Goal: Task Accomplishment & Management: Complete application form

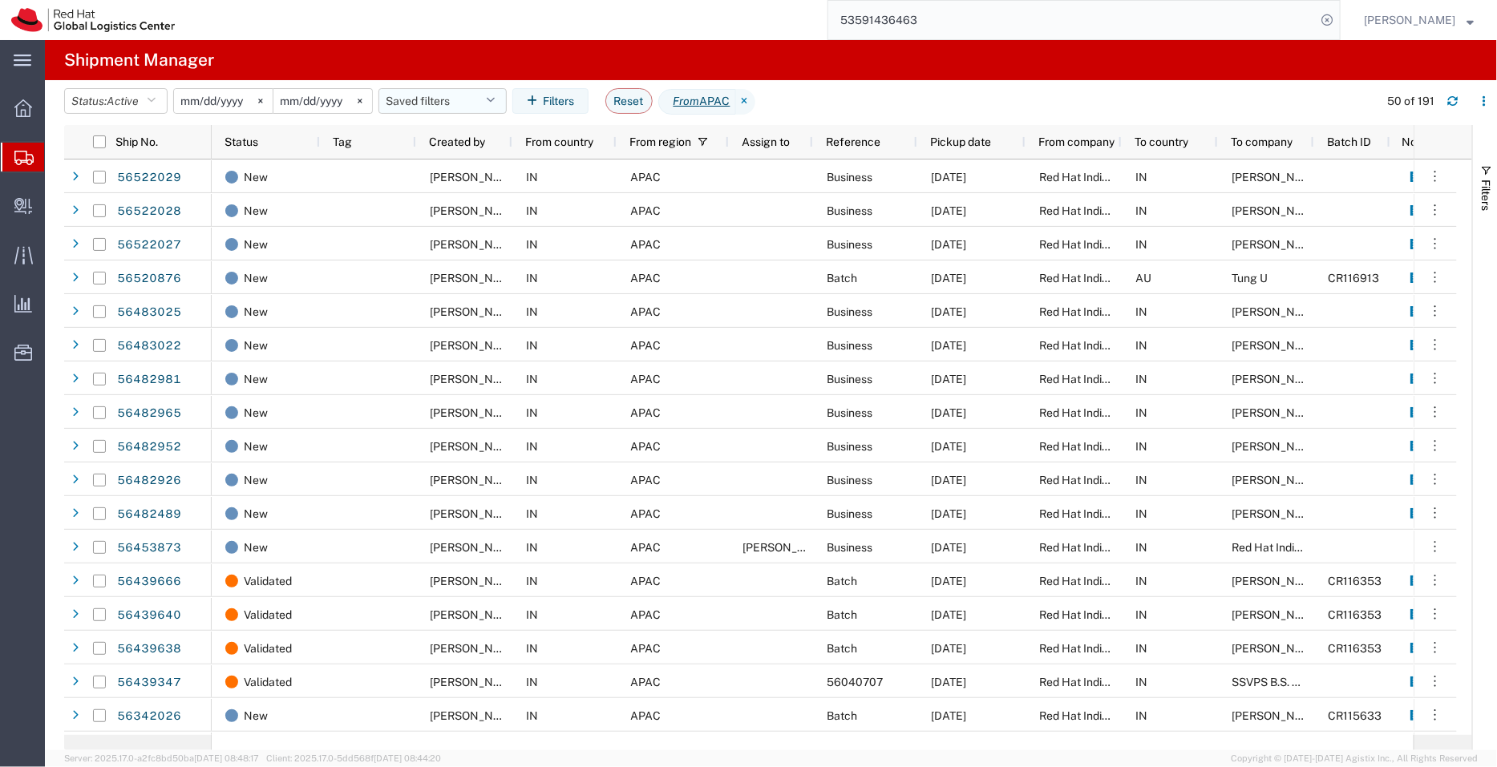
click at [438, 91] on button "Saved filters" at bounding box center [442, 101] width 128 height 26
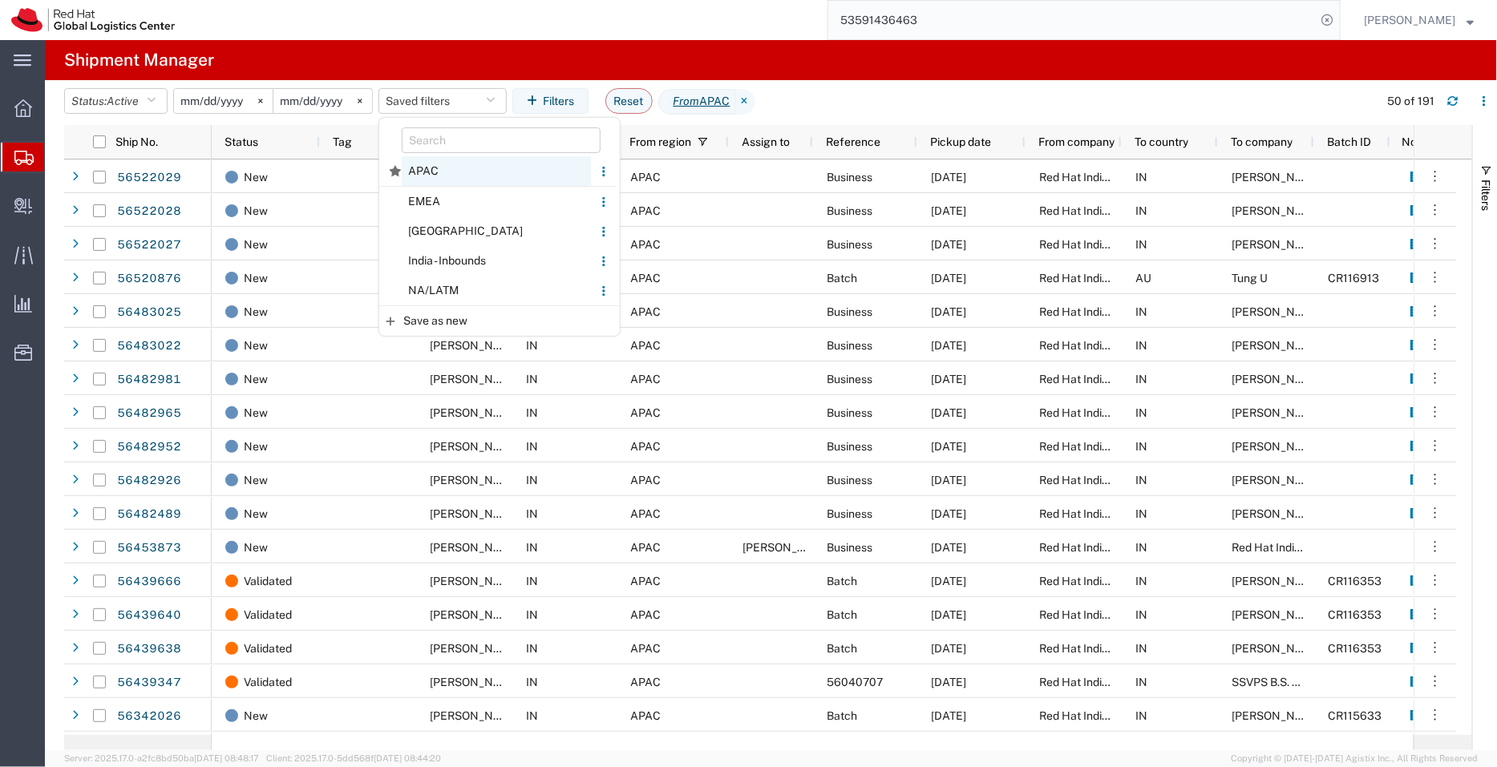
click at [431, 181] on span "APAC" at bounding box center [496, 171] width 189 height 30
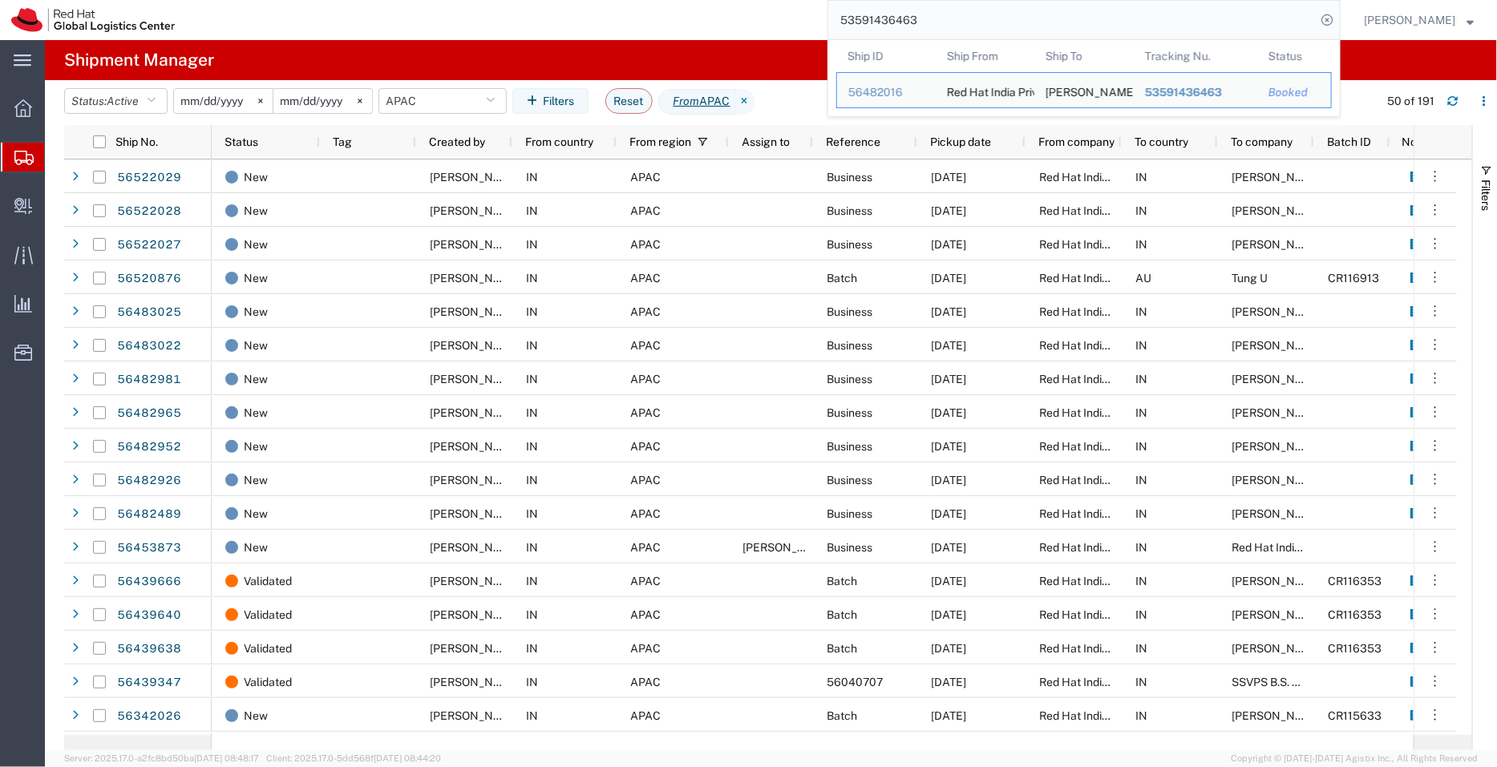
drag, startPoint x: 942, startPoint y: 14, endPoint x: 856, endPoint y: -6, distance: 88.3
click at [856, 0] on html "main_menu Created with Sketch. Collapse Menu Overview Shipments Shipment Manage…" at bounding box center [748, 383] width 1497 height 767
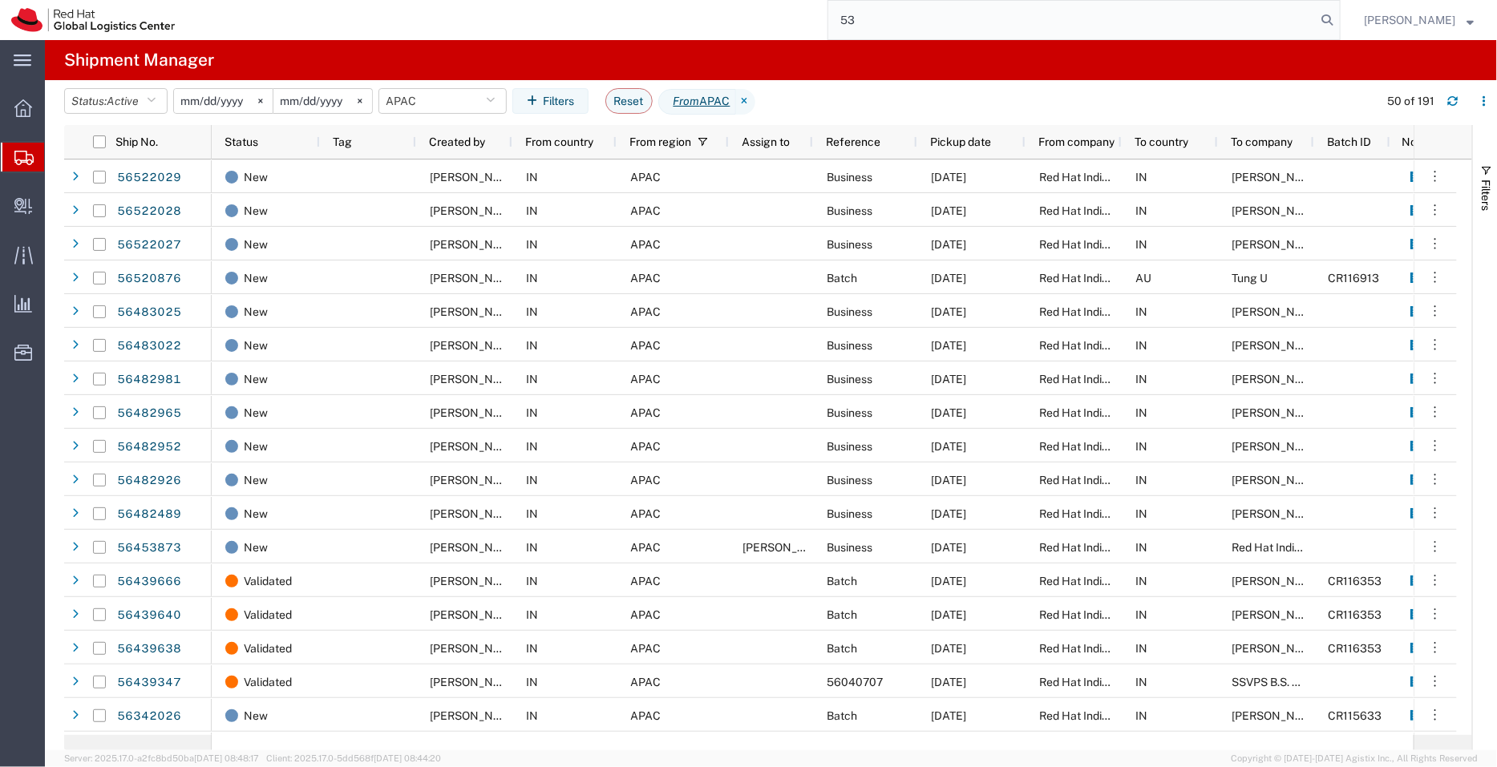
type input "5"
paste input "53591436463"
type input "53591436463"
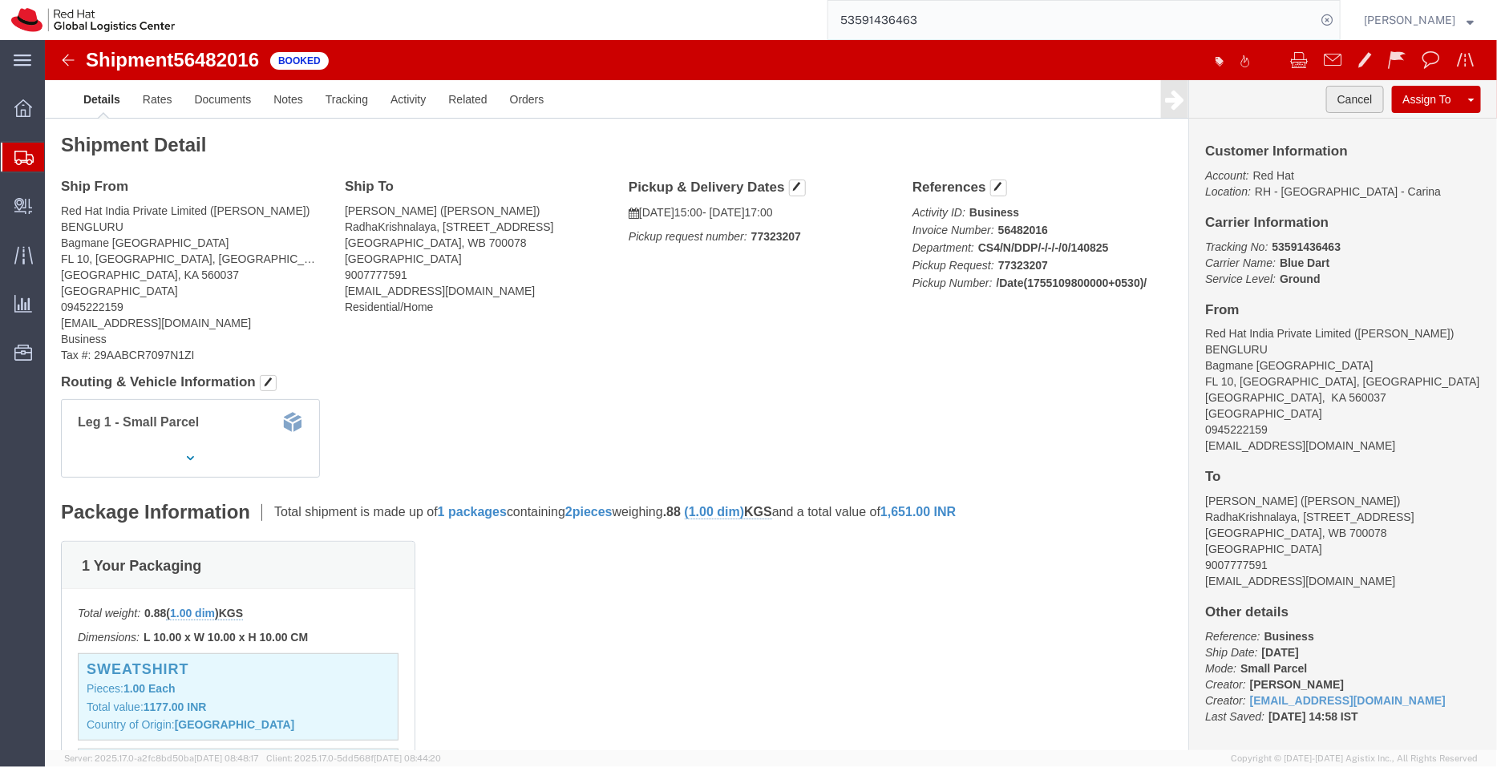
click button "Cancel"
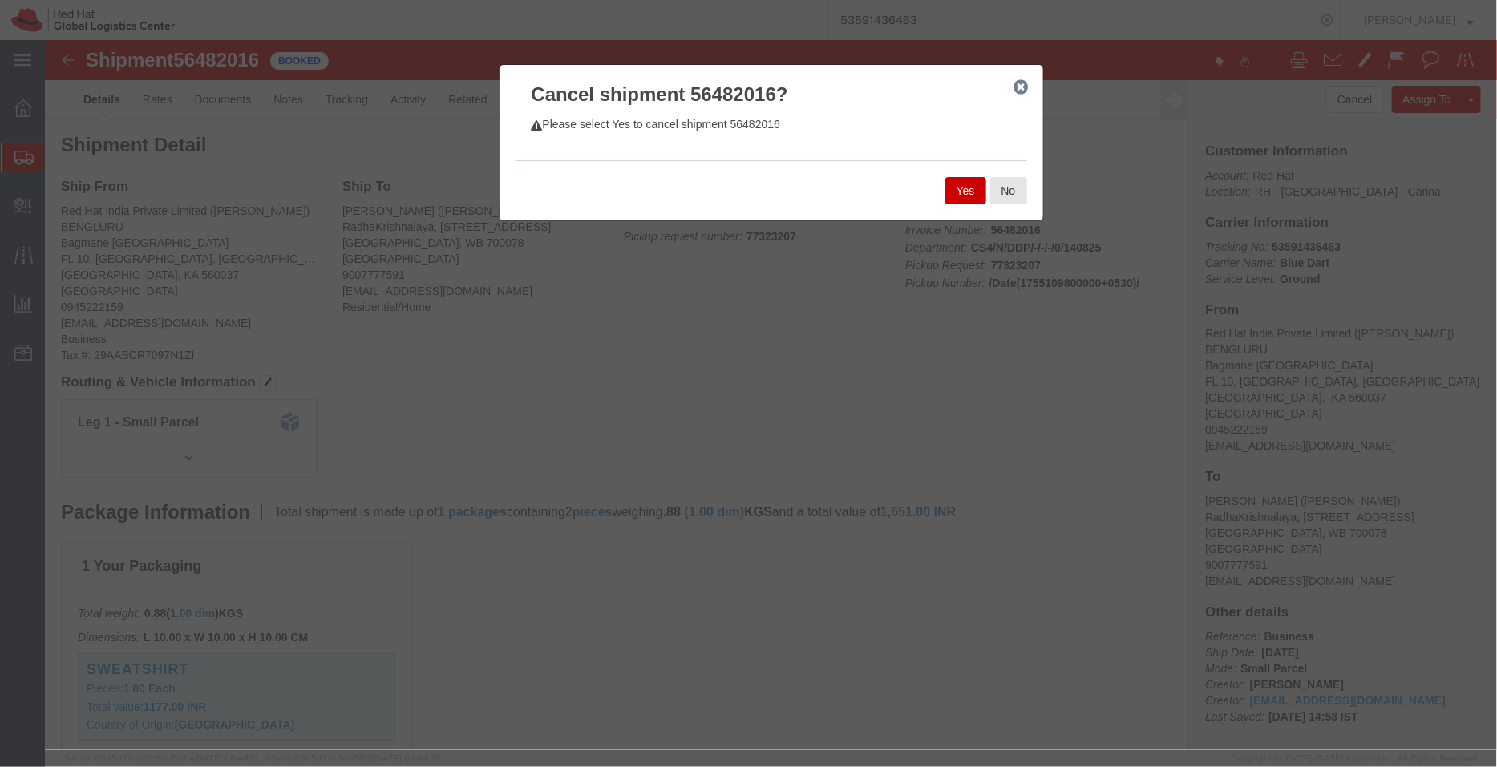
click button "Yes"
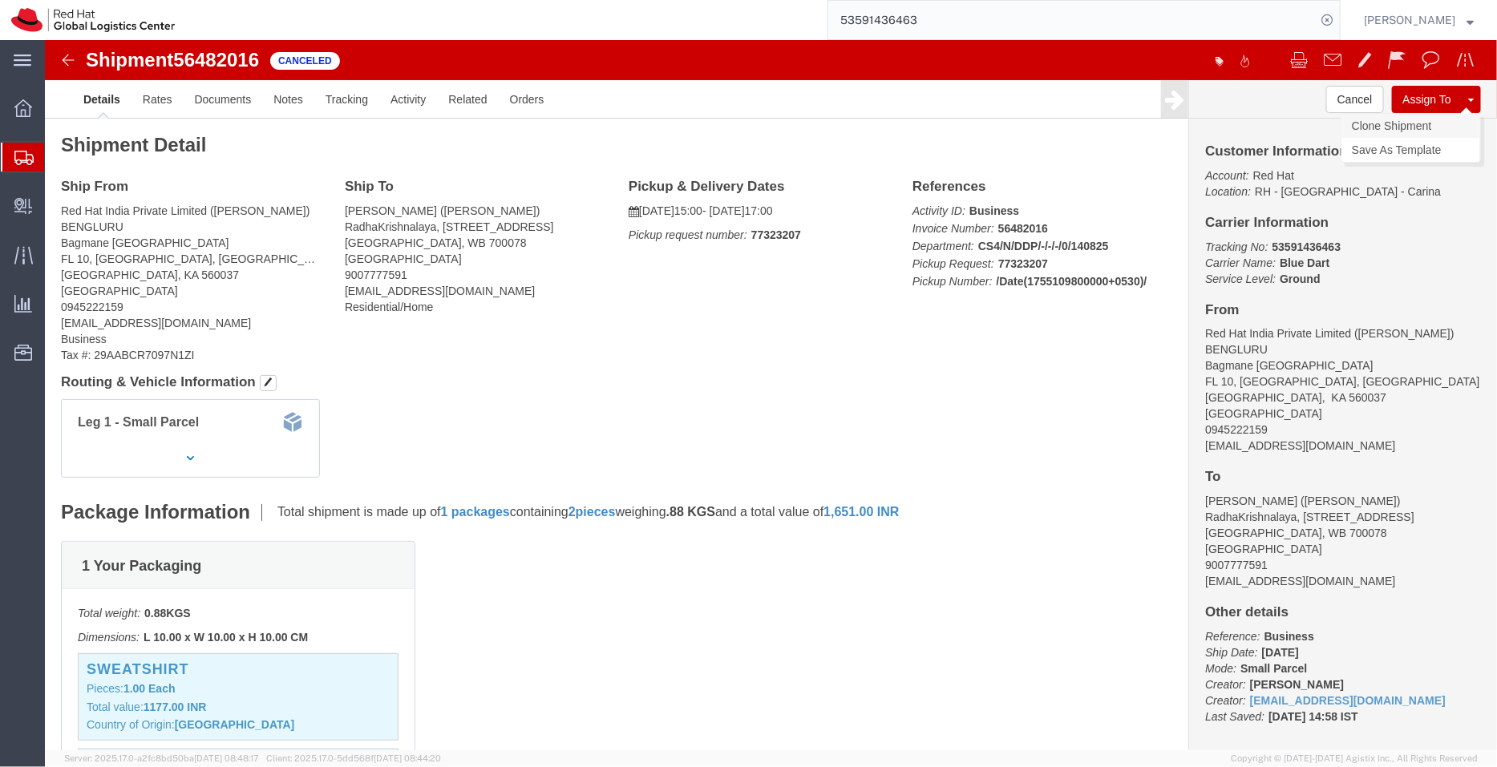
click link "Clone Shipment"
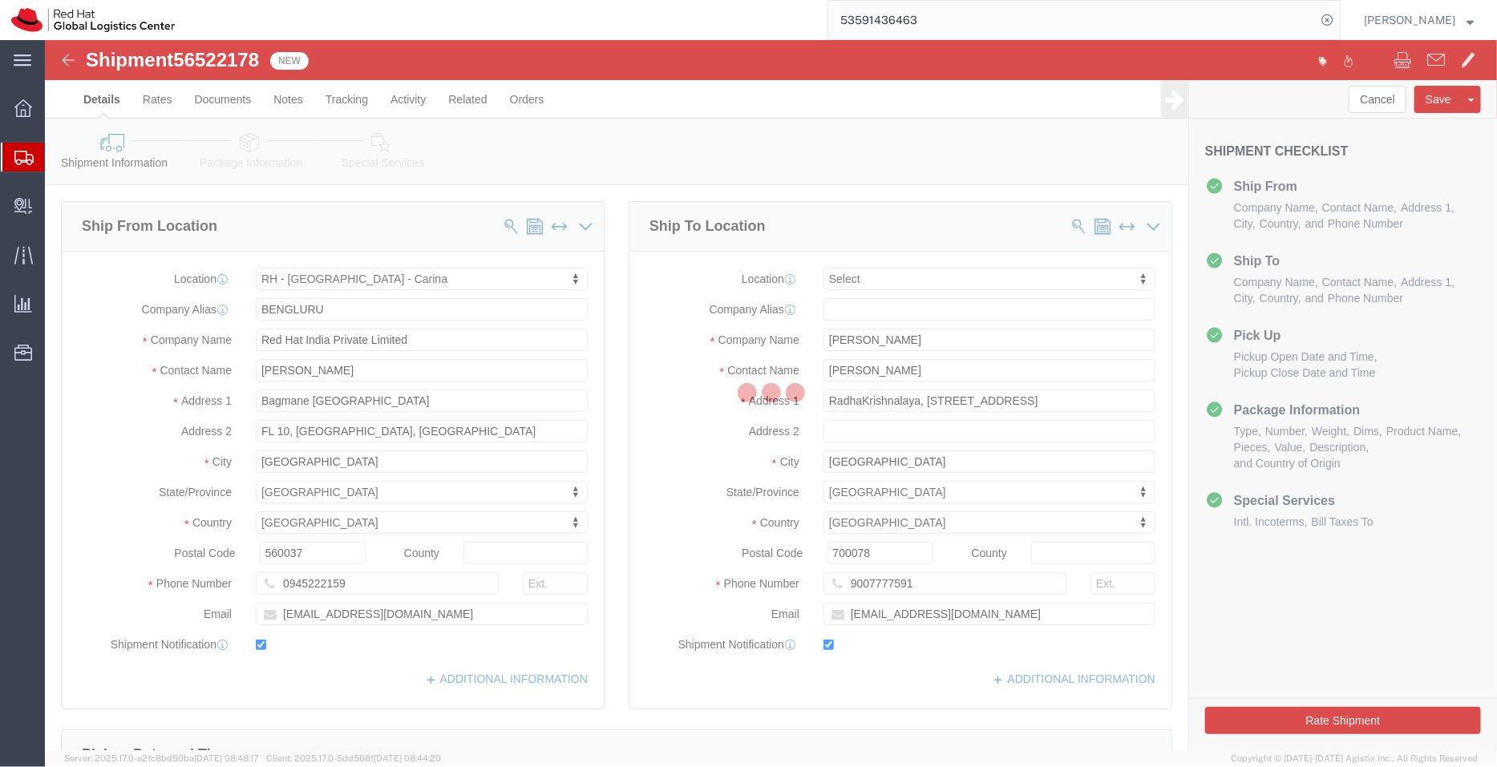
select select "37925"
select select
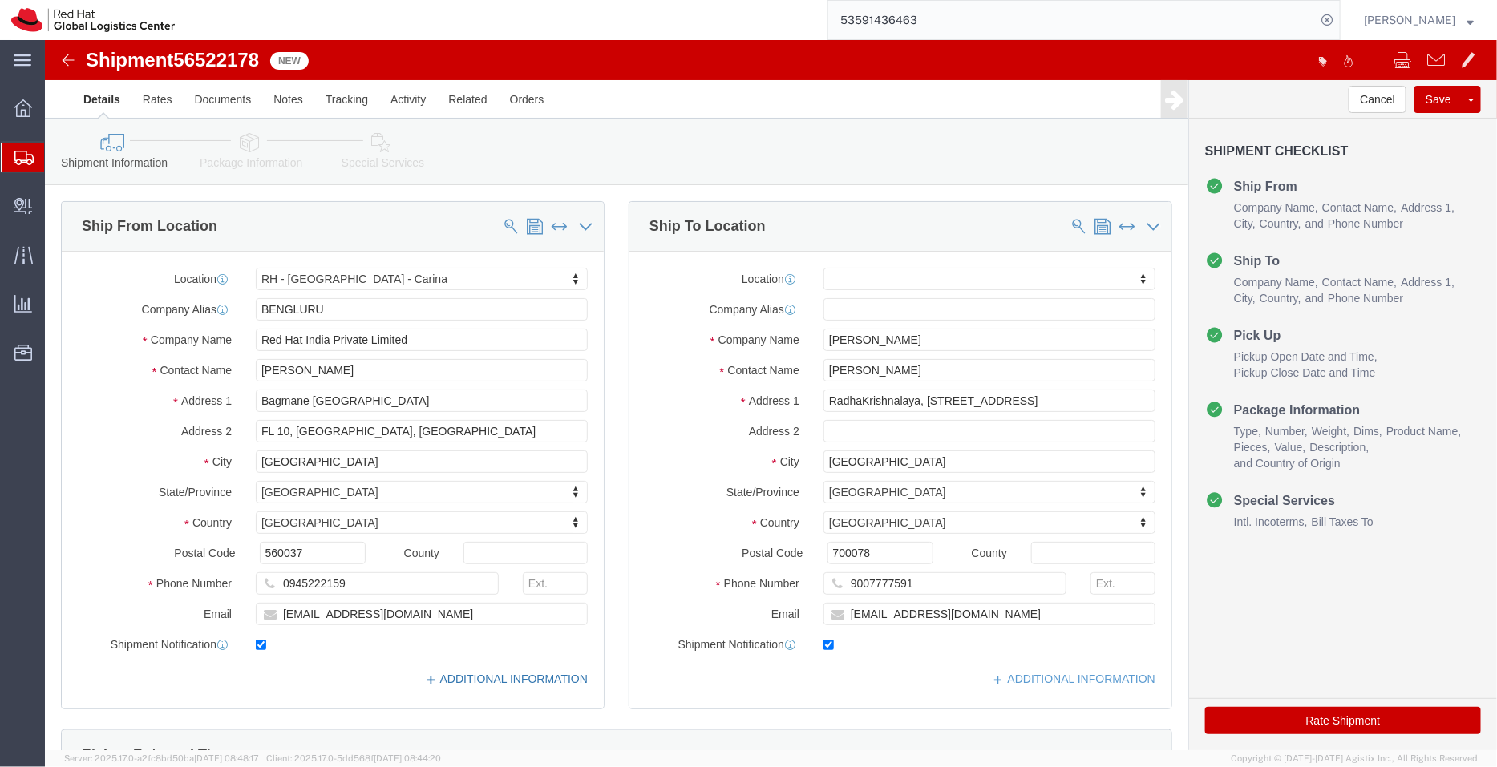
click link "ADDITIONAL INFORMATION"
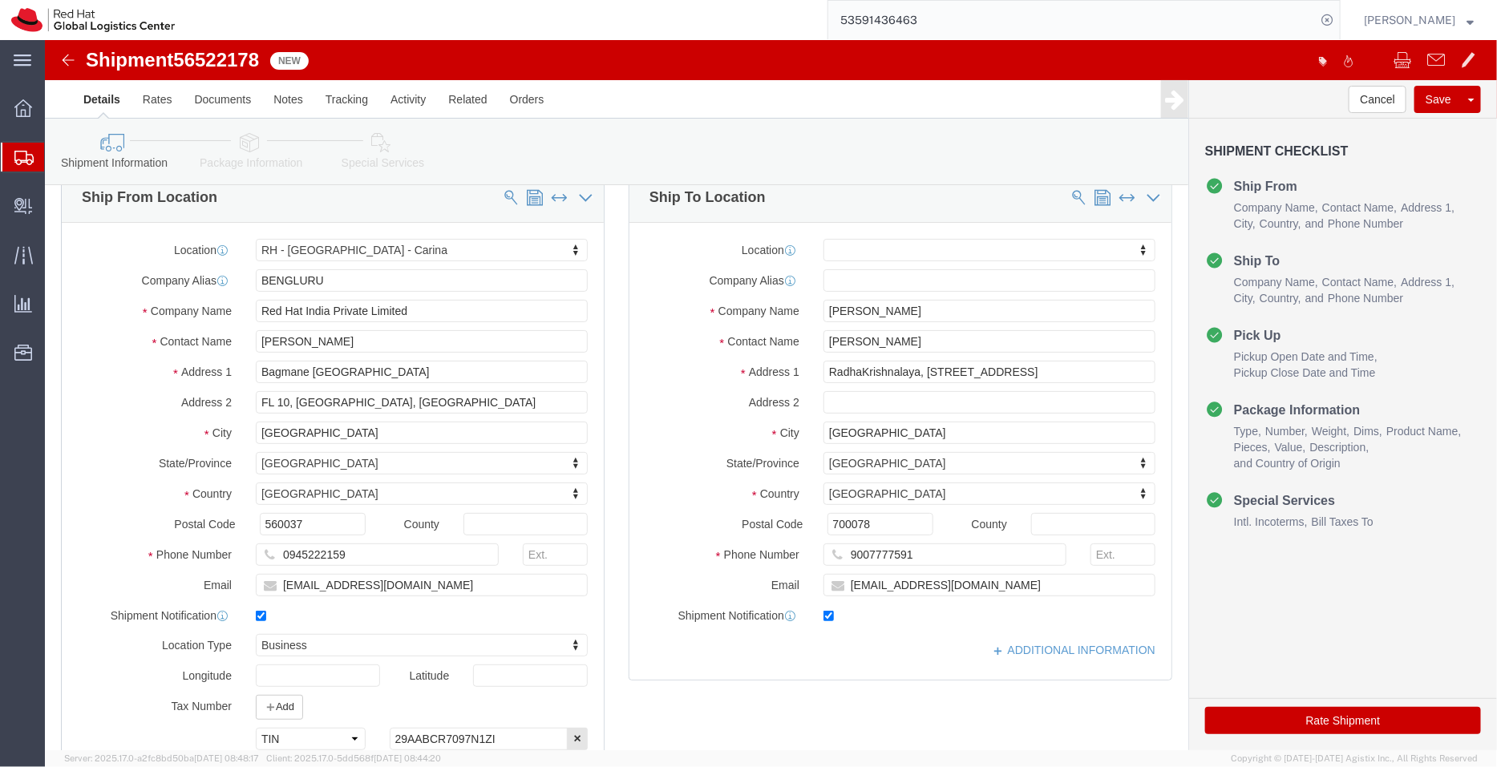
scroll to position [27, 0]
drag, startPoint x: 878, startPoint y: 330, endPoint x: 1042, endPoint y: 346, distance: 164.4
click div "Location My Profile Location RH - Amsterdam - MSO RH - Amsterdam Data Center RH…"
type input "RadhaKrishnalaya,"
select select
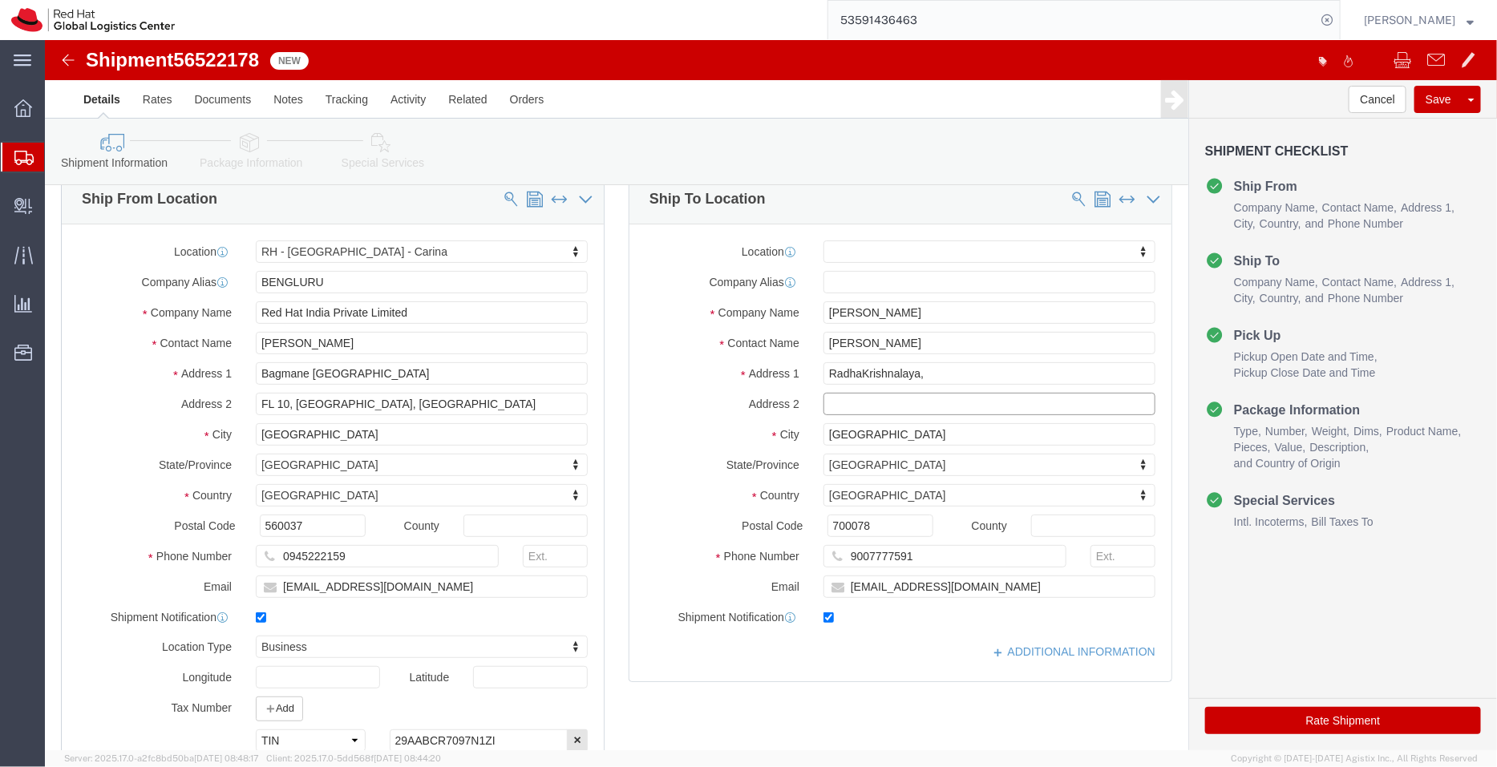
click input "text"
paste input "78 Purbachal Kalitala Link Road"
type input "78 Purbachal Kalitala Link Road"
click link "ADDITIONAL INFORMATION"
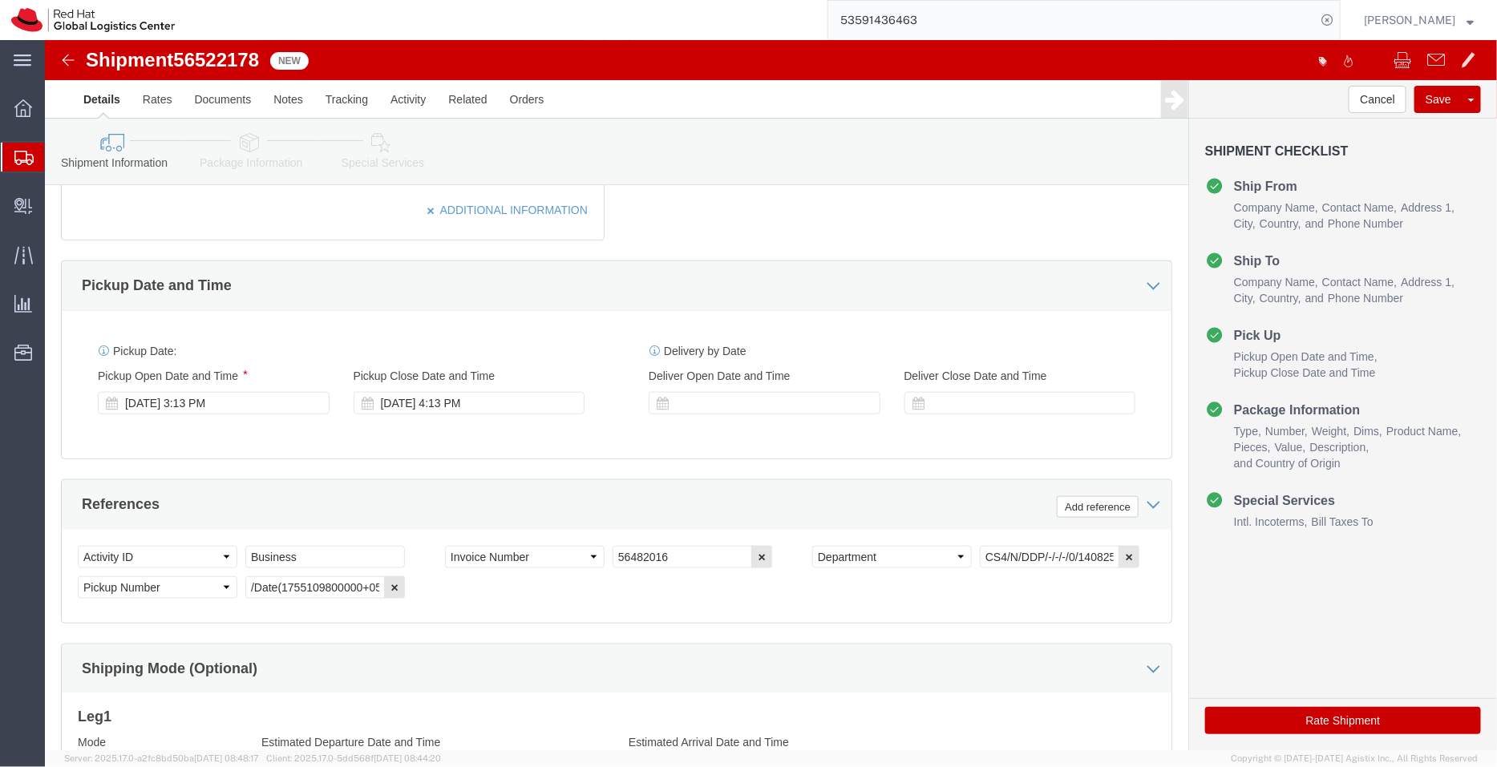
scroll to position [626, 0]
click icon "button"
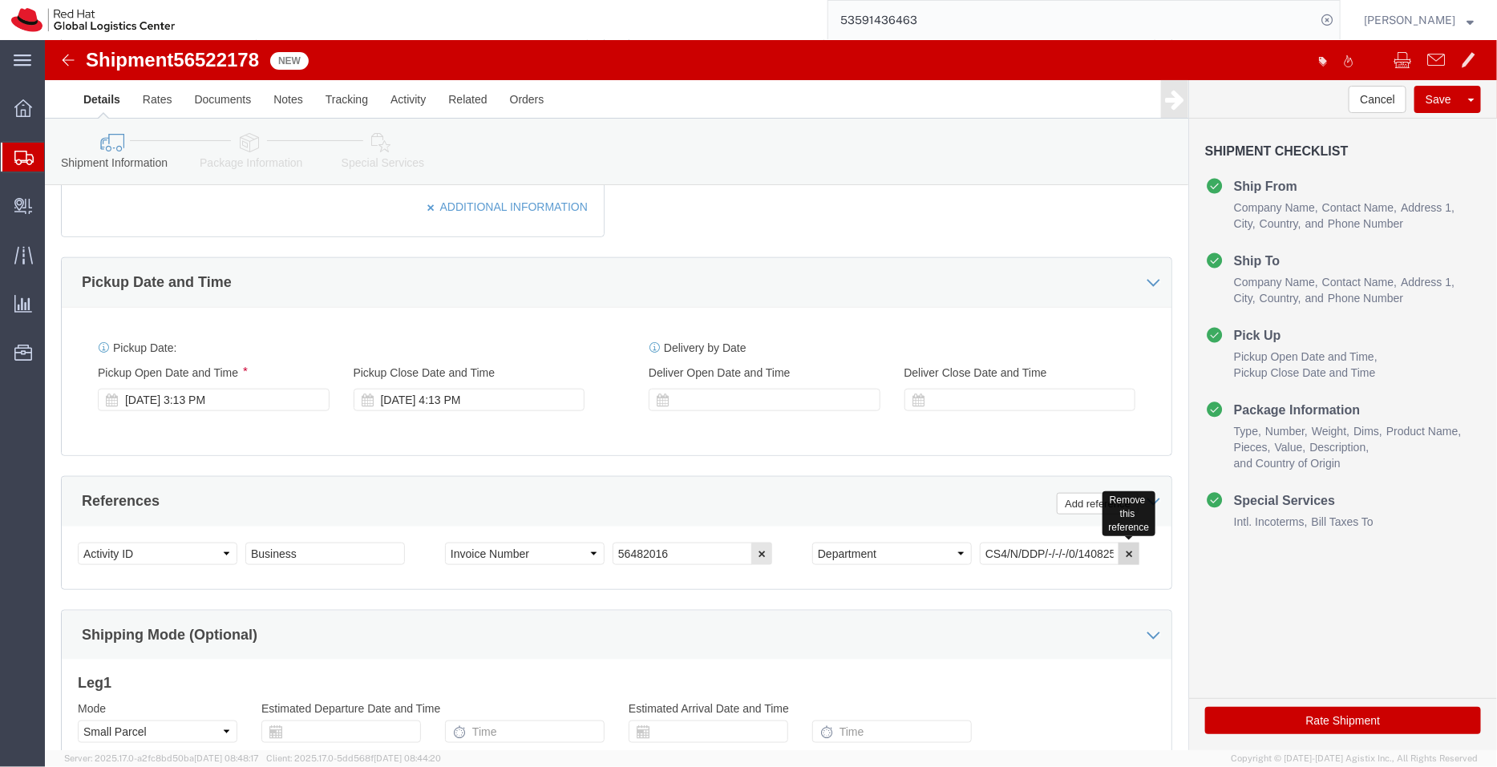
click icon "button"
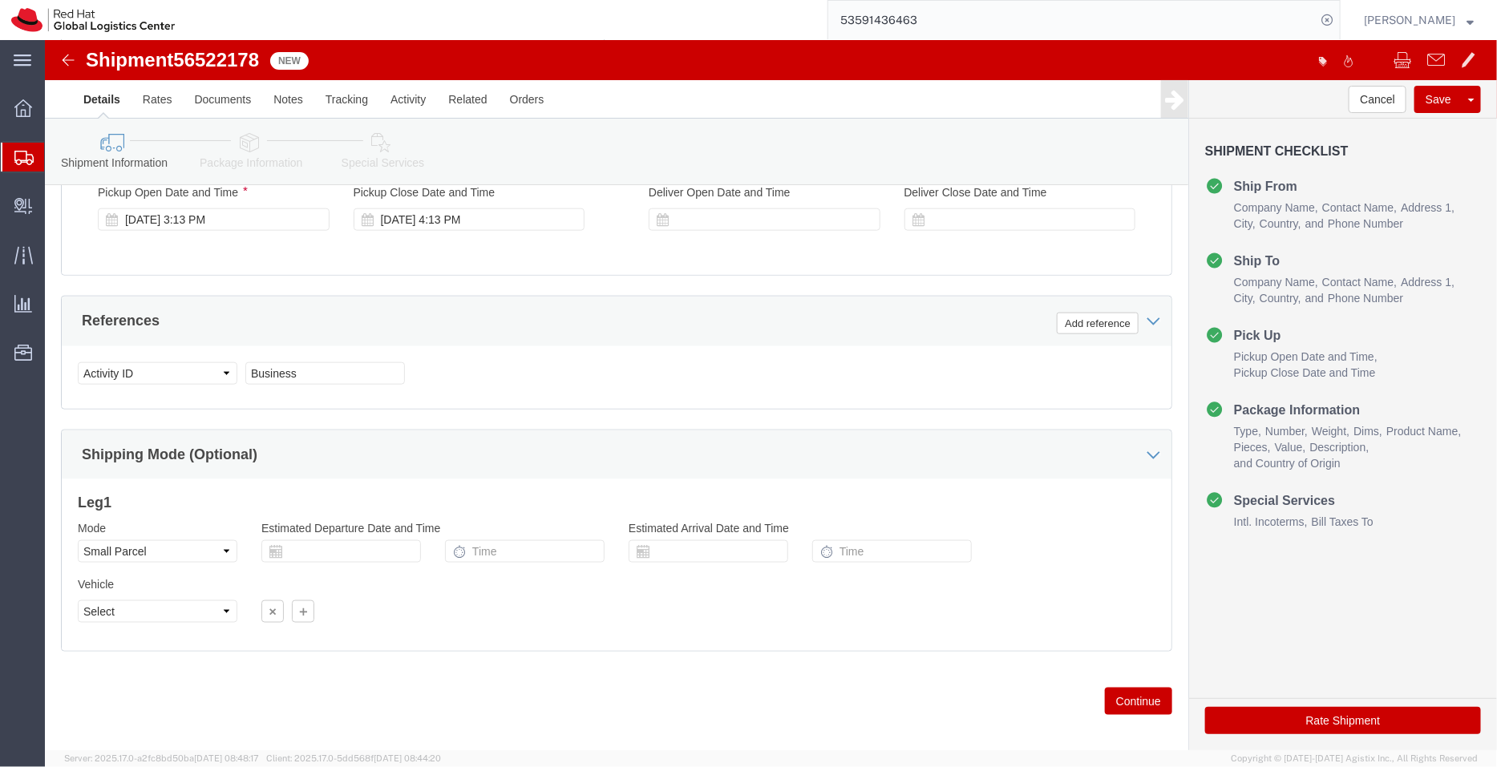
scroll to position [820, 0]
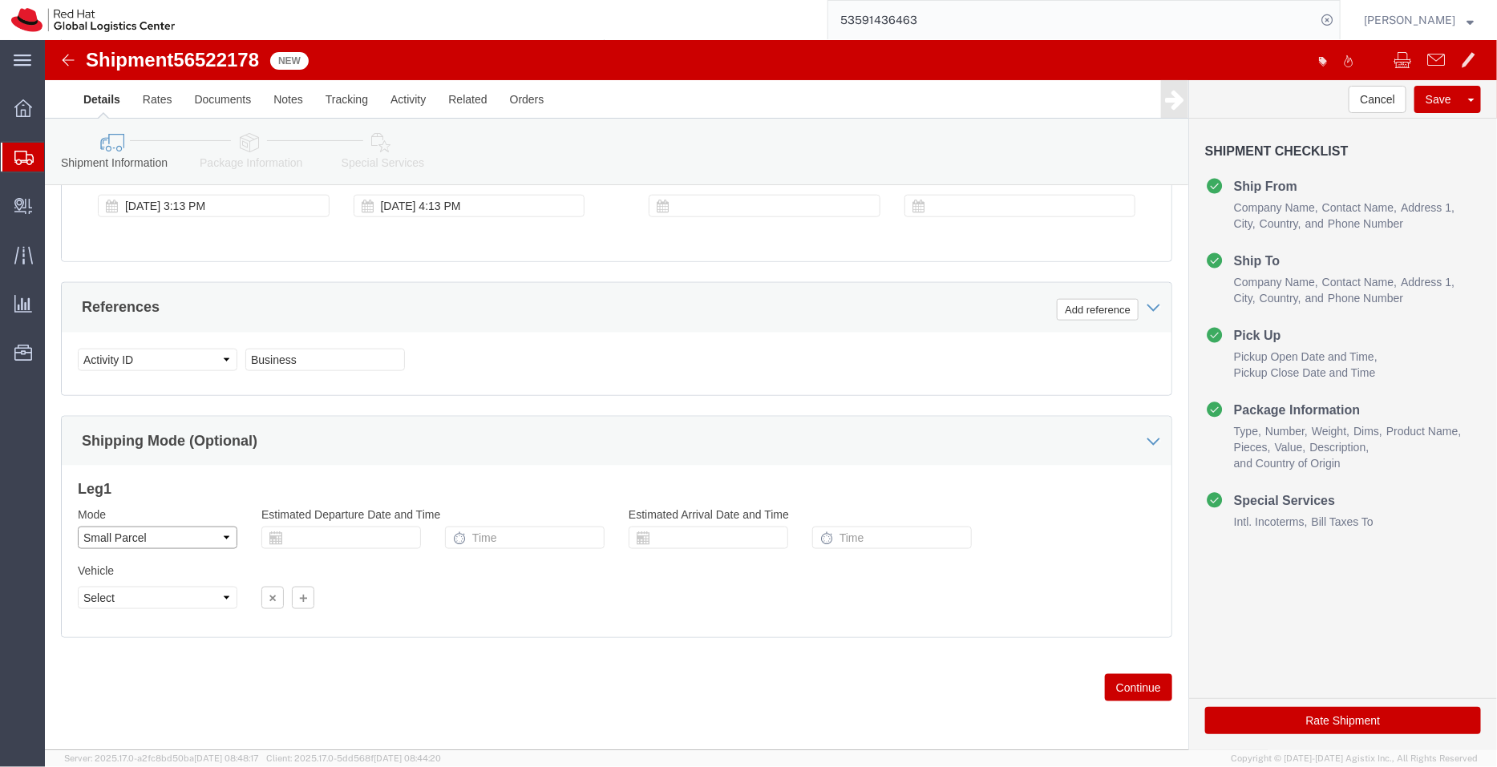
click select "Select Air Less than Truckload Multi-Leg Ocean Freight Rail Small Parcel Truckl…"
select select
click select "Select Air Less than Truckload Multi-Leg Ocean Freight Rail Small Parcel Truckl…"
click icon
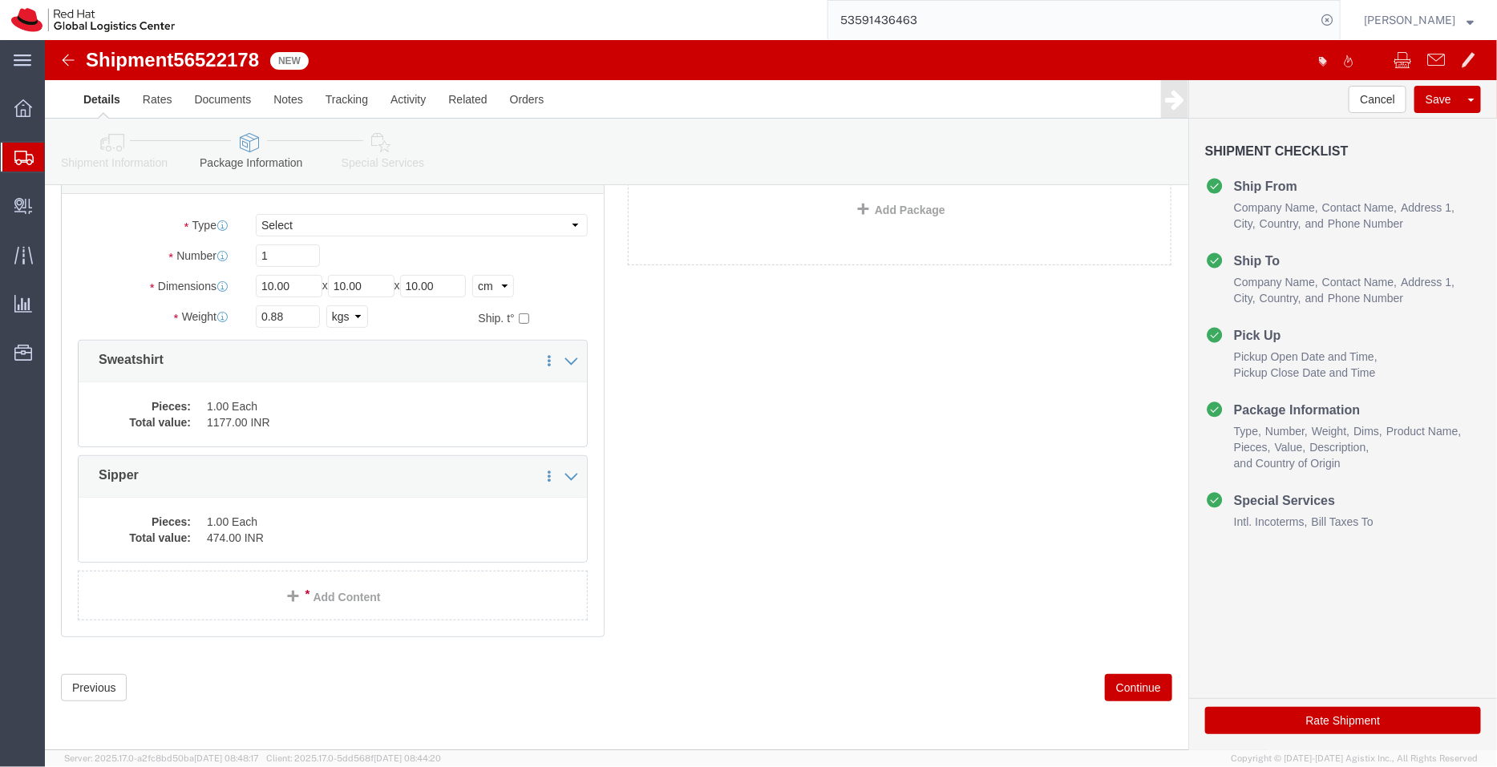
scroll to position [2, 0]
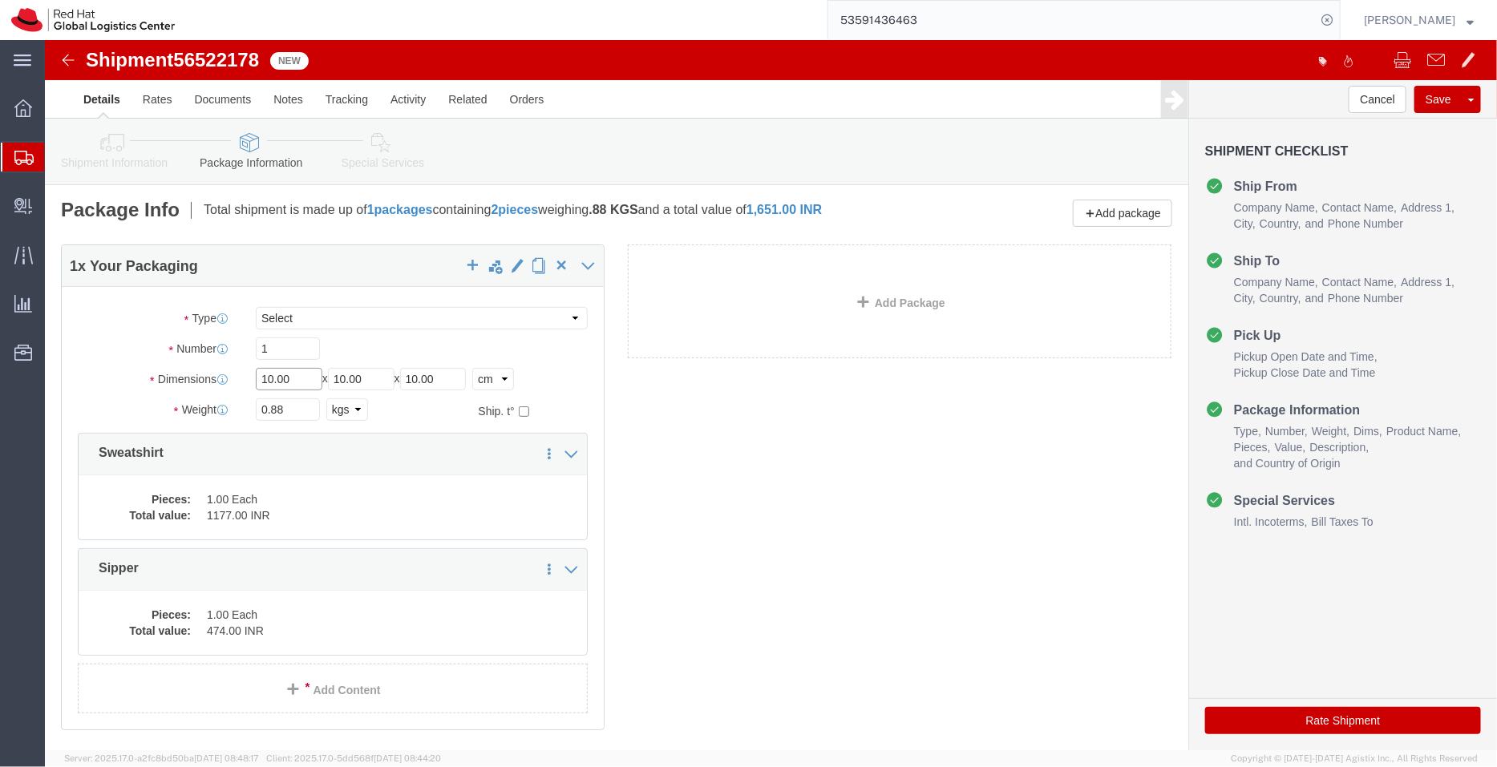
drag, startPoint x: 248, startPoint y: 342, endPoint x: 172, endPoint y: 360, distance: 78.2
click div "Package Type Select Case(s) Crate(s) Envelope Large Box Medium Box PAK Skid(s) …"
type input "39"
drag, startPoint x: 321, startPoint y: 337, endPoint x: 210, endPoint y: 338, distance: 110.7
click div "Length 39 x Width 10.00 x Height 10.00 Select cm ft in"
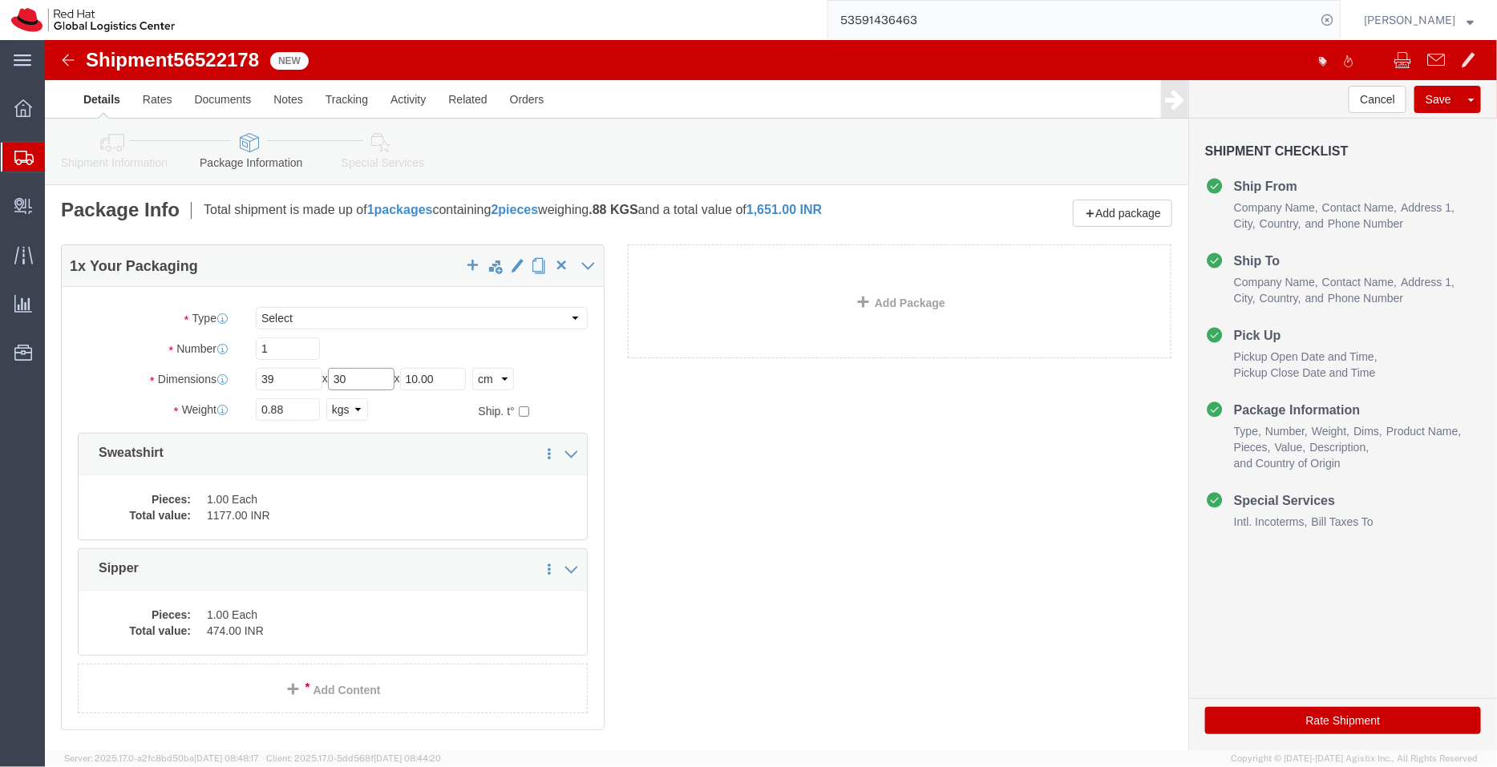
type input "30"
drag, startPoint x: 408, startPoint y: 334, endPoint x: 332, endPoint y: 333, distance: 76.2
click div "Length 39 x Width 30 x Height 10.00 Select cm ft in"
type input "1"
click div "0.88 Select kgs lbs"
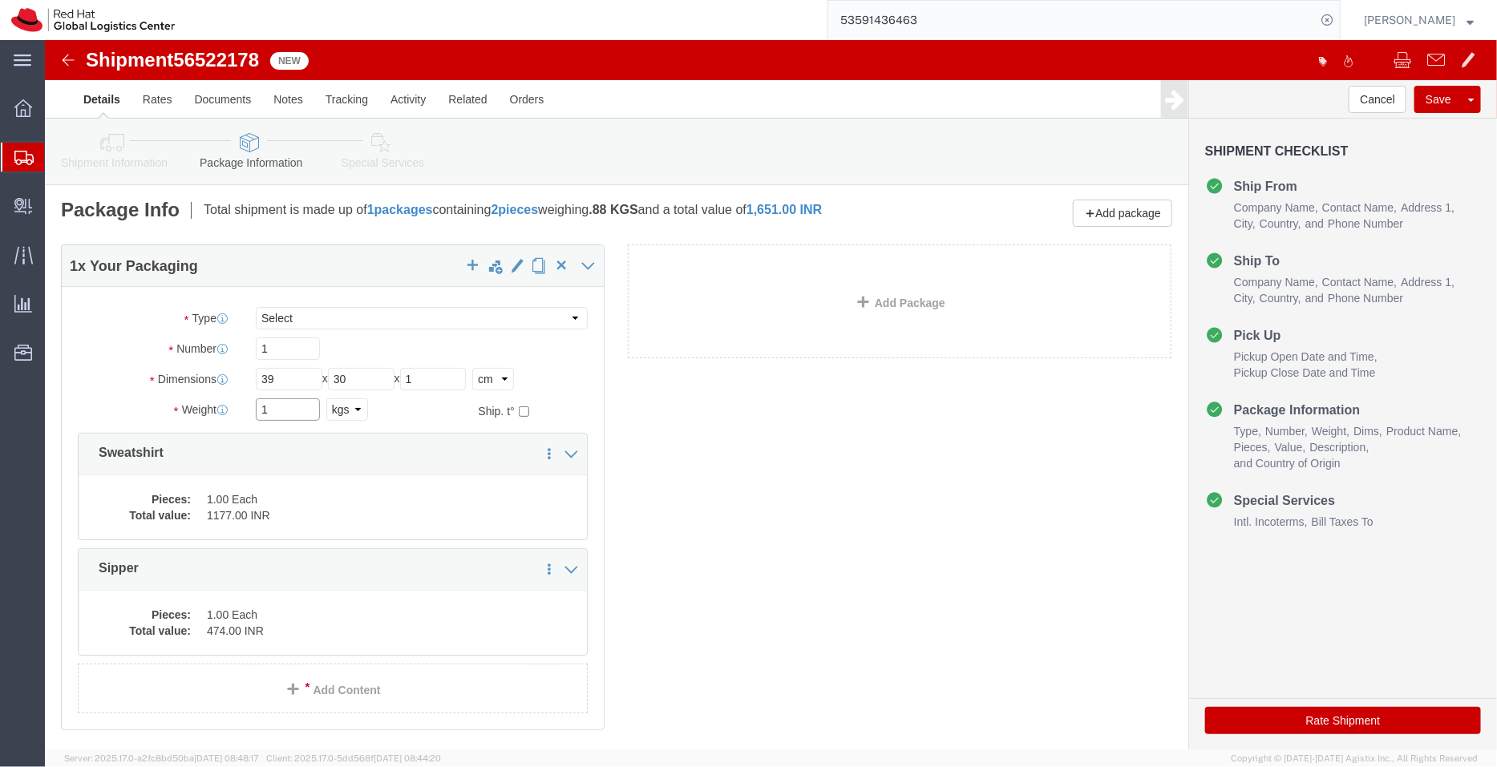
type input "1"
click div "1 x Your Packaging Package Type Select Case(s) Crate(s) Envelope Large Box Medi…"
click icon
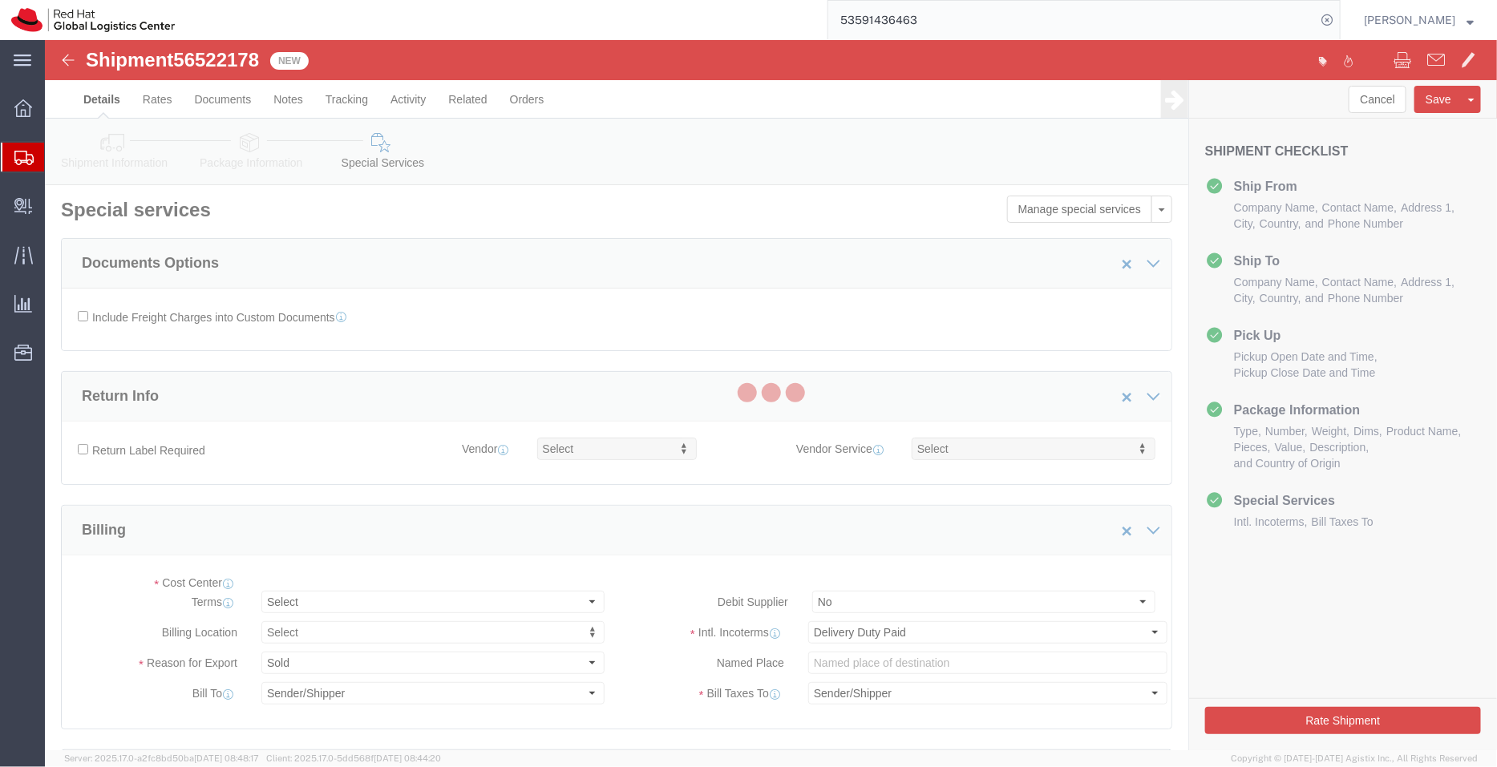
select select "COSTCENTER"
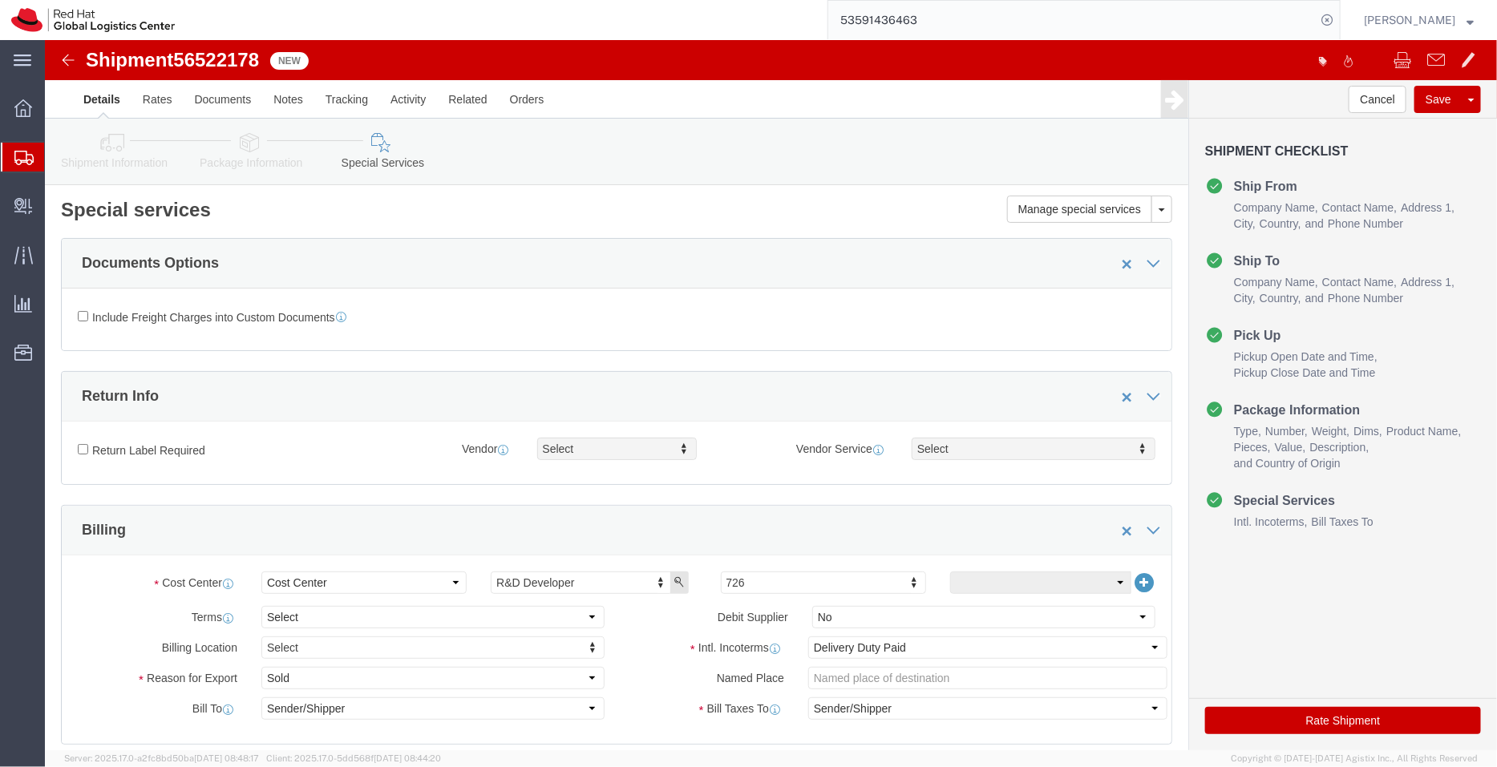
click link "Package Information"
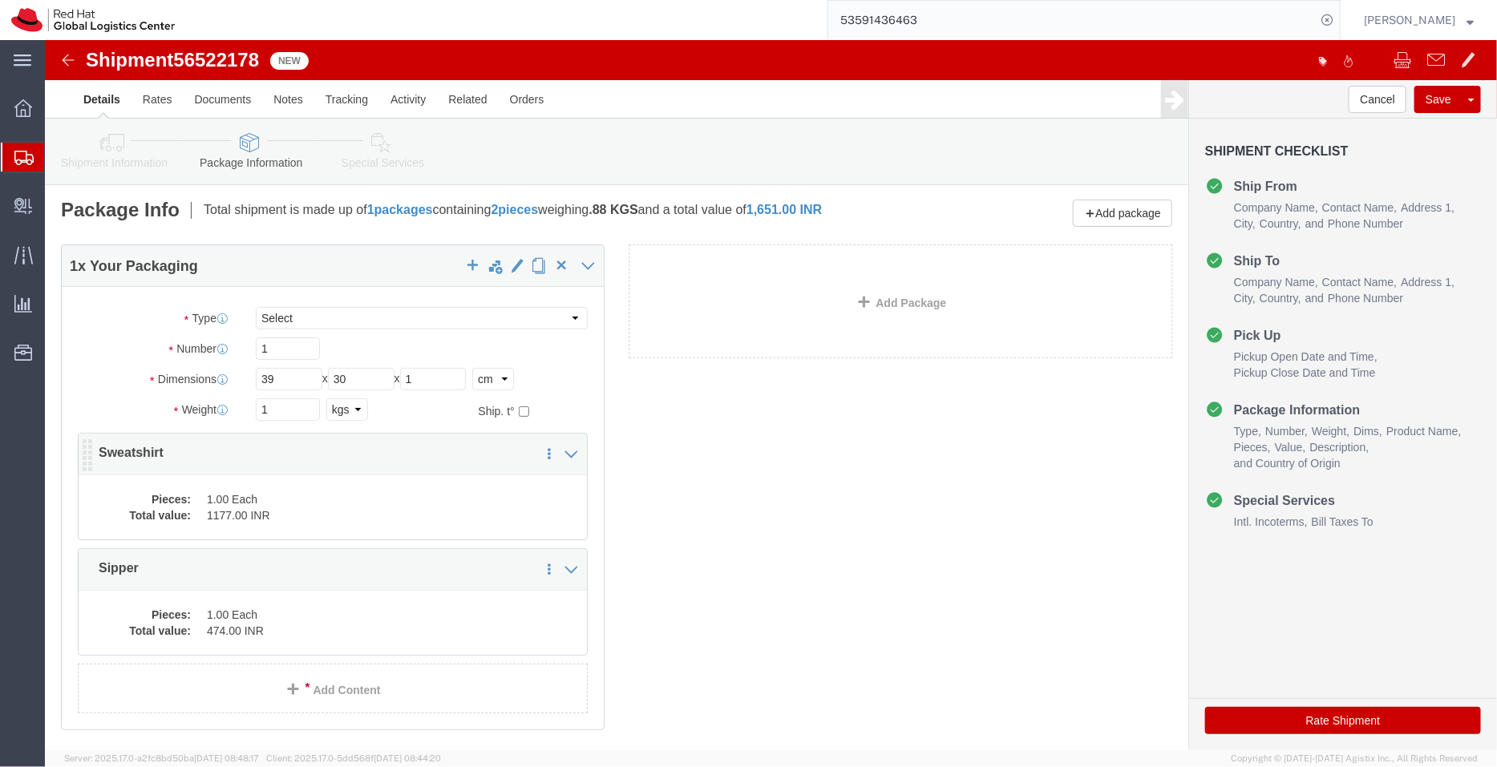
click dd "1.00 Each"
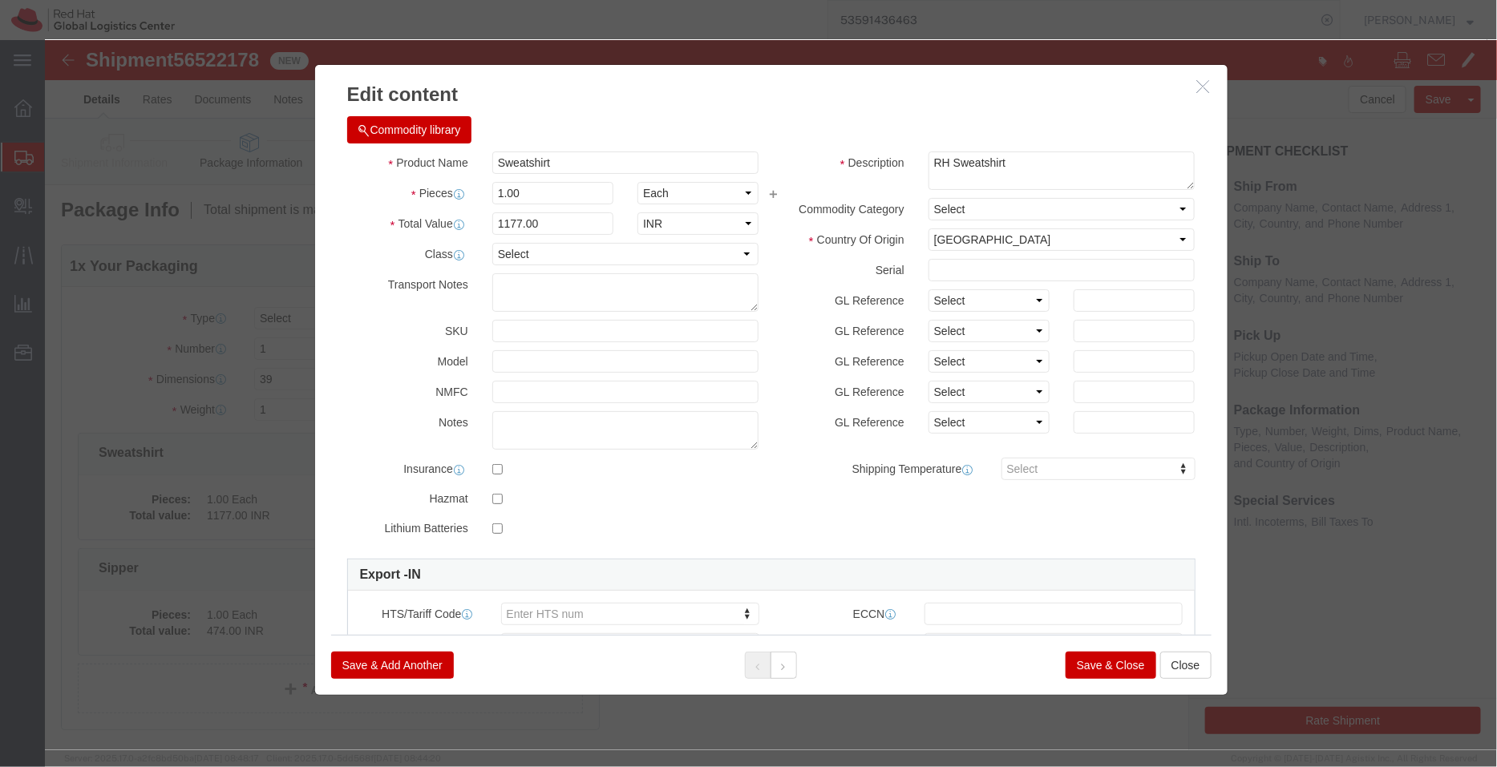
click button "Save & Close"
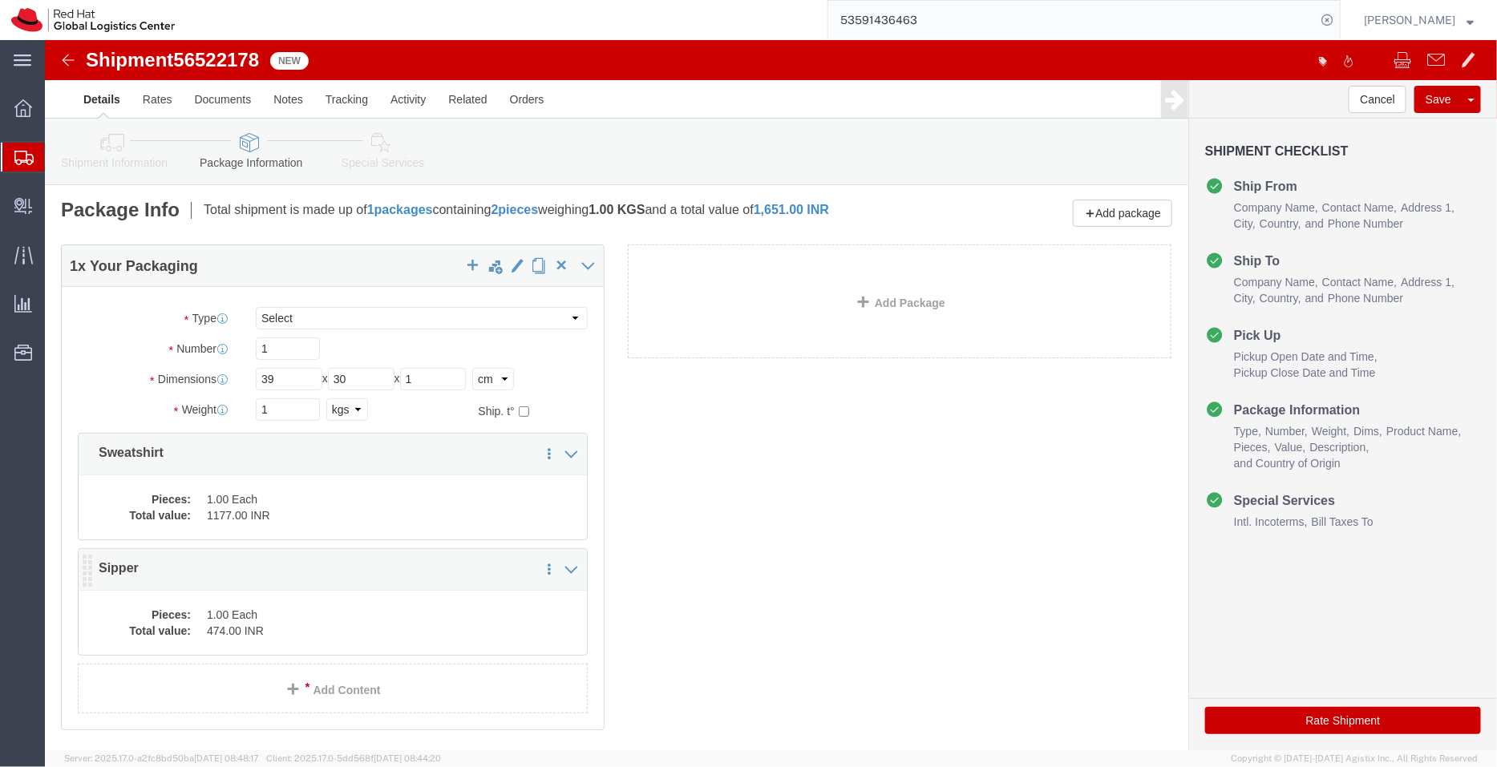
click dd "1.00 Each"
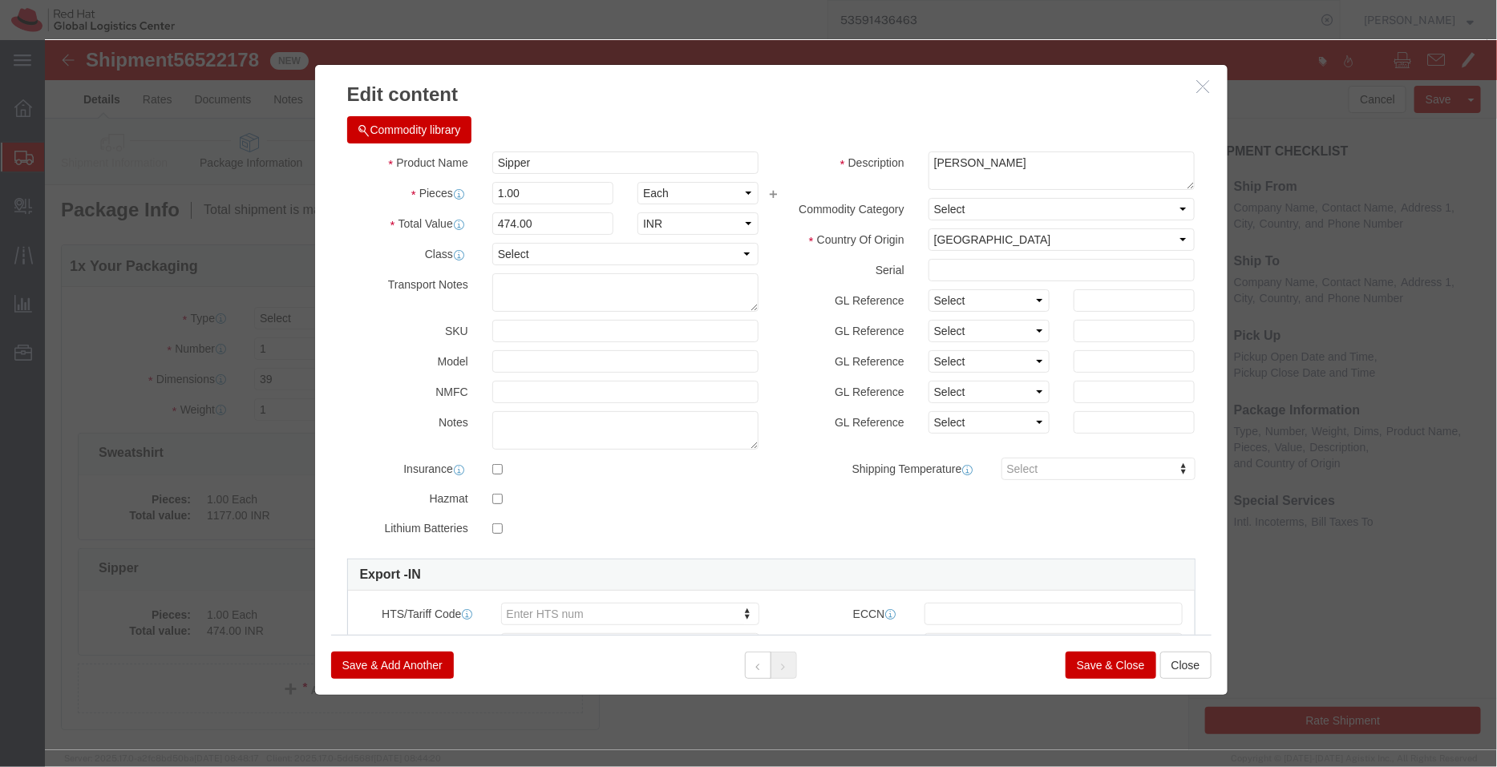
click button "Save & Close"
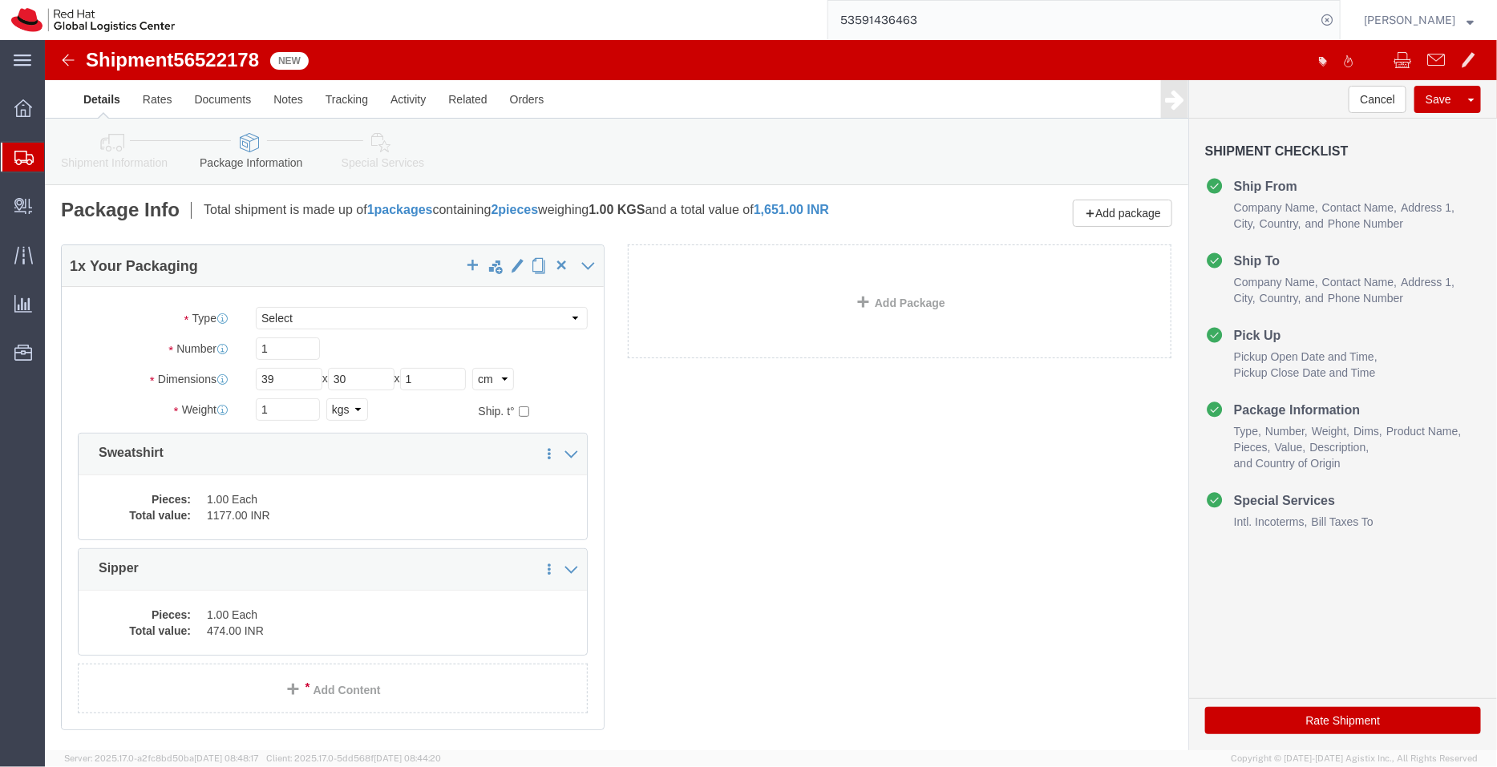
click icon
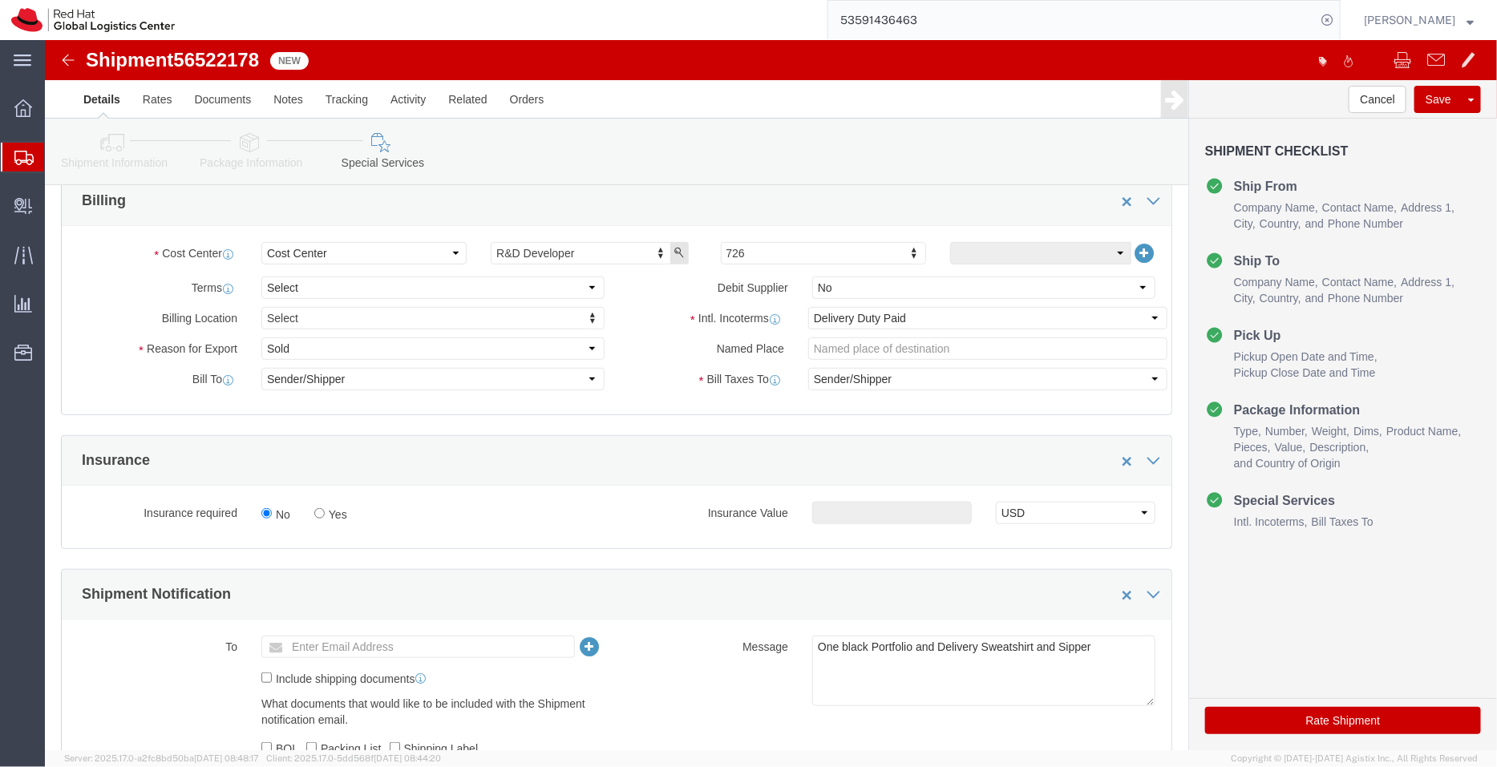
scroll to position [289, 0]
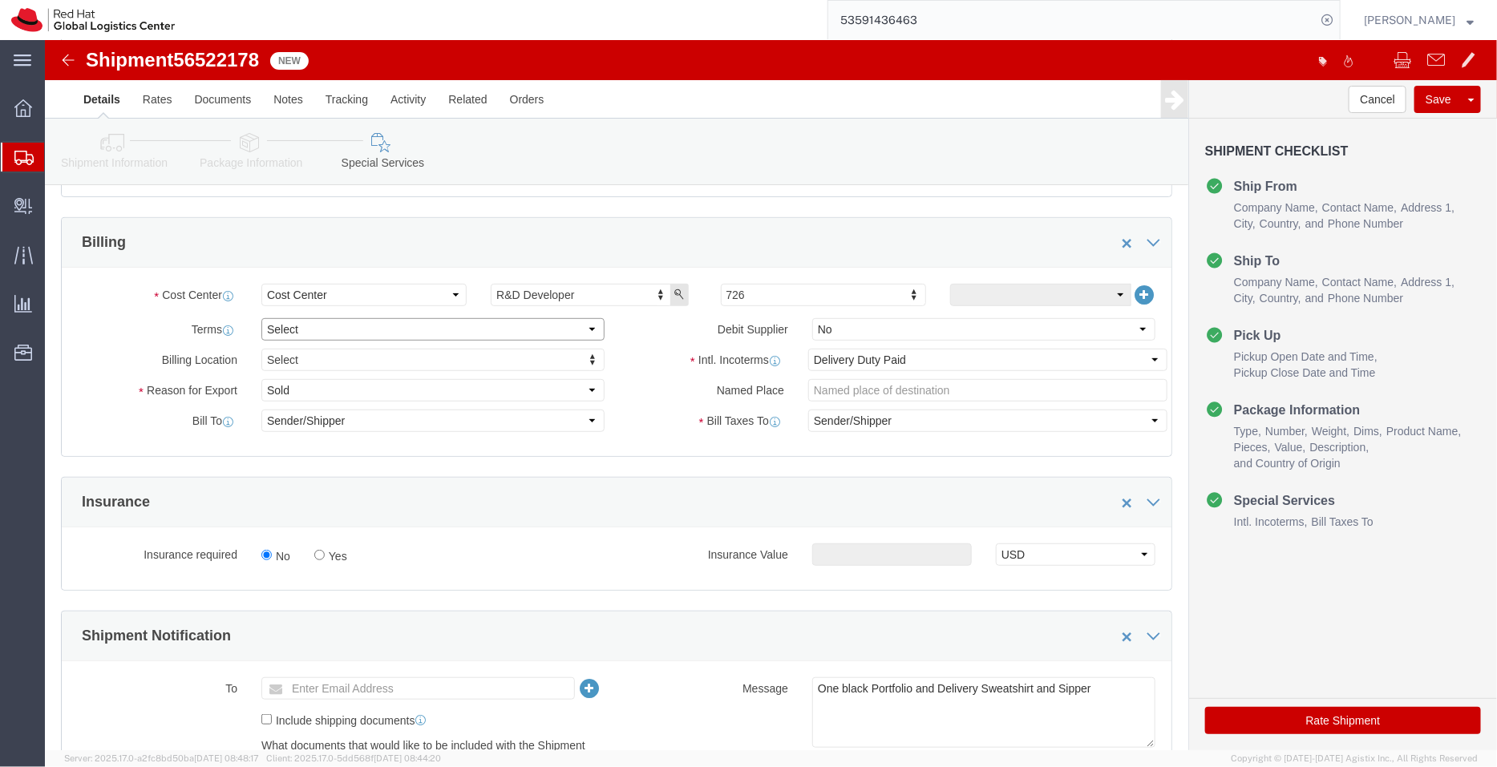
click select "Select Free of Charge Free of Cost NET 30 NET 45 NET 60 See Comment"
select select "FREE_OF_COST"
click select "Select Free of Charge Free of Cost NET 30 NET 45 NET 60 See Comment"
click select "Select Gift Personal Effects Repair/Warranty Return Sample Sold Temporary/Not S…"
select select "SAMPLE"
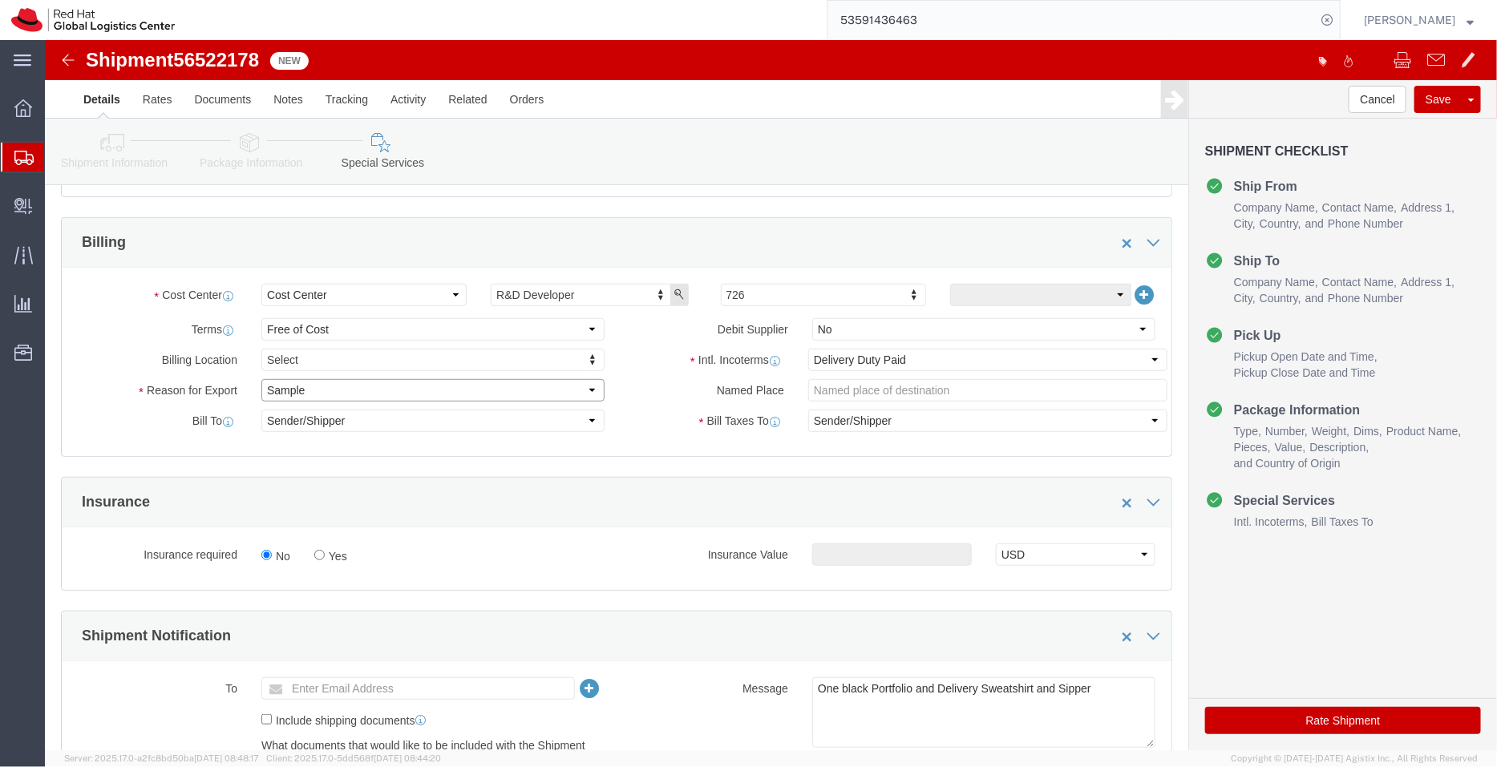
click select "Select Gift Personal Effects Repair/Warranty Return Sample Sold Temporary/Not S…"
click input "text"
type input "apaclogistics@redhat.com"
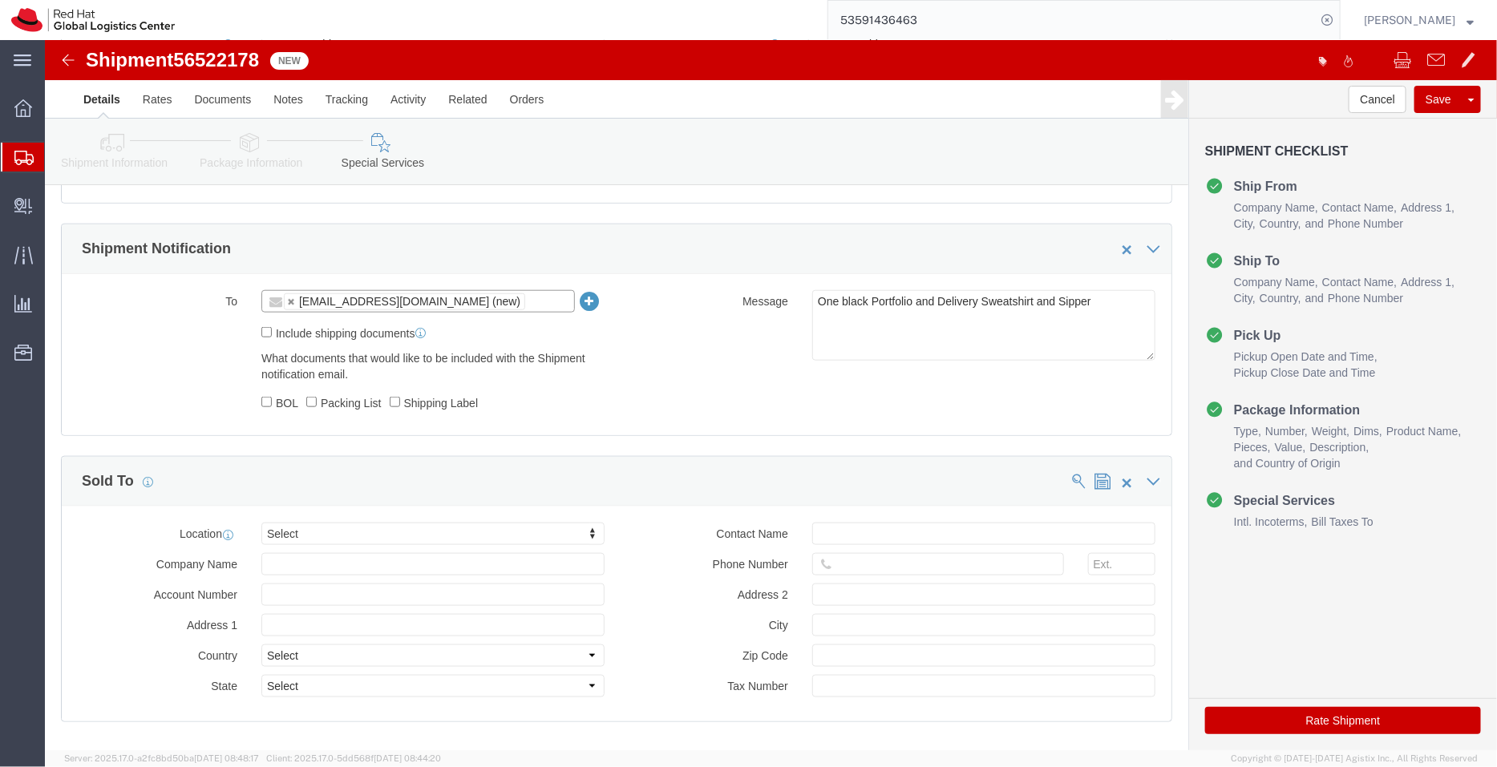
scroll to position [679, 0]
click button "Rate Shipment"
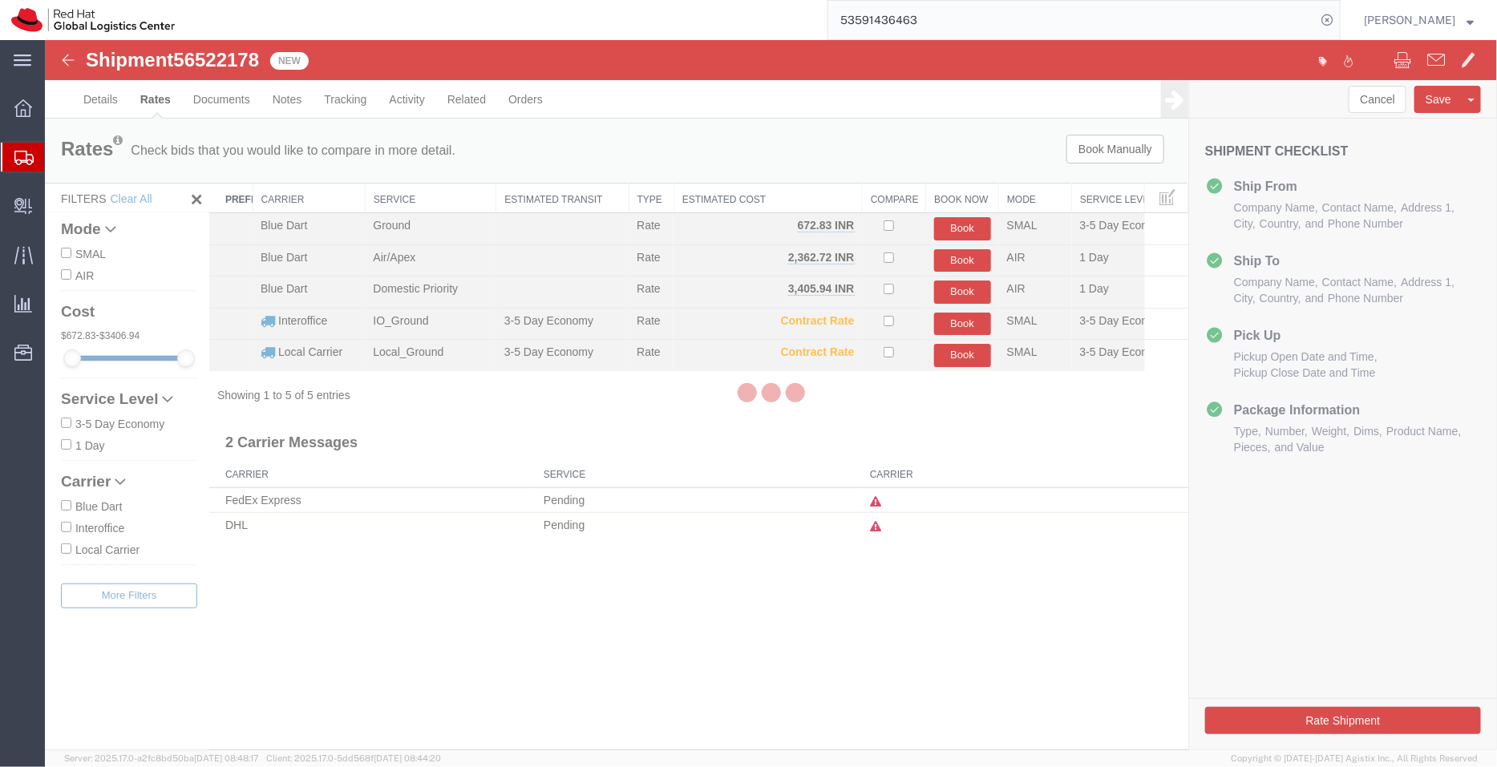
scroll to position [0, 0]
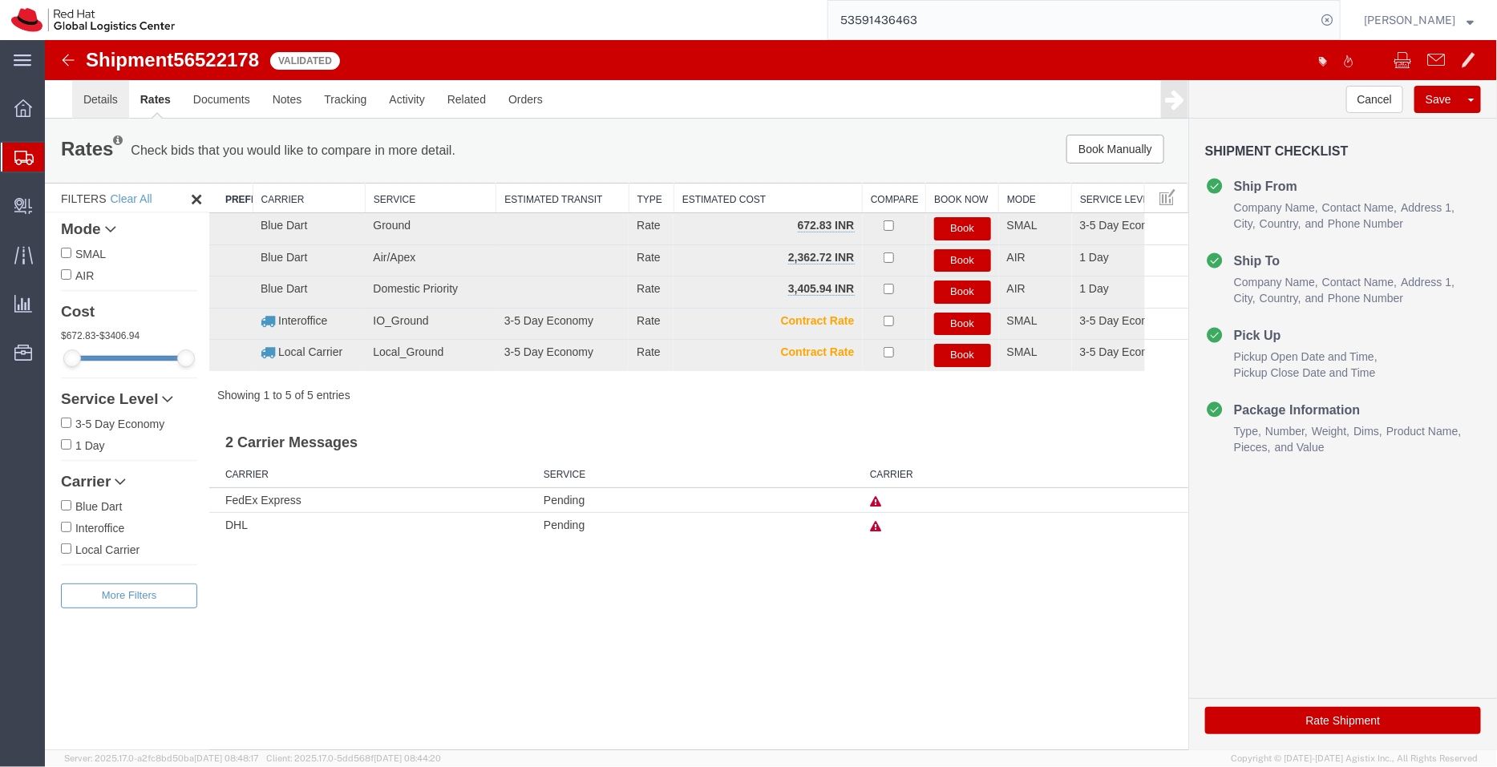
click at [107, 97] on link "Details" at bounding box center [99, 98] width 57 height 38
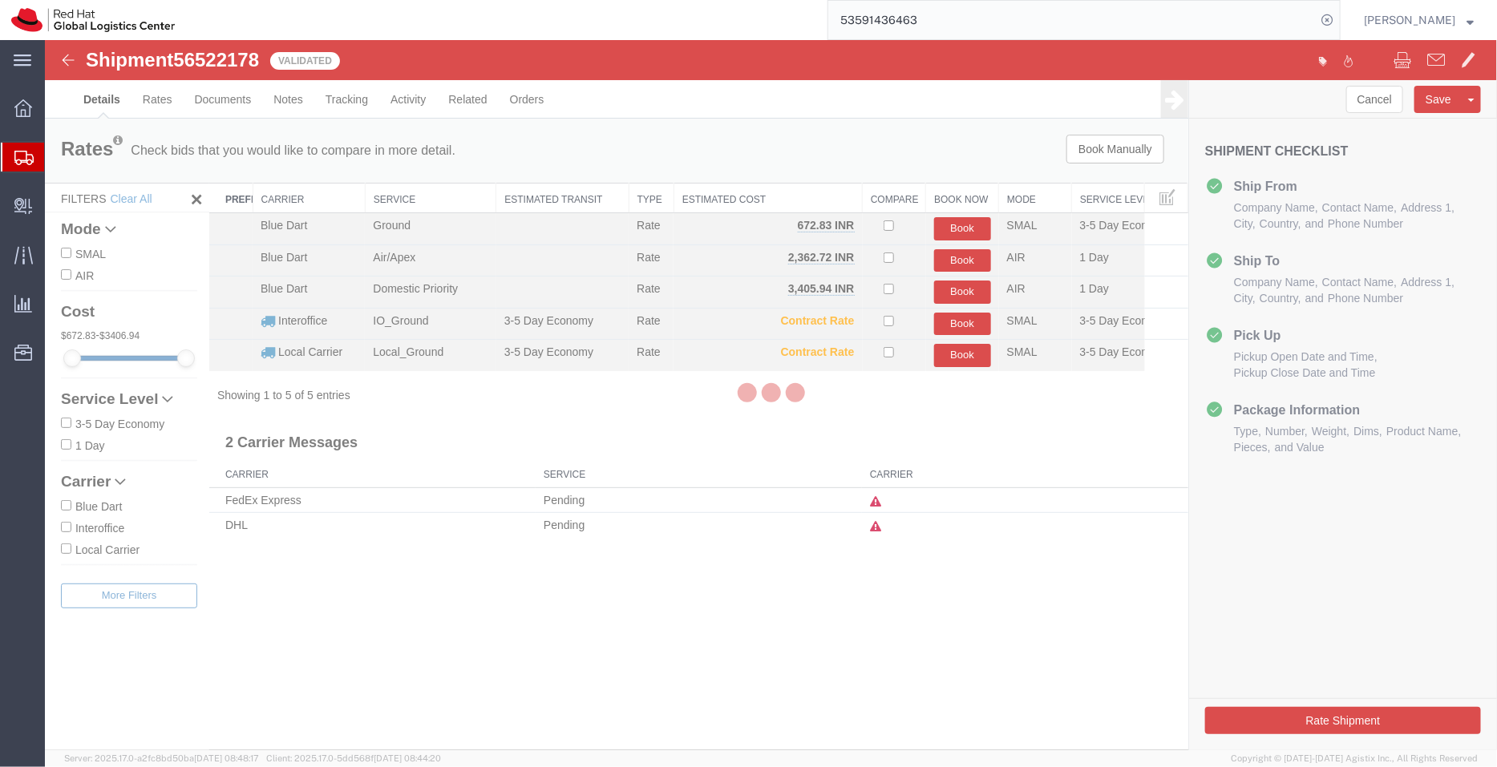
select select "37925"
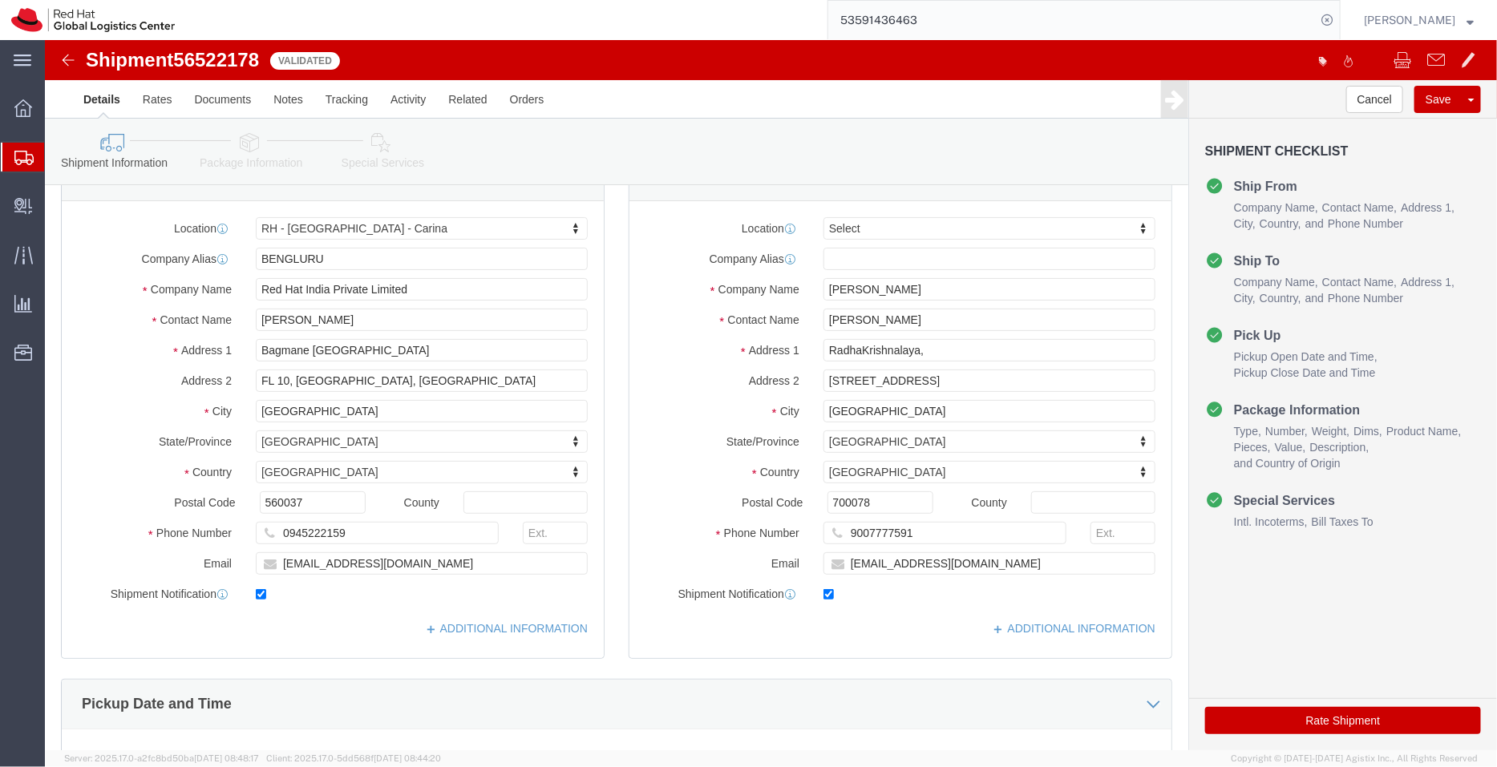
scroll to position [47, 0]
drag, startPoint x: 838, startPoint y: 470, endPoint x: 693, endPoint y: 461, distance: 145.4
click div "Postal Code 700078"
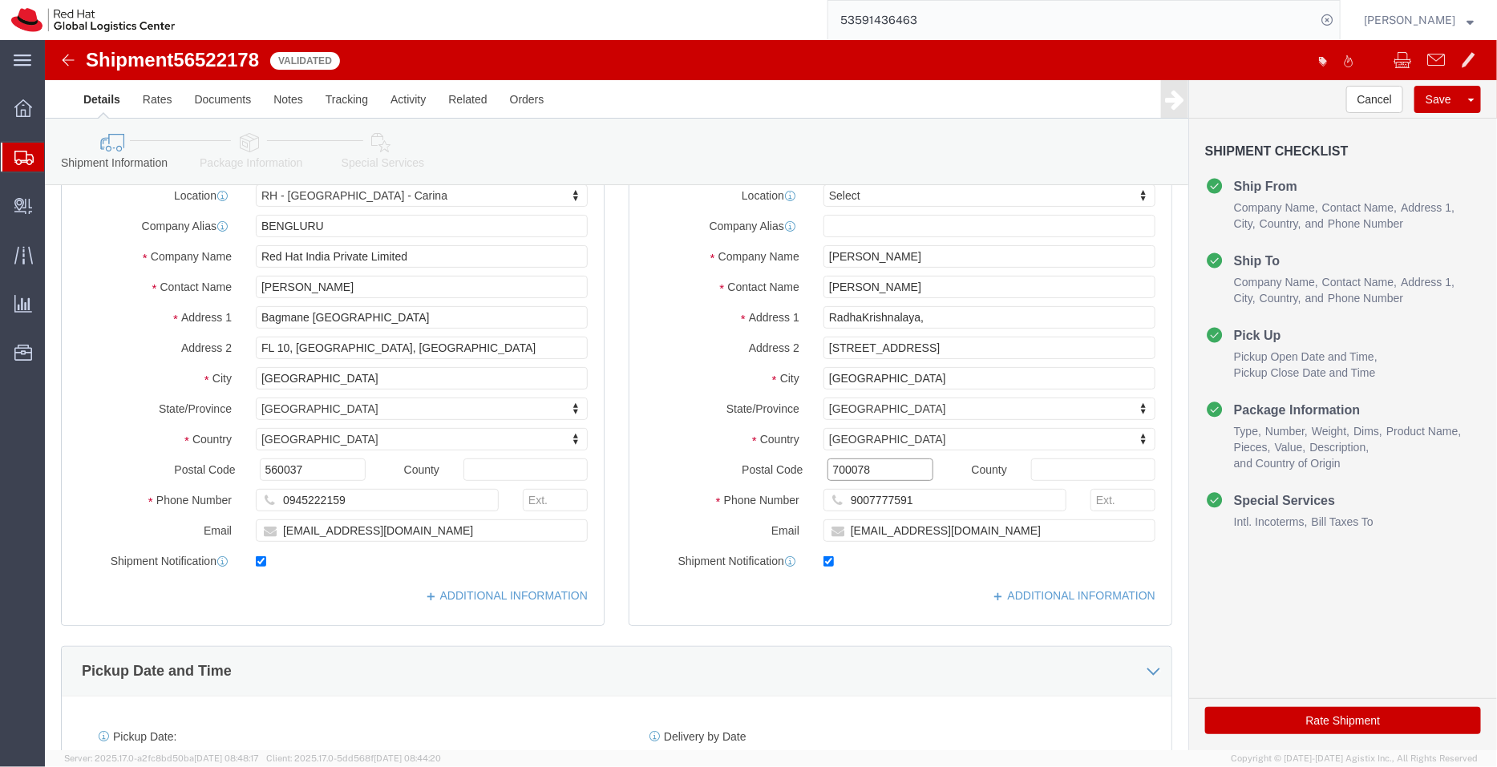
scroll to position [666, 0]
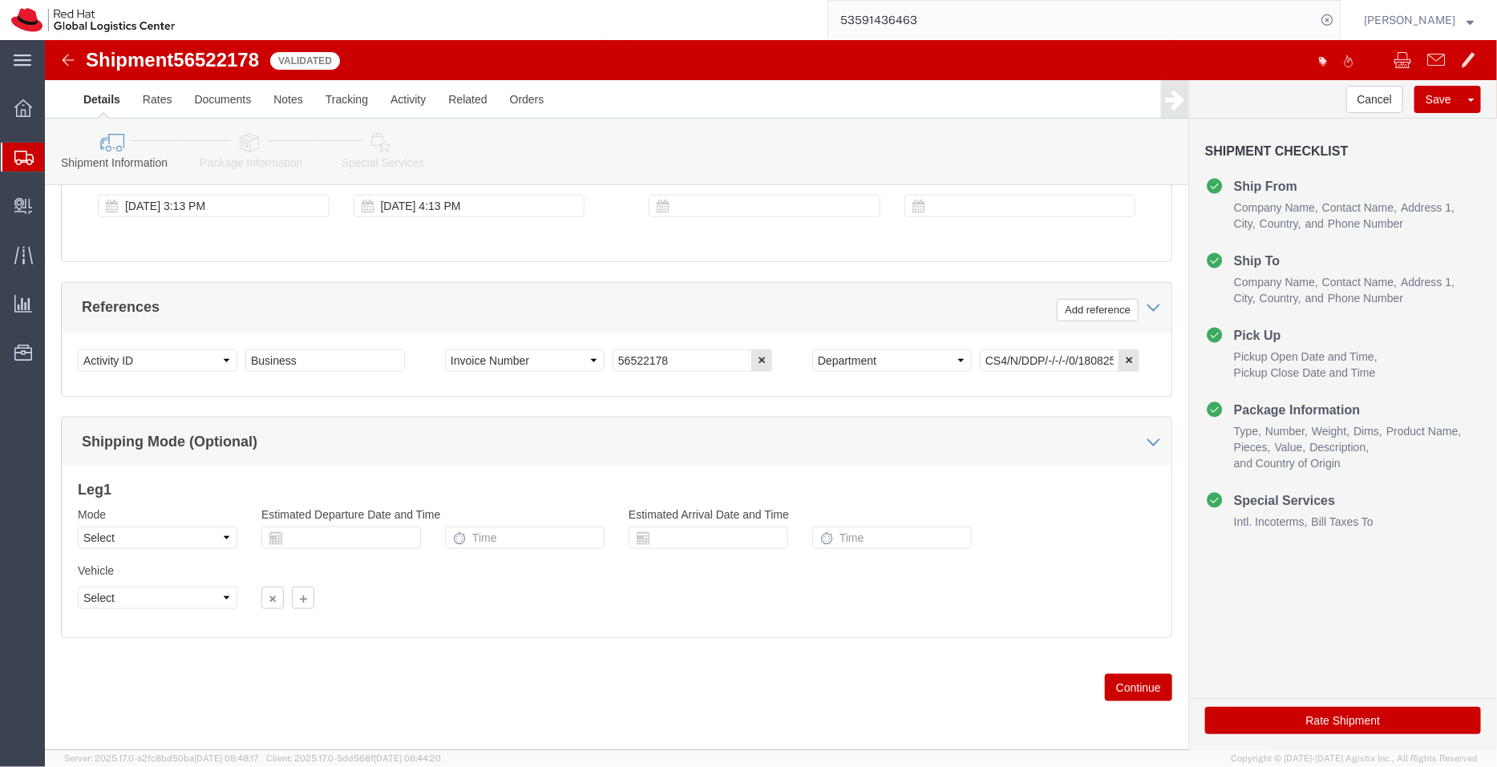
click icon
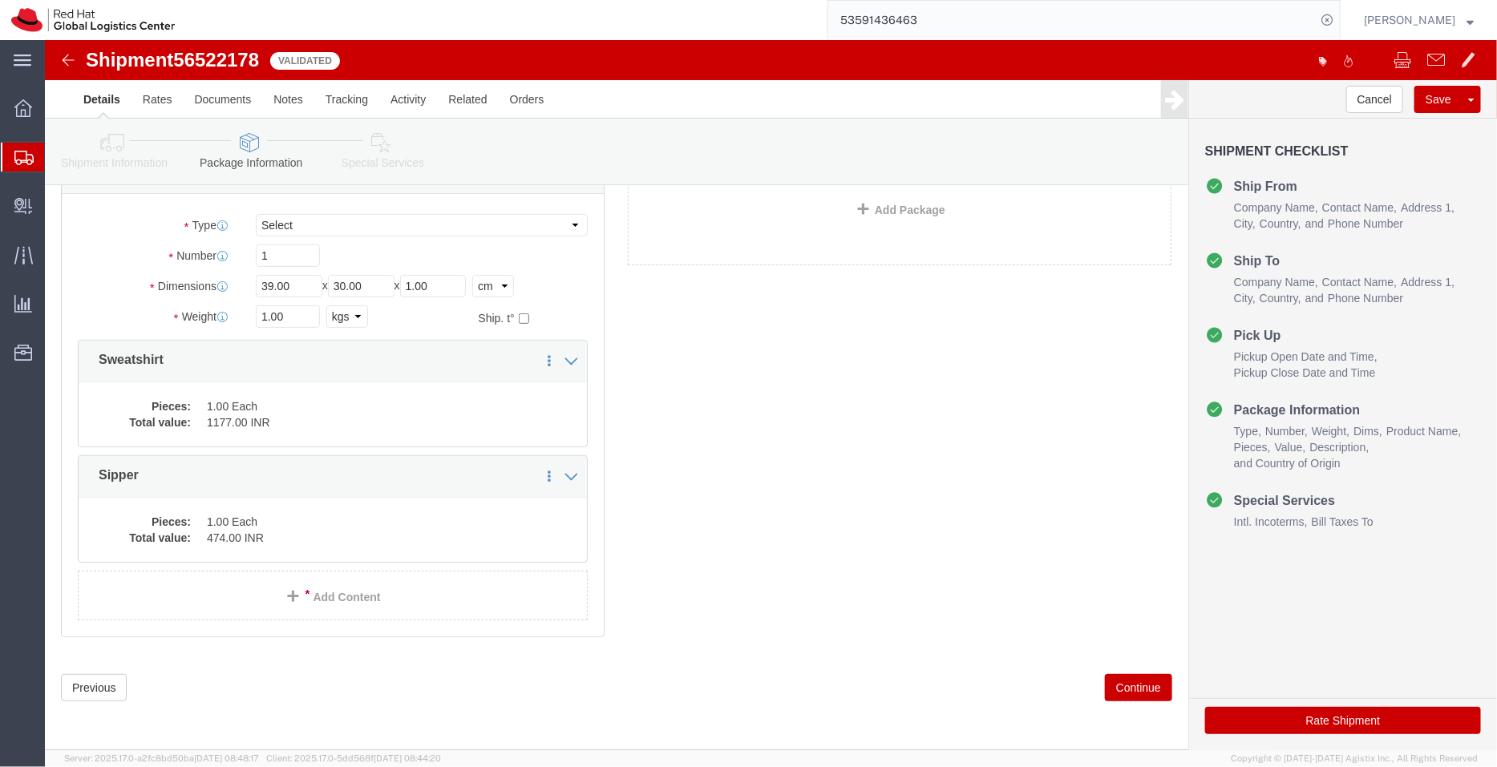
scroll to position [2, 0]
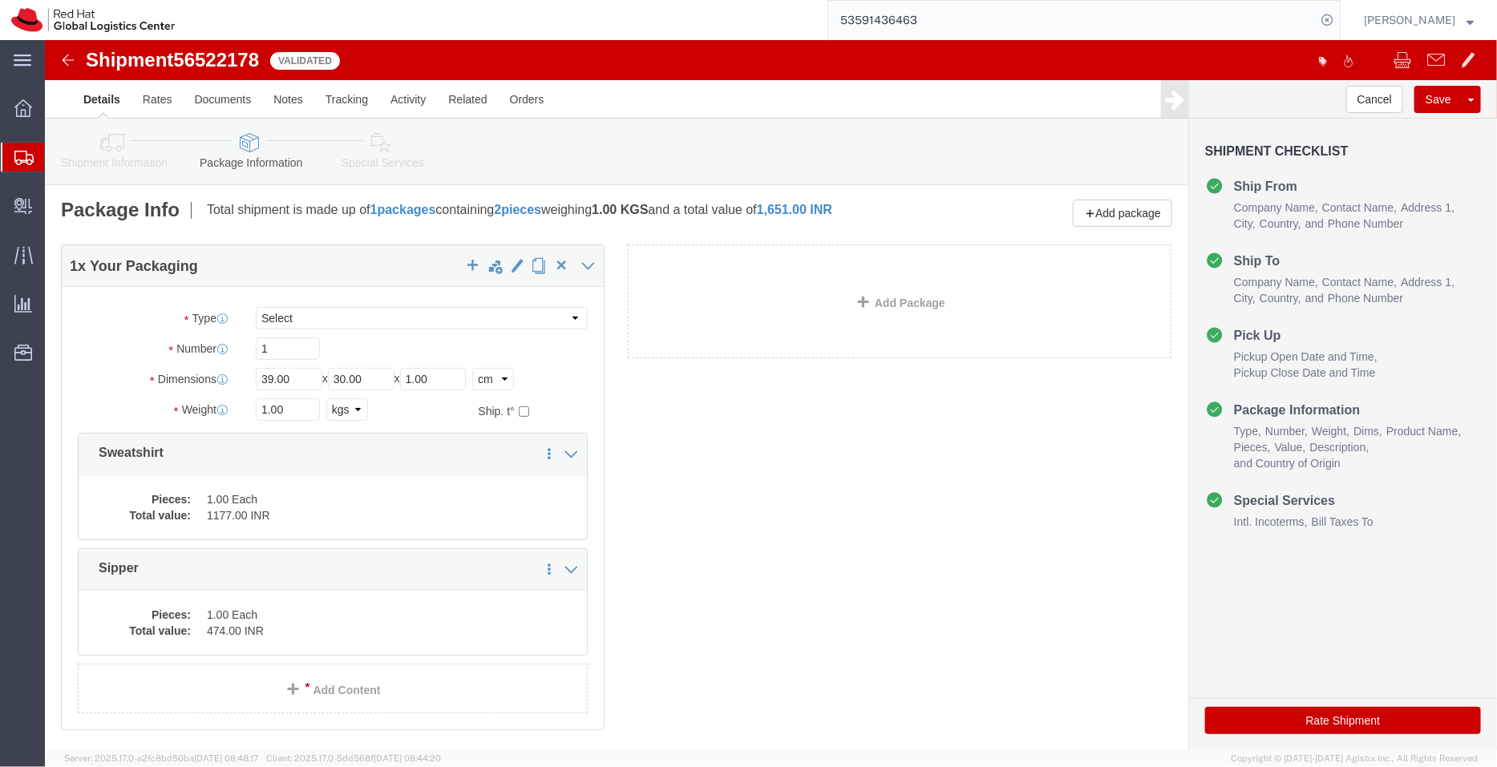
click link "Special Services"
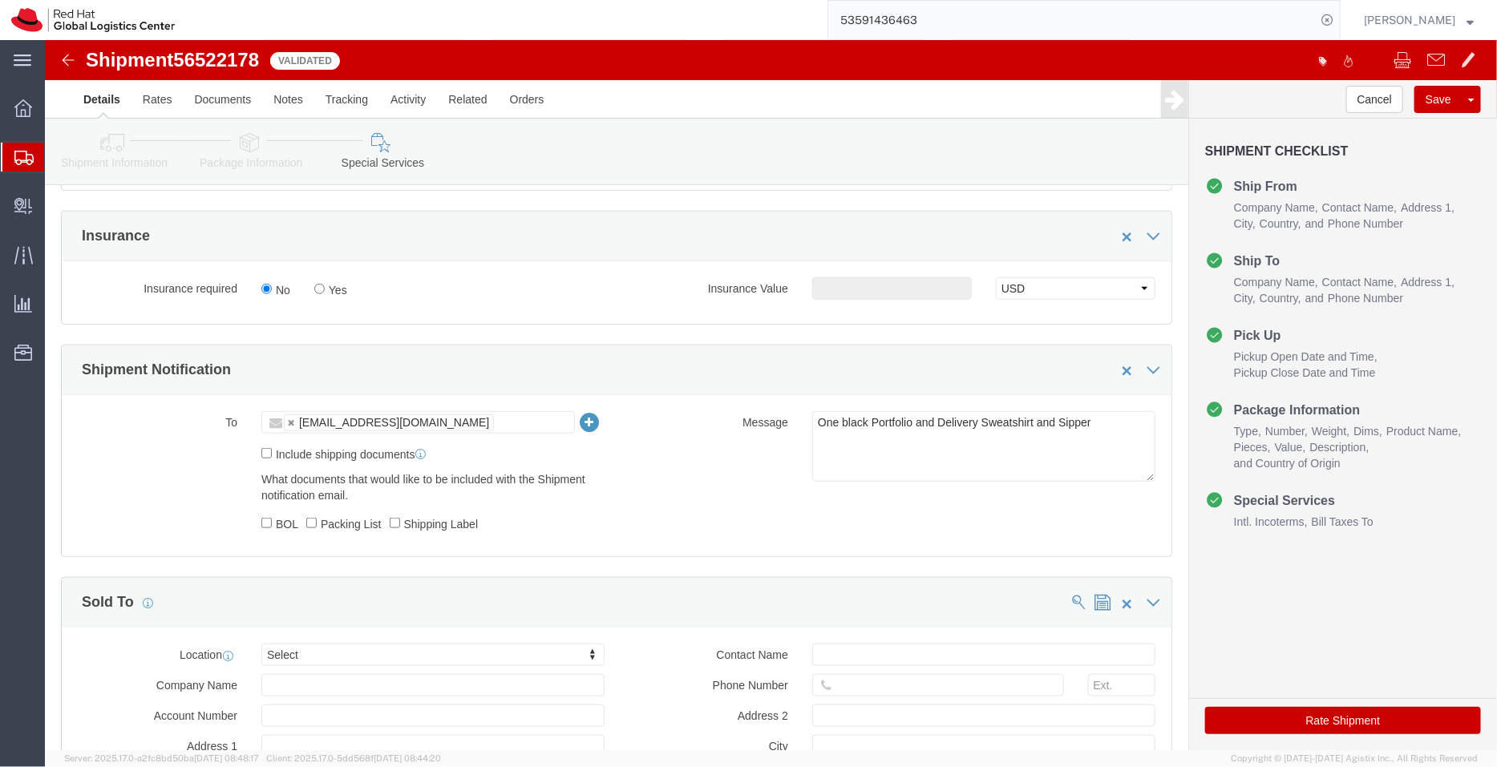
scroll to position [602, 0]
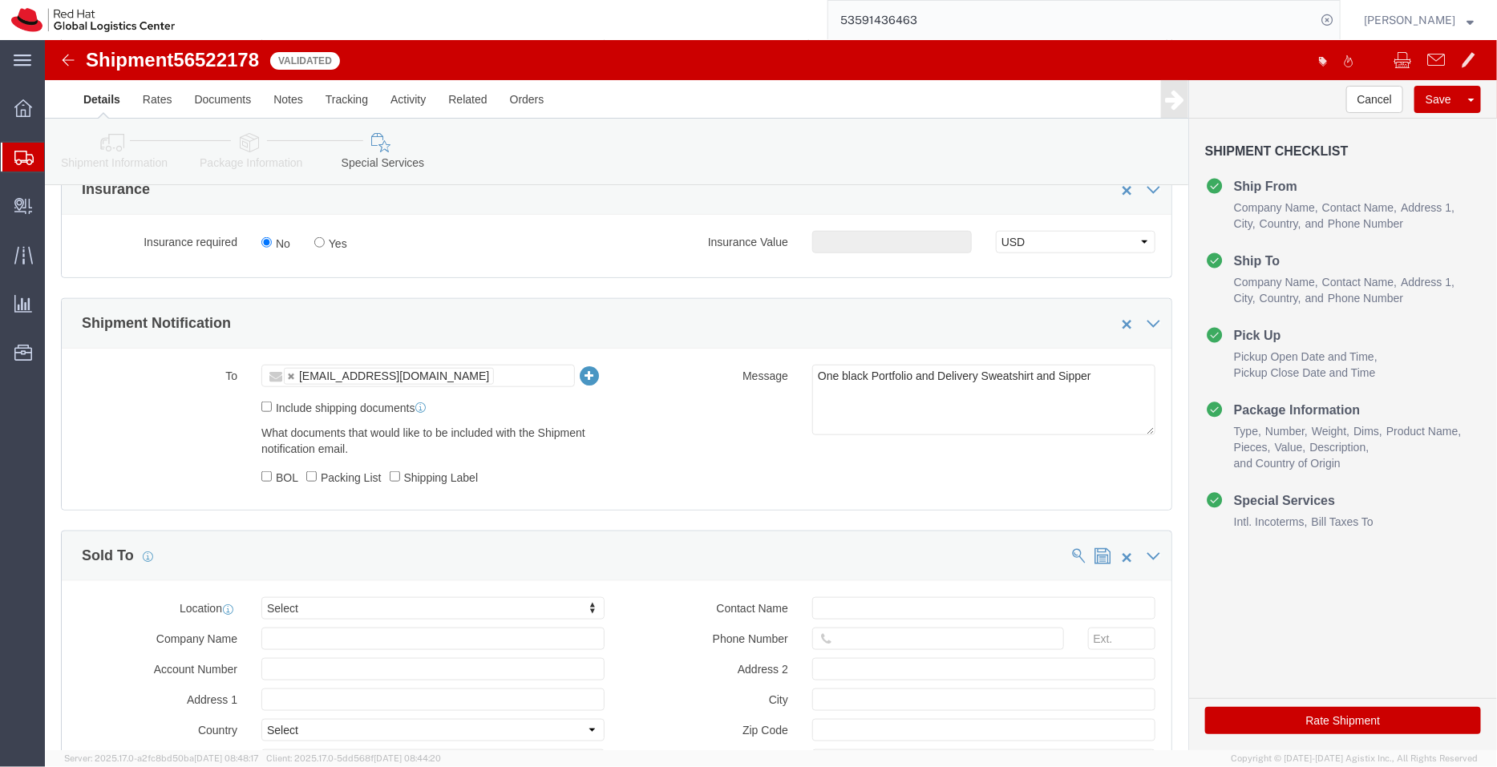
click button "Rate Shipment"
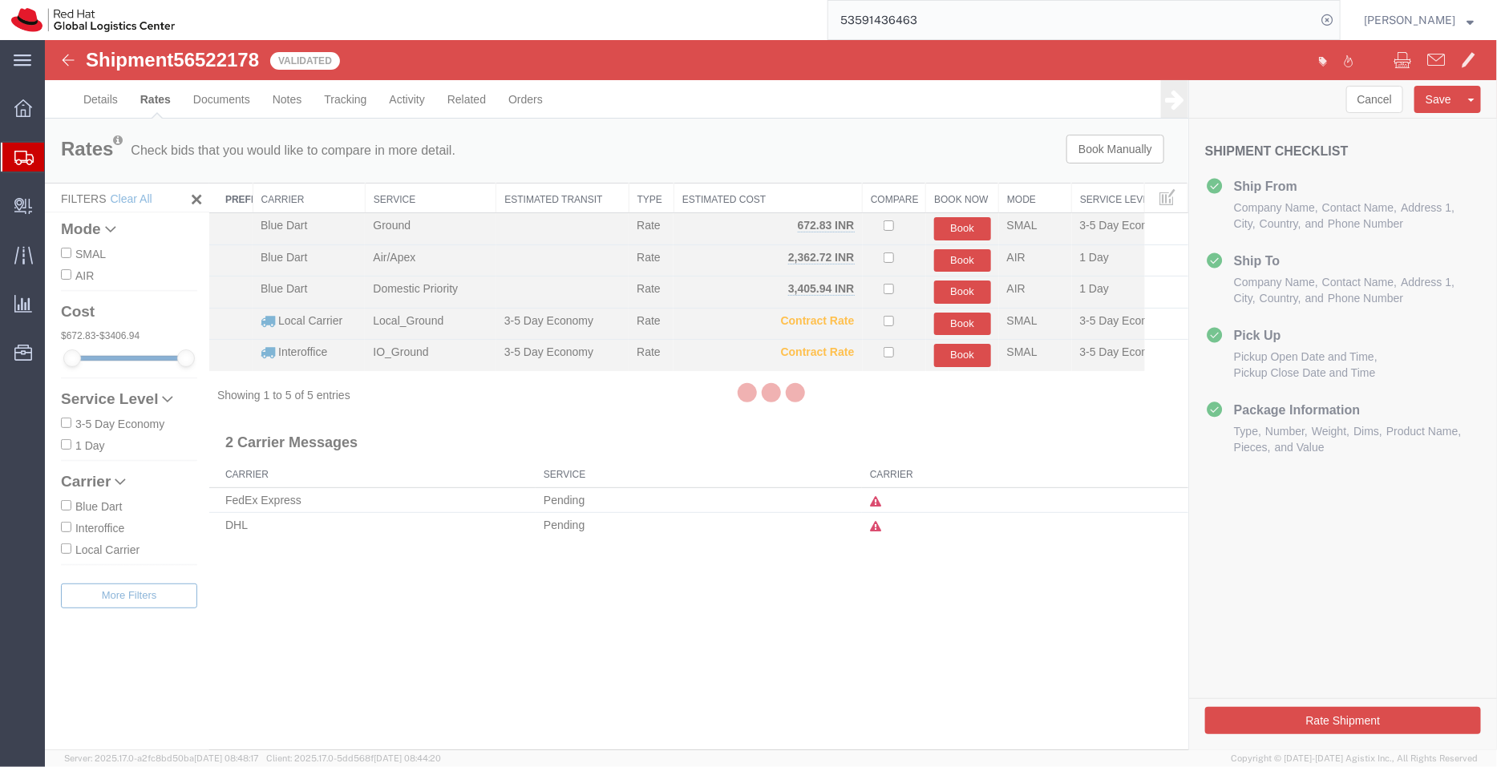
scroll to position [0, 0]
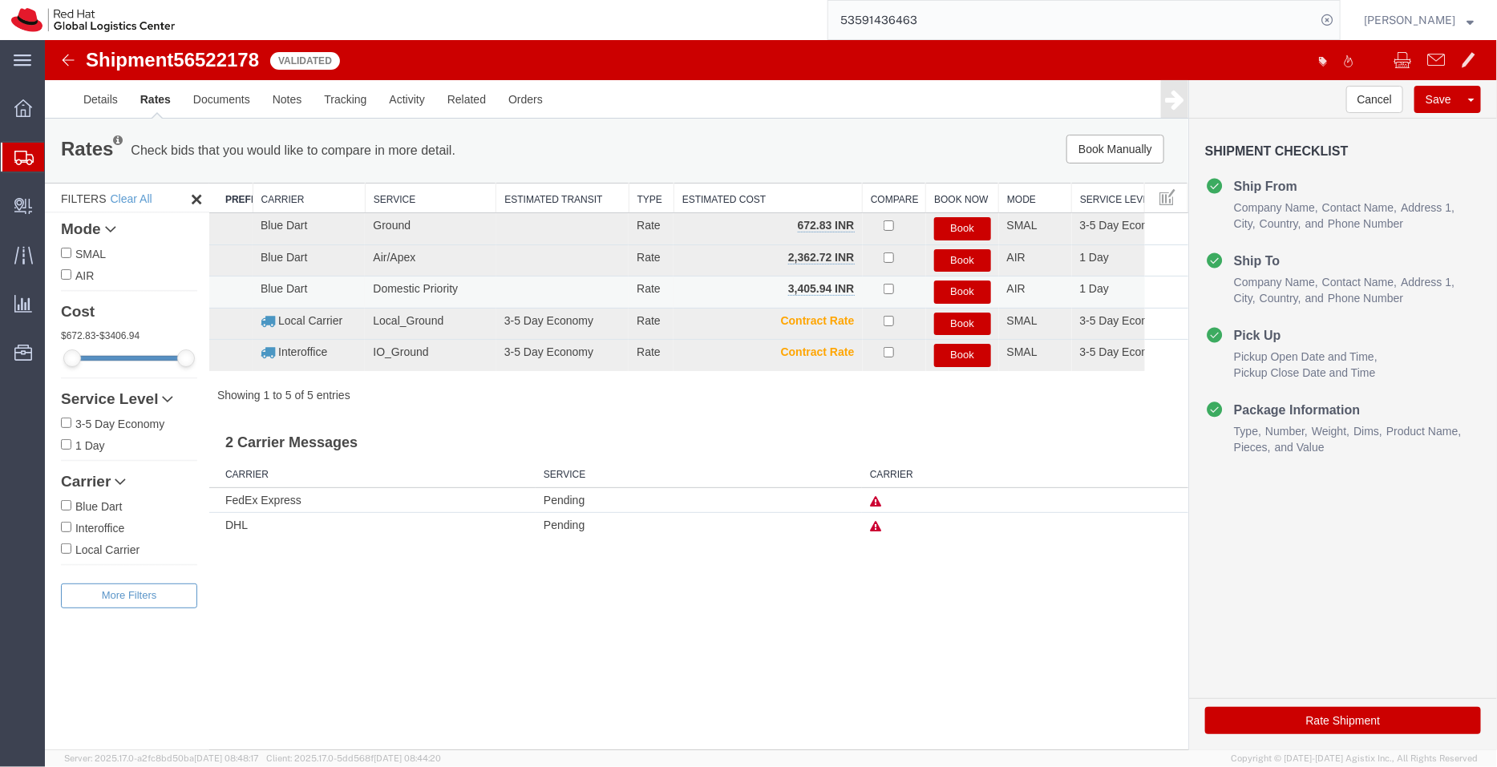
click at [957, 290] on button "Book" at bounding box center [961, 291] width 57 height 23
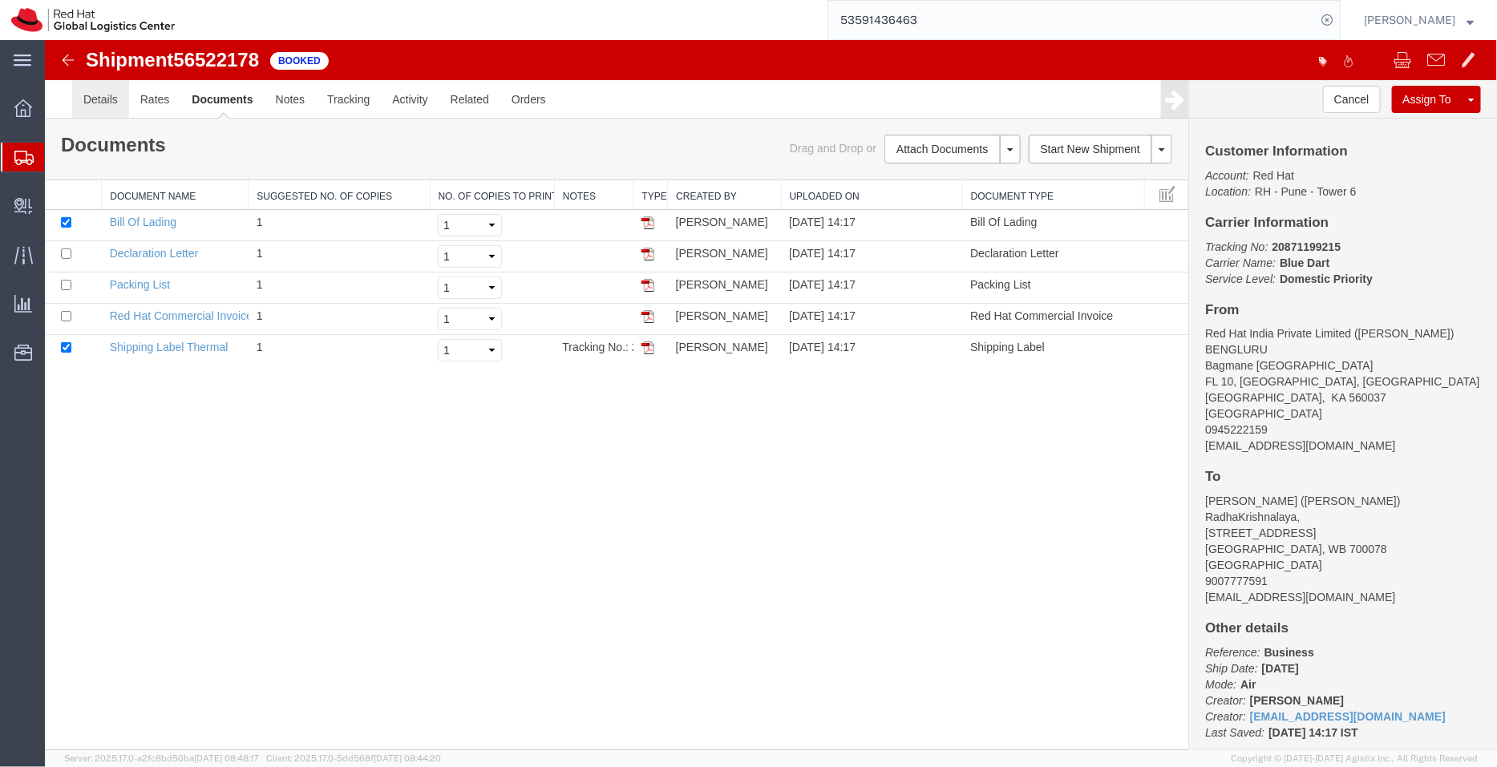
click at [95, 99] on link "Details" at bounding box center [99, 98] width 57 height 38
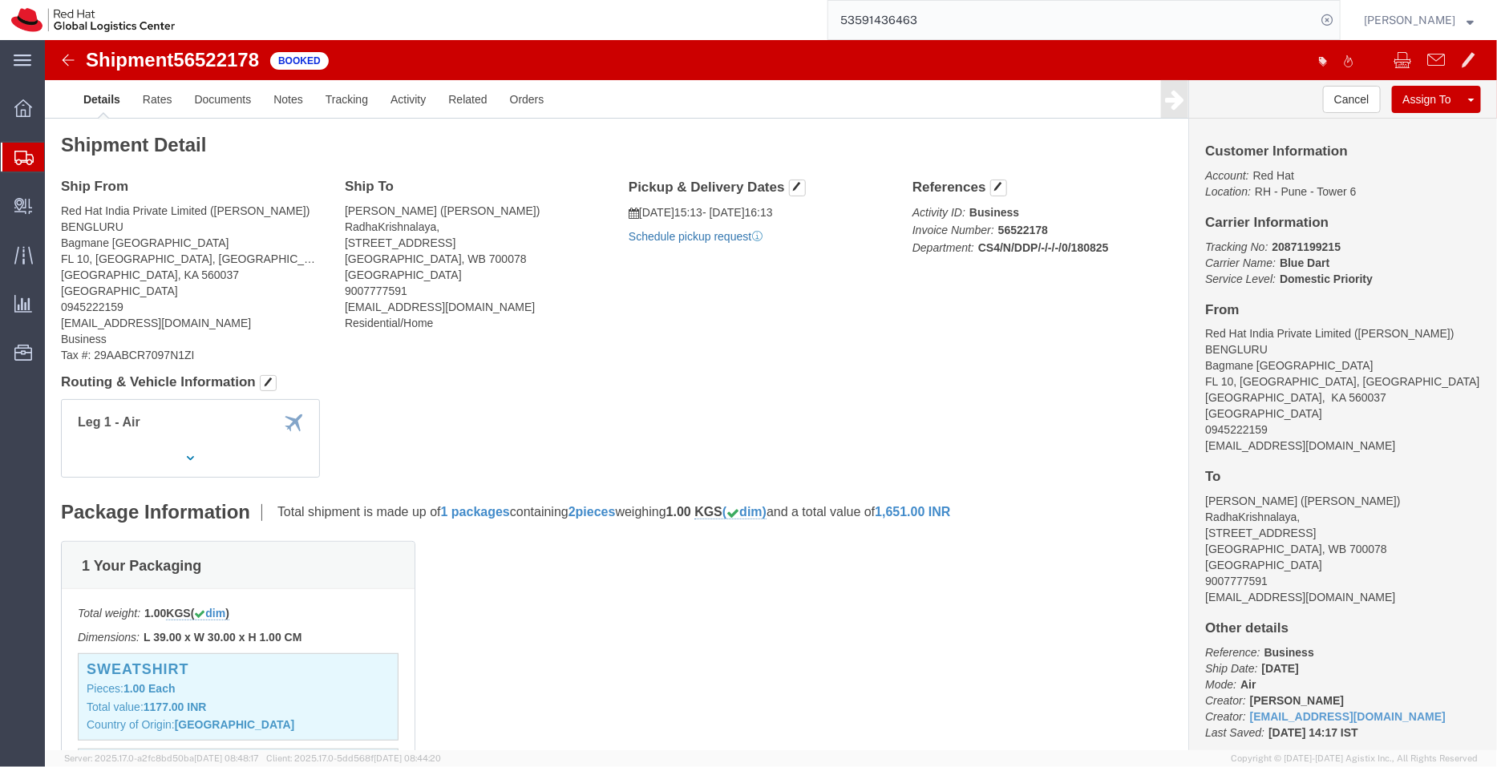
click link "Schedule pickup request"
click link "Documents"
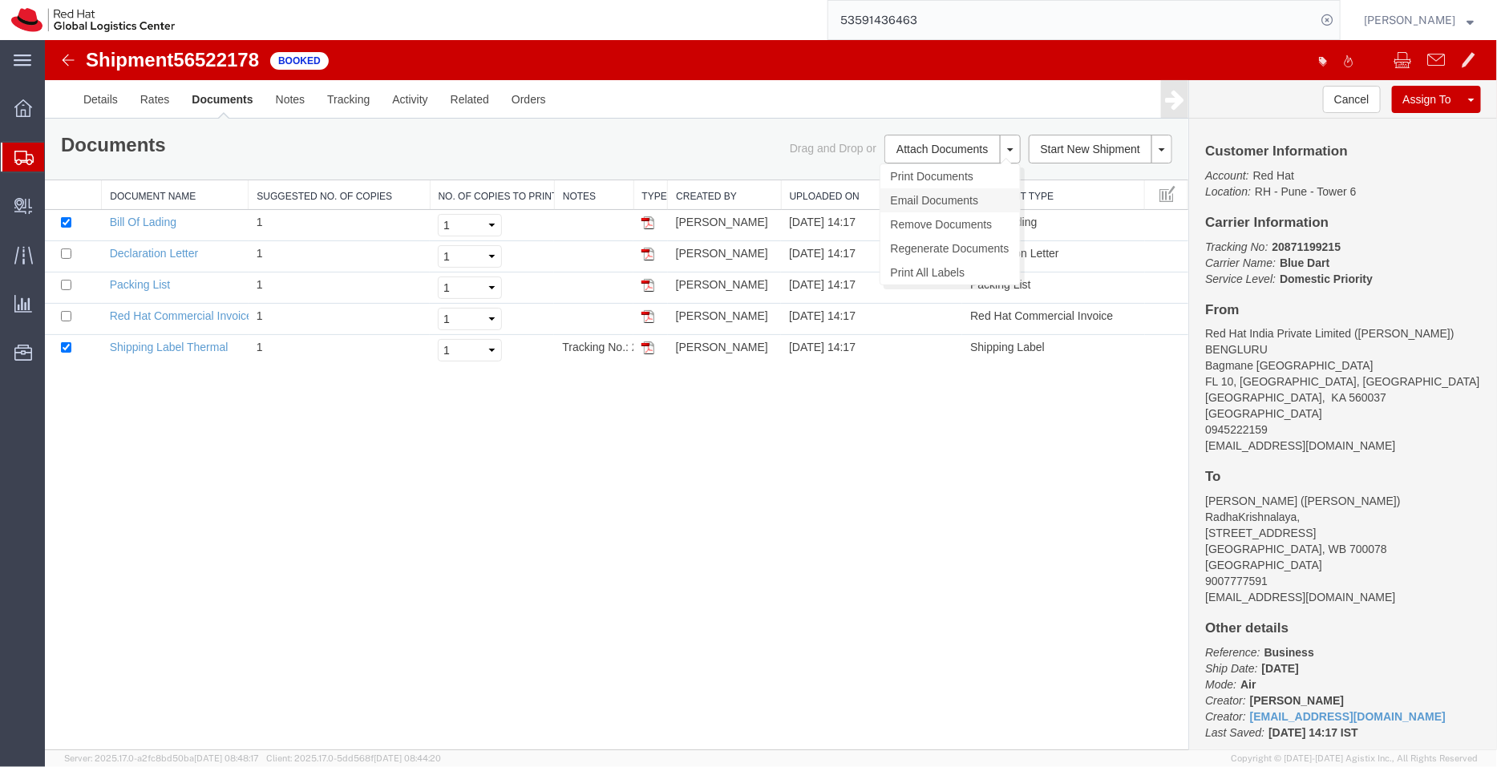
click at [920, 202] on link "Email Documents" at bounding box center [950, 200] width 140 height 24
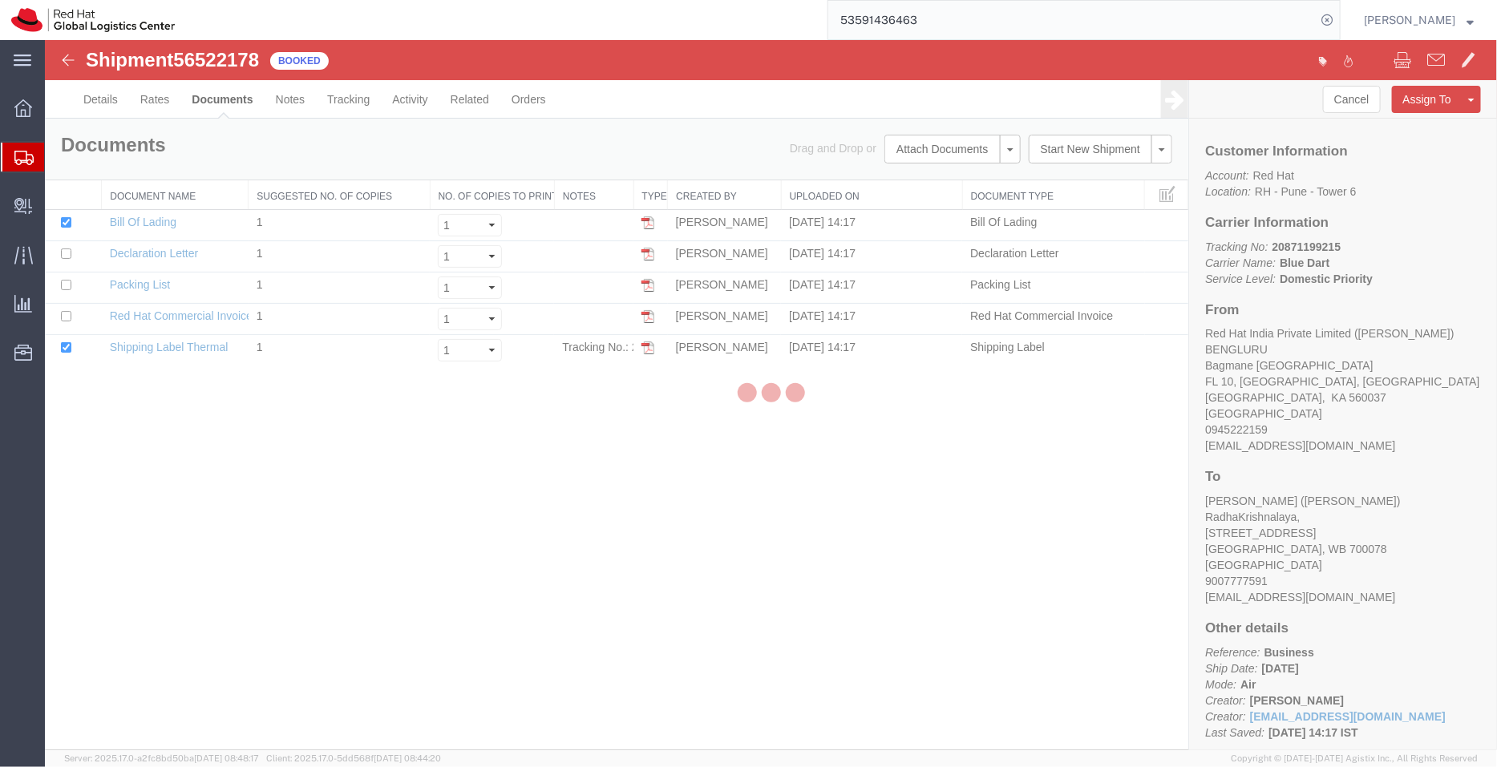
checkbox input "true"
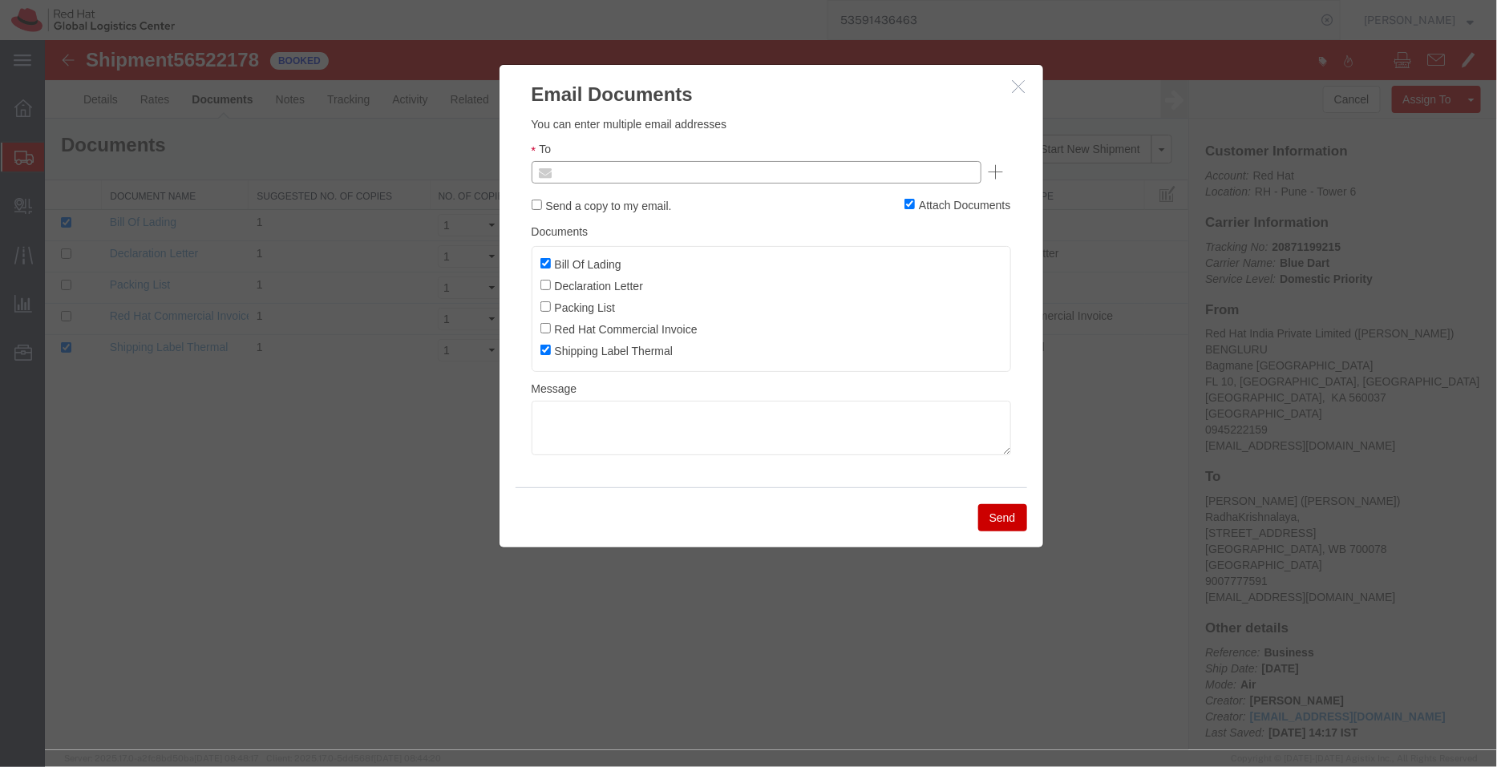
click at [690, 173] on input "text" at bounding box center [647, 171] width 188 height 21
type input "shansdah"
type input "shansdah@redhat.com"
click at [545, 265] on input "Bill Of Lading" at bounding box center [545, 262] width 10 height 10
checkbox input "false"
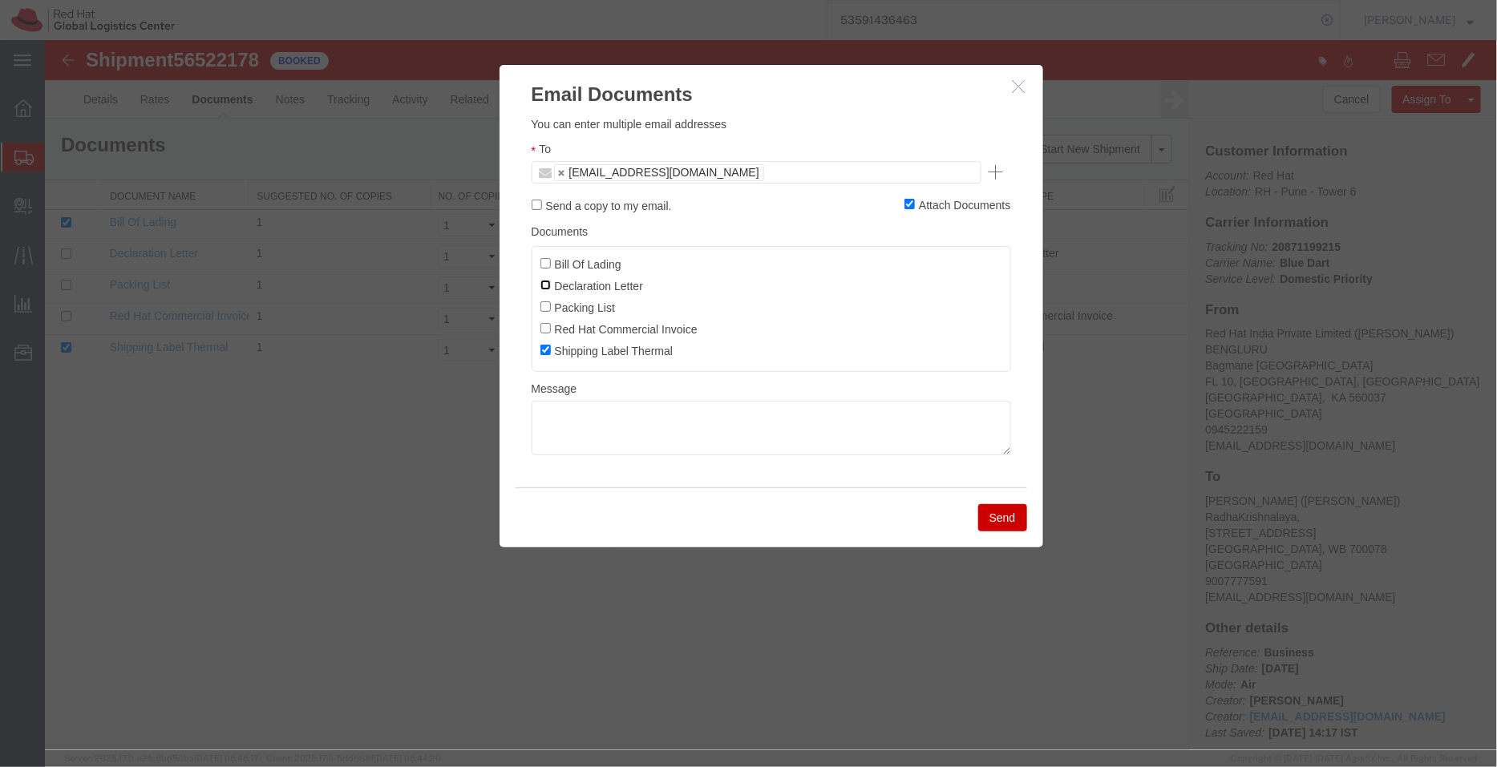
click at [545, 289] on input "Declaration Letter" at bounding box center [545, 284] width 10 height 10
checkbox input "true"
click at [1008, 512] on button "Send" at bounding box center [1001, 517] width 49 height 27
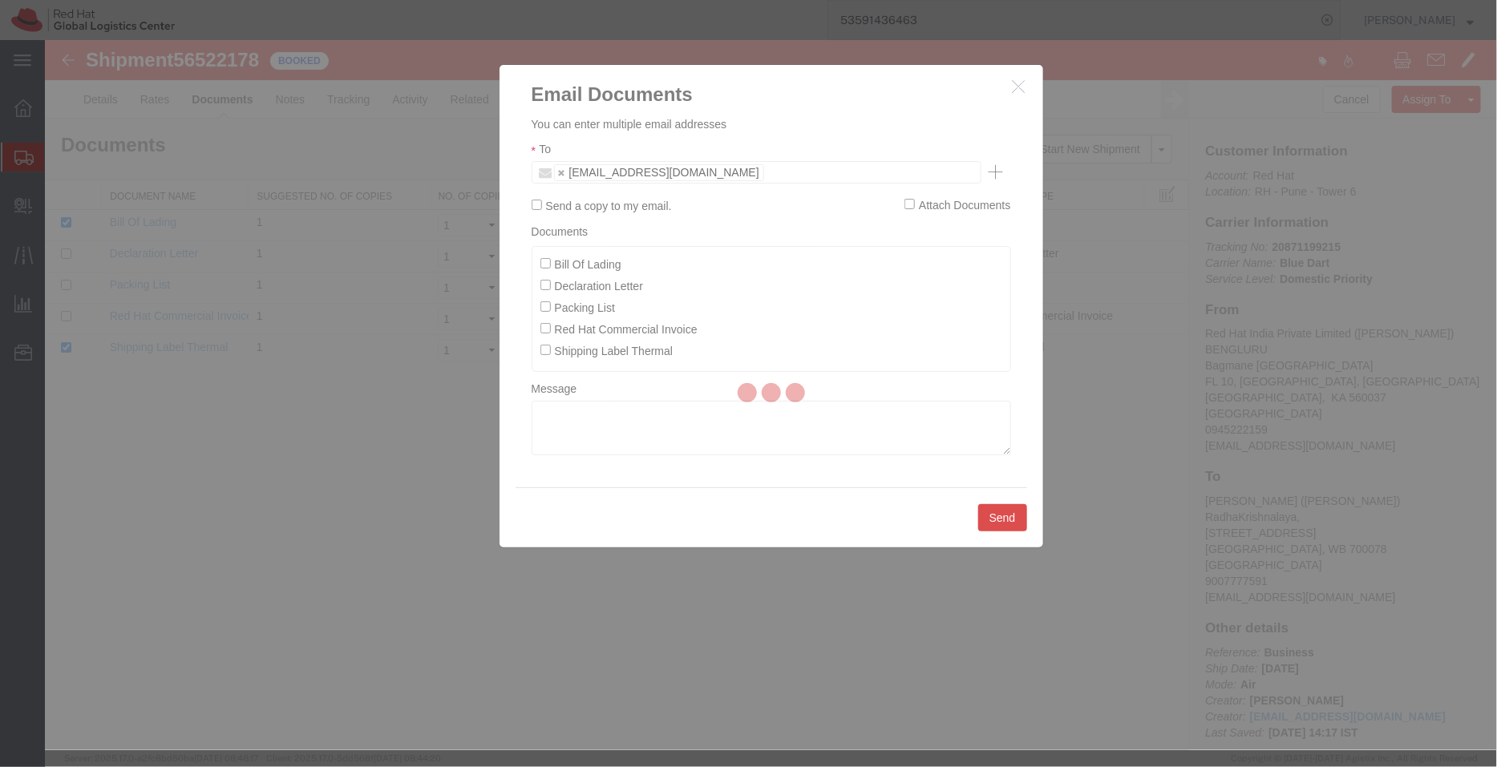
checkbox input "false"
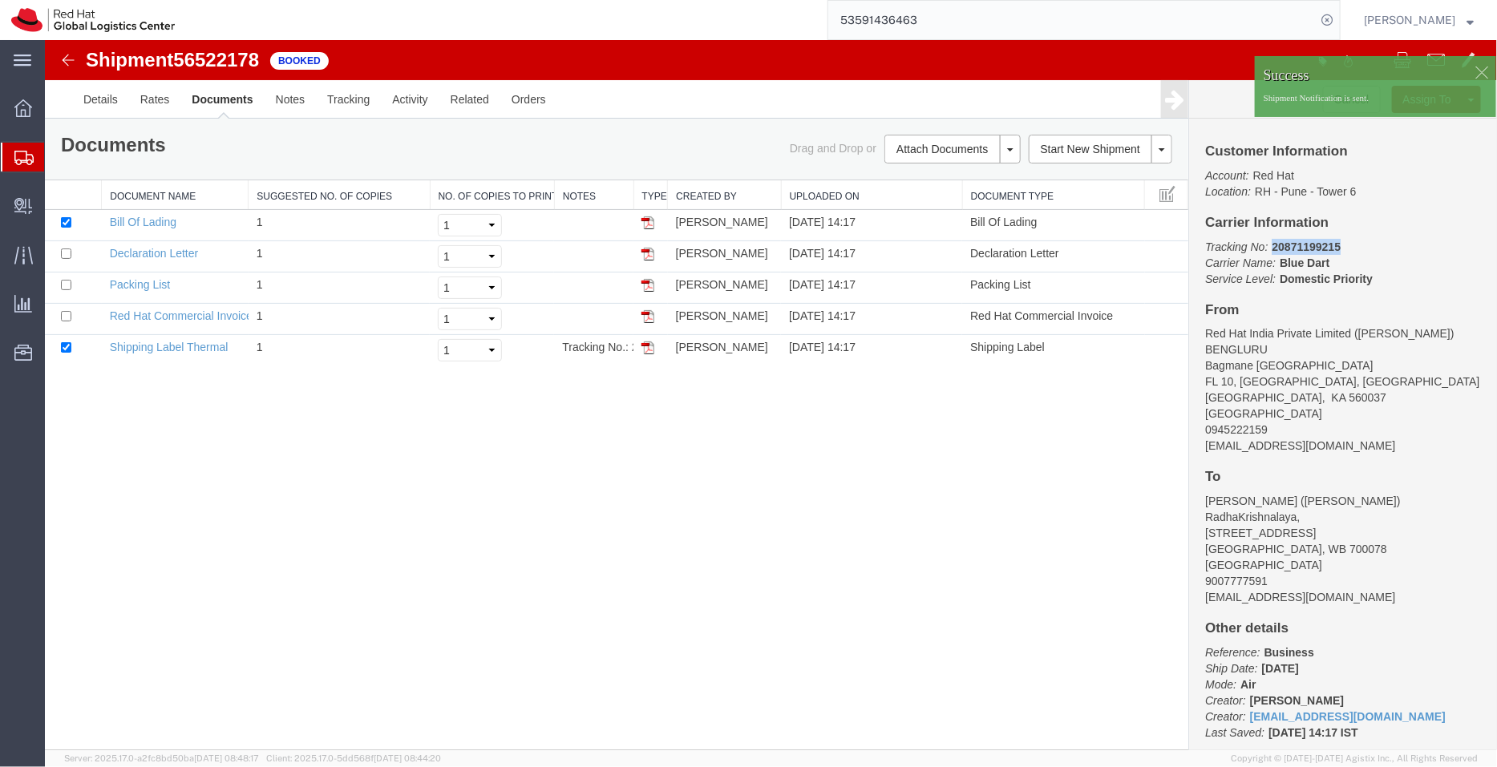
drag, startPoint x: 1345, startPoint y: 245, endPoint x: 1268, endPoint y: 241, distance: 77.0
click at [1268, 241] on p "Tracking No: 20871199215 Carrier Name: Blue Dart Blue Dart Service Level: Domes…" at bounding box center [1342, 262] width 276 height 48
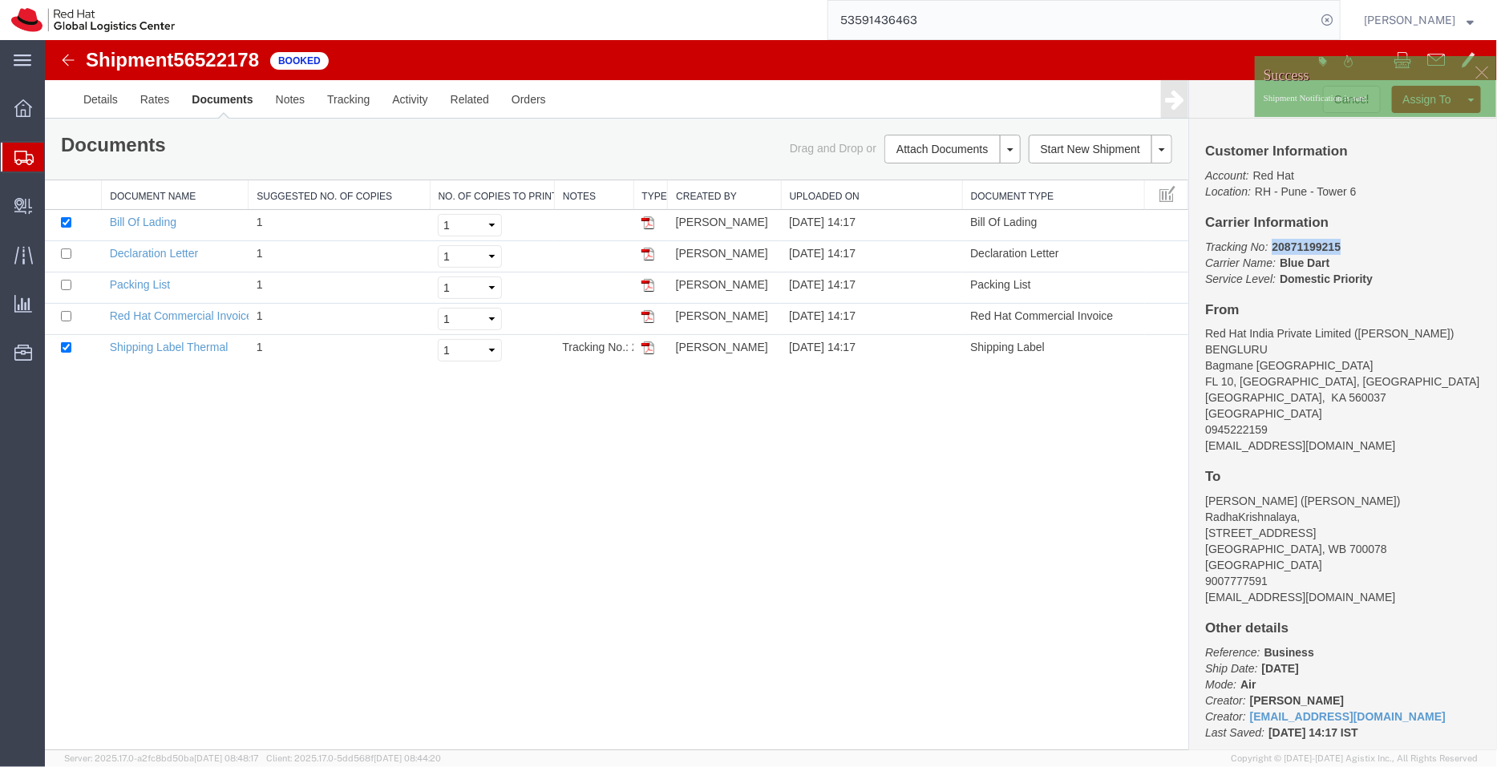
copy b "20871199215"
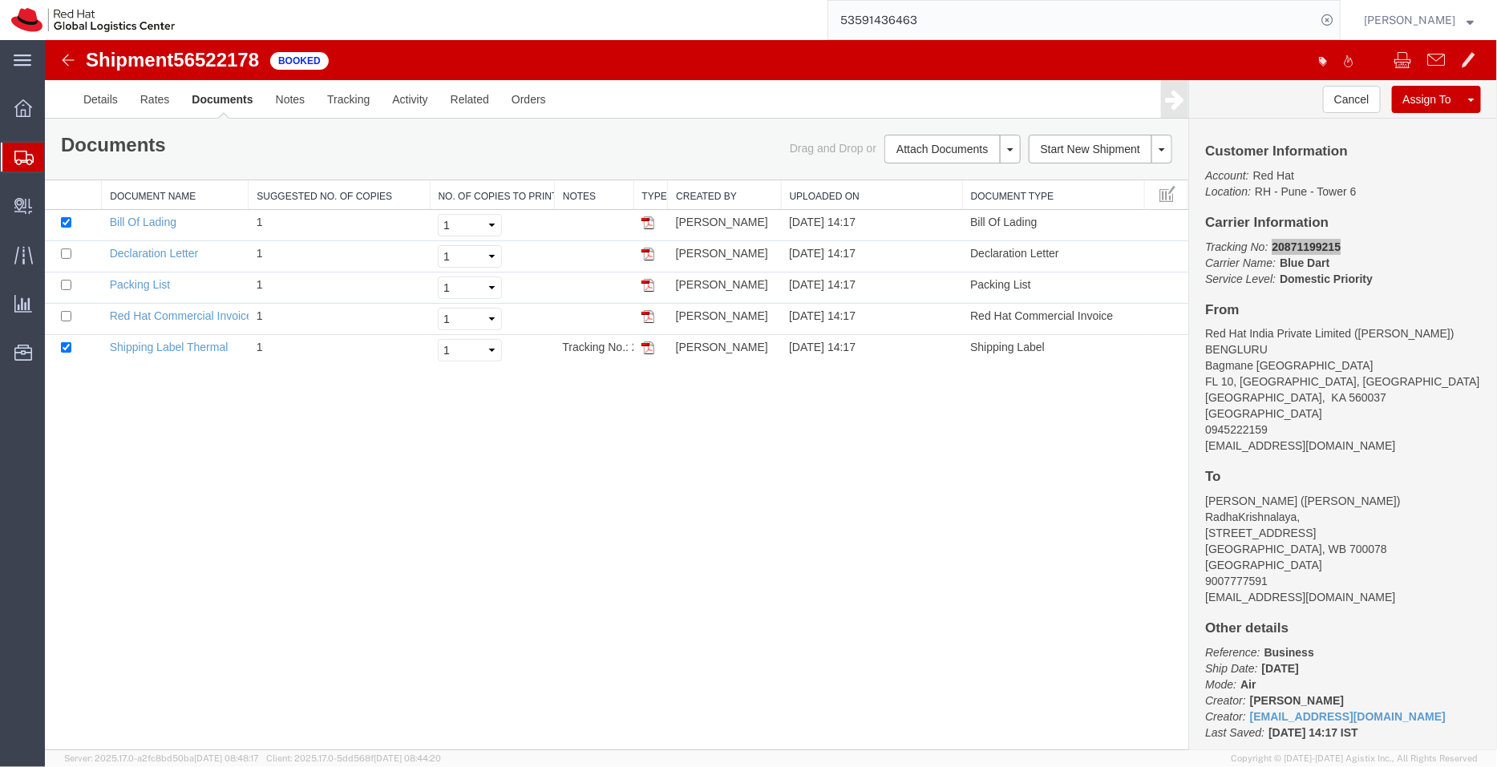
drag, startPoint x: 934, startPoint y: 77, endPoint x: 809, endPoint y: 40, distance: 130.4
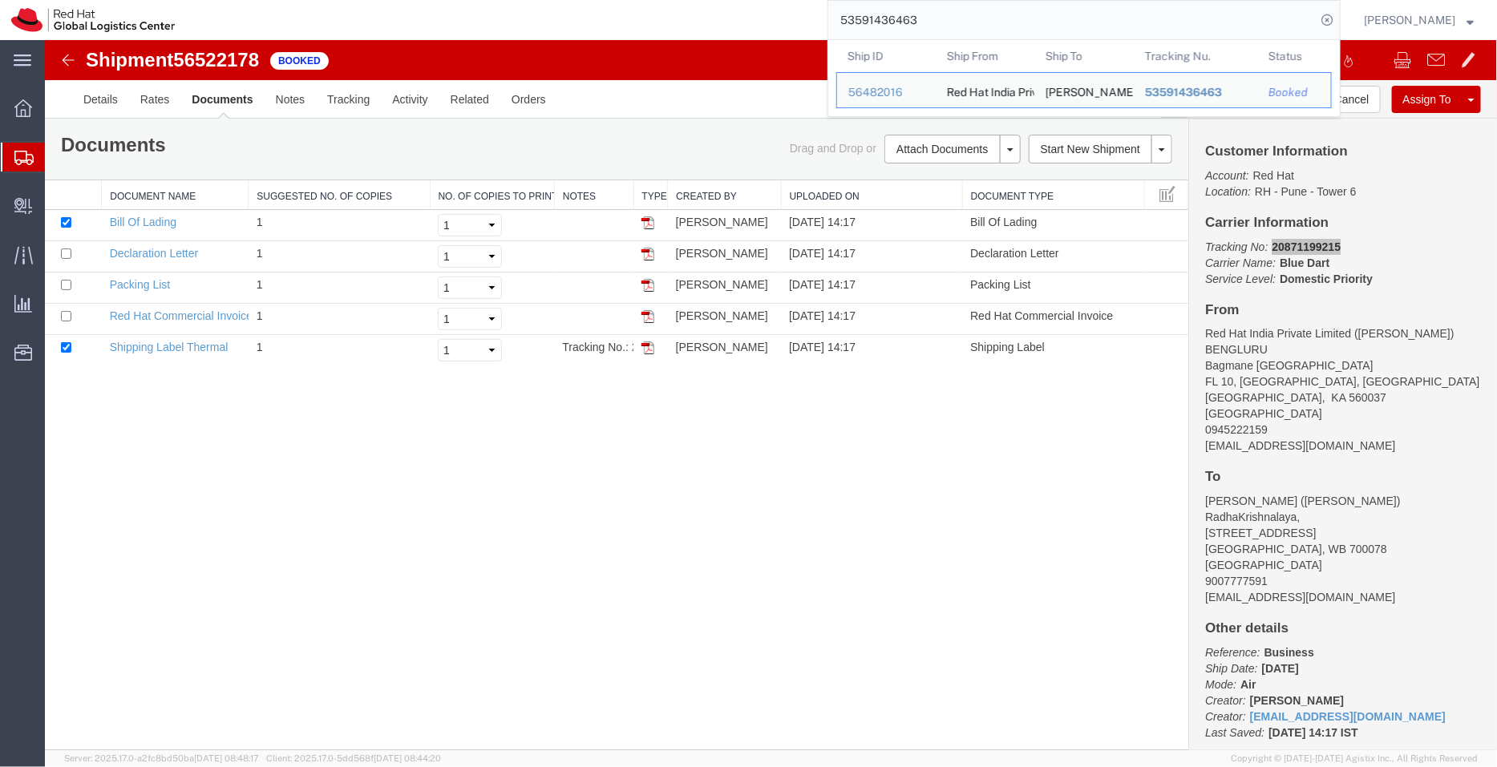
paste input "5564"
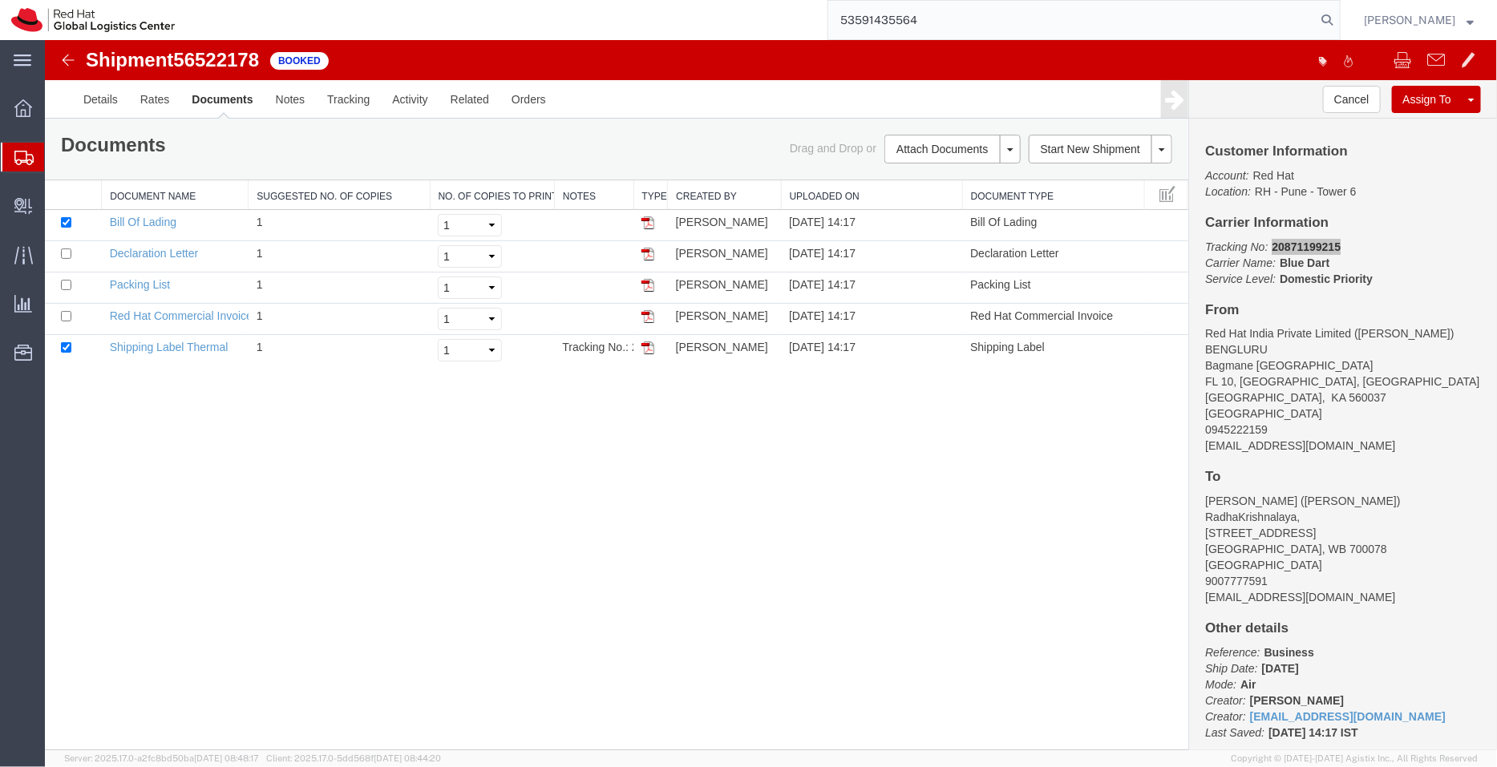
type input "53591435564"
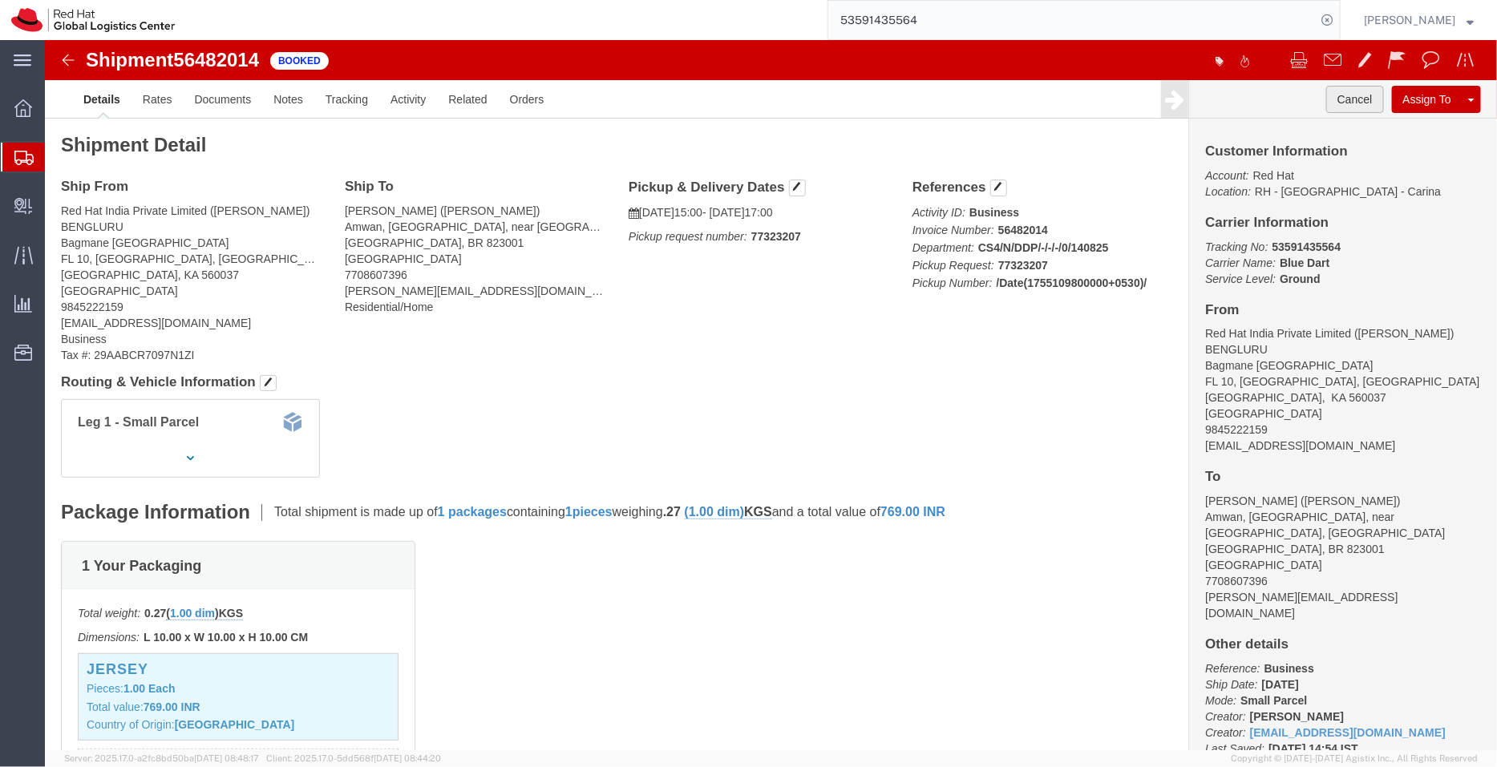
click button "Cancel"
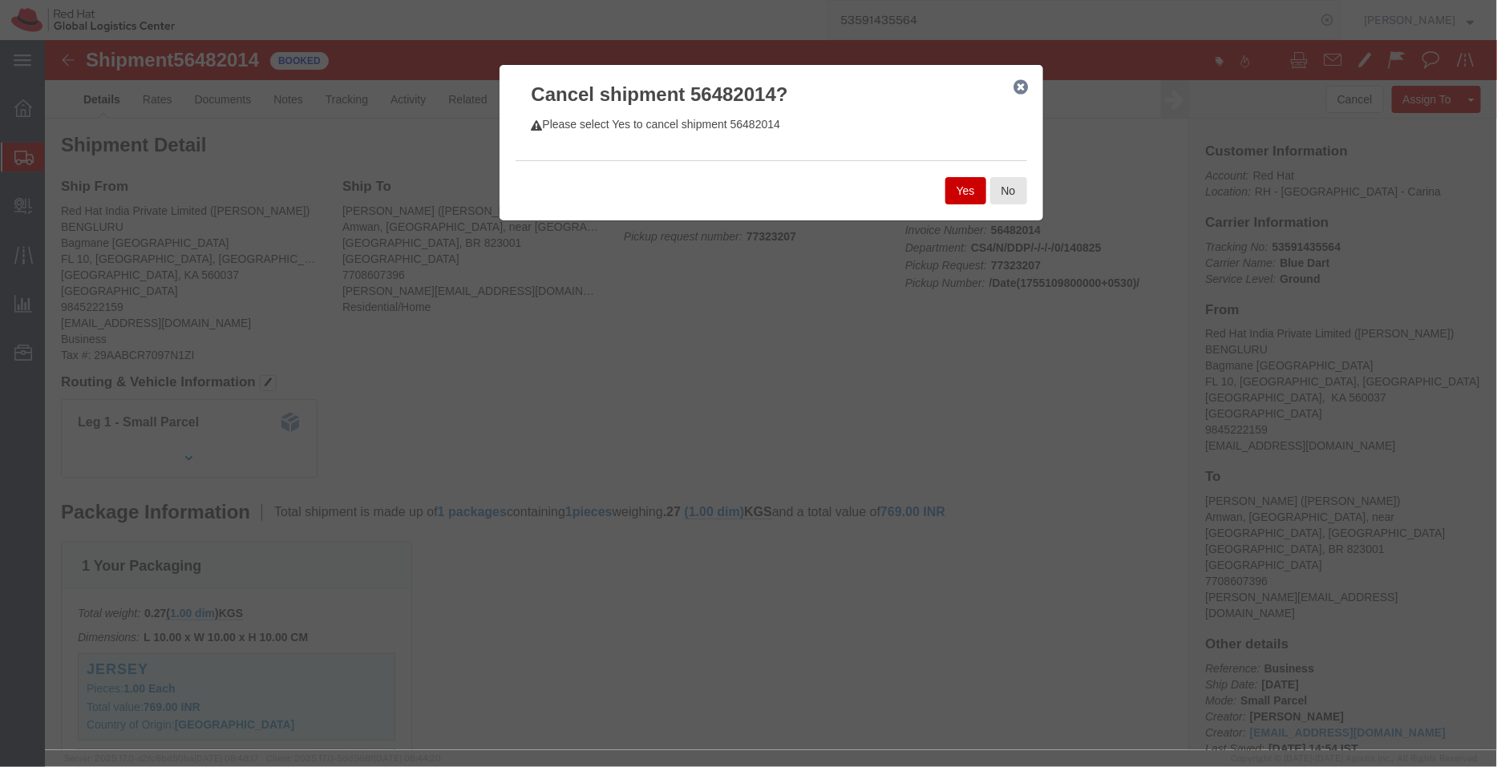
click button "Yes"
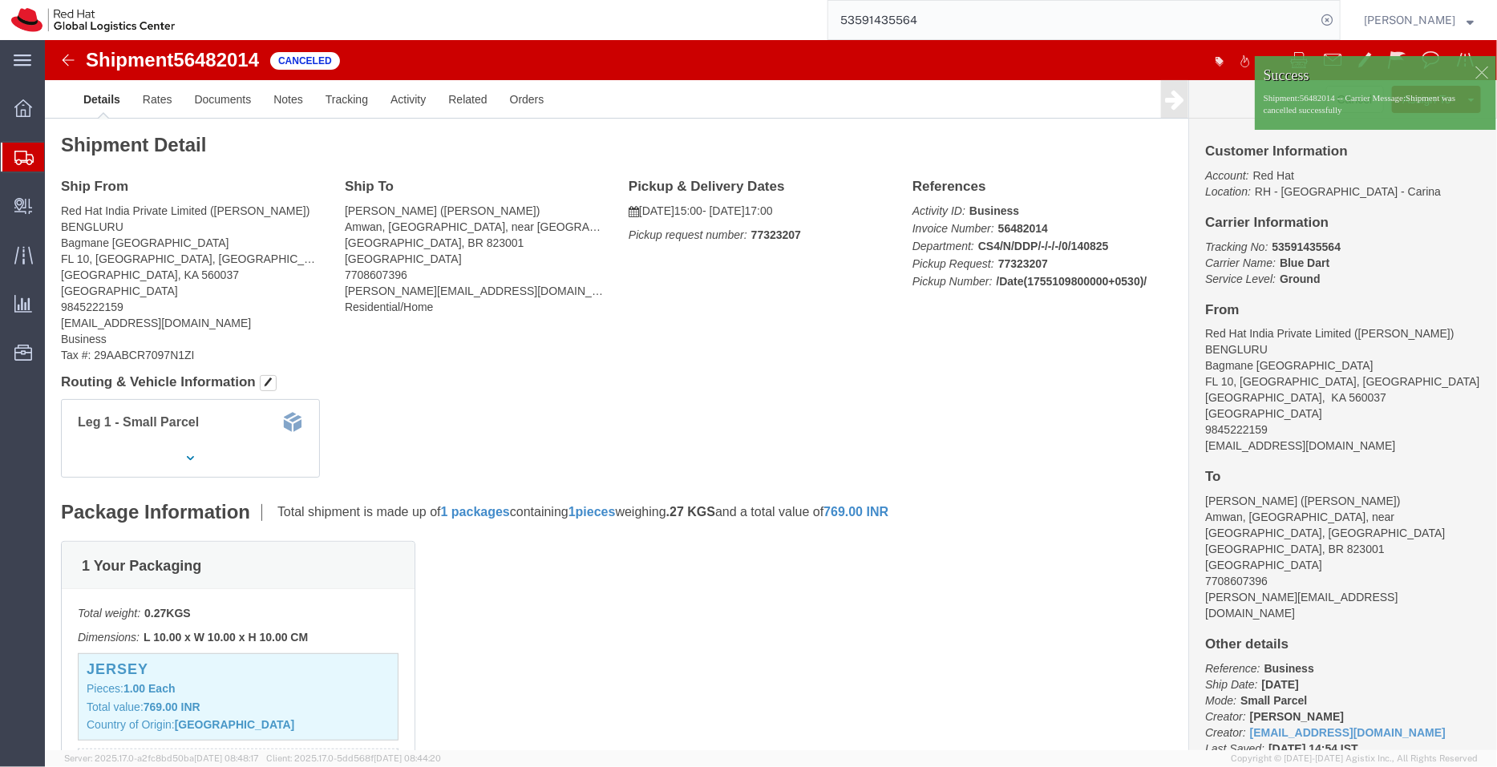
click div
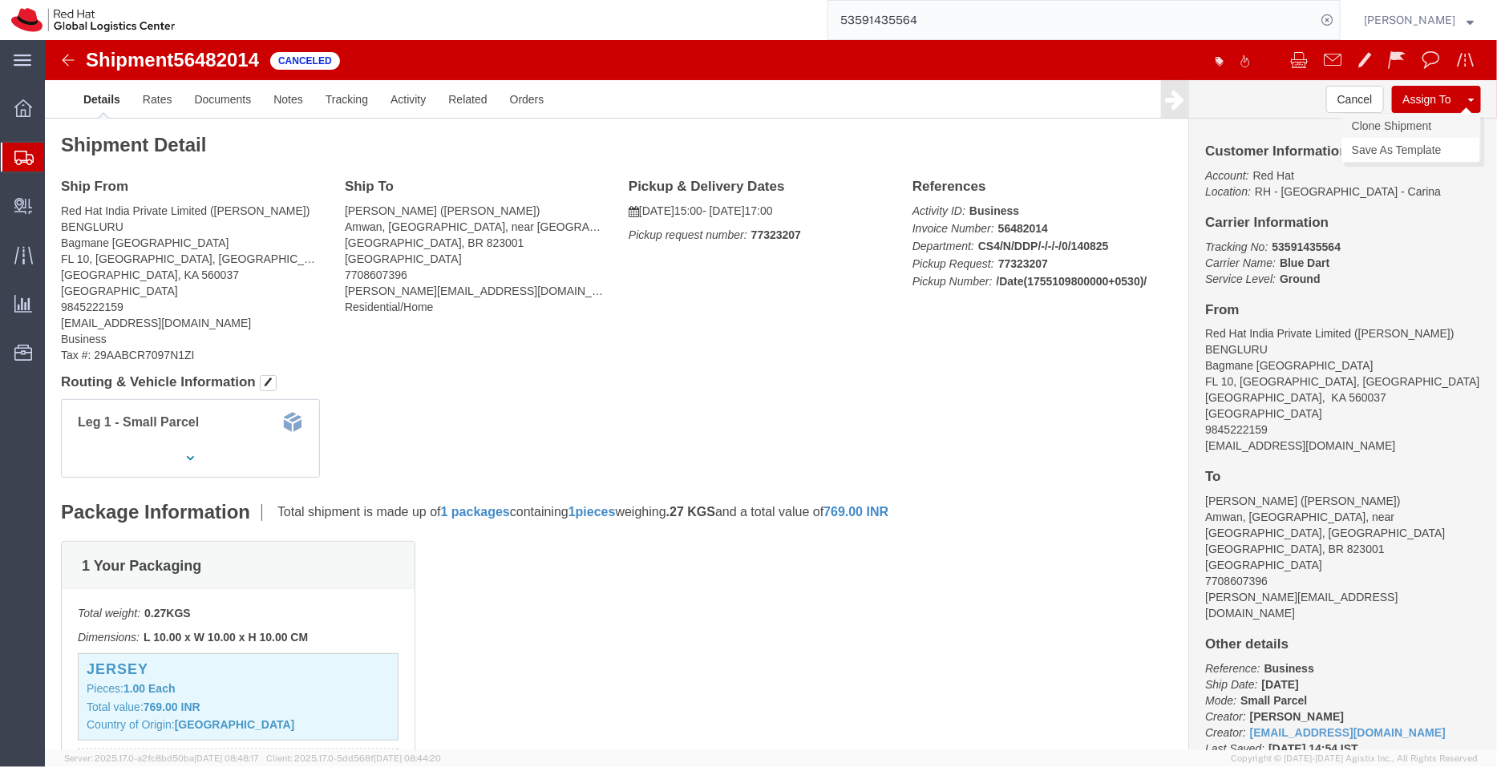
click link "Clone Shipment"
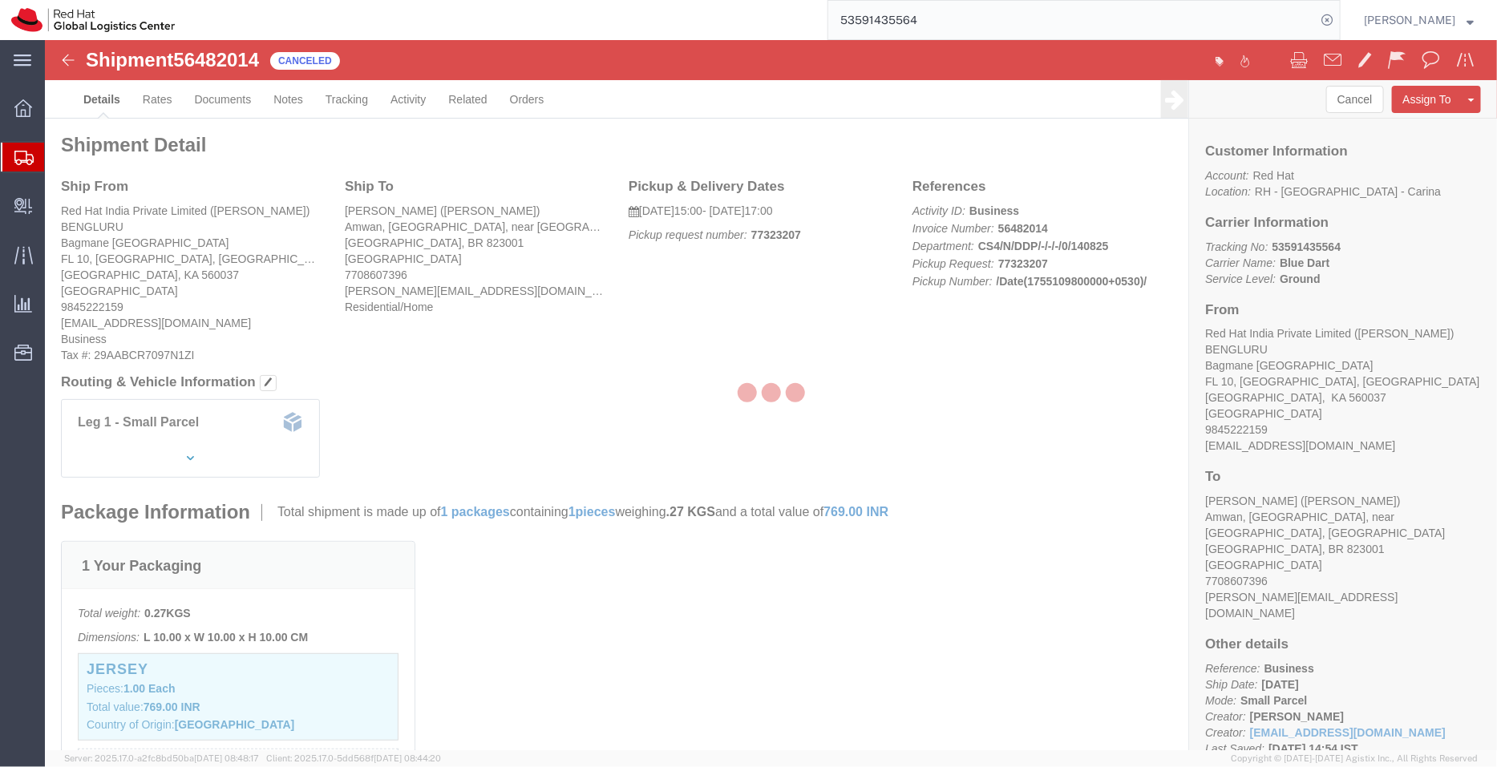
select select "37925"
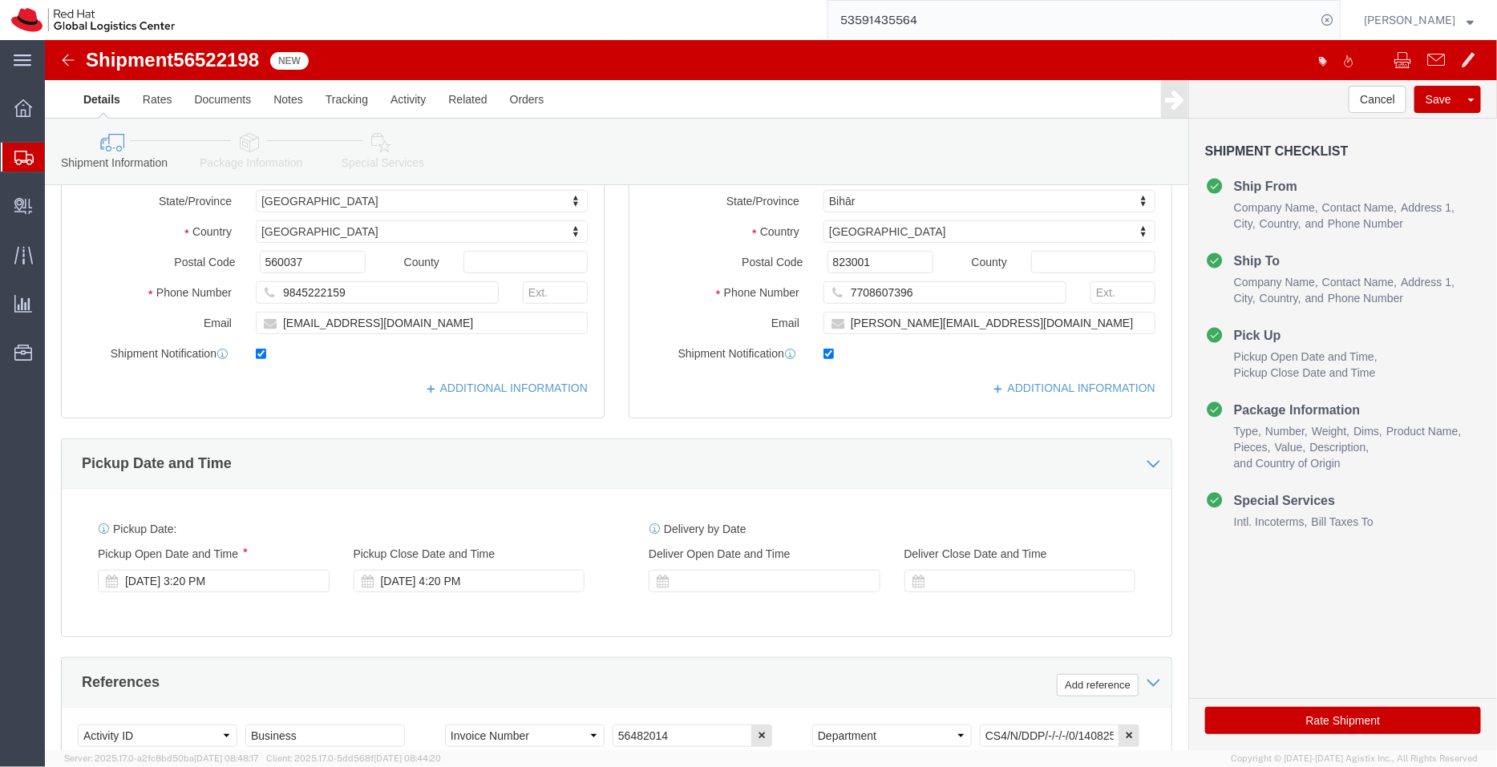
scroll to position [301, 0]
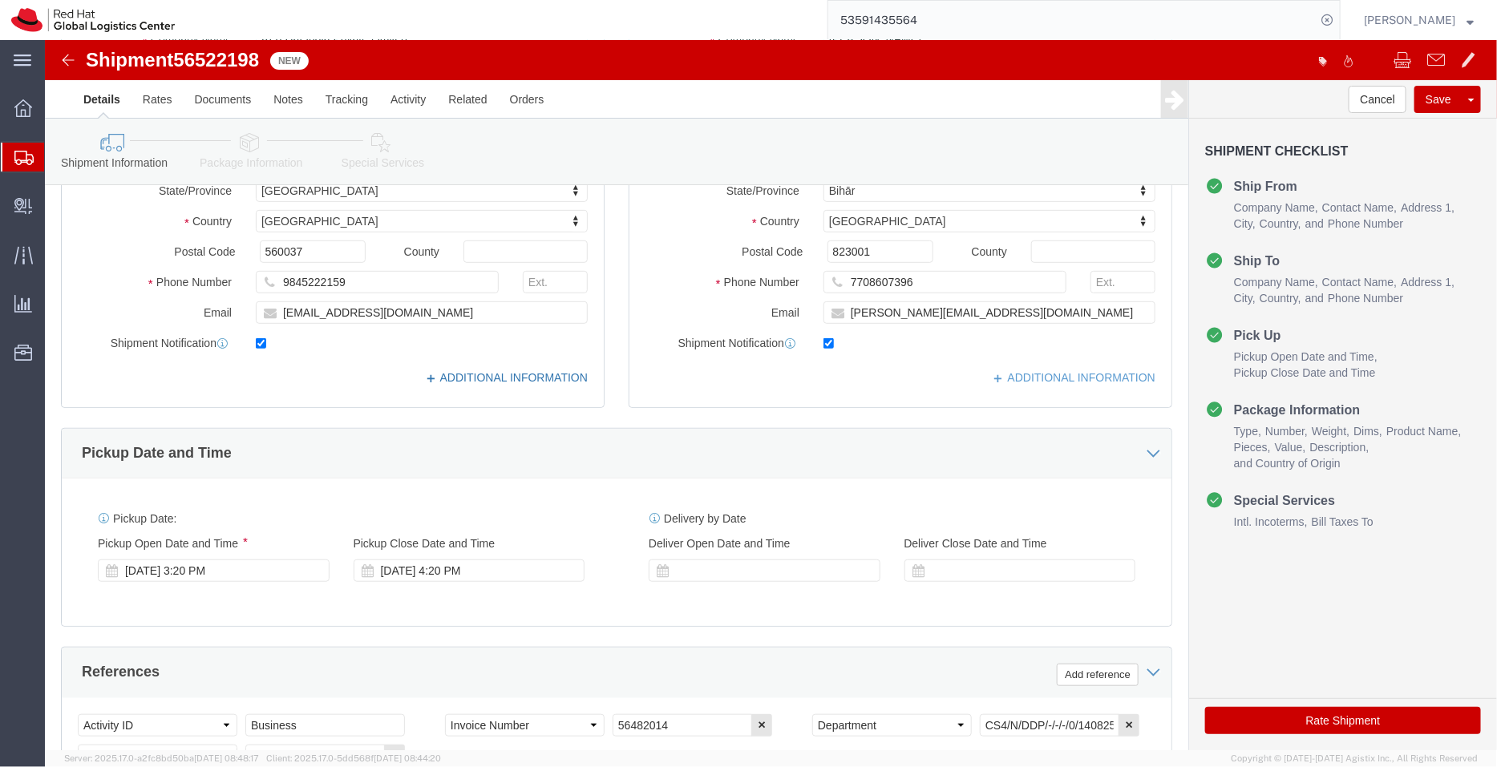
click link "ADDITIONAL INFORMATION"
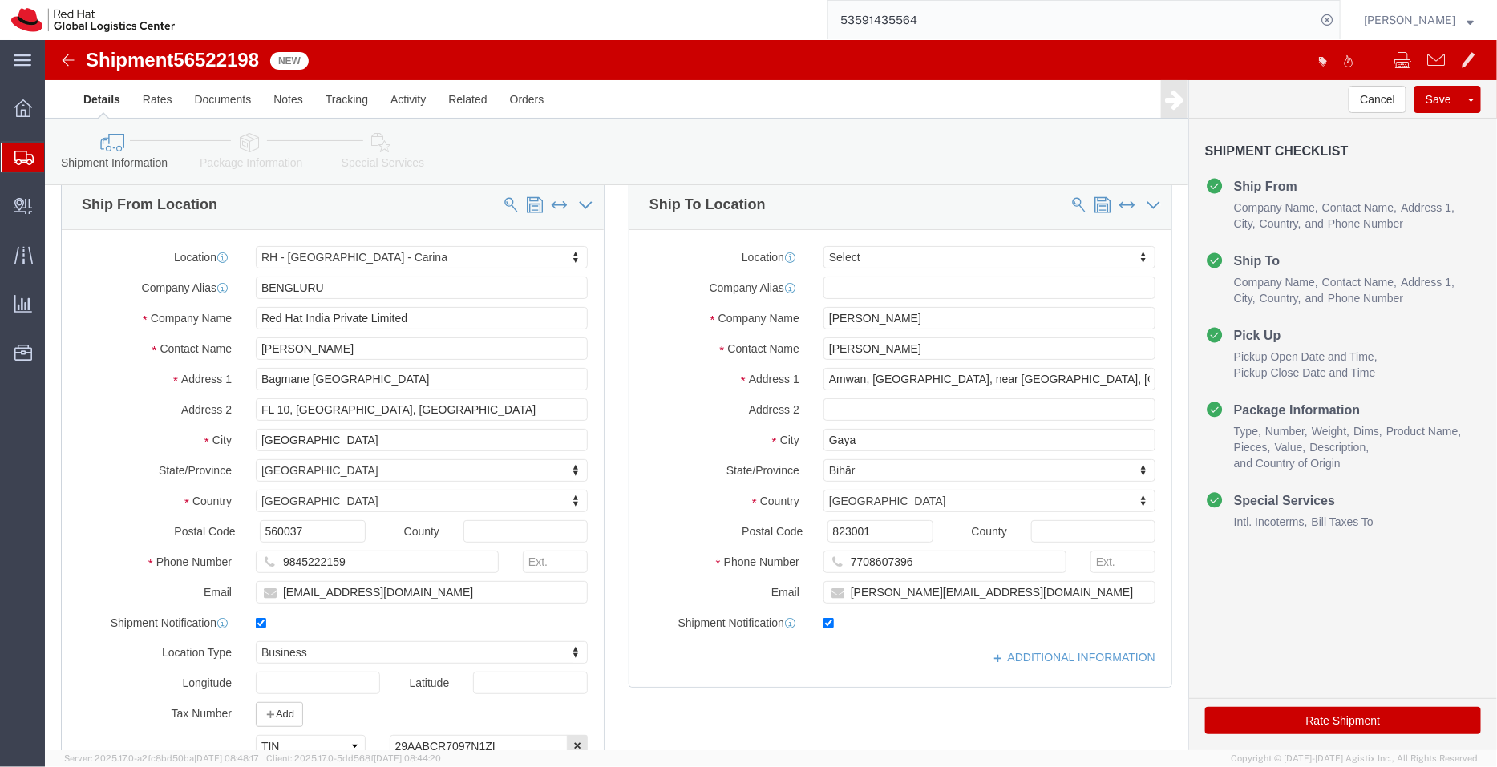
scroll to position [17, 0]
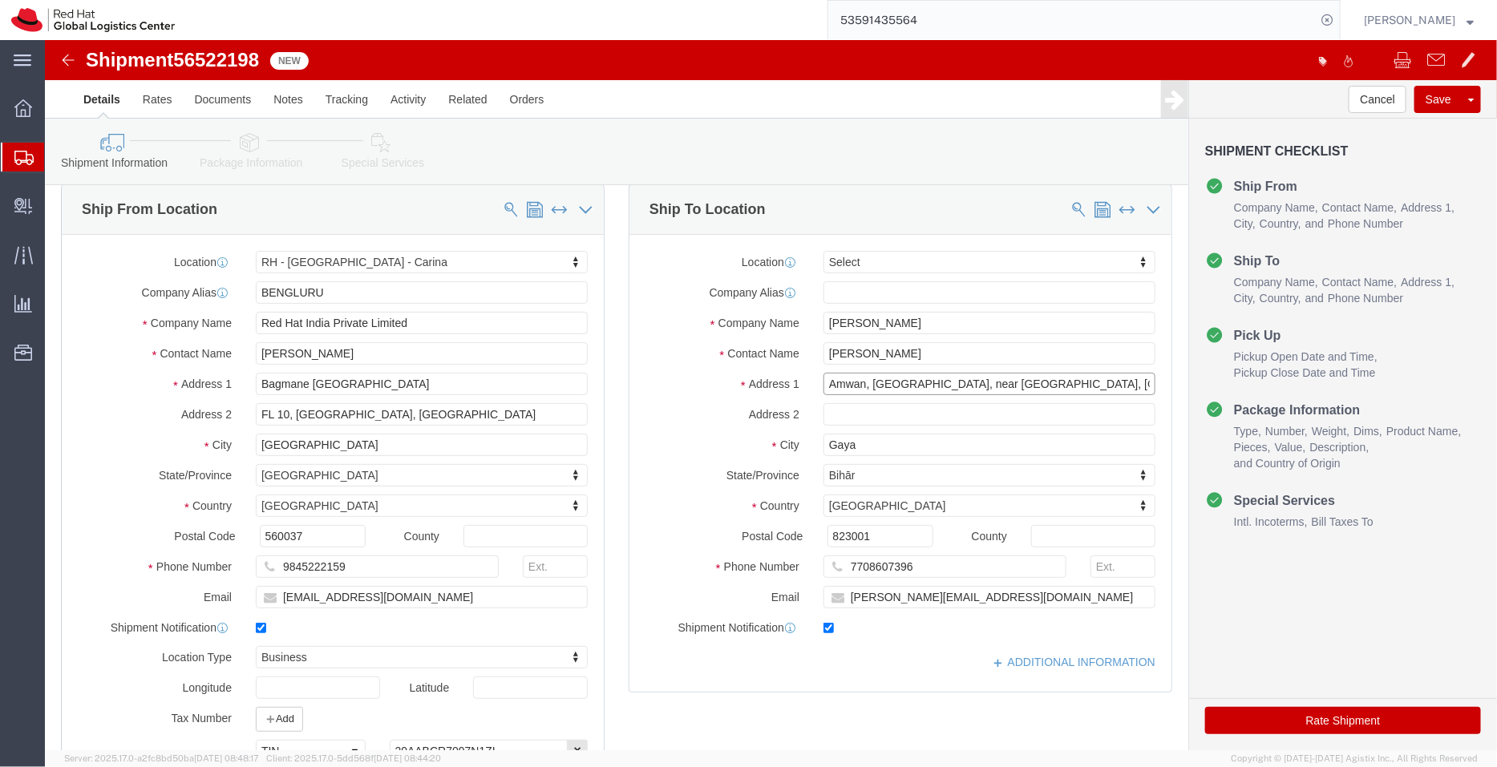
drag, startPoint x: 893, startPoint y: 342, endPoint x: 1130, endPoint y: 351, distance: 236.7
click div "Ship To Location Location Select Select My Profile Location RH - Amsterdam - MS…"
type input "Amwan, Brahamsthan,"
click input "text"
paste input "near Madhya gramin bank, Bodhgaya"
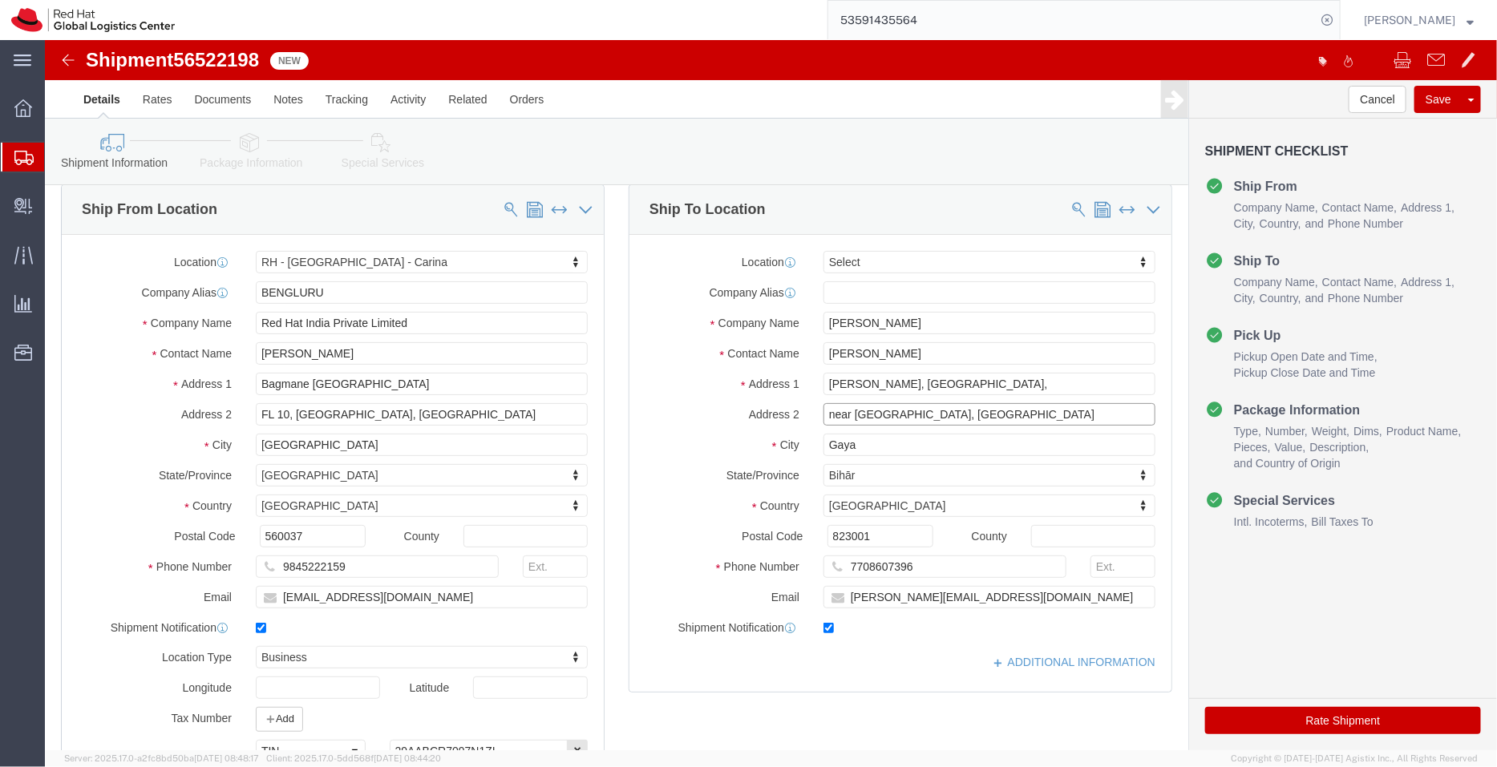
click input "near Madhya gramin bank, Bodhgaya"
type input "near Madhya gramin bank, Bodhgaya"
click div "ADDITIONAL INFORMATION"
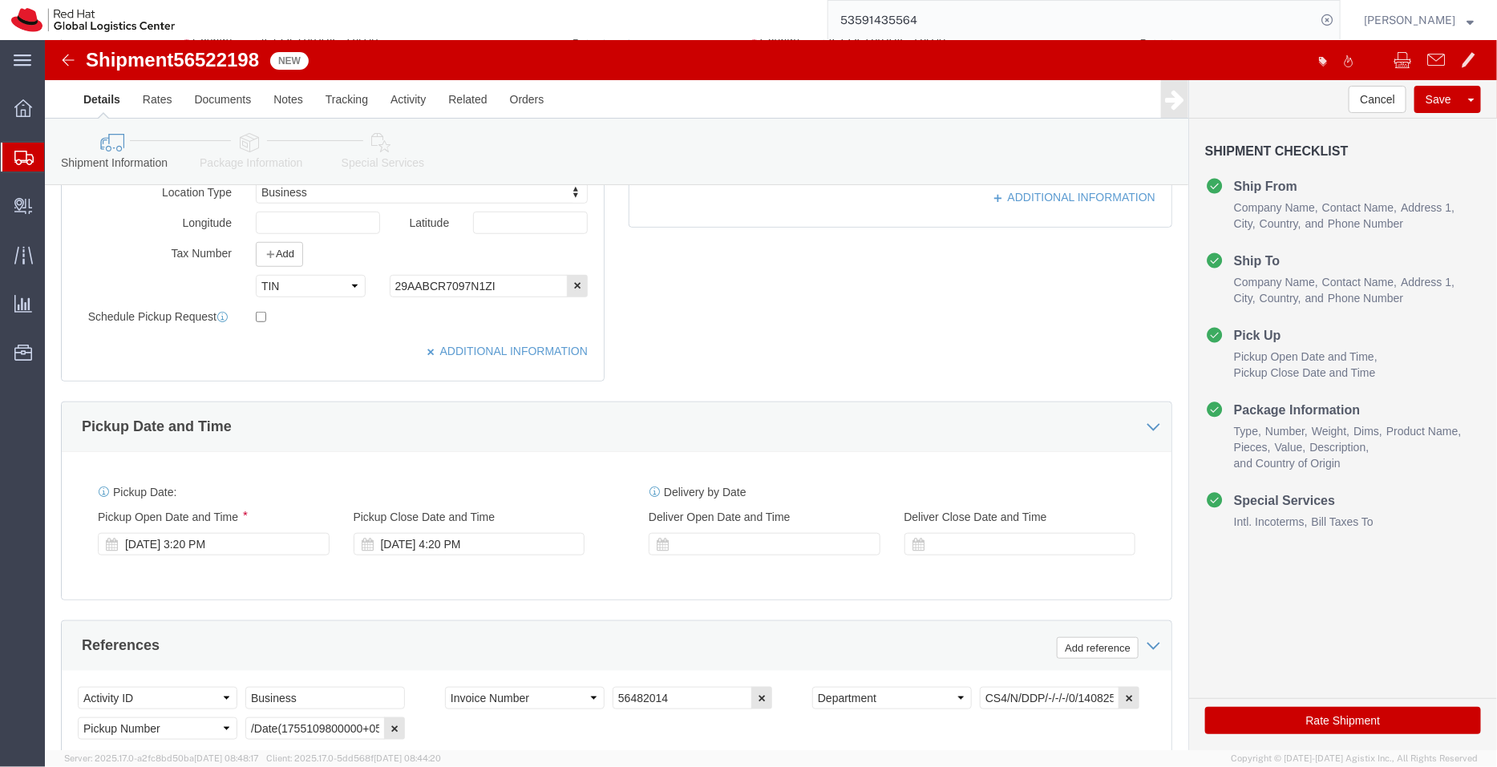
scroll to position [560, 0]
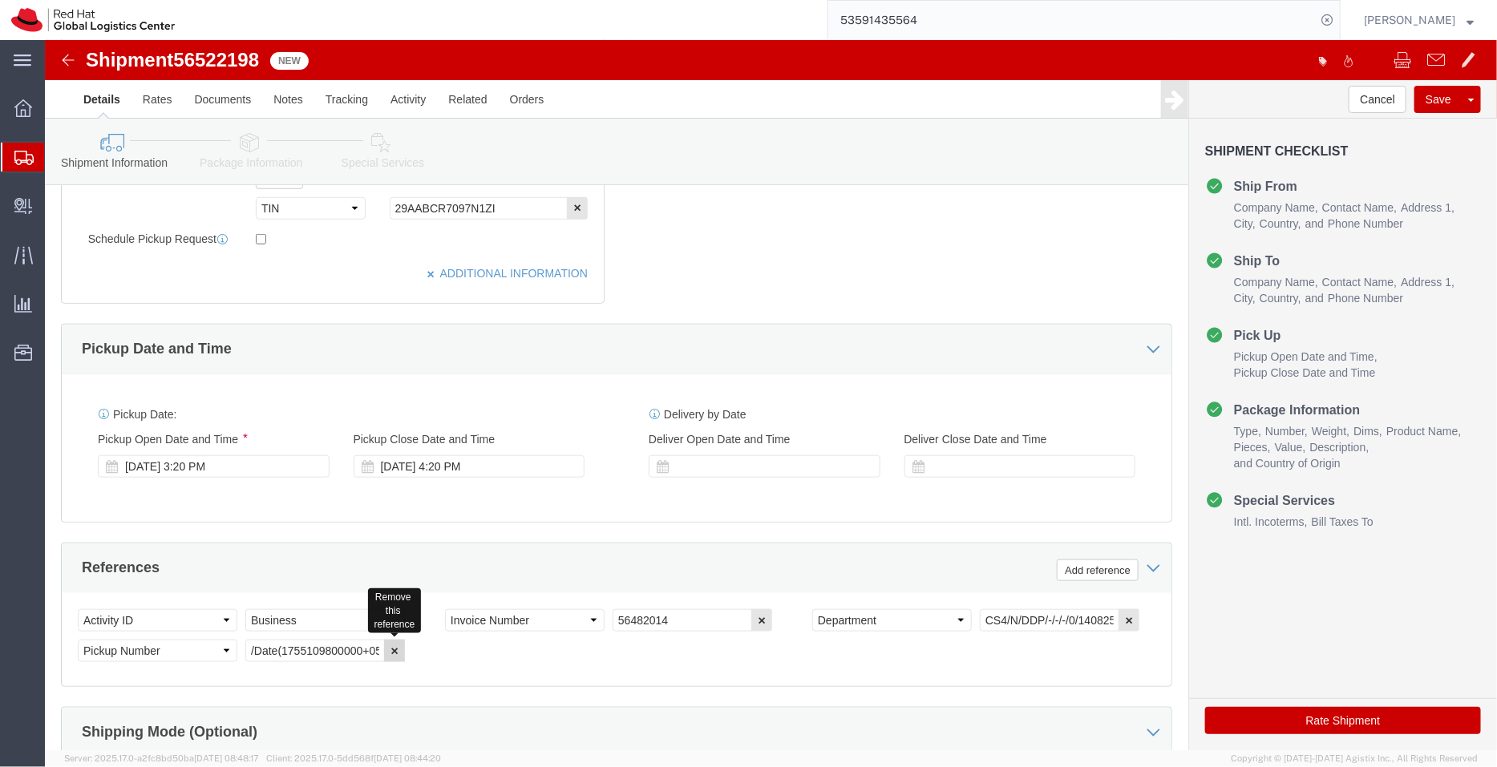
click icon "button"
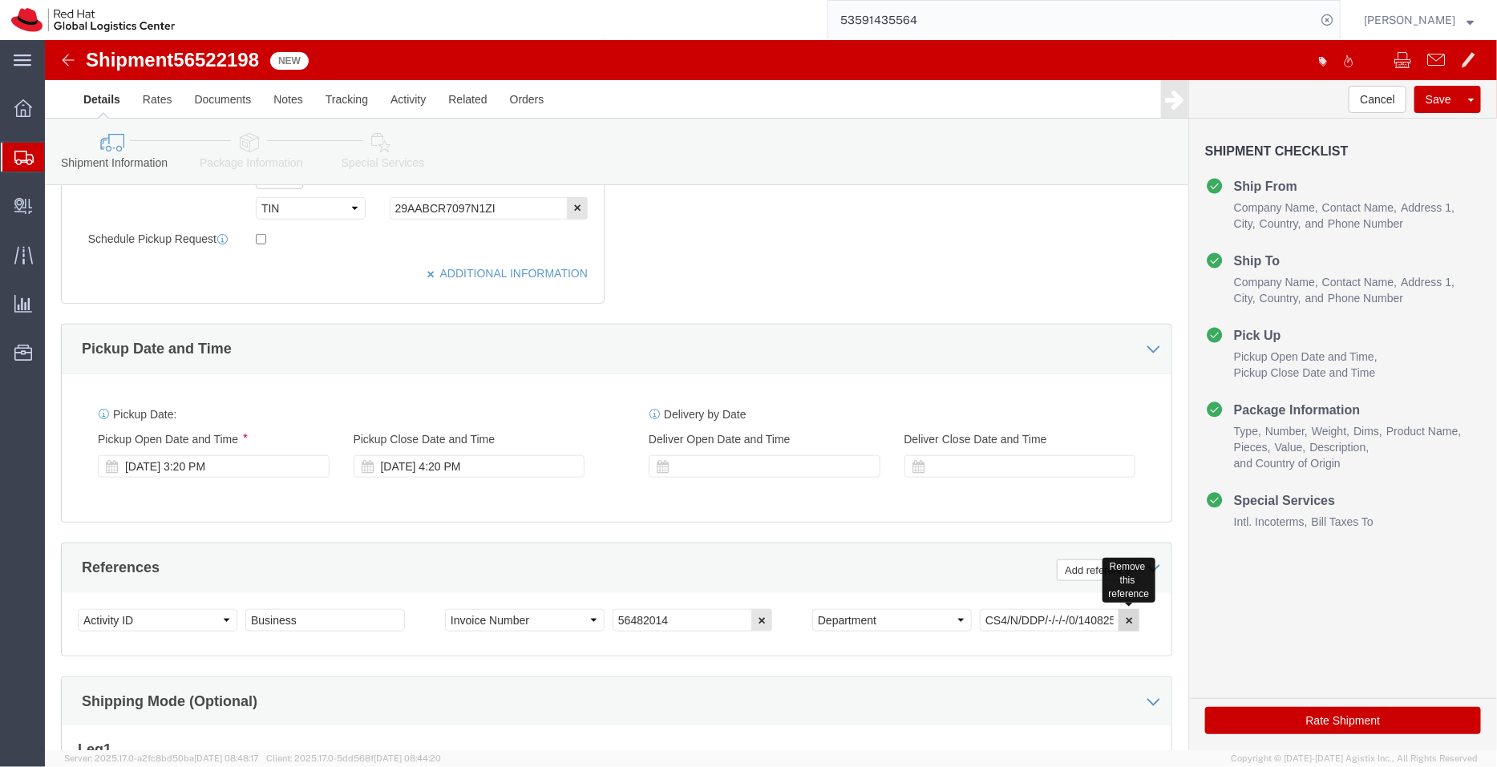
click button "button"
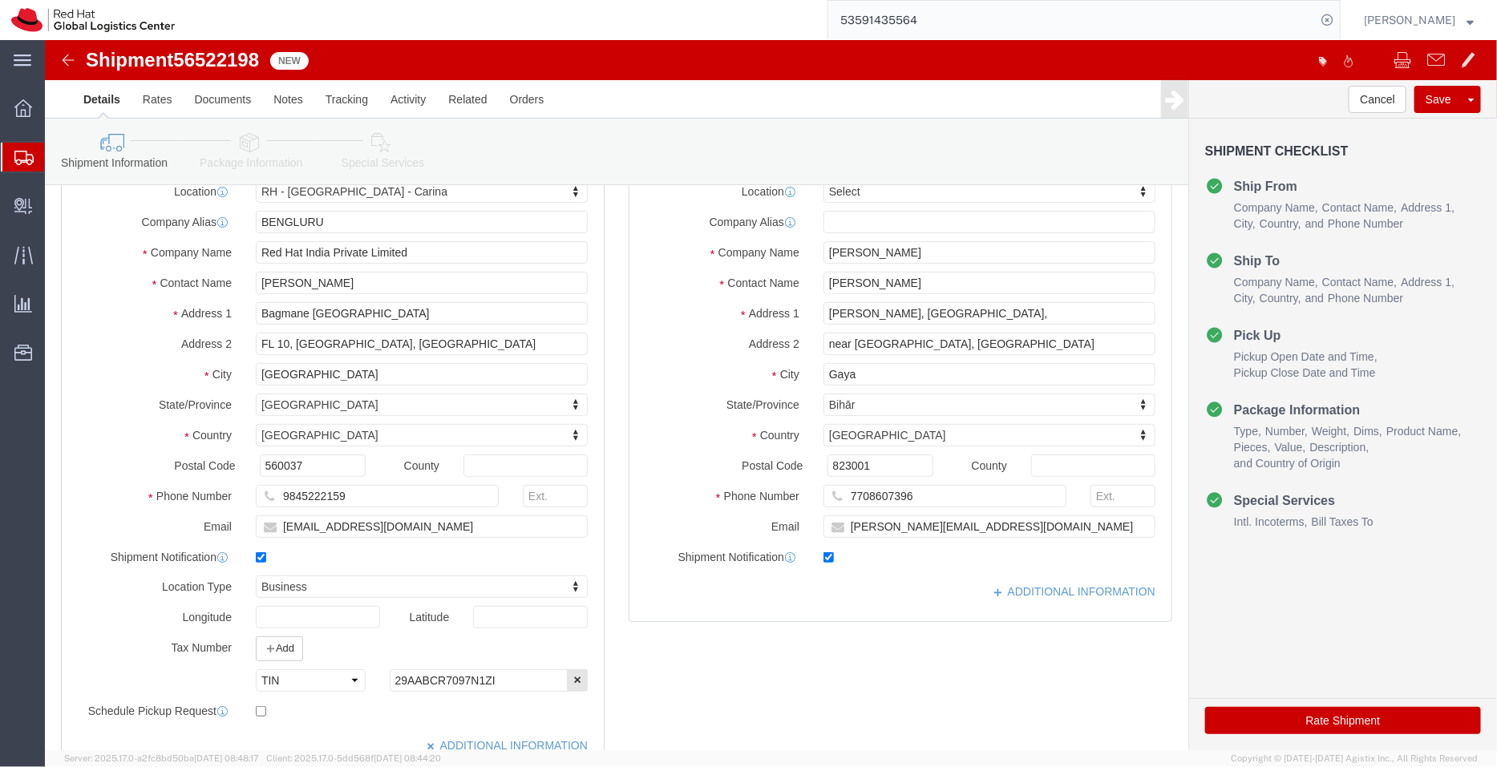
scroll to position [86, 0]
click icon
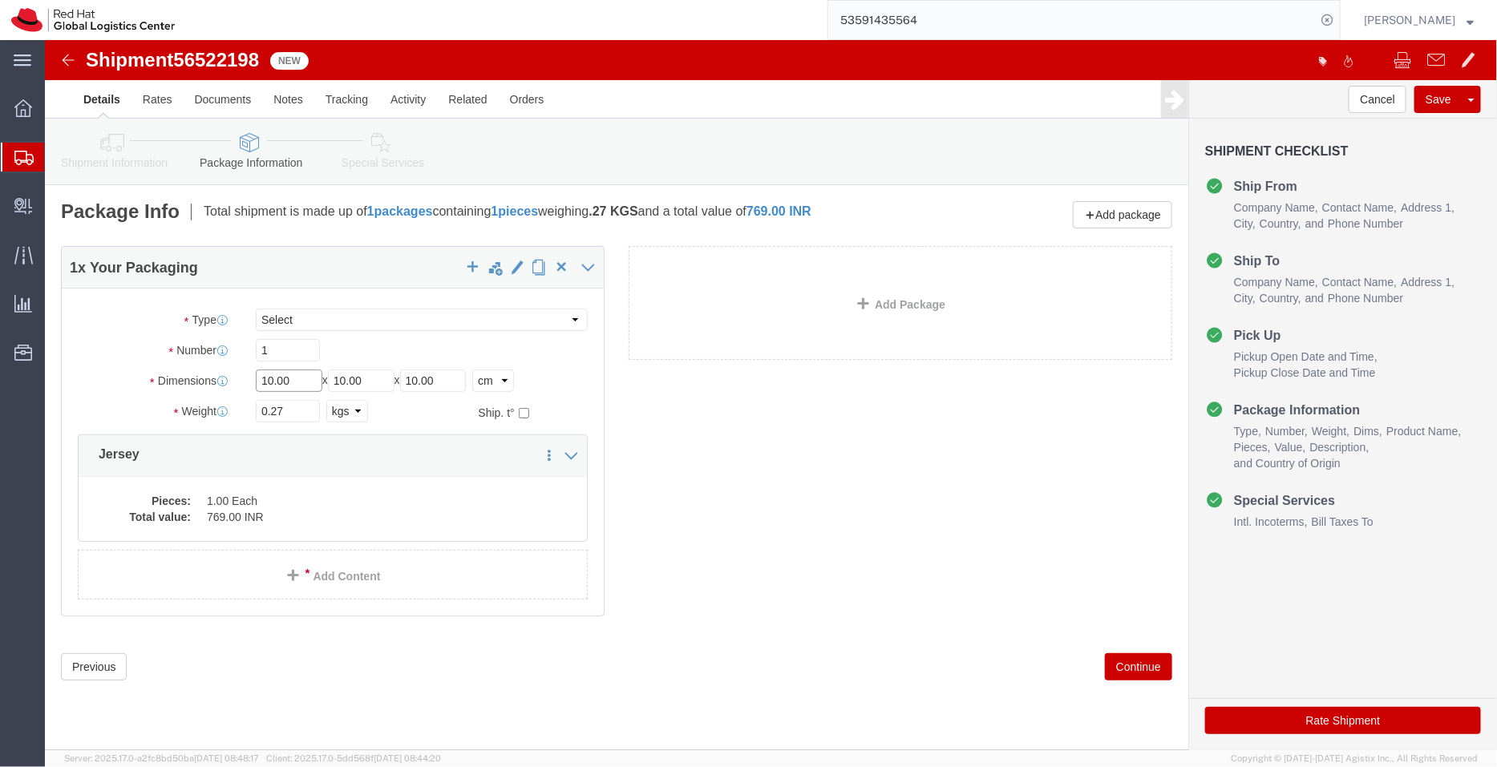
drag, startPoint x: 253, startPoint y: 338, endPoint x: 125, endPoint y: 329, distance: 128.6
click div "Dimensions Length 10.00 x Width 10.00 x Height 10.00 Select cm ft in"
type input "39"
drag, startPoint x: 314, startPoint y: 342, endPoint x: 136, endPoint y: 318, distance: 178.7
click div "Package Type Select Case(s) Crate(s) Envelope Large Box Medium Box PAK Skid(s) …"
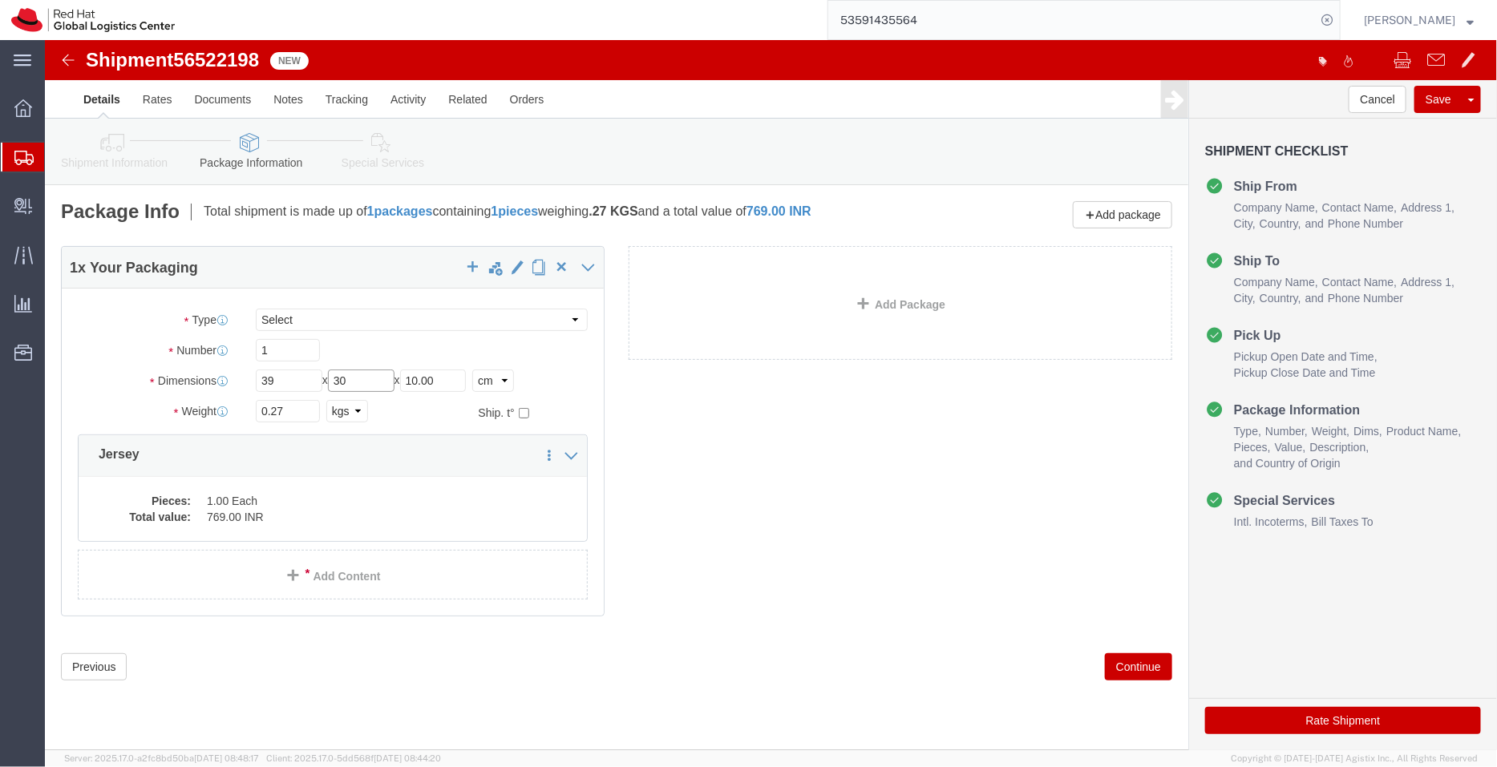
type input "30"
drag, startPoint x: 412, startPoint y: 346, endPoint x: 292, endPoint y: 330, distance: 121.2
click div "Length 39 x Width 30 x Height 10.00 Select cm ft in"
type input "1"
drag, startPoint x: 252, startPoint y: 367, endPoint x: 152, endPoint y: 374, distance: 100.4
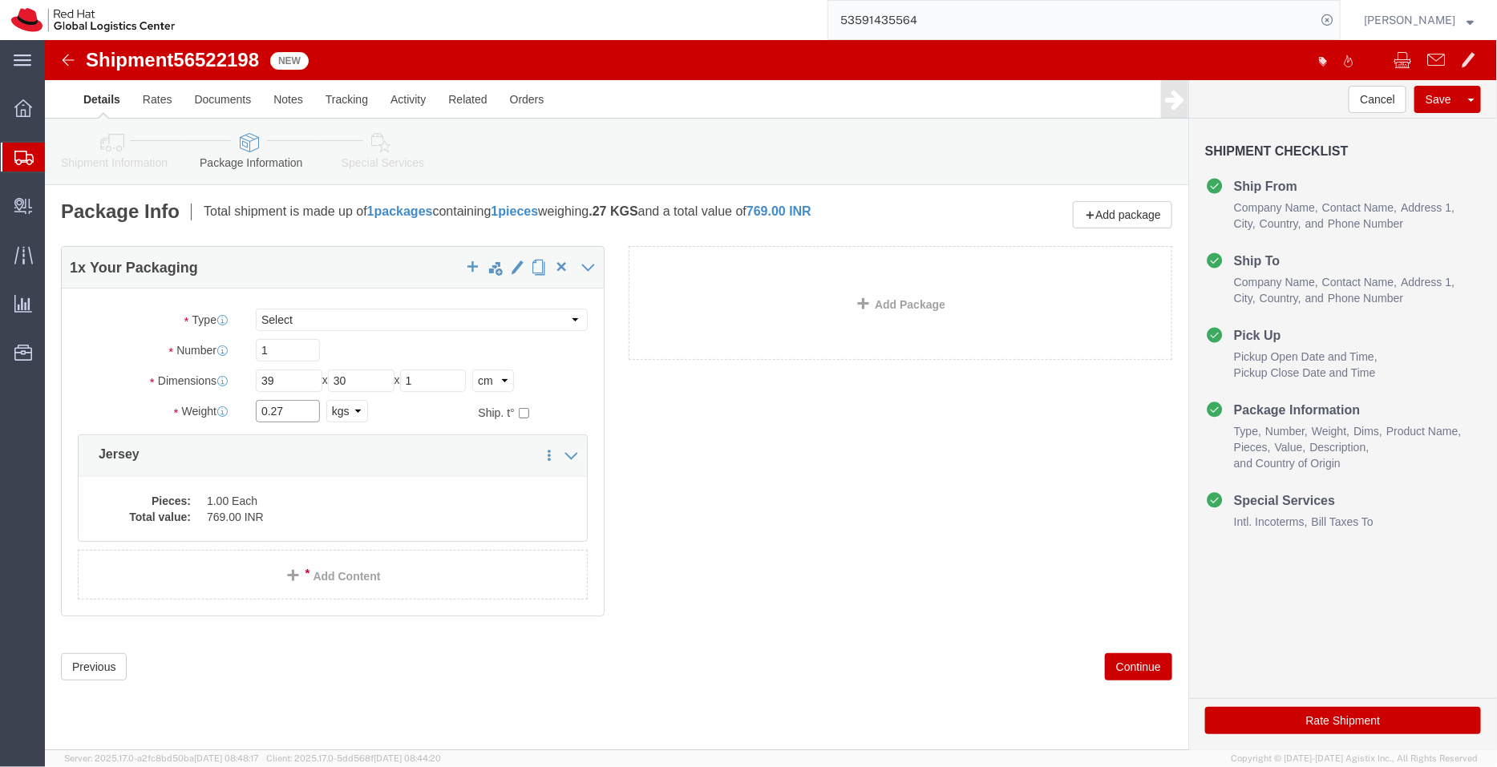
click div "Weight 0.27 Select kgs lbs Ship. t°"
type input "0.5"
click dd "1.00 Each"
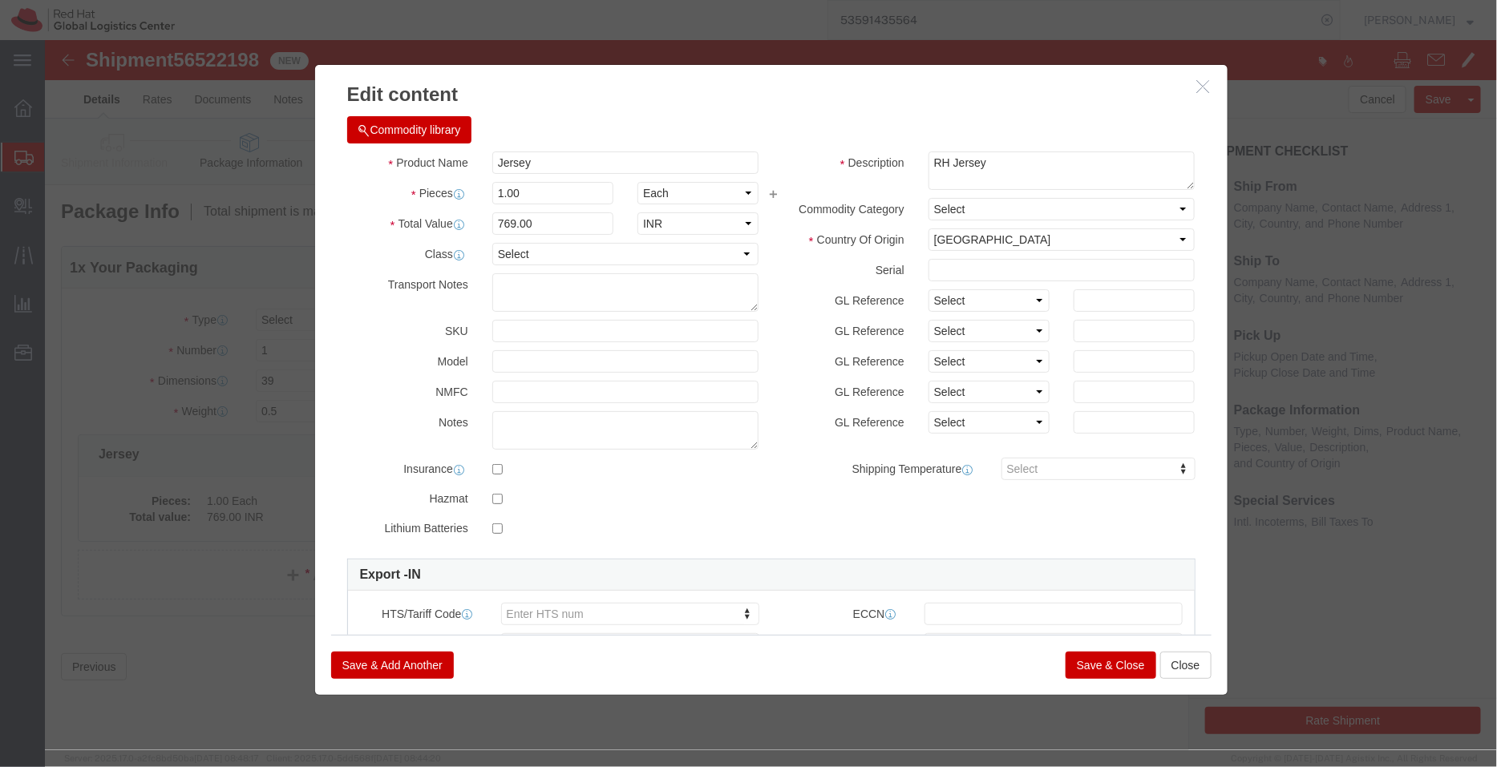
click button "Save & Close"
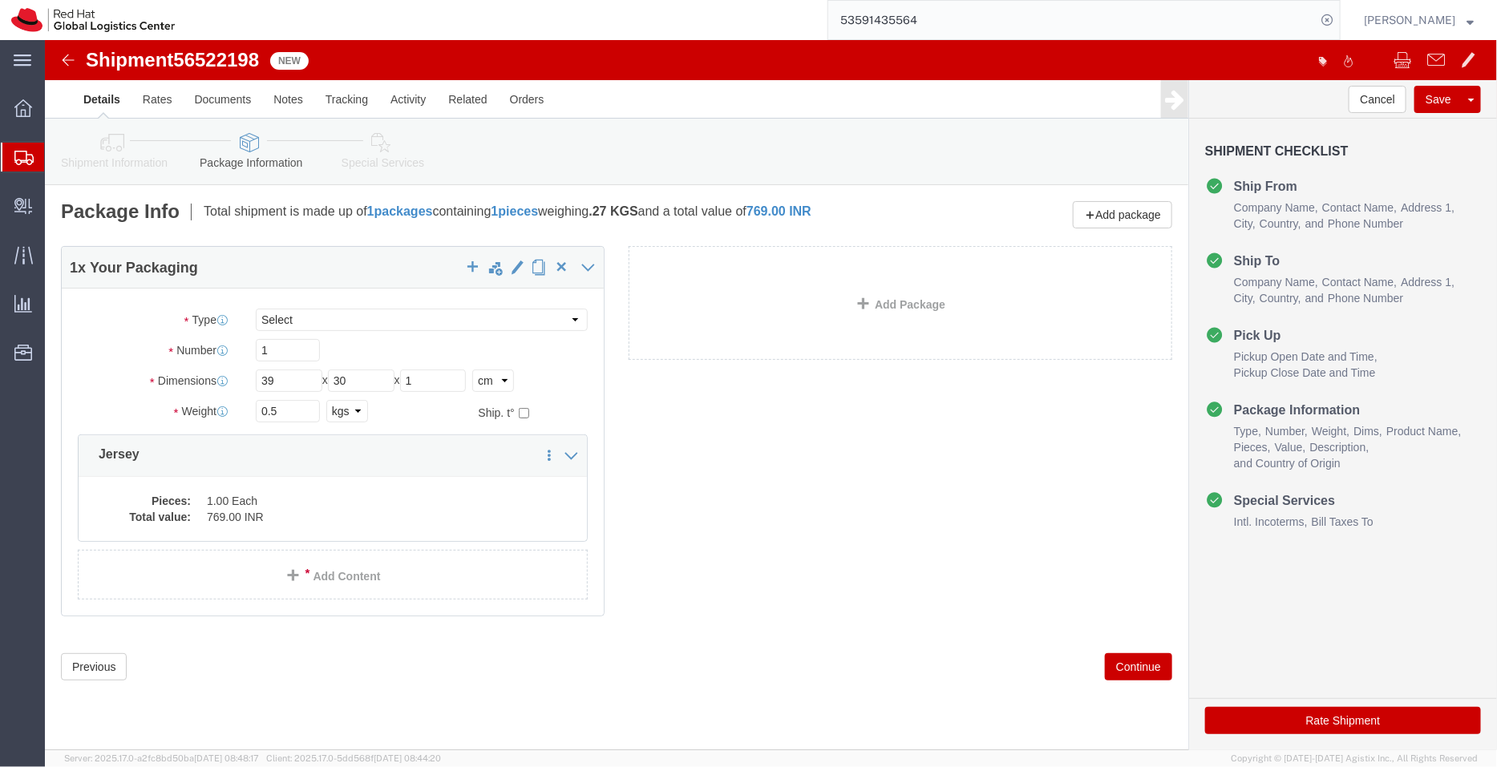
click icon
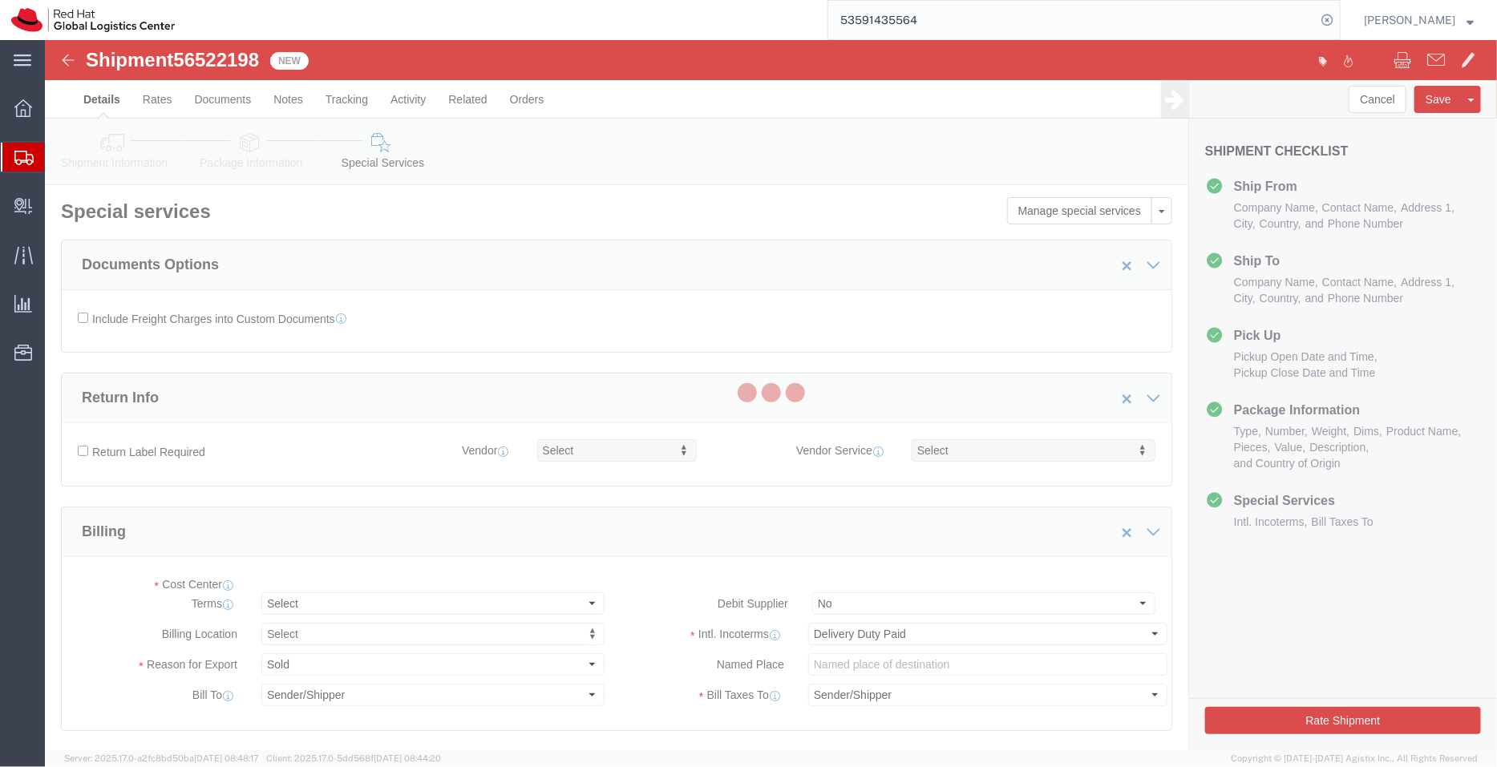
select select "COSTCENTER"
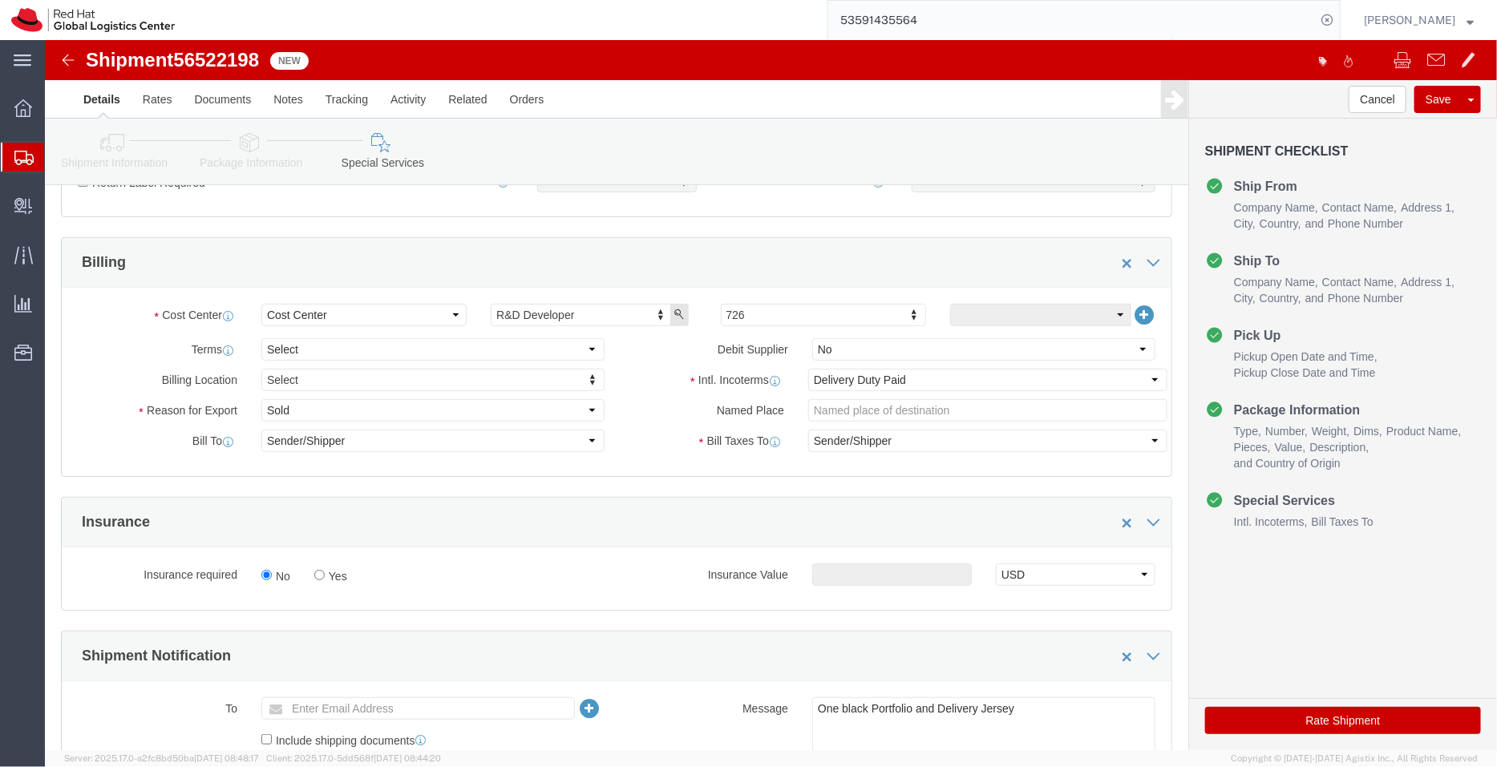
scroll to position [267, 0]
click select "Select Free of Charge Free of Cost NET 30 NET 45 NET 60 See Comment"
select select "FREE_OF_COST"
click select "Select Free of Charge Free of Cost NET 30 NET 45 NET 60 See Comment"
click select "Select Gift Personal Effects Repair/Warranty Return Sample Sold Temporary/Not S…"
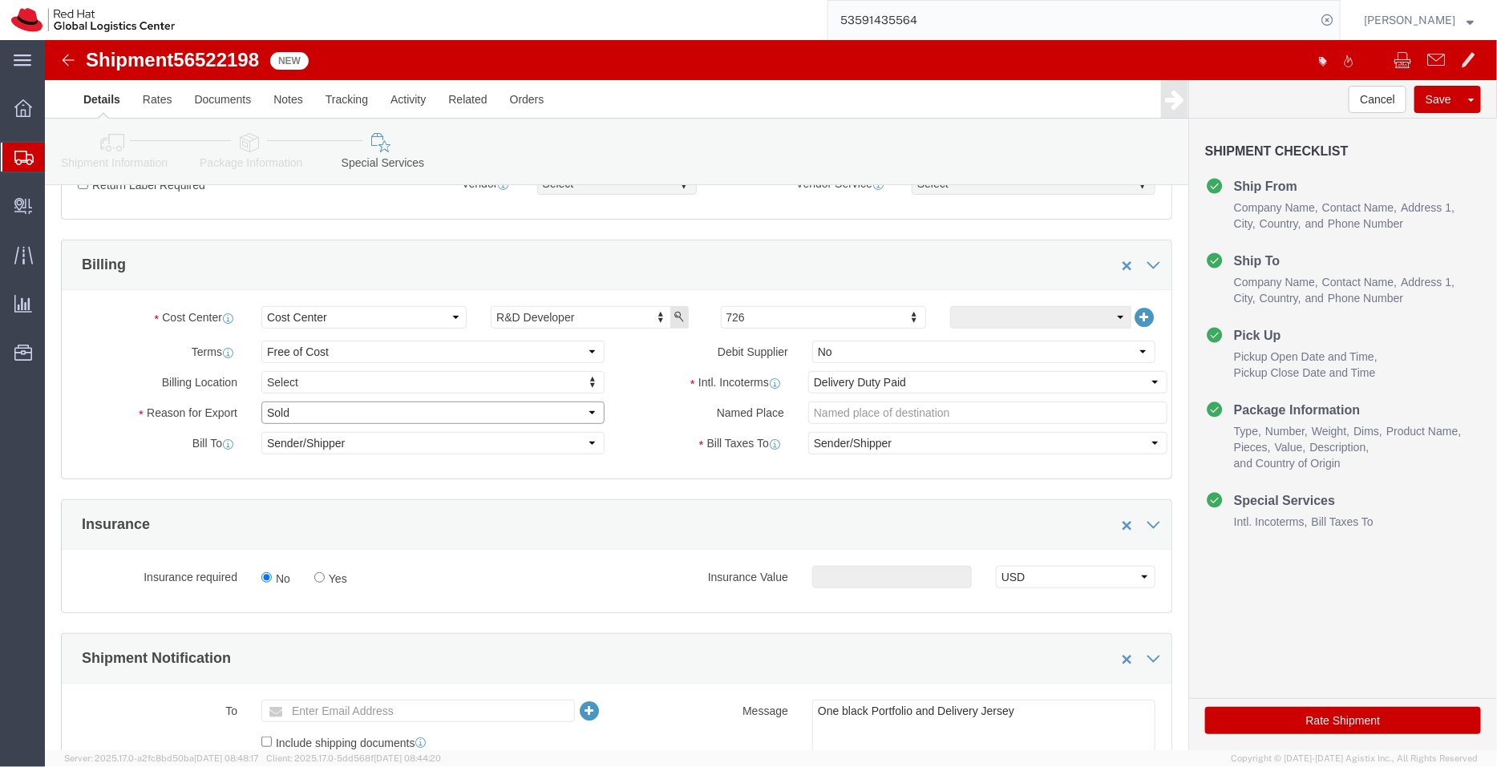
select select "SAMPLE"
click select "Select Gift Personal Effects Repair/Warranty Return Sample Sold Temporary/Not S…"
click input "text"
type input "apaclogistics@redhat.com"
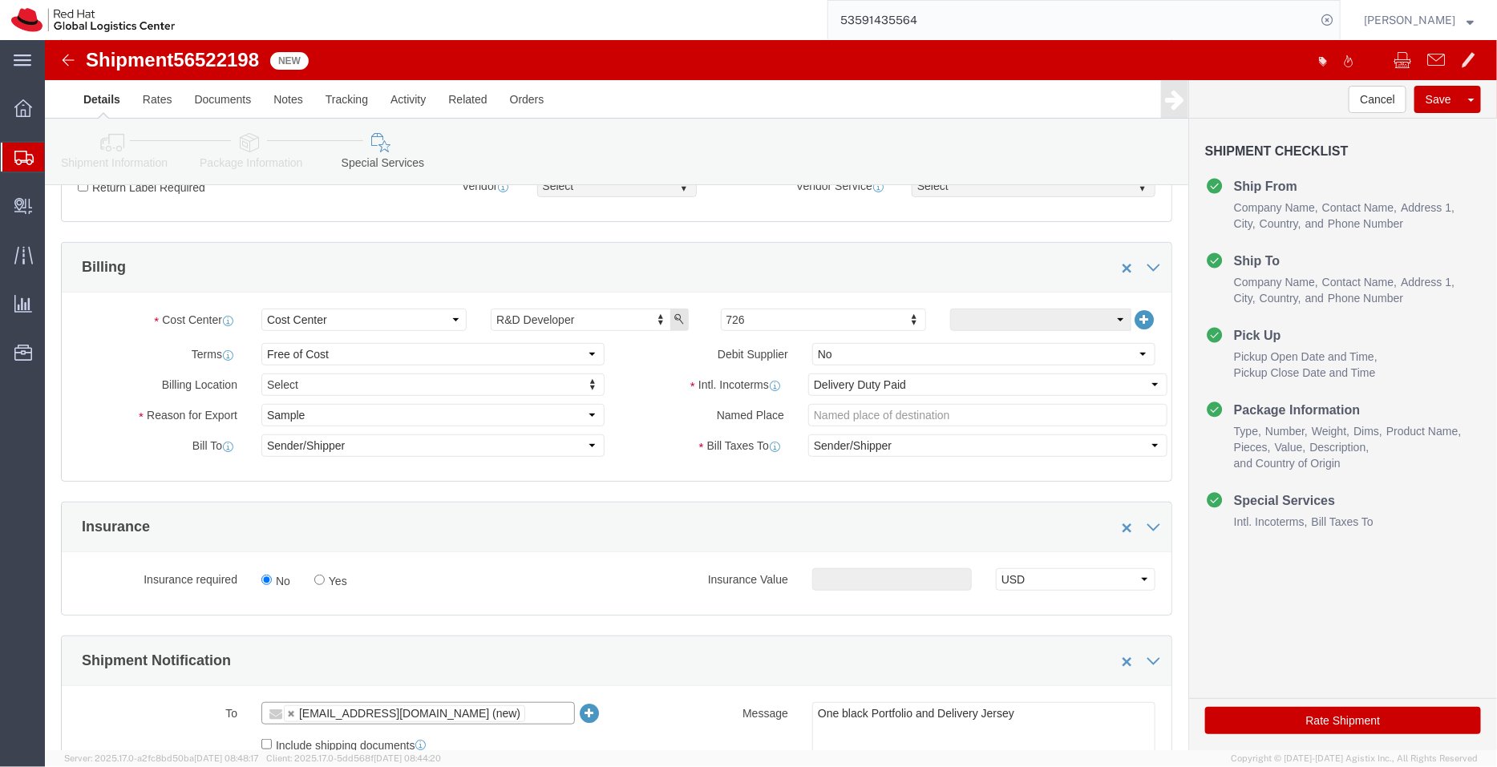
scroll to position [261, 0]
click button "Rate Shipment"
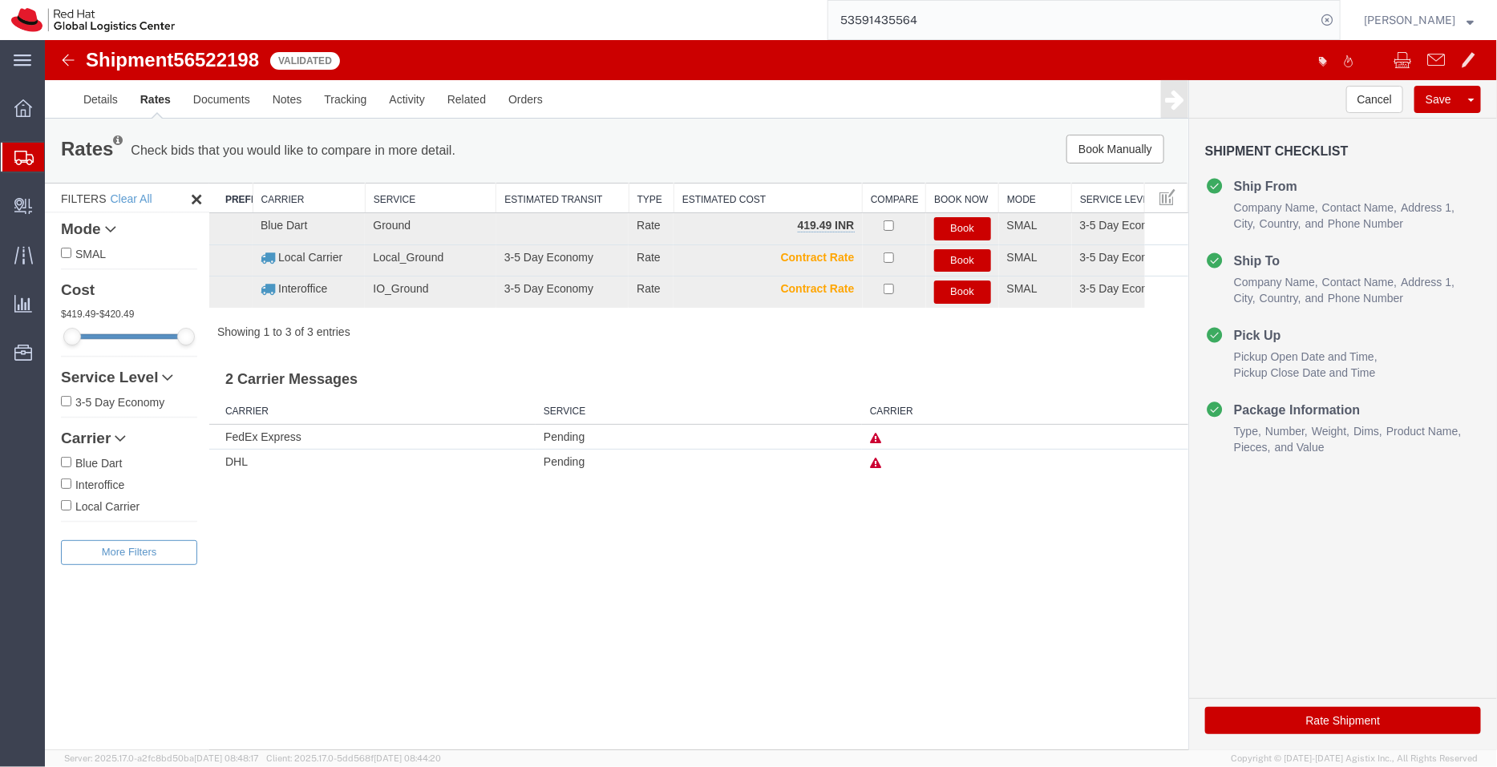
scroll to position [0, 0]
click at [101, 107] on link "Details" at bounding box center [99, 98] width 57 height 38
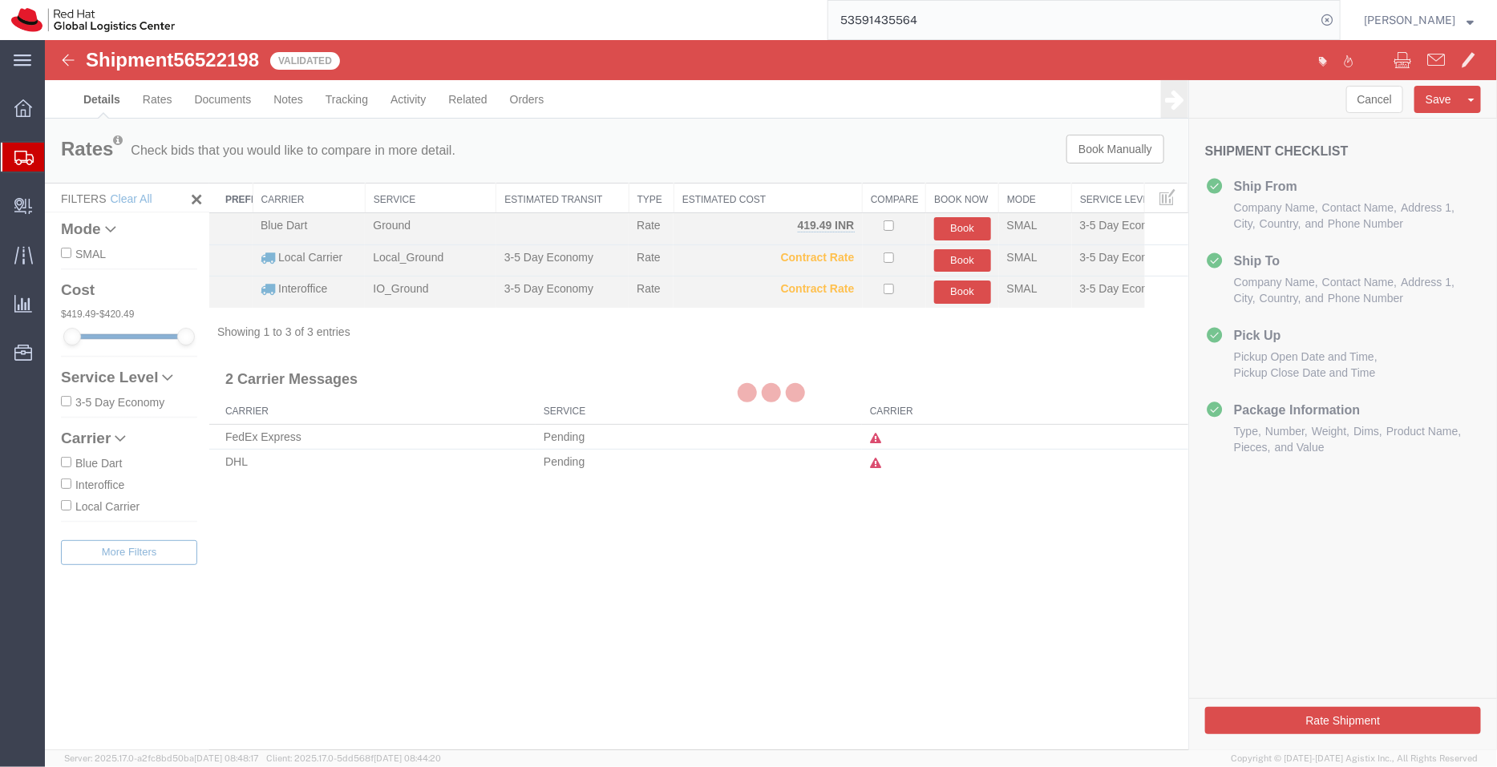
select select "37925"
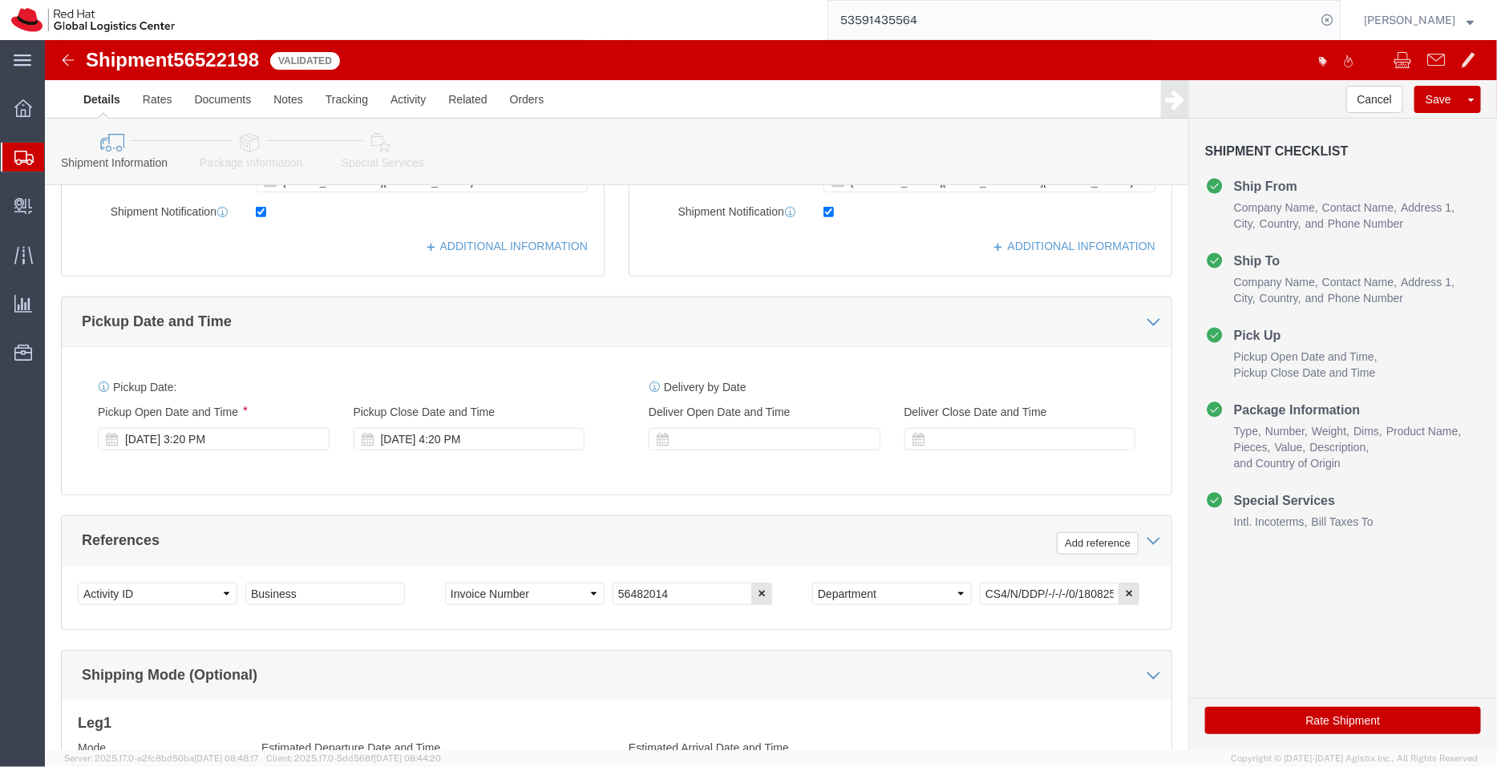
scroll to position [666, 0]
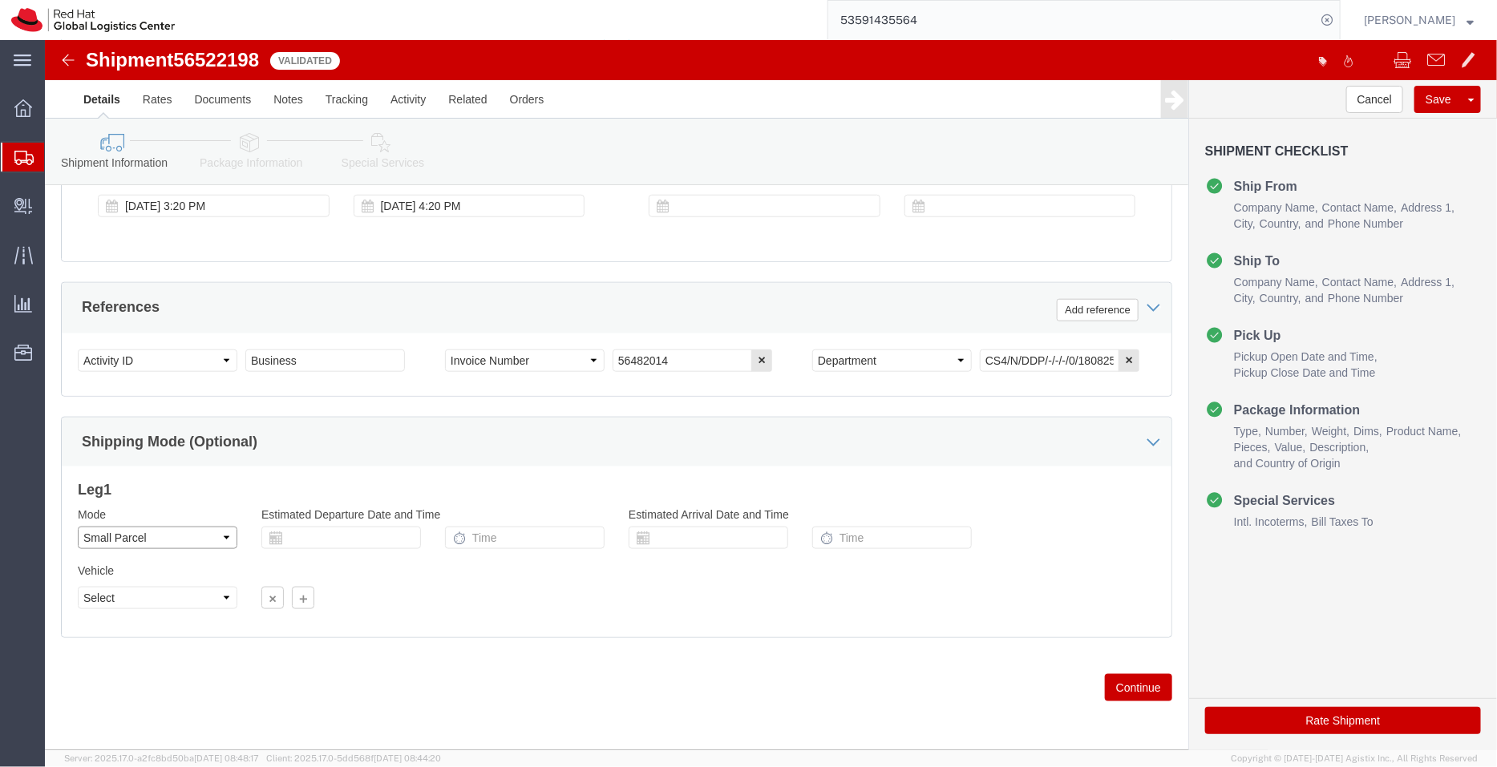
click select "Select Air Less than Truckload Multi-Leg Ocean Freight Rail Small Parcel Truckl…"
select select
click select "Select Air Less than Truckload Multi-Leg Ocean Freight Rail Small Parcel Truckl…"
click button "Rate Shipment"
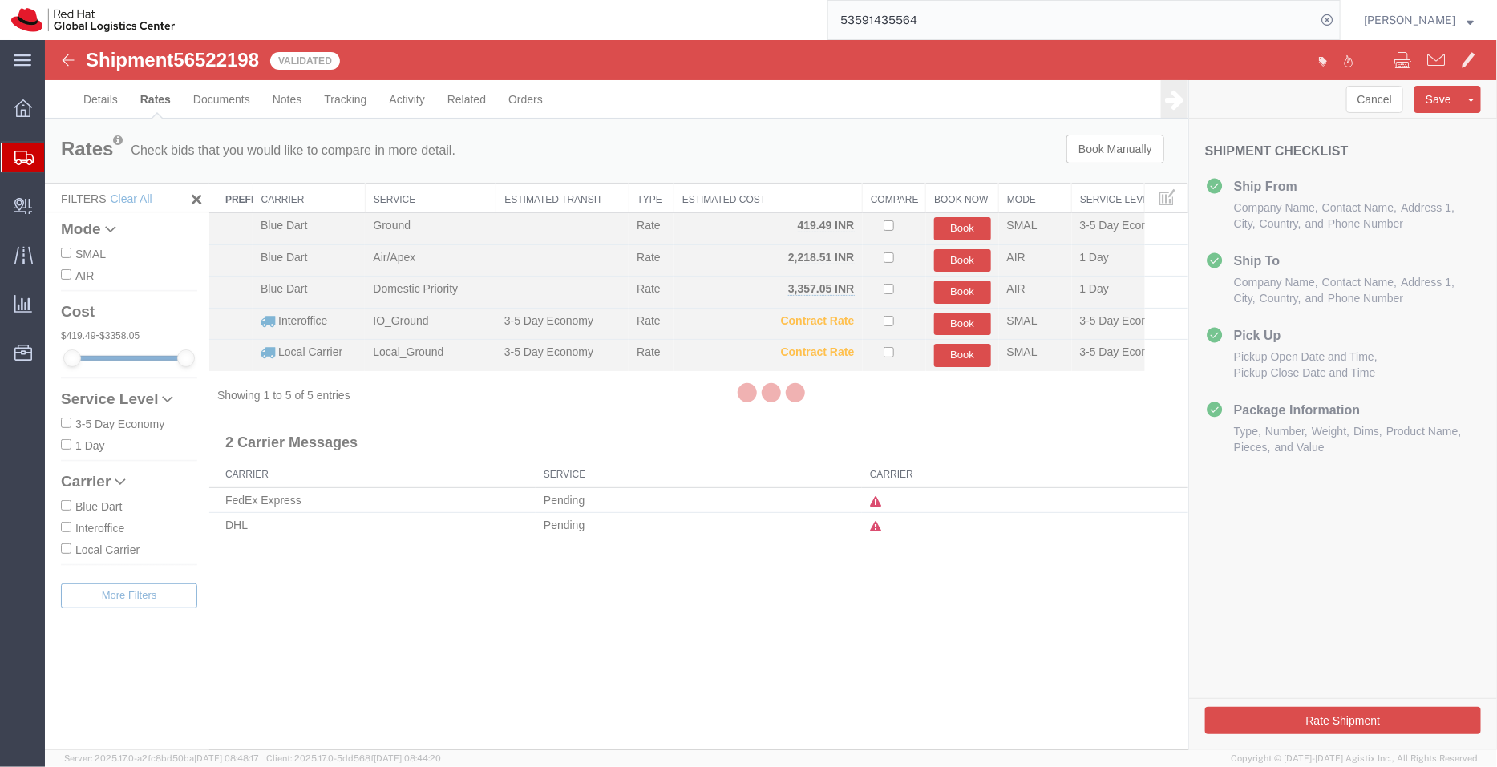
scroll to position [0, 0]
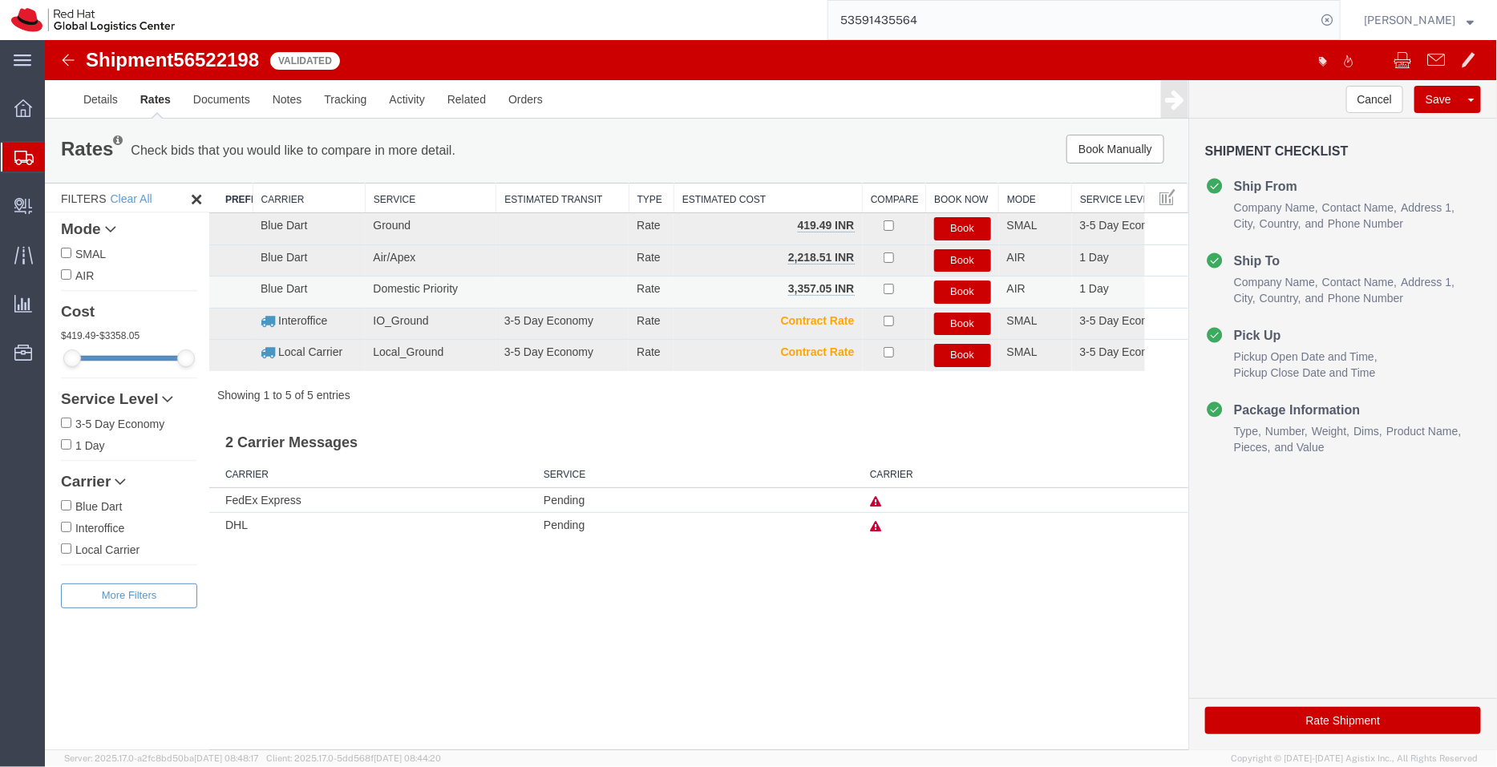
click at [964, 290] on button "Book" at bounding box center [961, 291] width 57 height 23
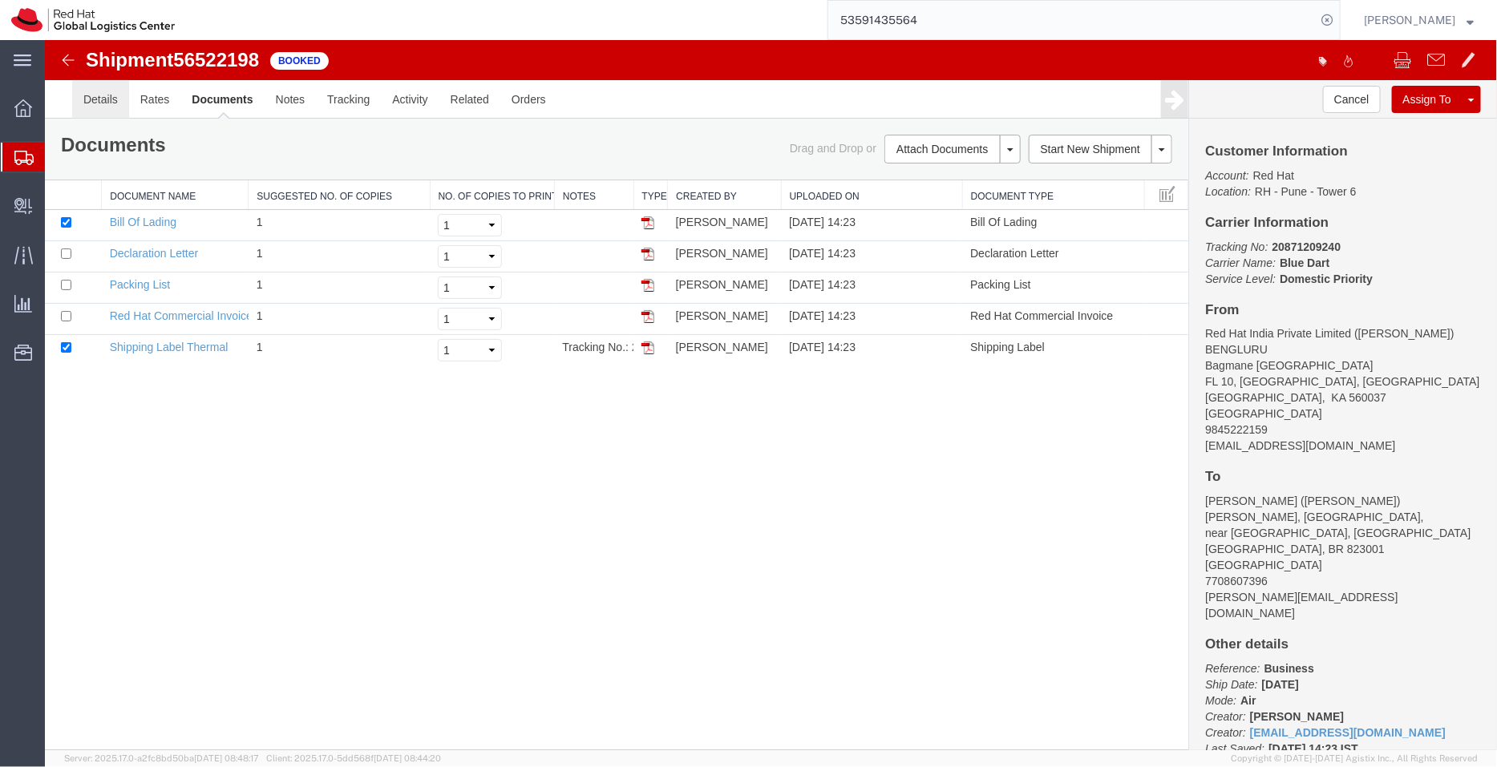
click at [94, 93] on link "Details" at bounding box center [99, 98] width 57 height 38
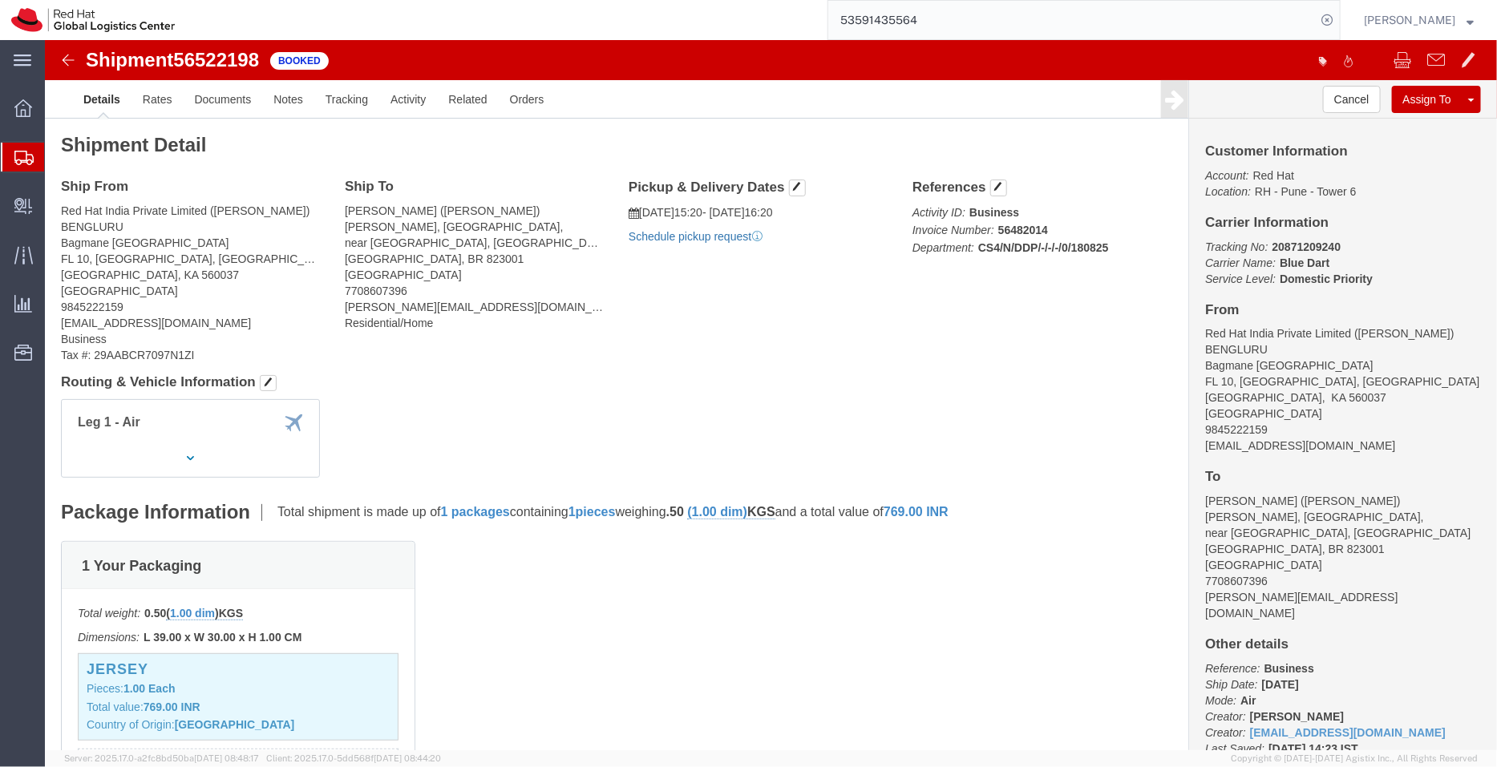
click link "Schedule pickup request"
click link "Documents"
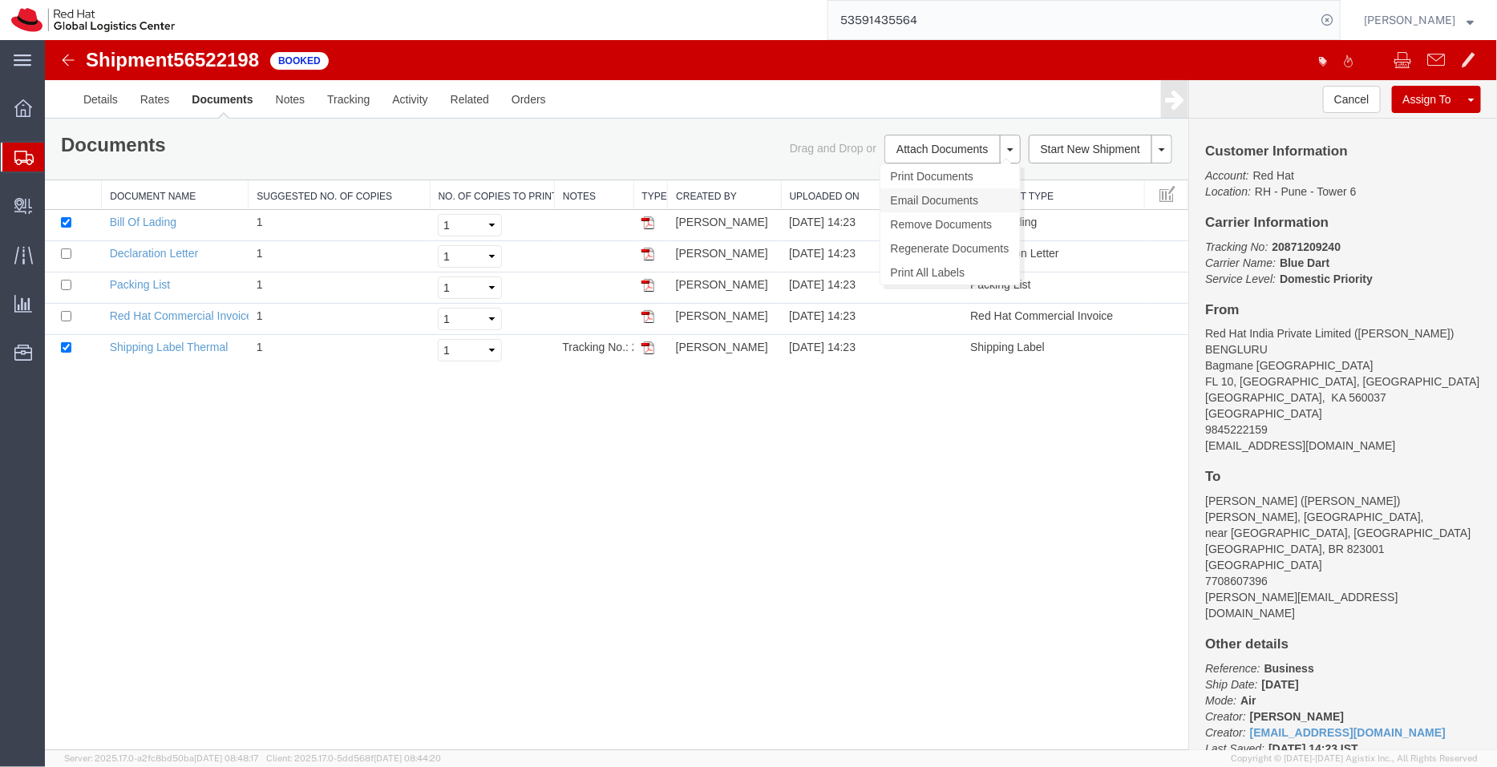
click at [913, 200] on link "Email Documents" at bounding box center [950, 200] width 140 height 24
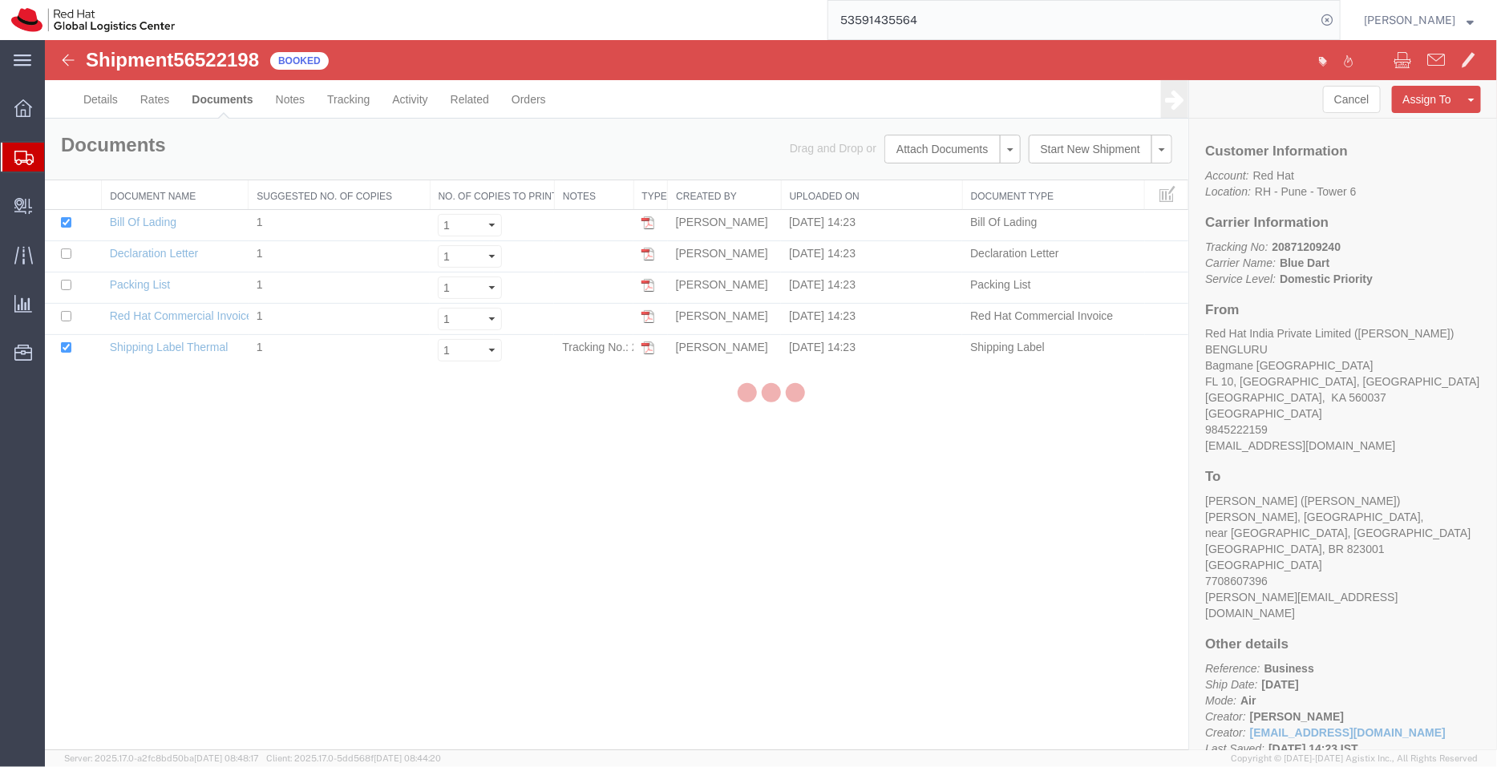
checkbox input "true"
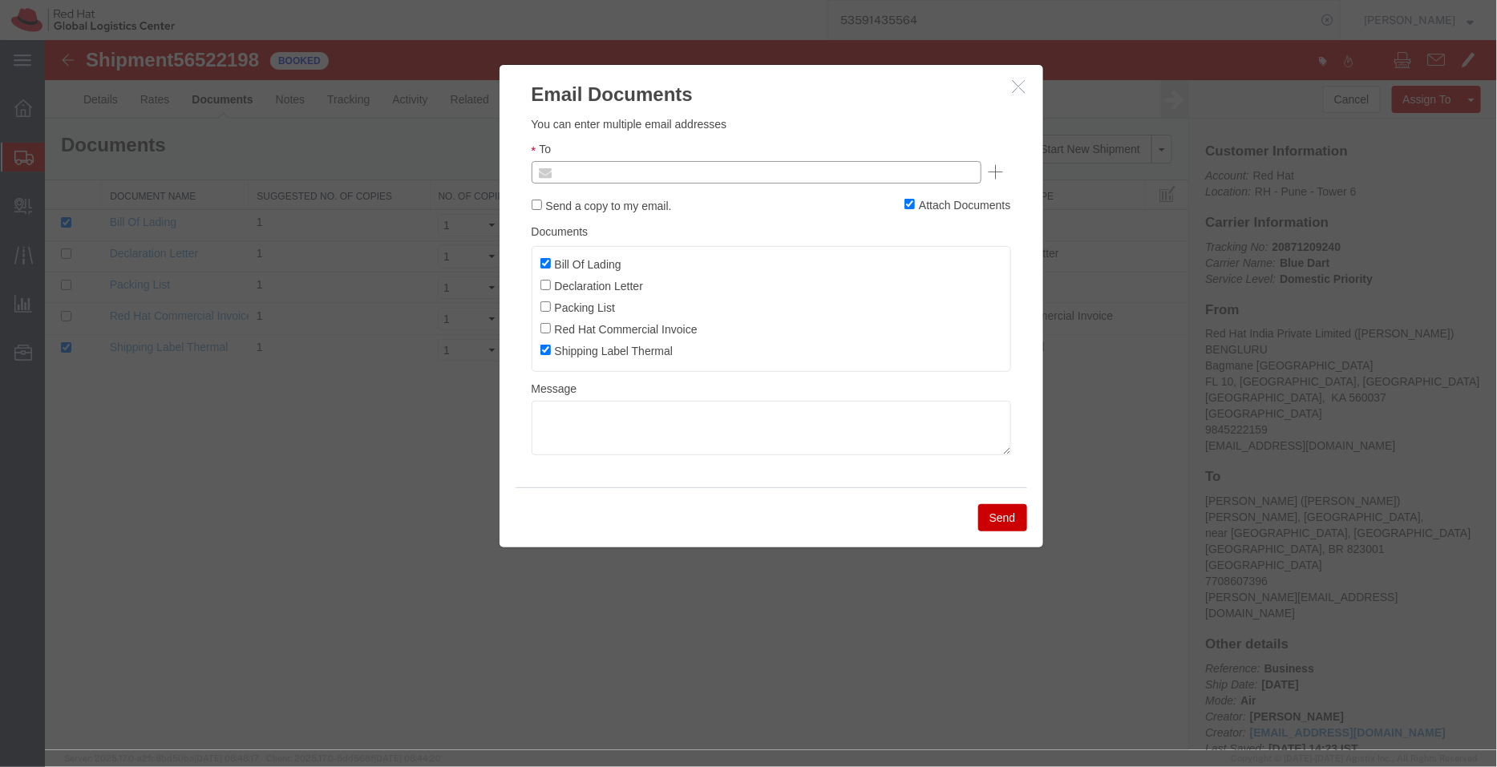
click at [689, 164] on input "text" at bounding box center [647, 171] width 188 height 21
type input "shansdah"
type input "shansdah@redhat.com"
click at [544, 259] on input "Bill Of Lading" at bounding box center [545, 262] width 10 height 10
checkbox input "false"
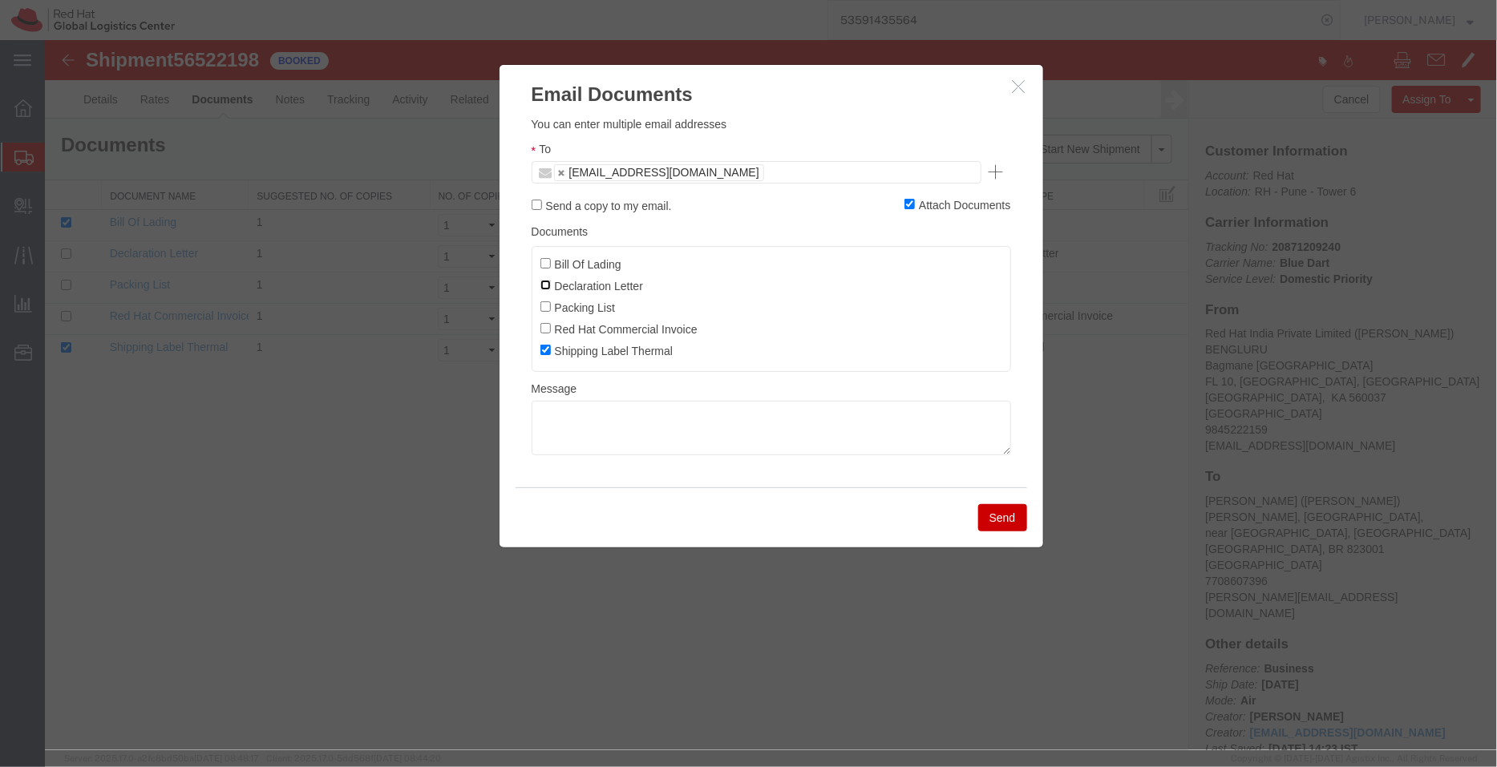
click at [545, 280] on input "Declaration Letter" at bounding box center [545, 284] width 10 height 10
checkbox input "true"
click at [993, 525] on button "Send" at bounding box center [1001, 517] width 49 height 27
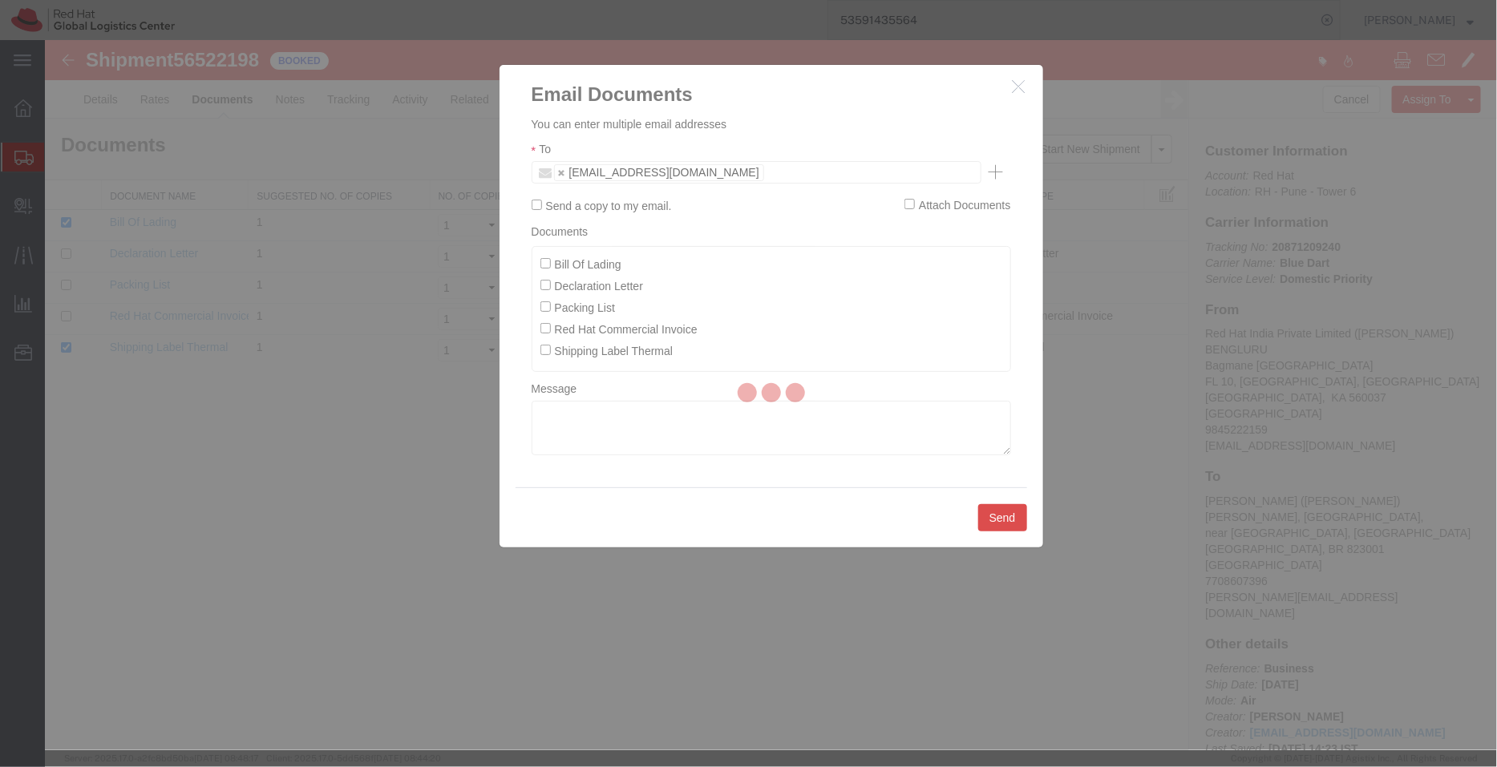
checkbox input "false"
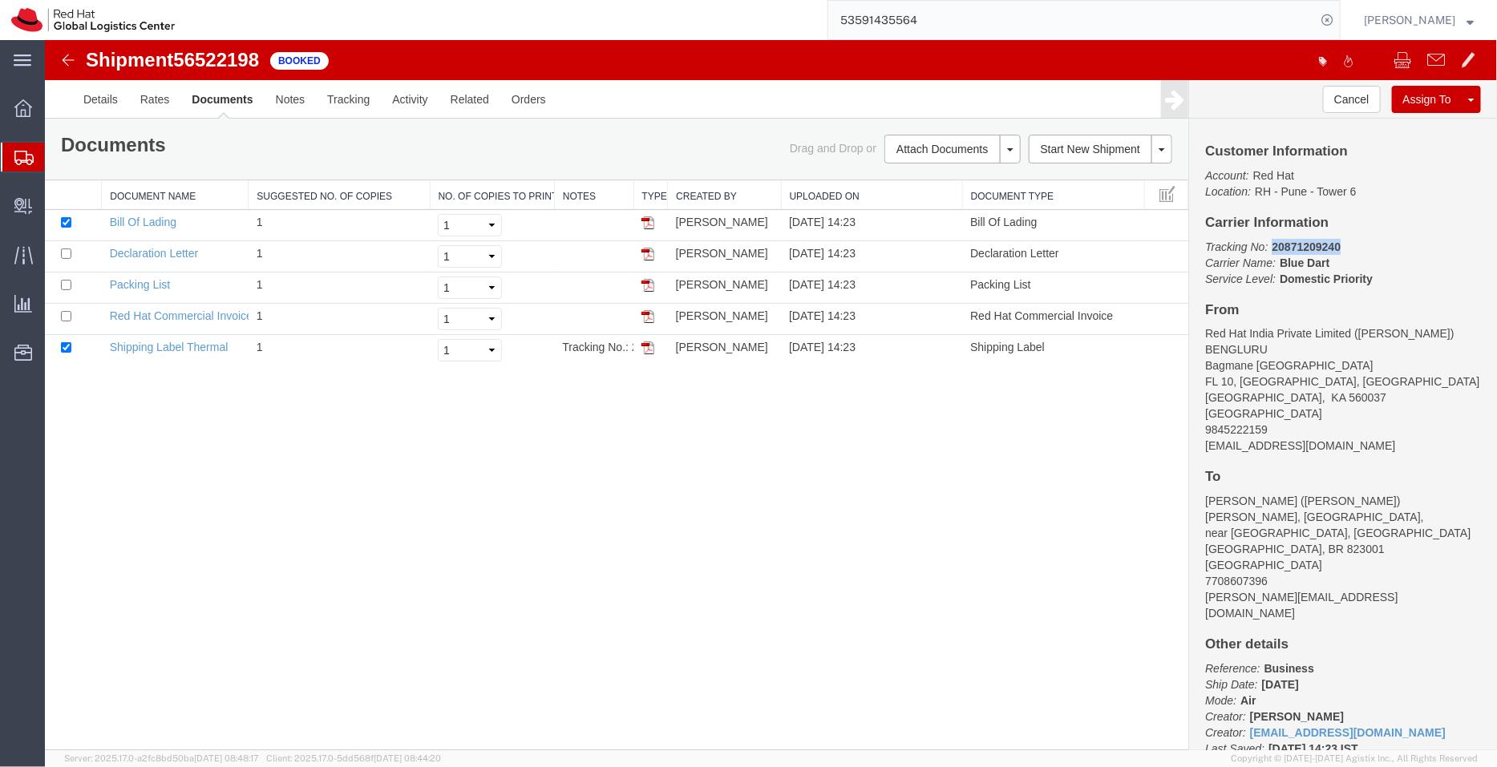
drag, startPoint x: 1351, startPoint y: 253, endPoint x: 1273, endPoint y: 247, distance: 78.0
click at [1273, 247] on p "Tracking No: 20871209240 Carrier Name: Blue Dart Blue Dart Service Level: Domes…" at bounding box center [1342, 262] width 276 height 48
copy b "20871209240"
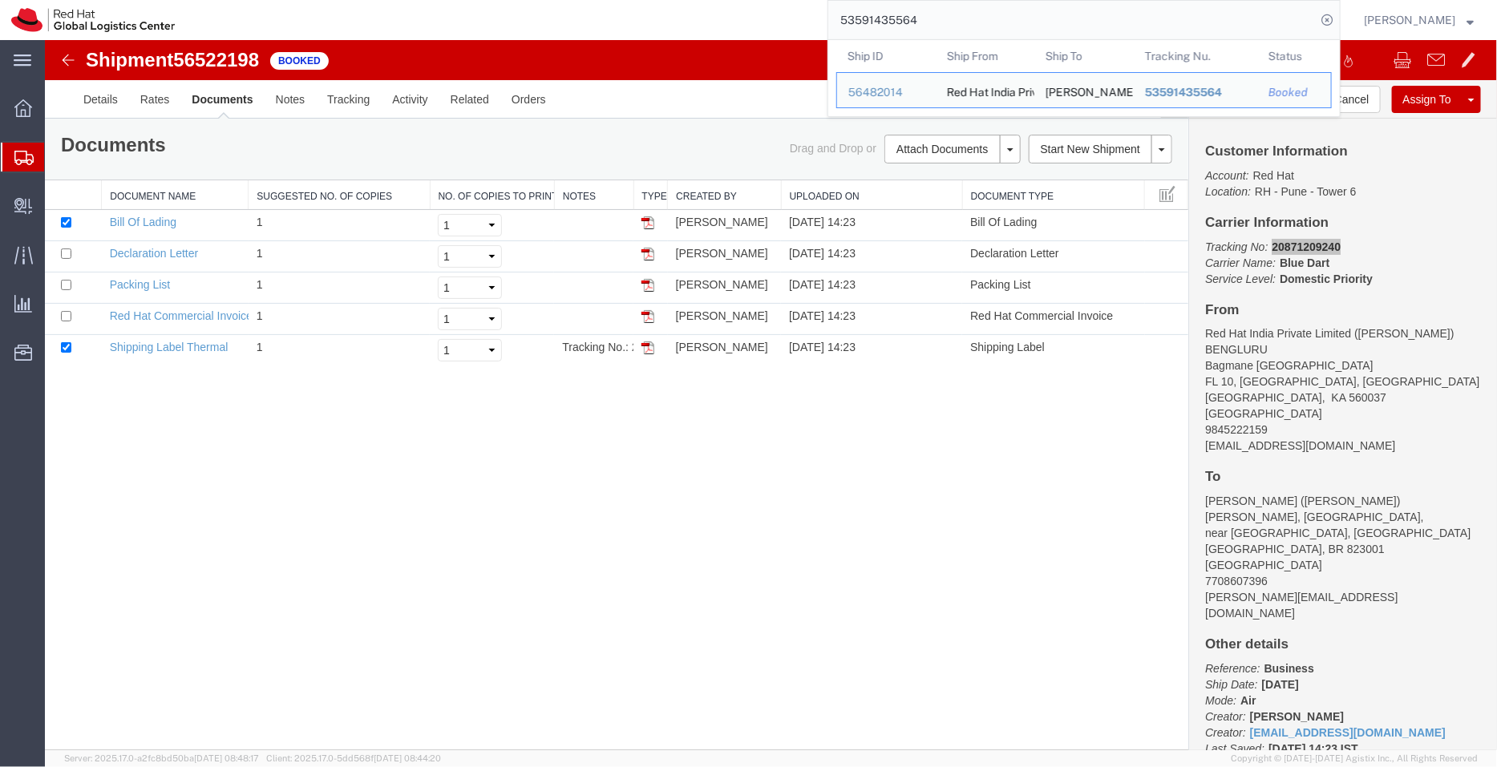
drag, startPoint x: 954, startPoint y: 27, endPoint x: 775, endPoint y: 26, distance: 179.6
click at [775, 26] on div "53591435564 Ship ID Ship From Ship To Tracking Nu. Status Ship ID 56482014 Ship…" at bounding box center [763, 20] width 1155 height 40
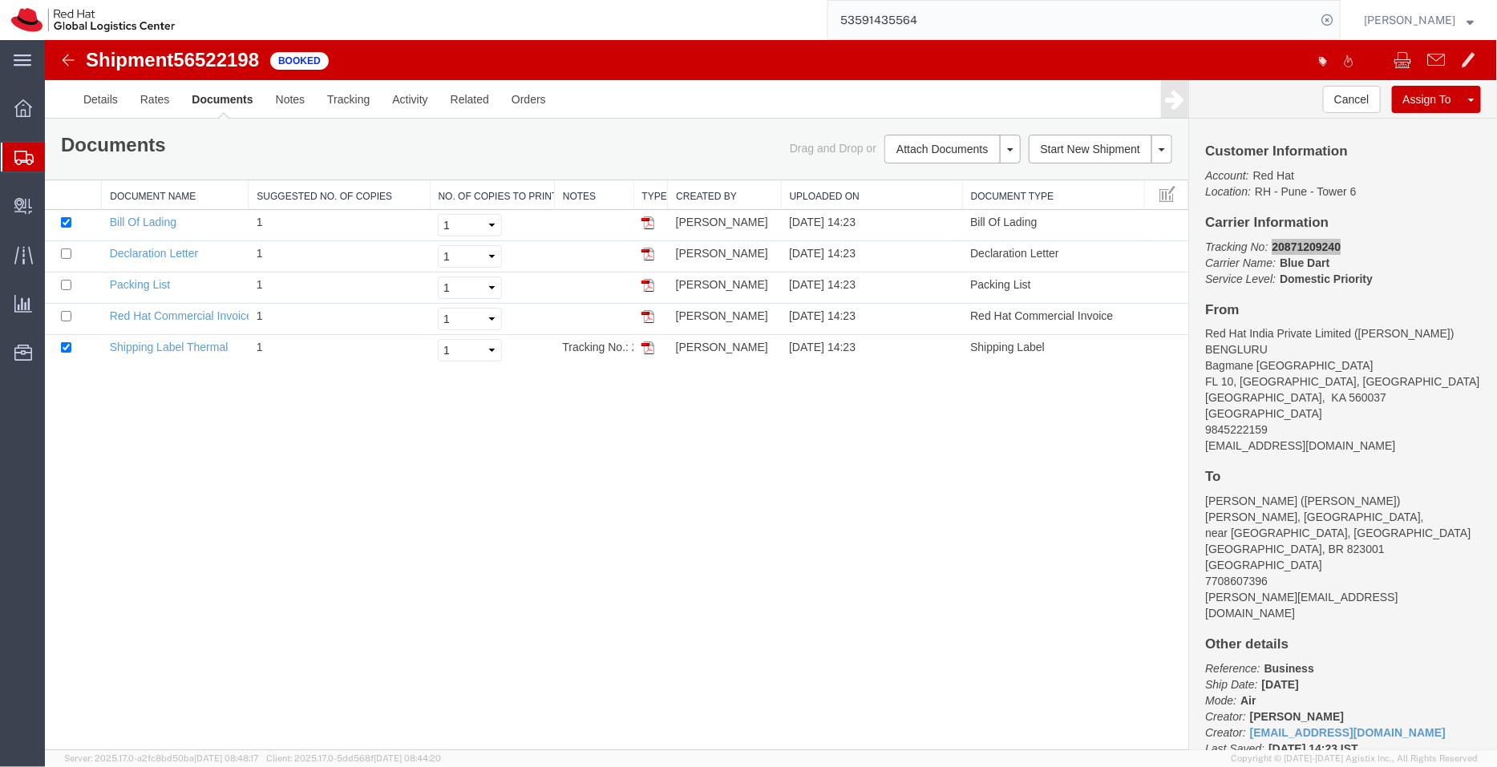
paste input "4046"
type input "53591434046"
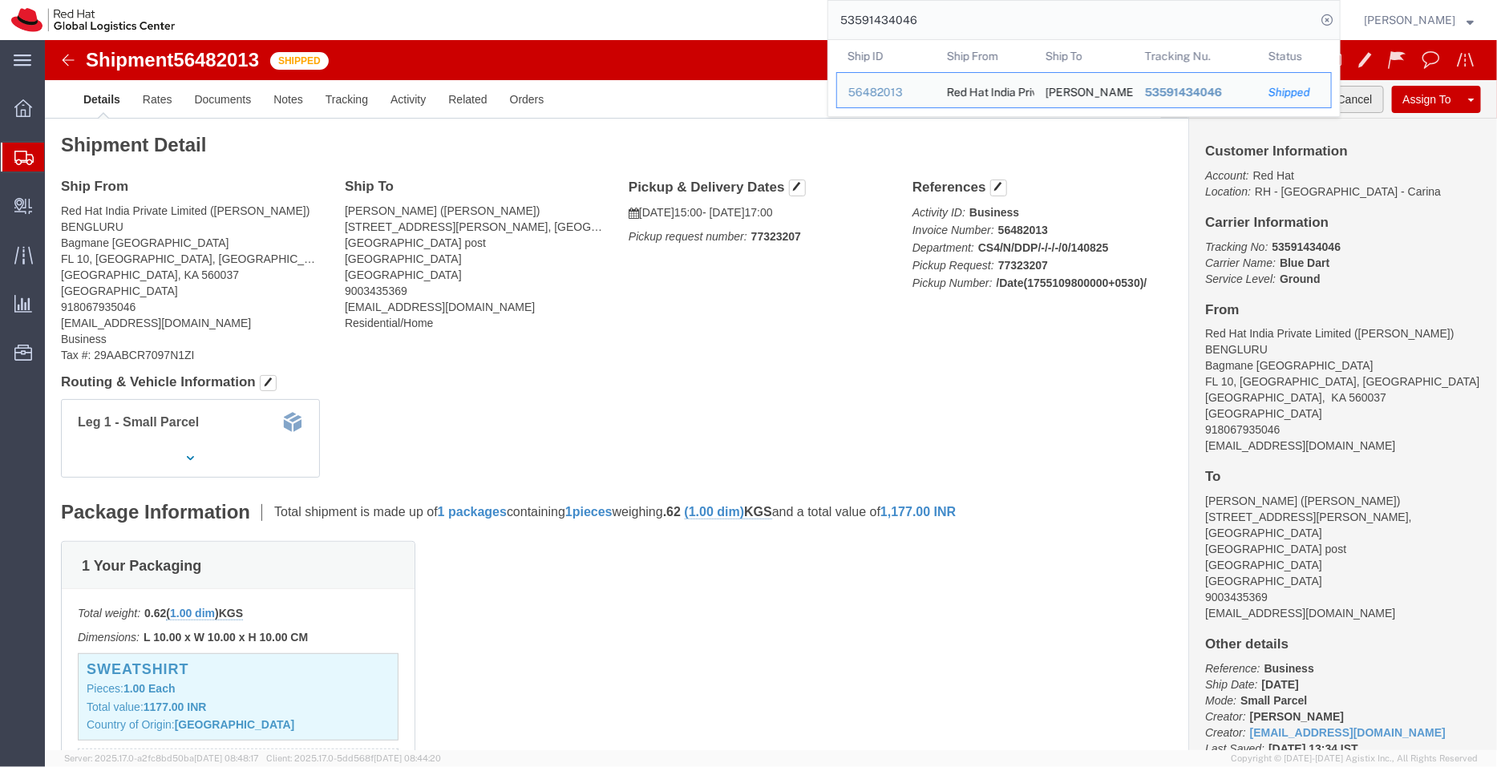
click button "Cancel"
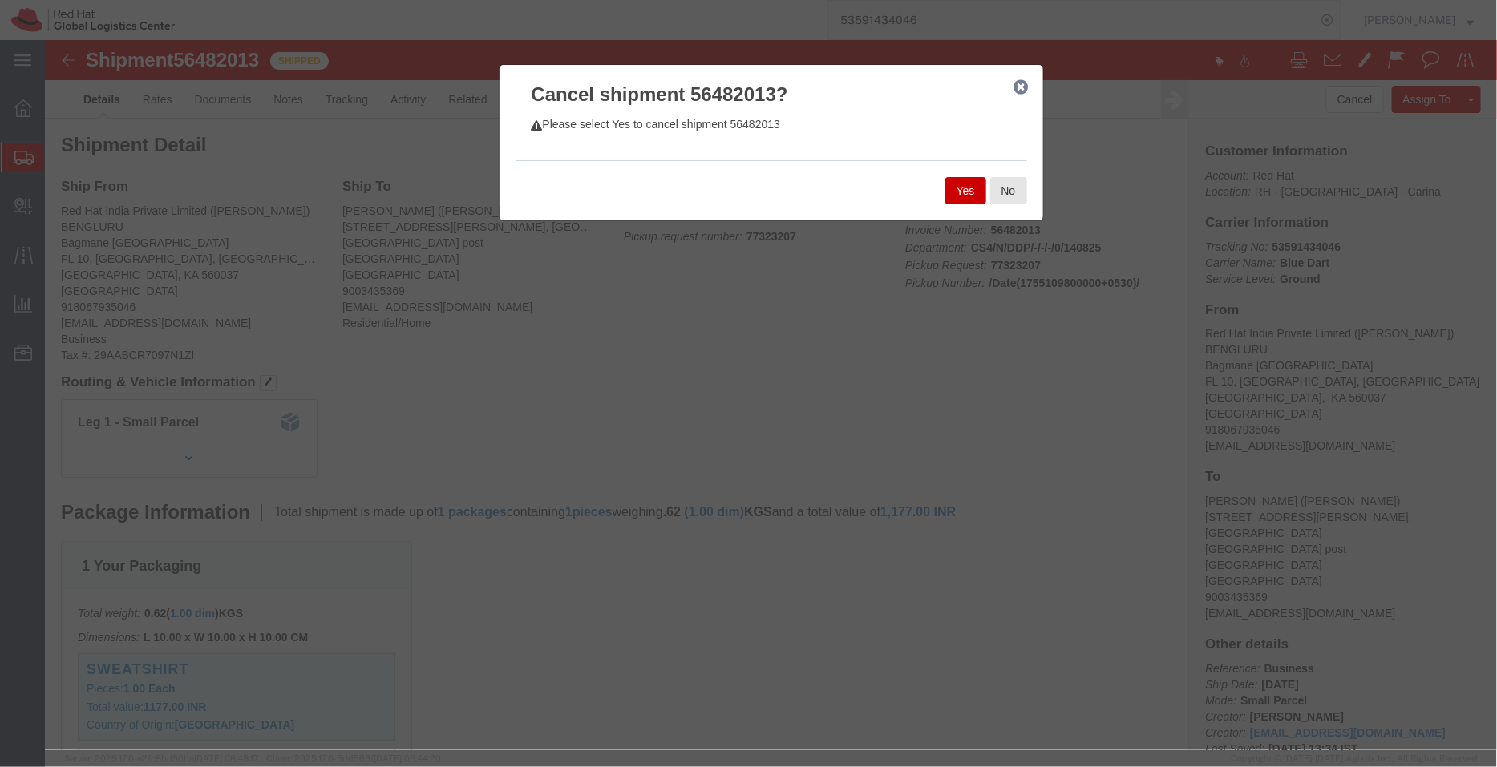
click button "Yes"
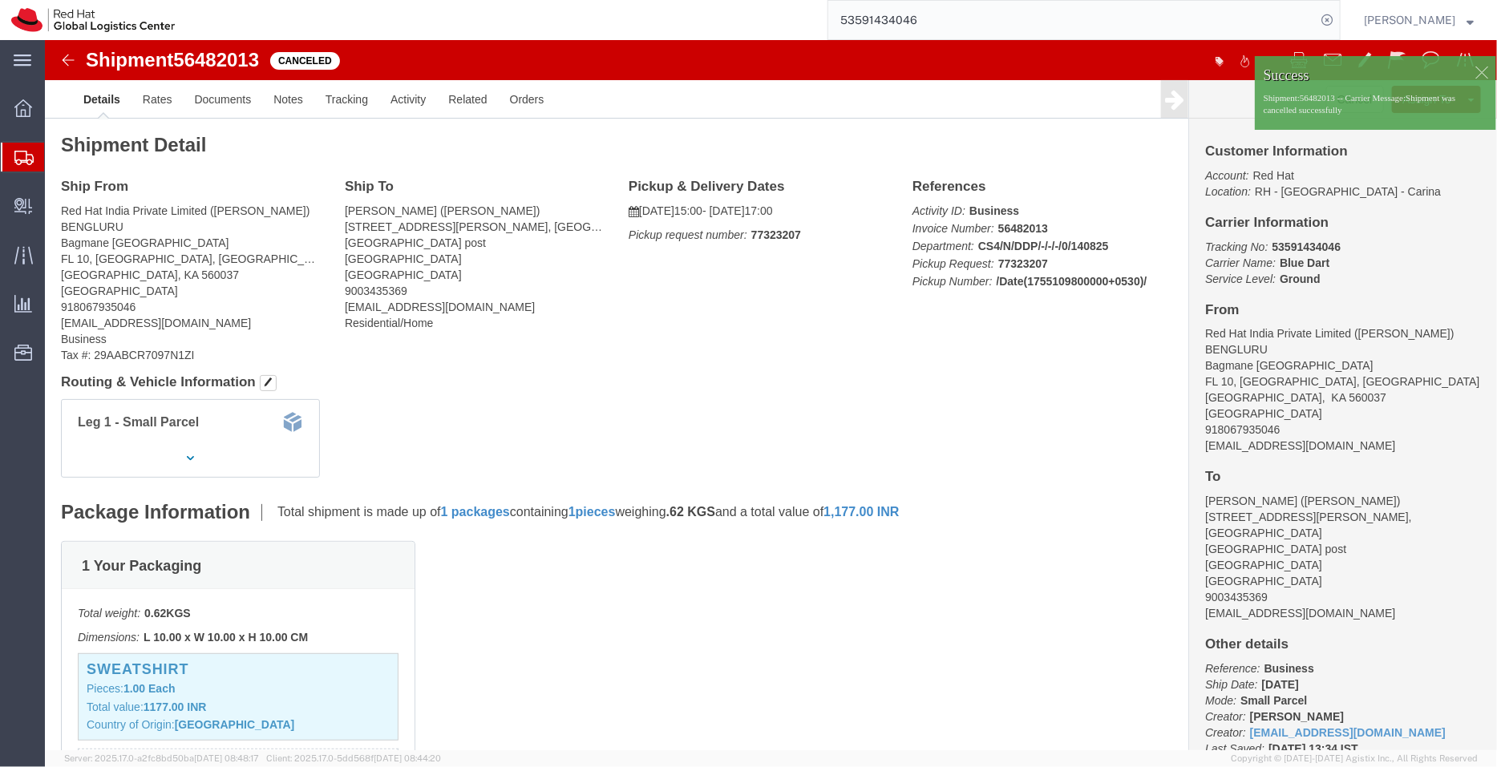
click div
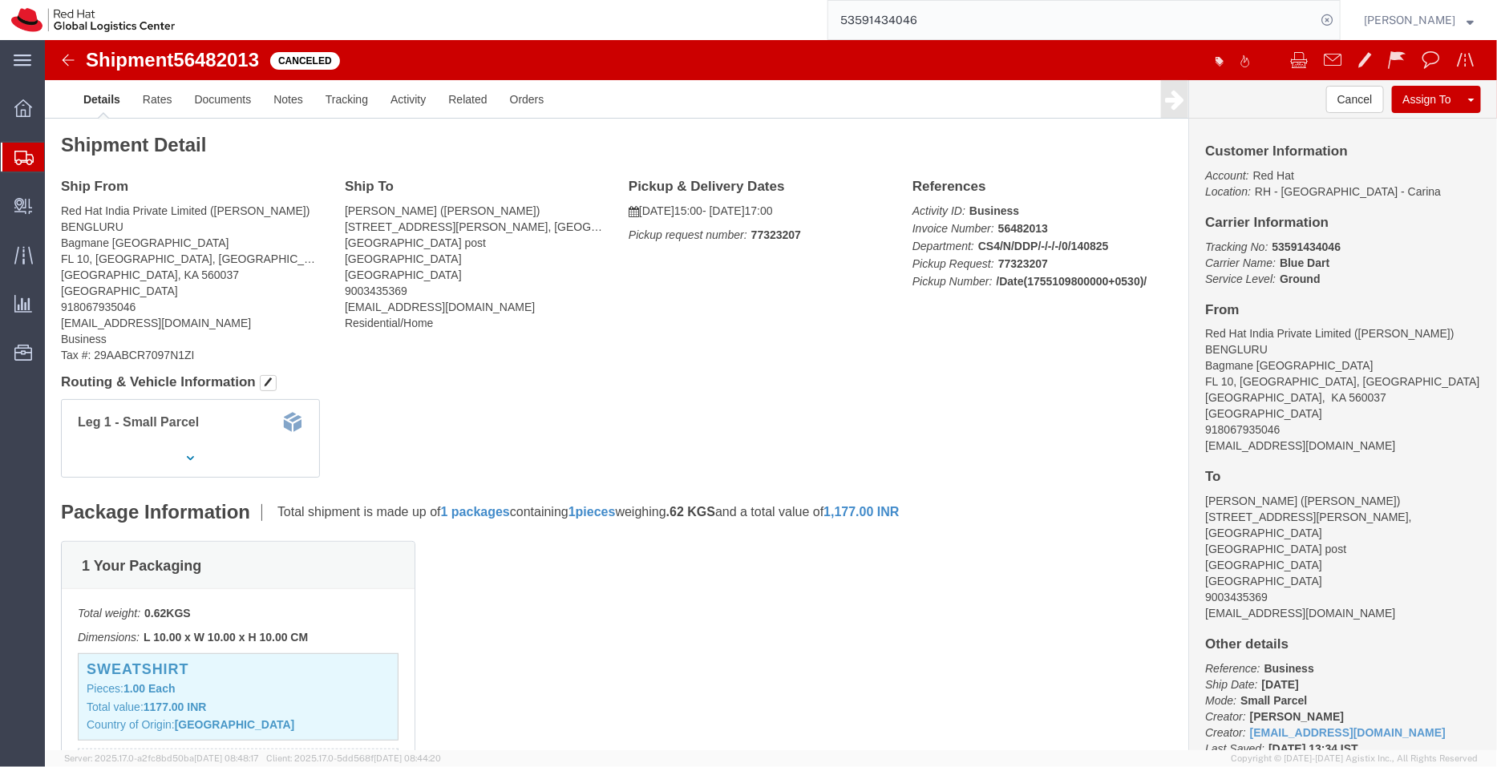
click body "Shipment 56482013 Canceled Details Rates Documents Notes Tracking Activity Rela…"
click link "Clone Shipment"
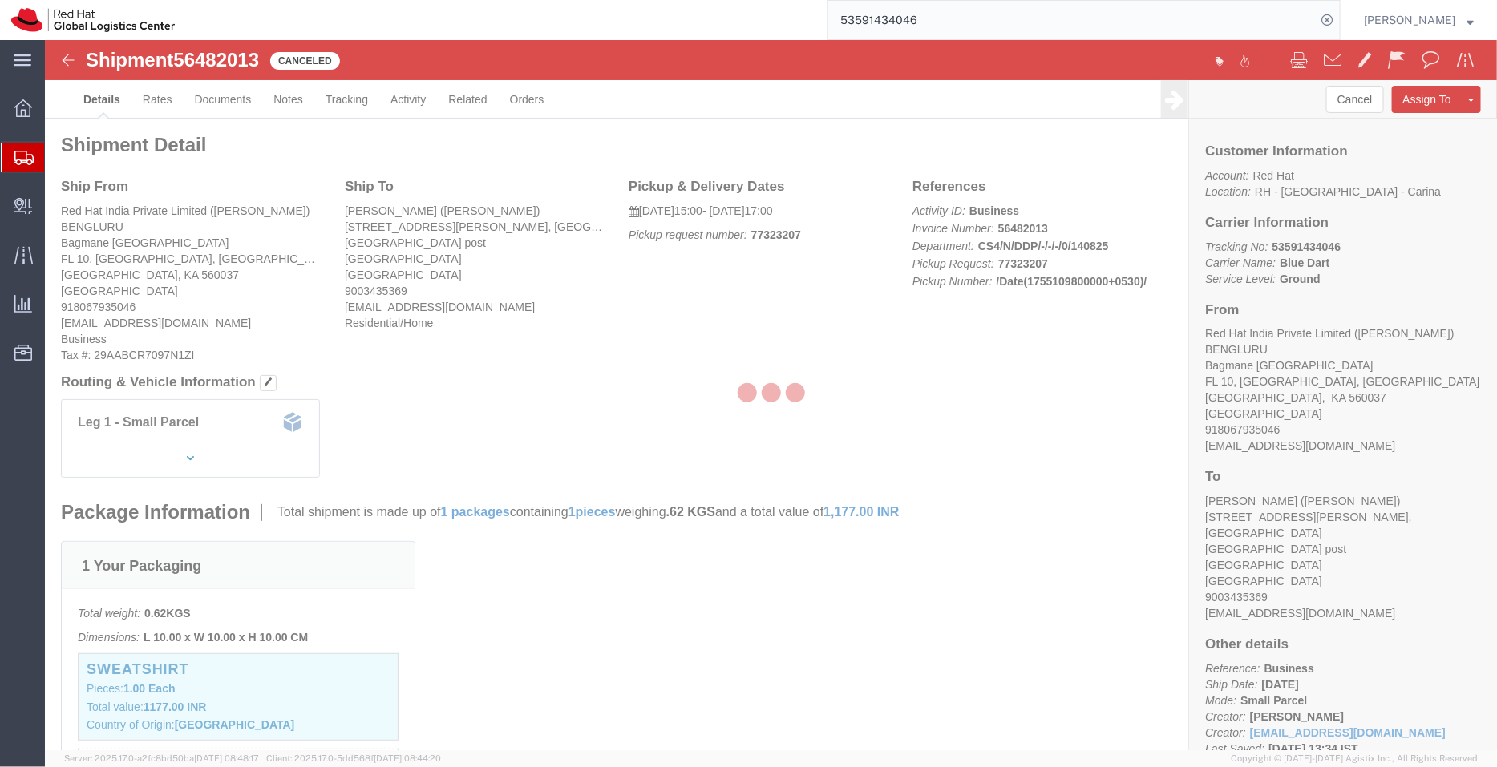
select select "37925"
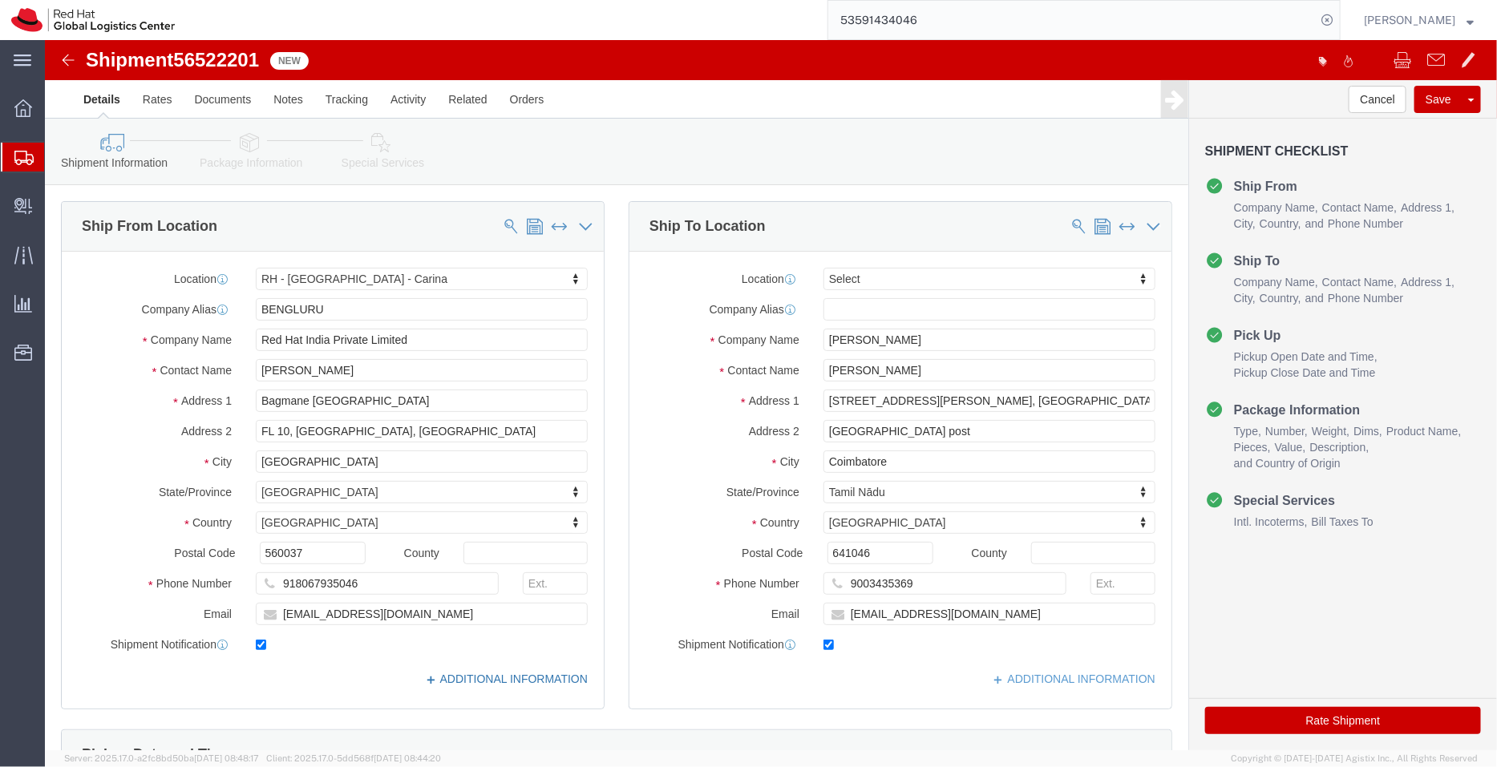
click link "ADDITIONAL INFORMATION"
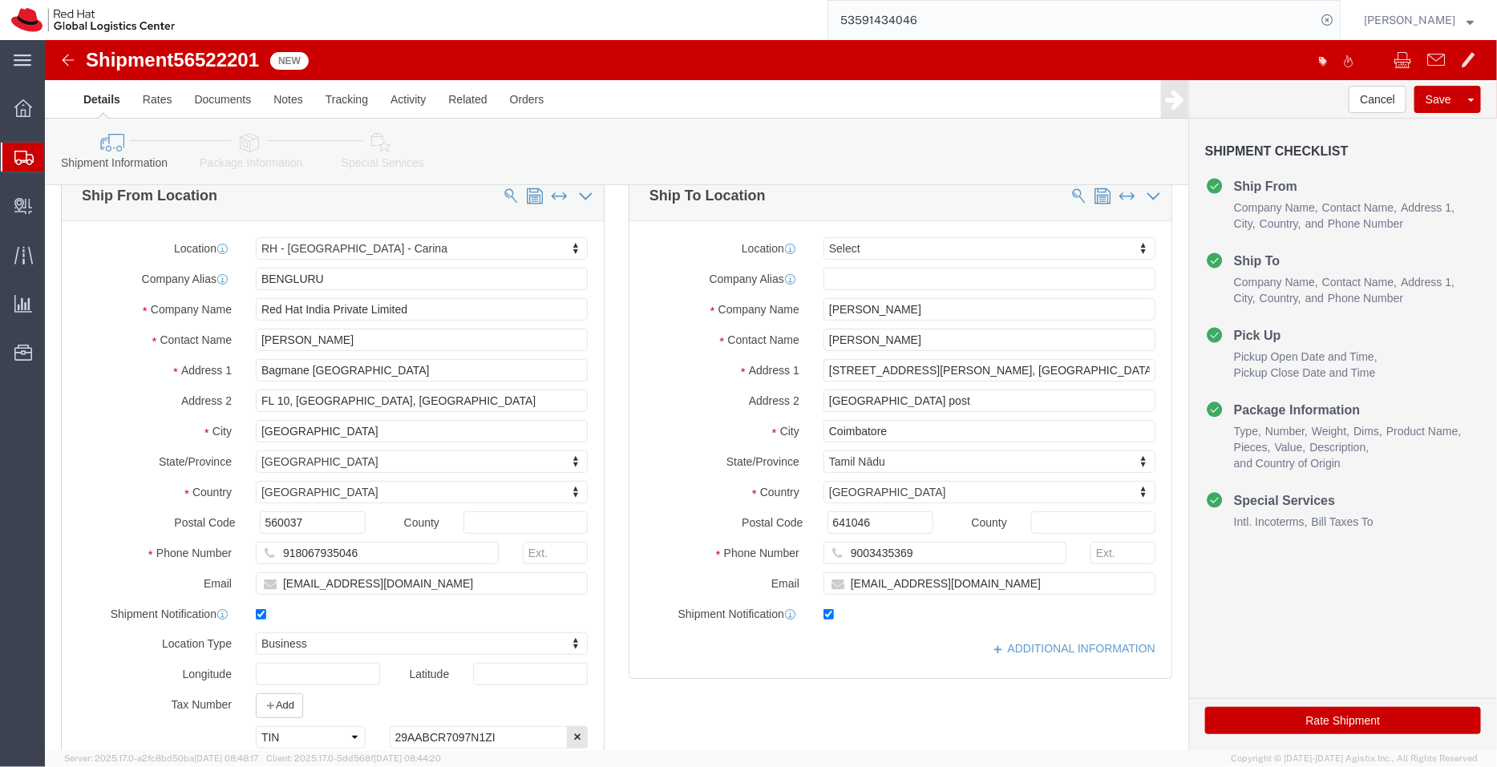
scroll to position [16, 0]
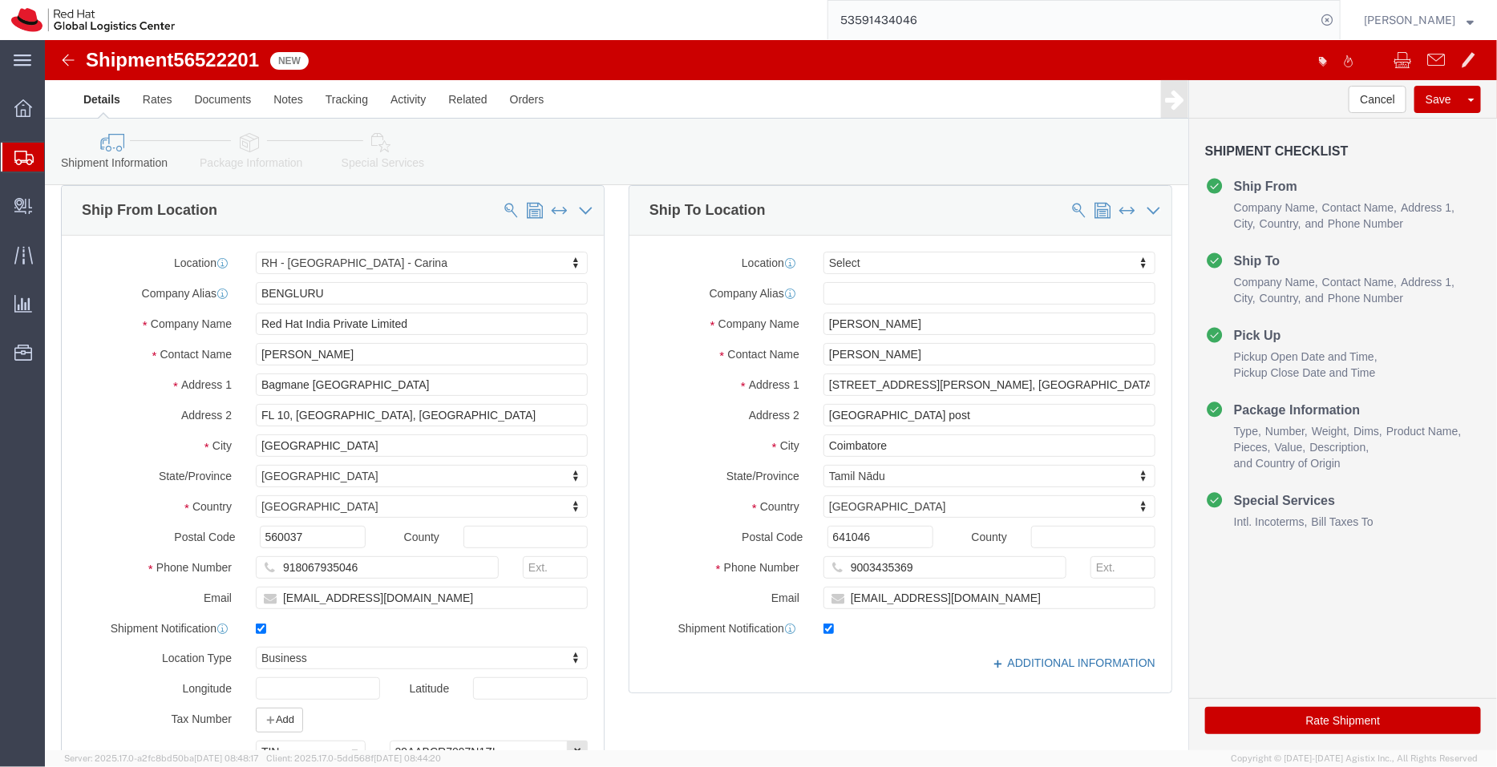
click link "ADDITIONAL INFORMATION"
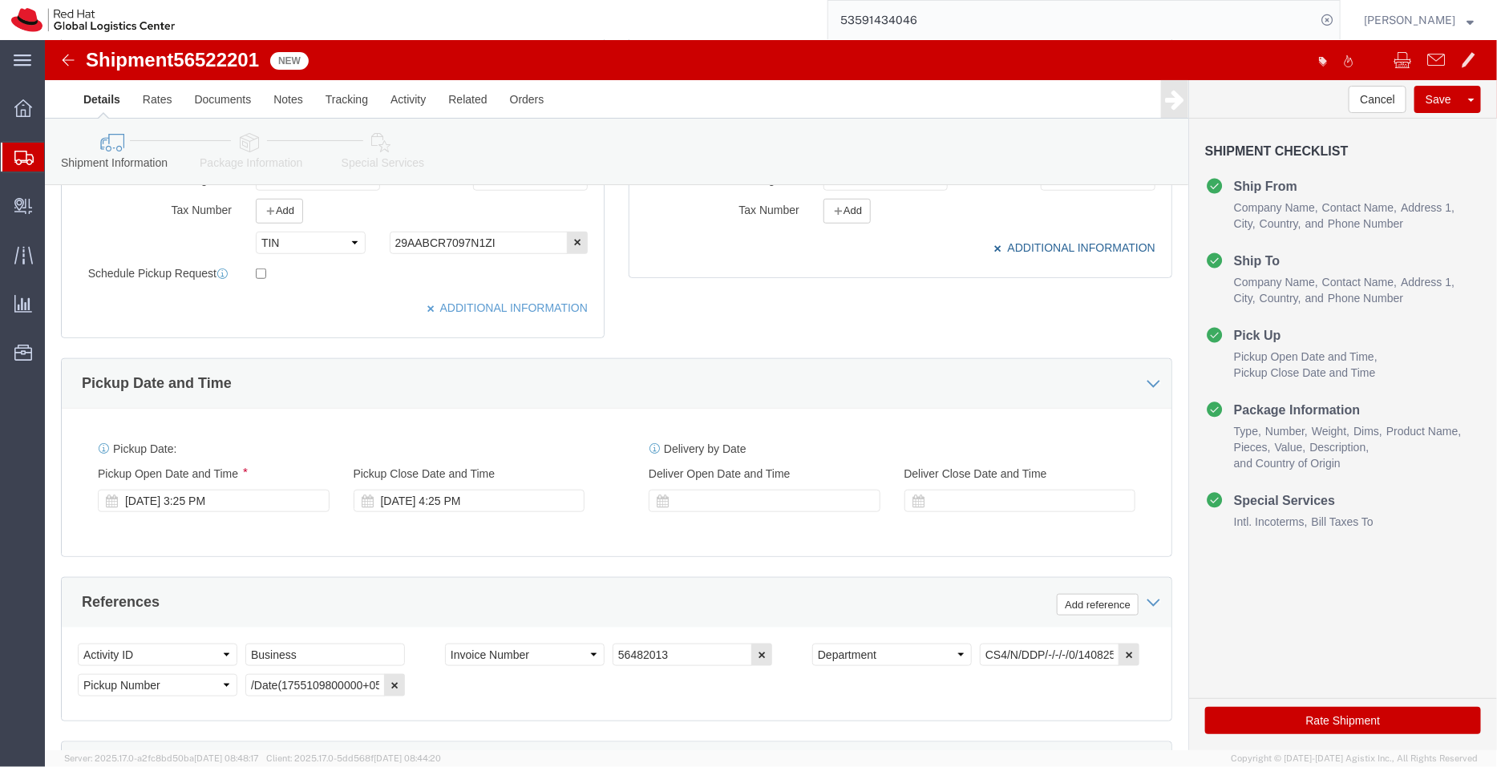
scroll to position [546, 0]
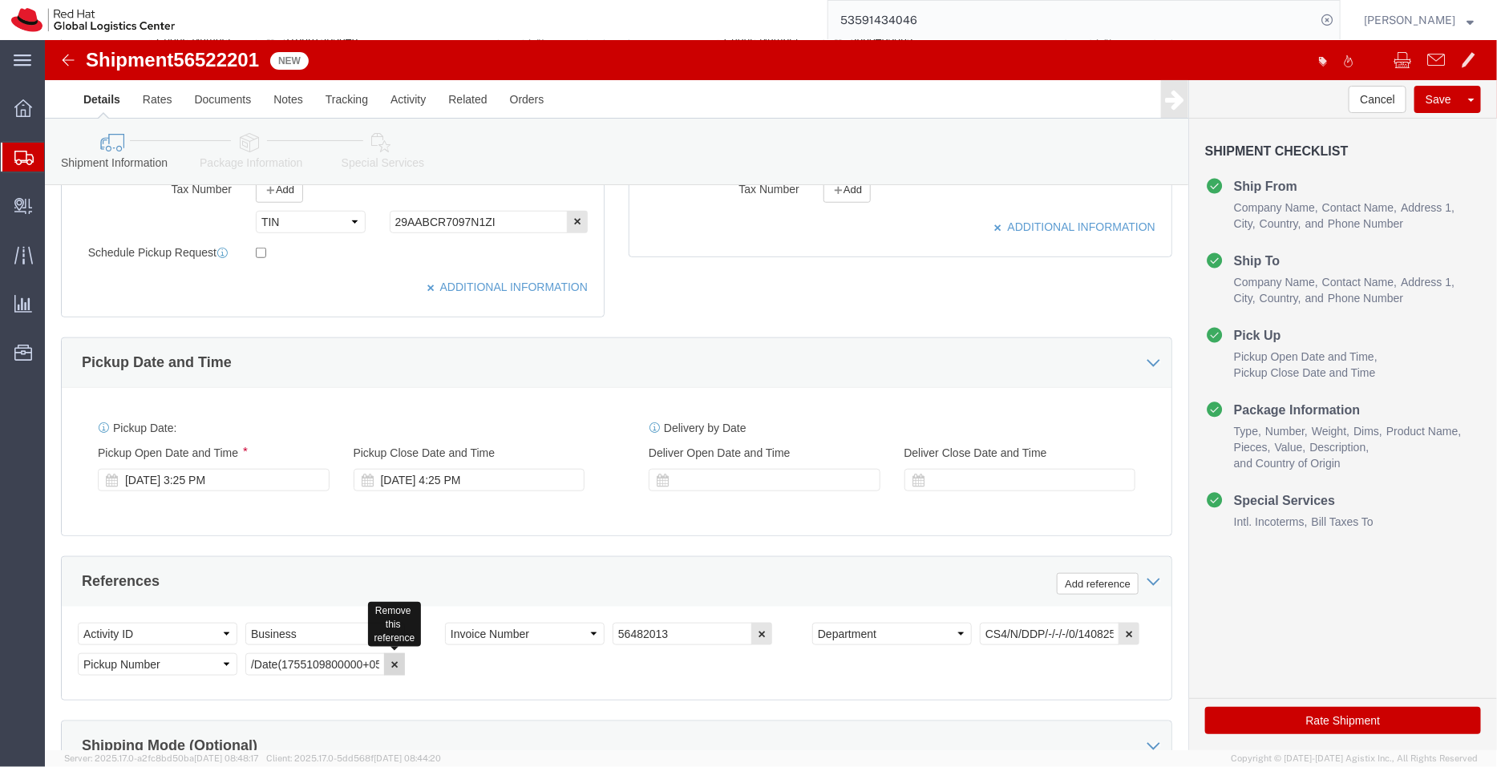
click icon "button"
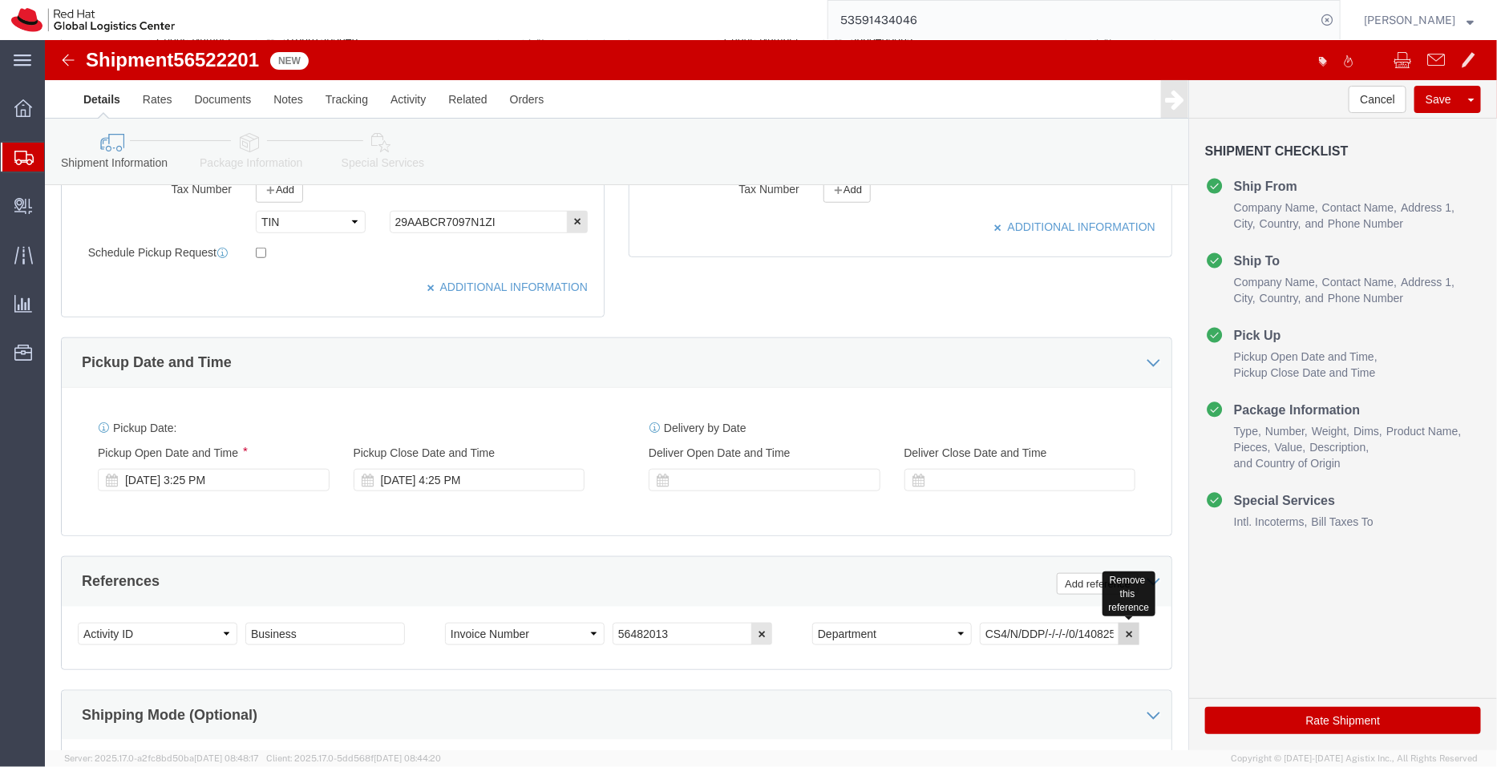
click icon "button"
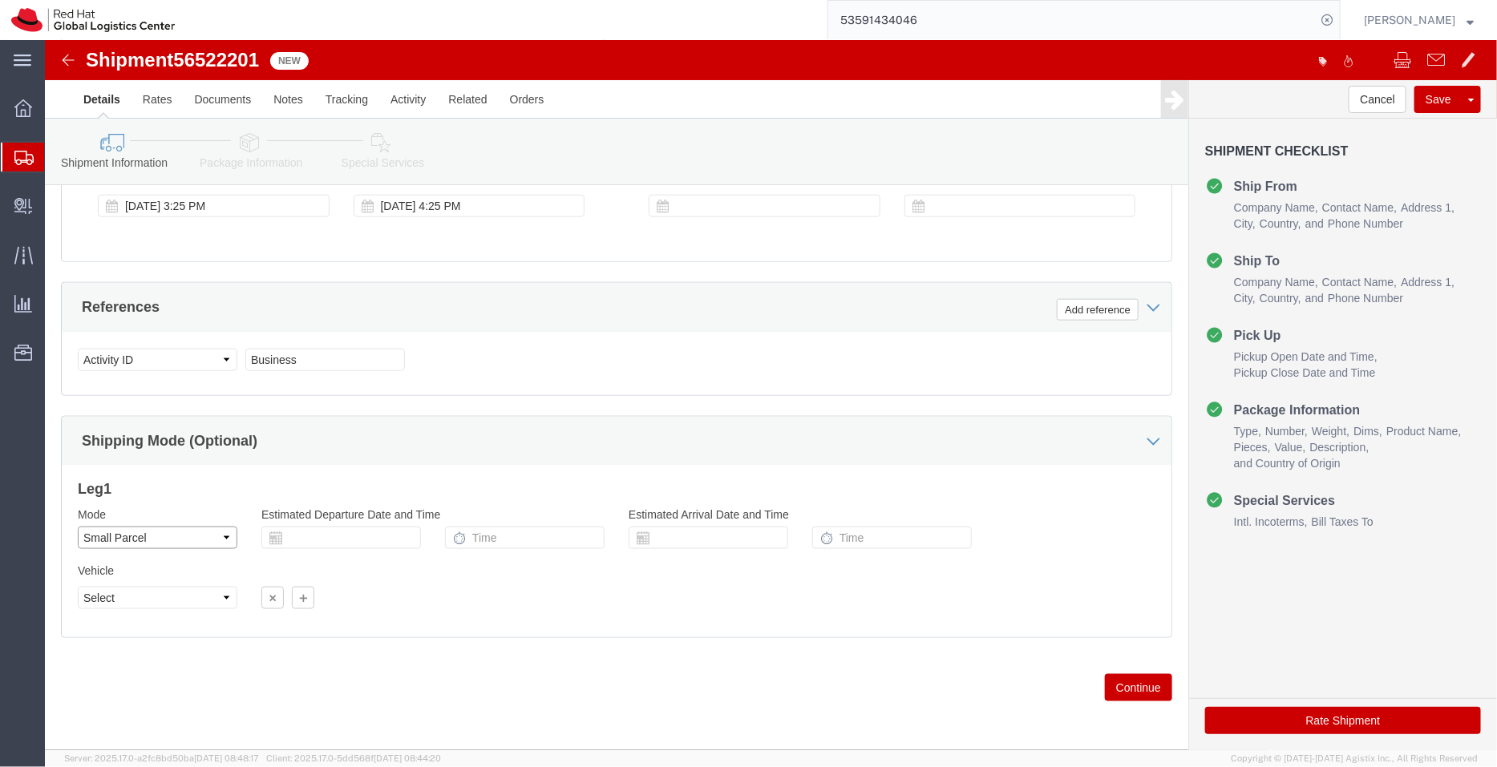
click select "Select Air Less than Truckload Multi-Leg Ocean Freight Rail Small Parcel Truckl…"
select select
click select "Select Air Less than Truckload Multi-Leg Ocean Freight Rail Small Parcel Truckl…"
click icon
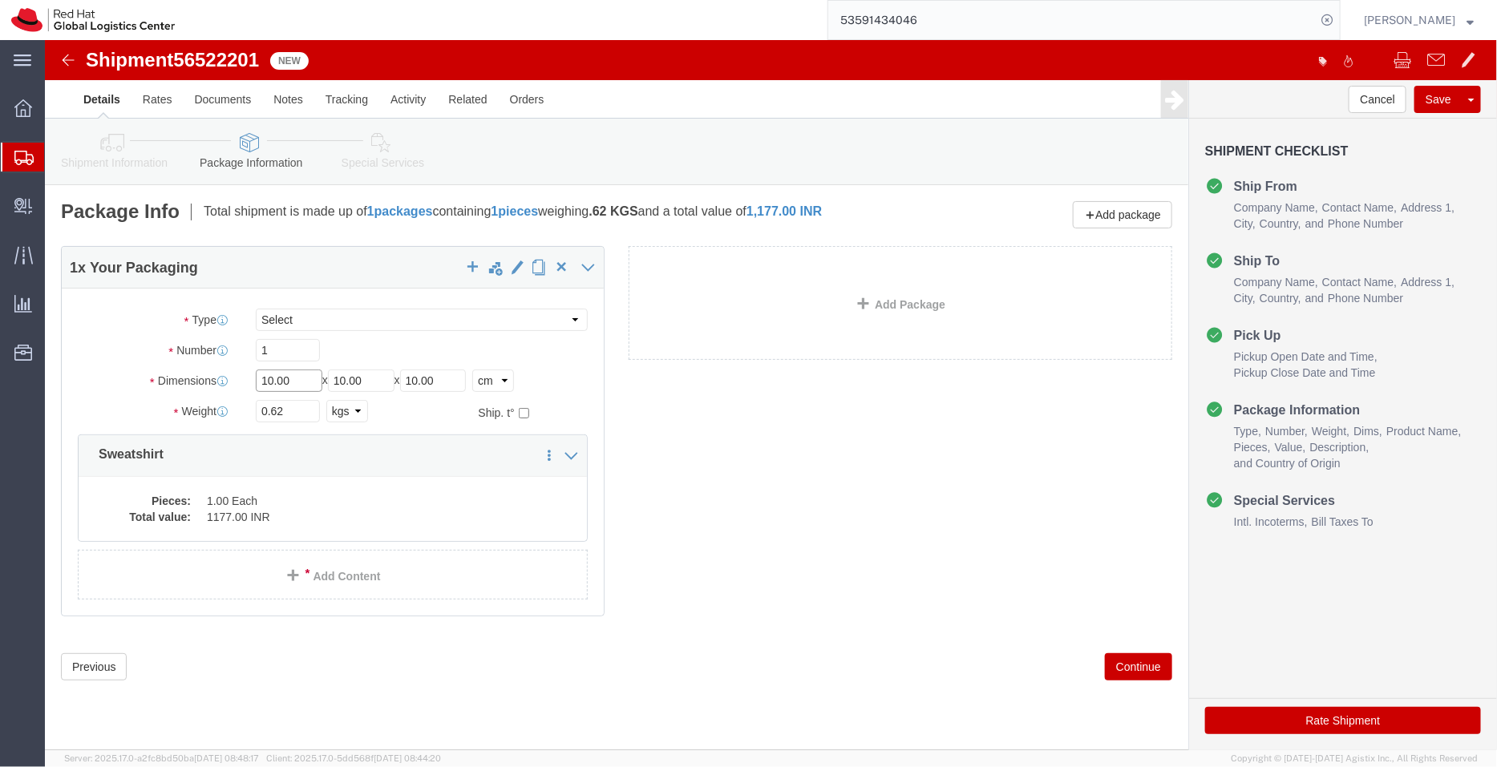
click input "10.00"
type input "1"
type input "39"
drag, startPoint x: 332, startPoint y: 340, endPoint x: 240, endPoint y: 326, distance: 93.3
click div "Package Type Select Case(s) Crate(s) Envelope Large Box Medium Box PAK Skid(s) …"
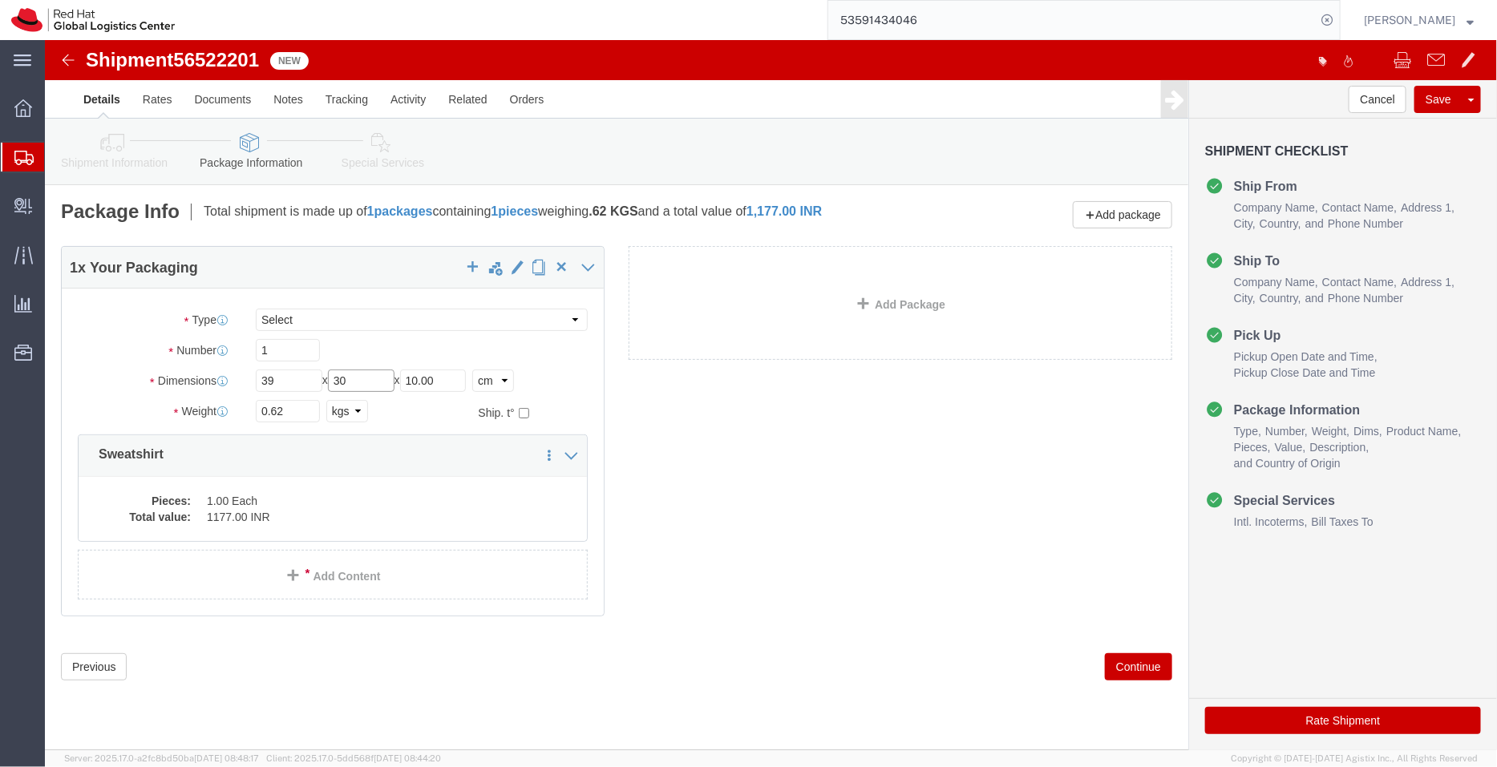
type input "30"
drag, startPoint x: 415, startPoint y: 336, endPoint x: 305, endPoint y: 344, distance: 110.9
click div "Length 39 x Width 30 x Height 10.00 Select cm ft in"
type input "1"
click div "1 x Your Packaging Package Type Select Case(s) Crate(s) Envelope Large Box Medi…"
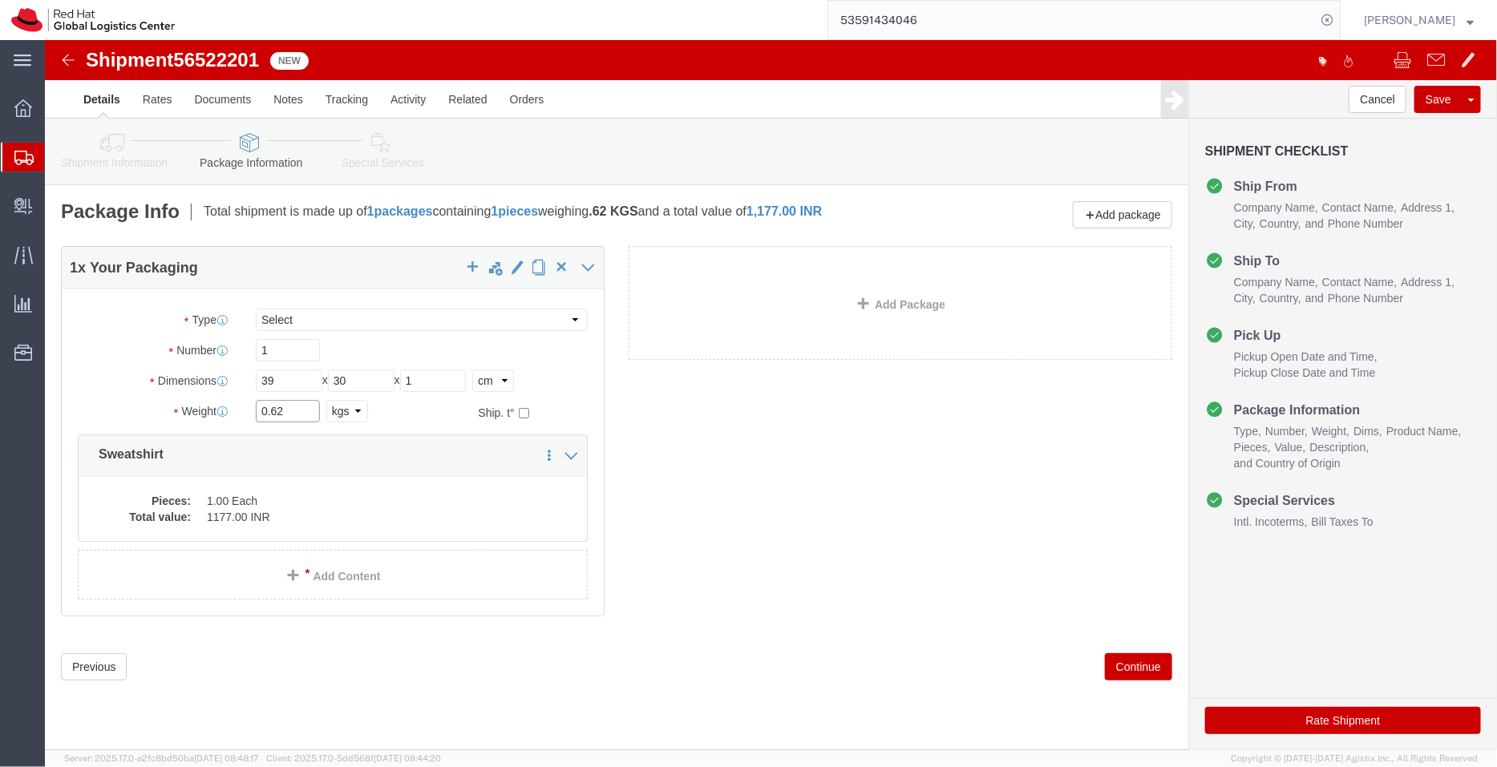
drag, startPoint x: 249, startPoint y: 374, endPoint x: 131, endPoint y: 383, distance: 119.1
click div "Package Type Select Case(s) Crate(s) Envelope Large Box Medium Box PAK Skid(s) …"
type input "1"
click div "1 x Your Packaging Package Type Select Case(s) Crate(s) Envelope Large Box Medi…"
click dd "1177.00 INR"
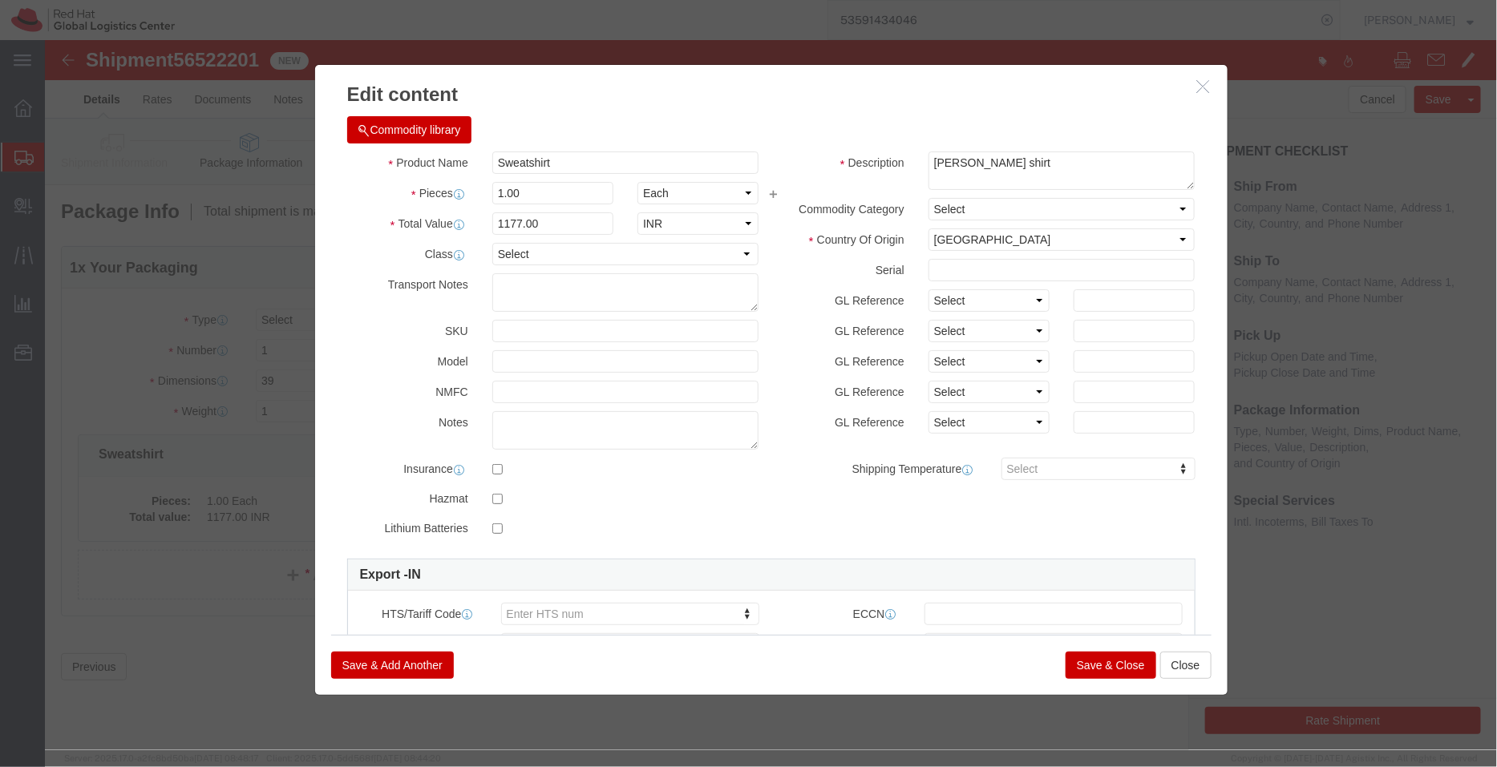
click button "Save & Close"
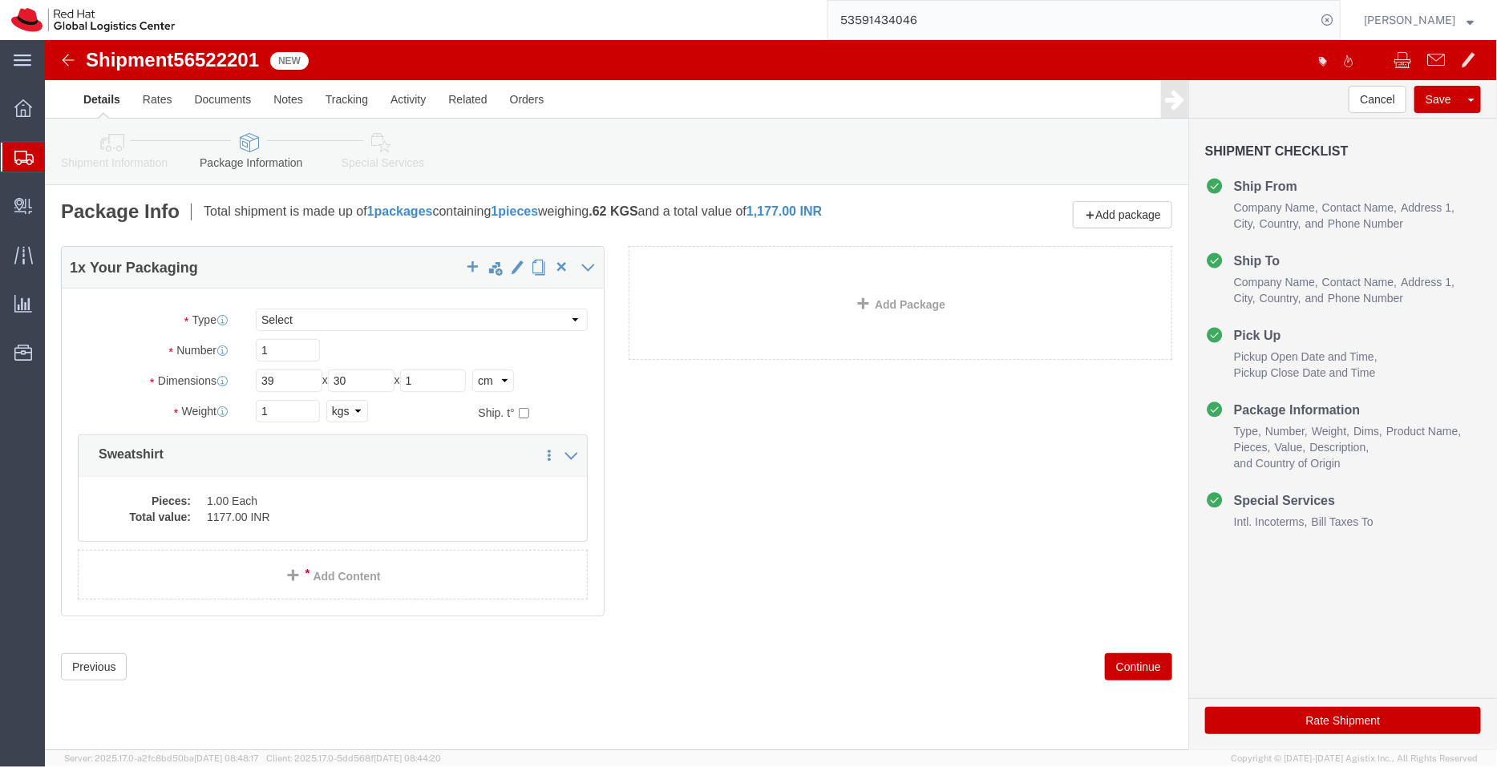
click icon
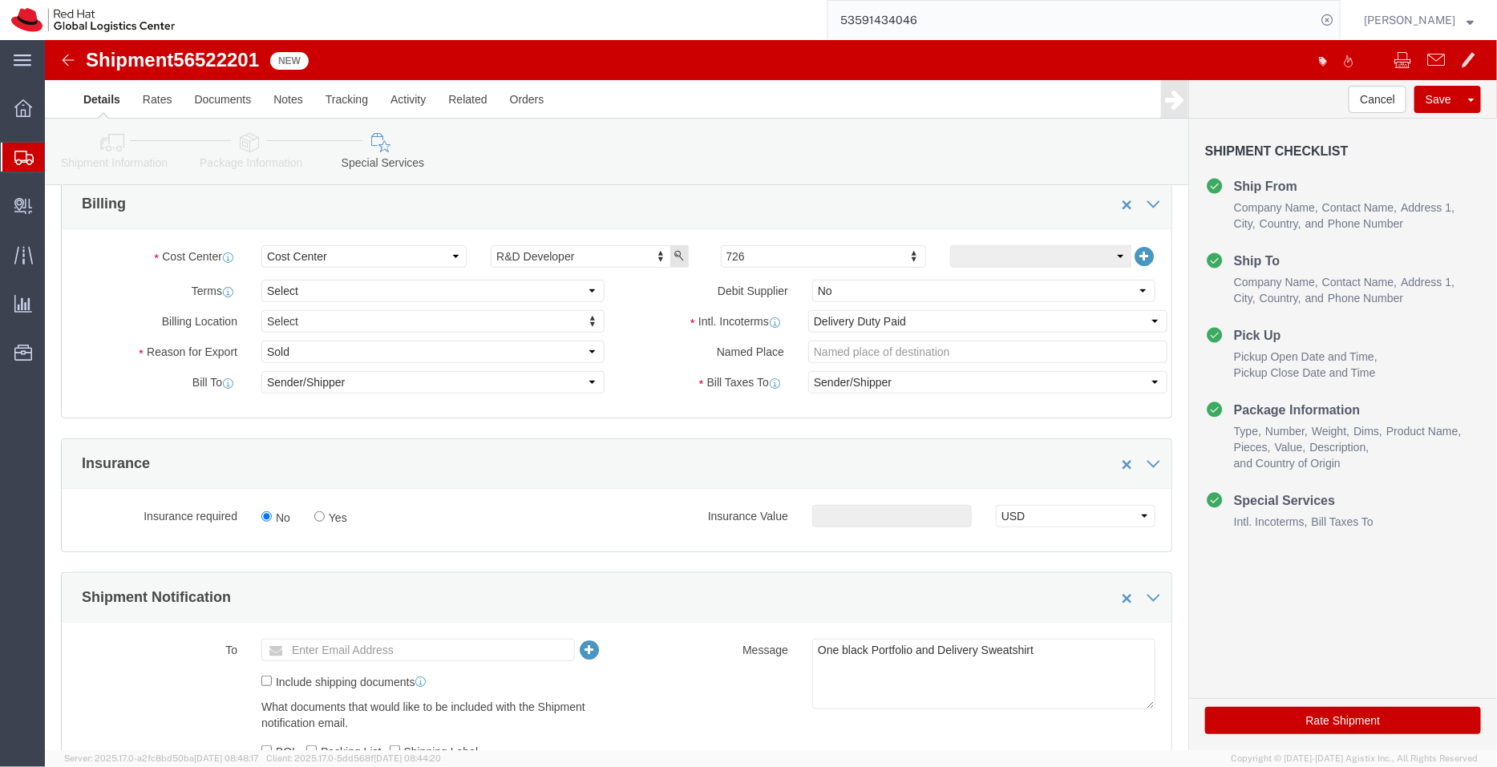
scroll to position [356, 0]
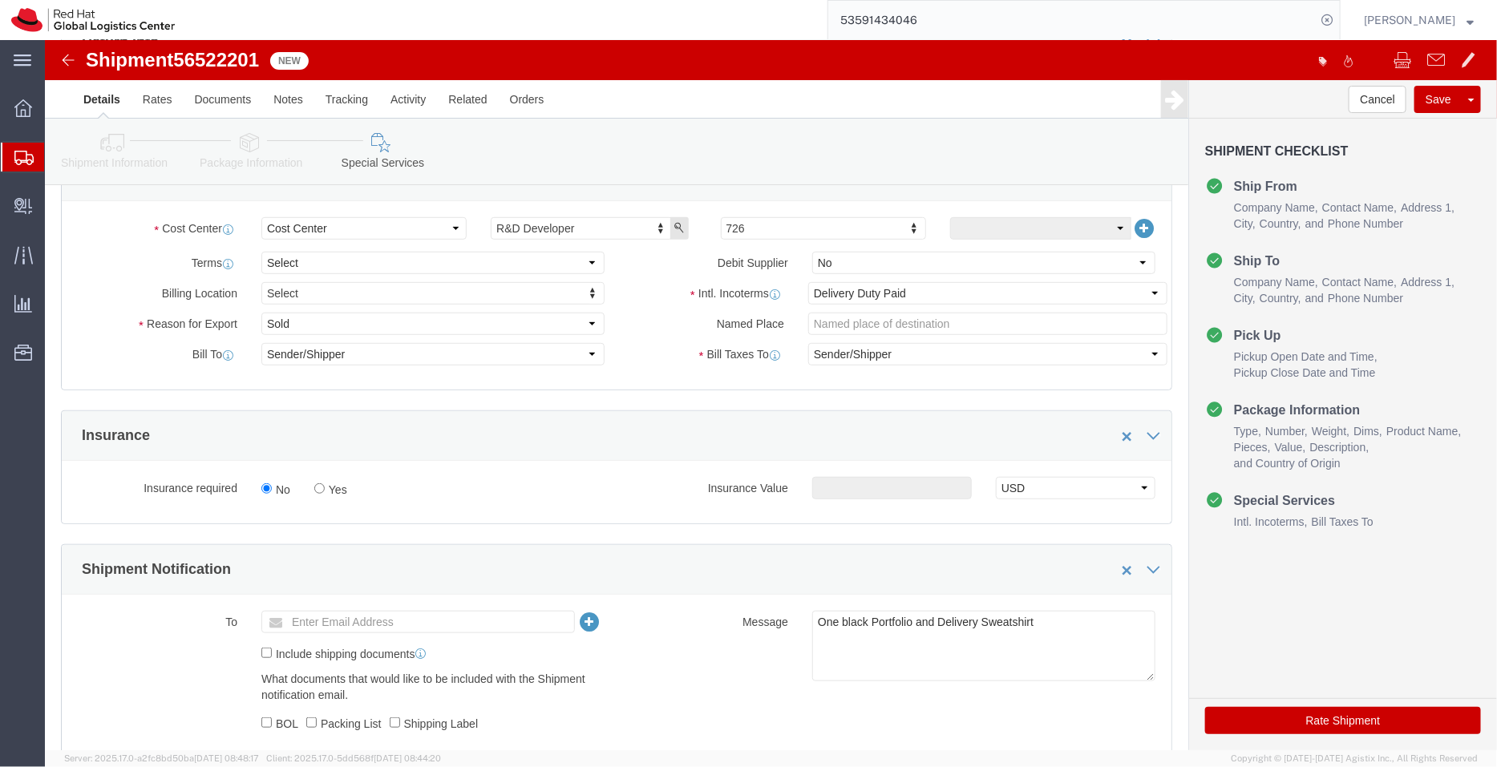
click ul "Enter Email Address"
type input "p"
type input "apaclogistics@redhat.com"
click select "Select Free of Charge Free of Cost NET 30 NET 45 NET 60 See Comment"
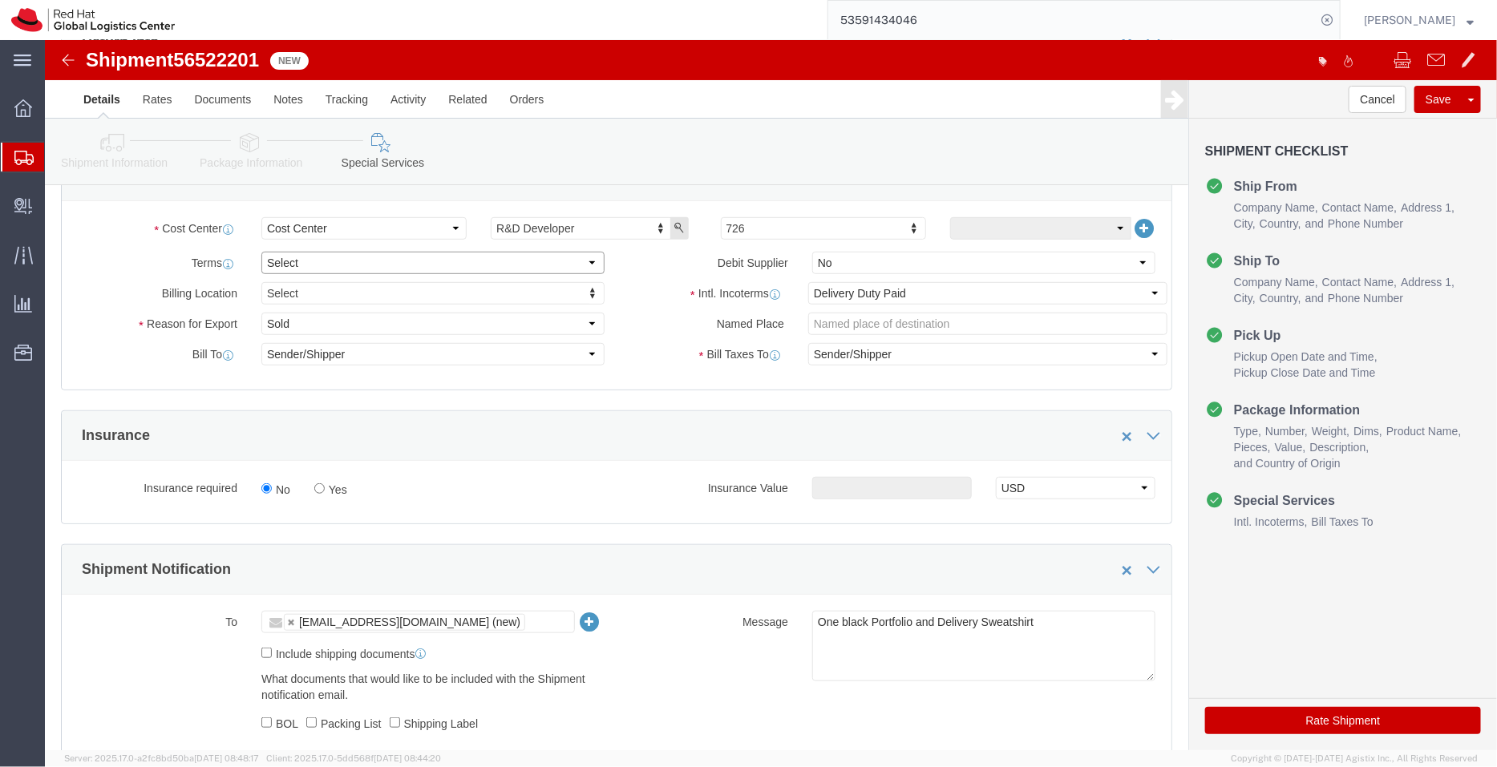
select select "FREE_OF_COST"
click select "Select Free of Charge Free of Cost NET 30 NET 45 NET 60 See Comment"
click select "Select Gift Personal Effects Repair/Warranty Return Sample Sold Temporary/Not S…"
select select "SAMPLE"
click select "Select Gift Personal Effects Repair/Warranty Return Sample Sold Temporary/Not S…"
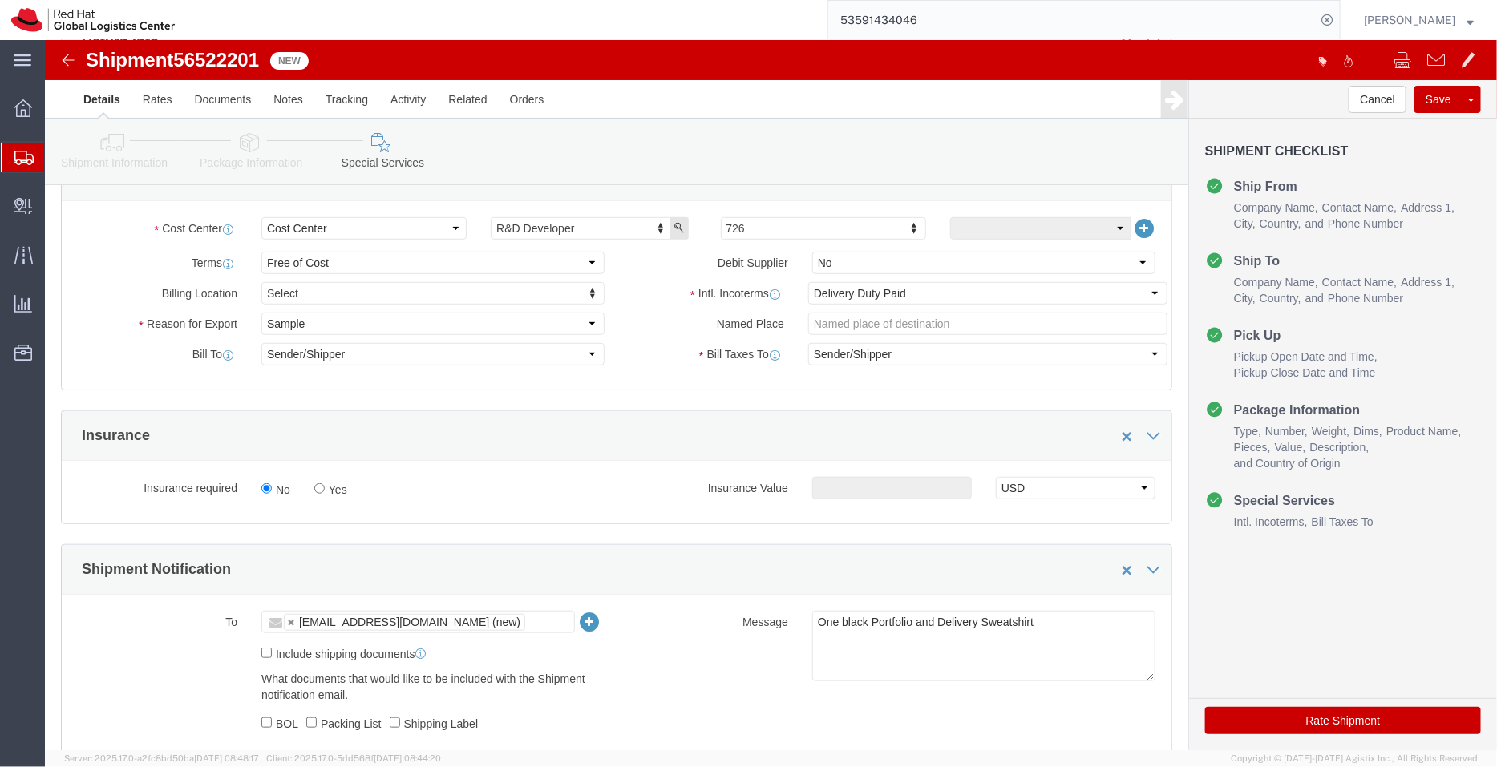
click button "Rate Shipment"
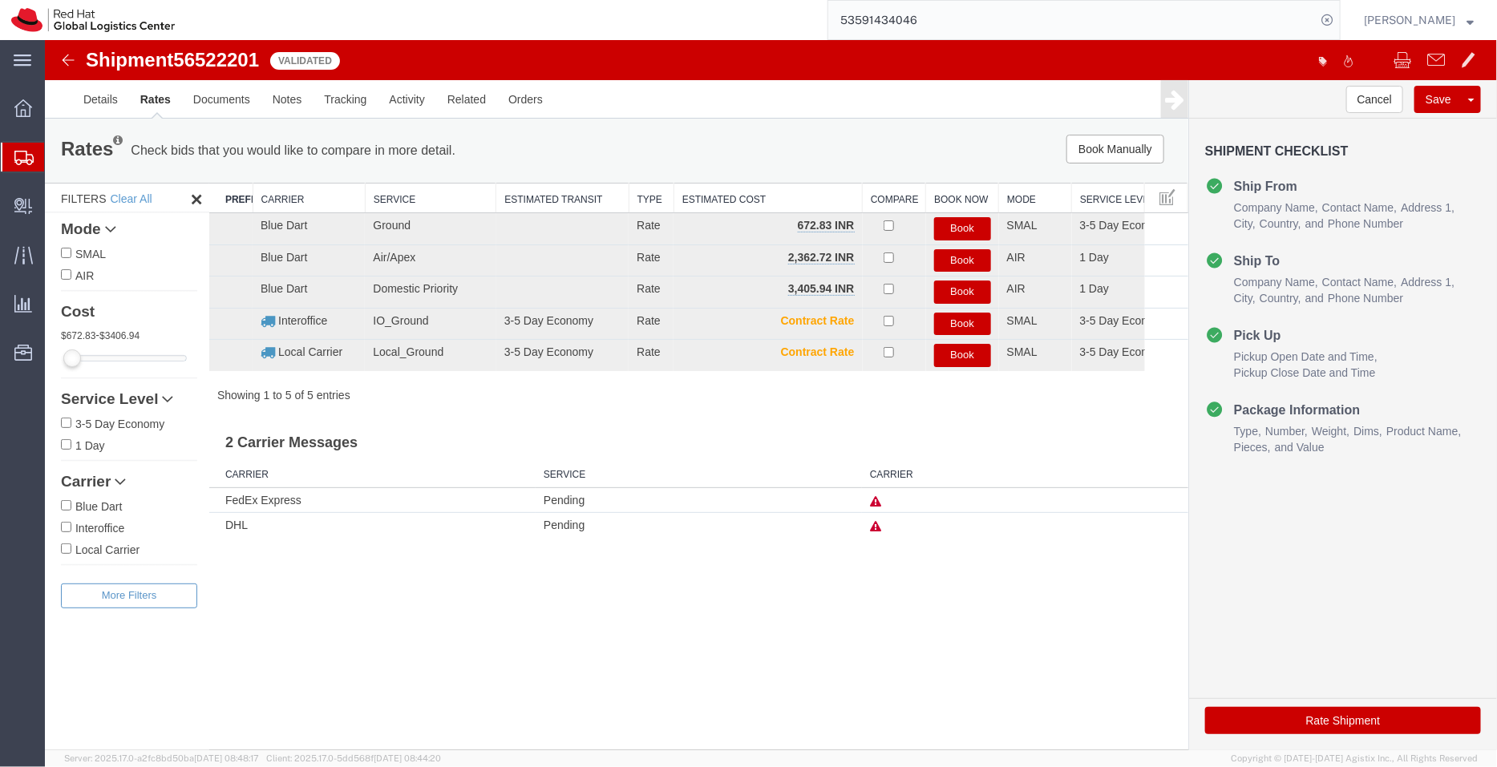
scroll to position [0, 0]
click at [968, 290] on button "Book" at bounding box center [961, 291] width 57 height 23
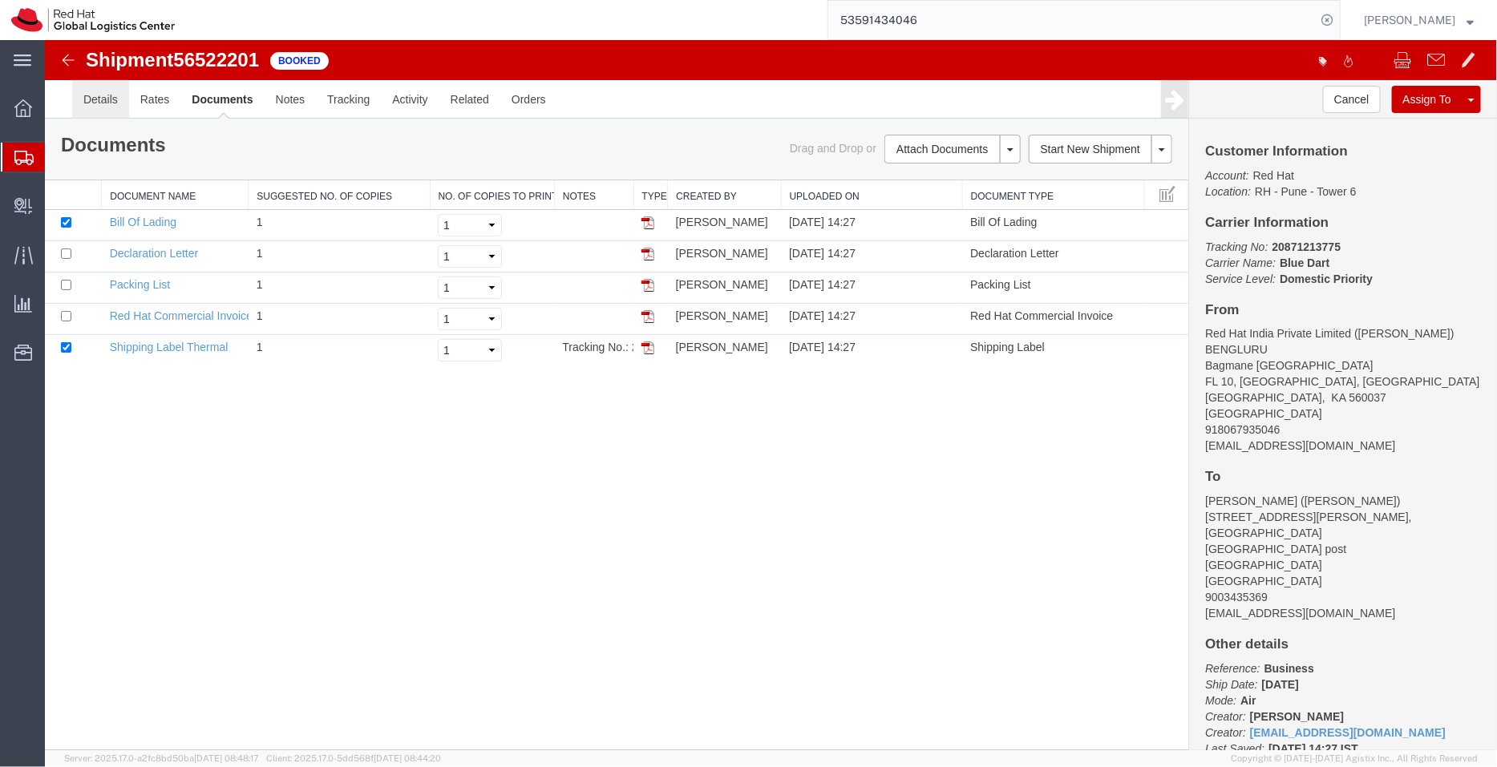
click at [98, 93] on link "Details" at bounding box center [99, 98] width 57 height 38
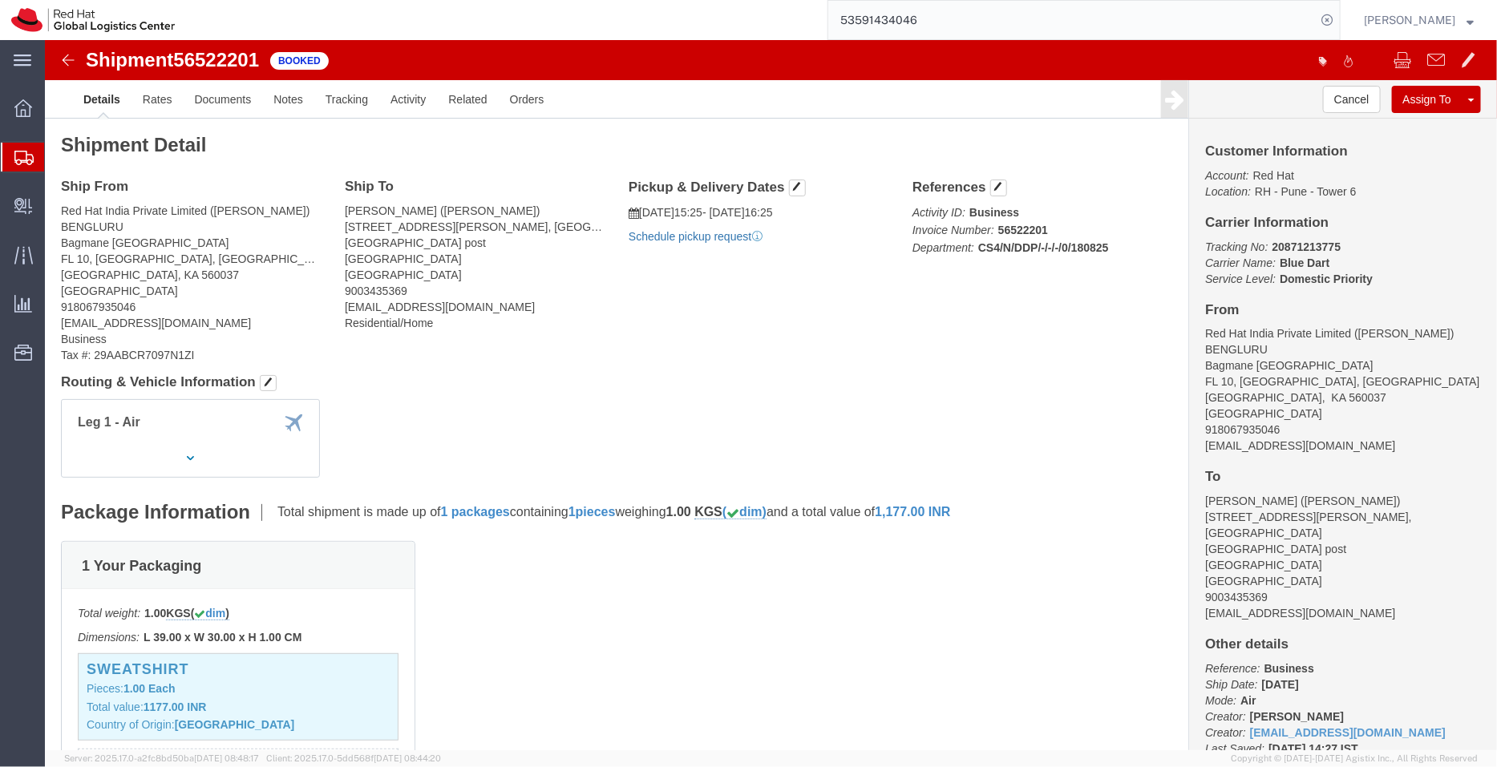
click link "Schedule pickup request"
drag, startPoint x: 1267, startPoint y: 406, endPoint x: 1141, endPoint y: 410, distance: 126.0
click div "Customer Information Account: Red Hat Location: RH - Pune - Tower 6 Carrier Inf…"
click link "Documents"
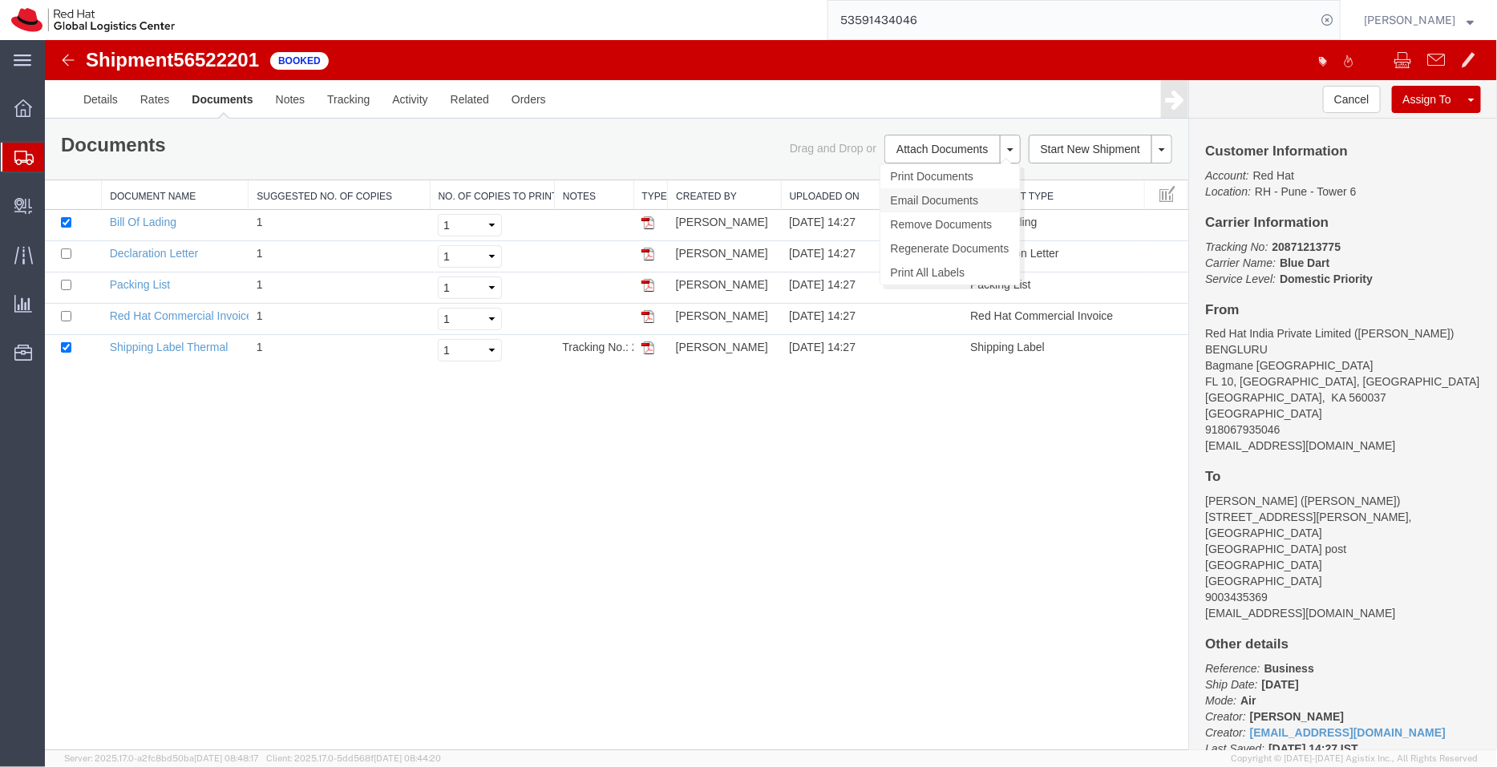
click at [921, 190] on link "Email Documents" at bounding box center [950, 200] width 140 height 24
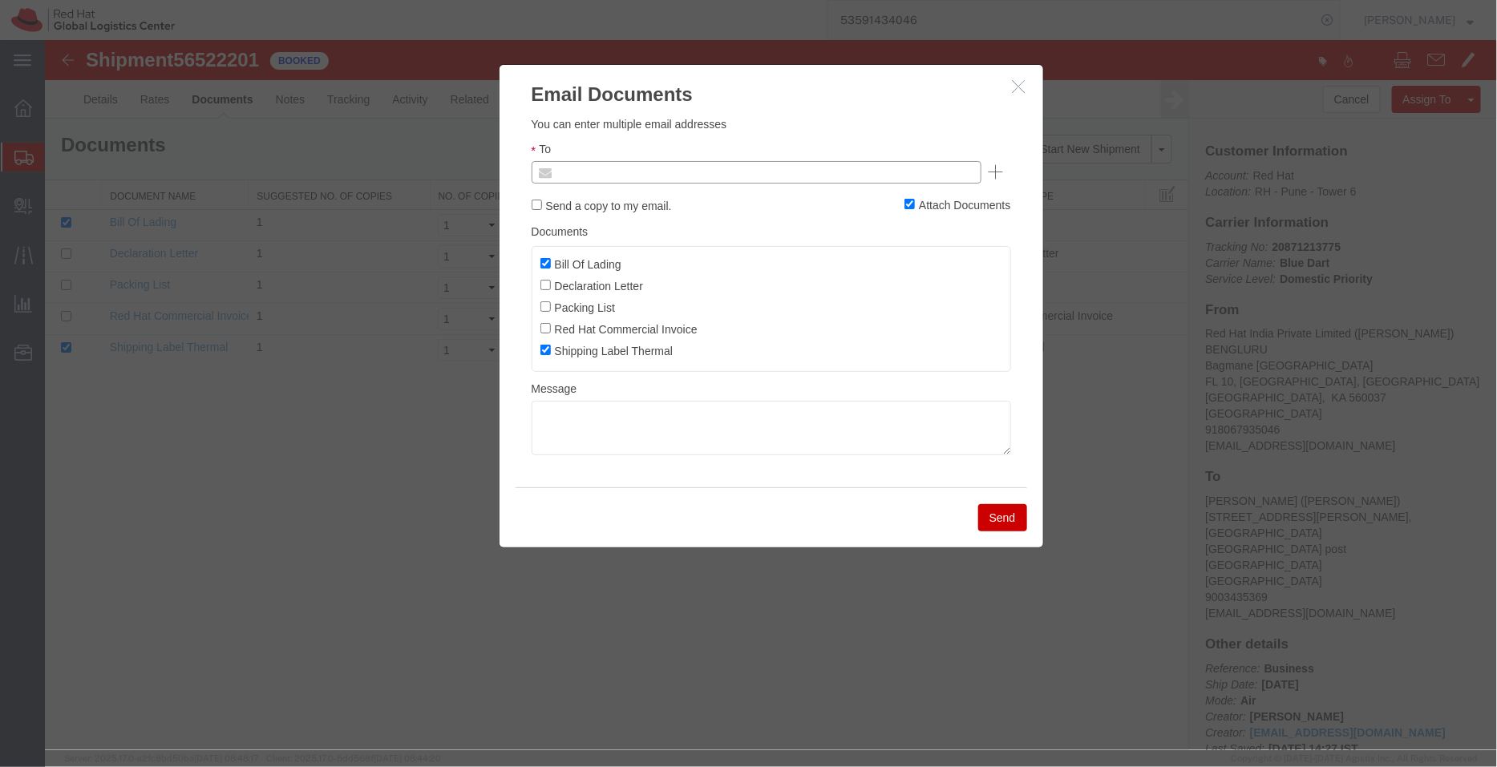
click at [660, 171] on input "text" at bounding box center [647, 171] width 188 height 21
type input "shansdah"
type input "shansdah@redhat.com"
click at [543, 258] on input "Bill Of Lading" at bounding box center [545, 262] width 10 height 10
checkbox input "false"
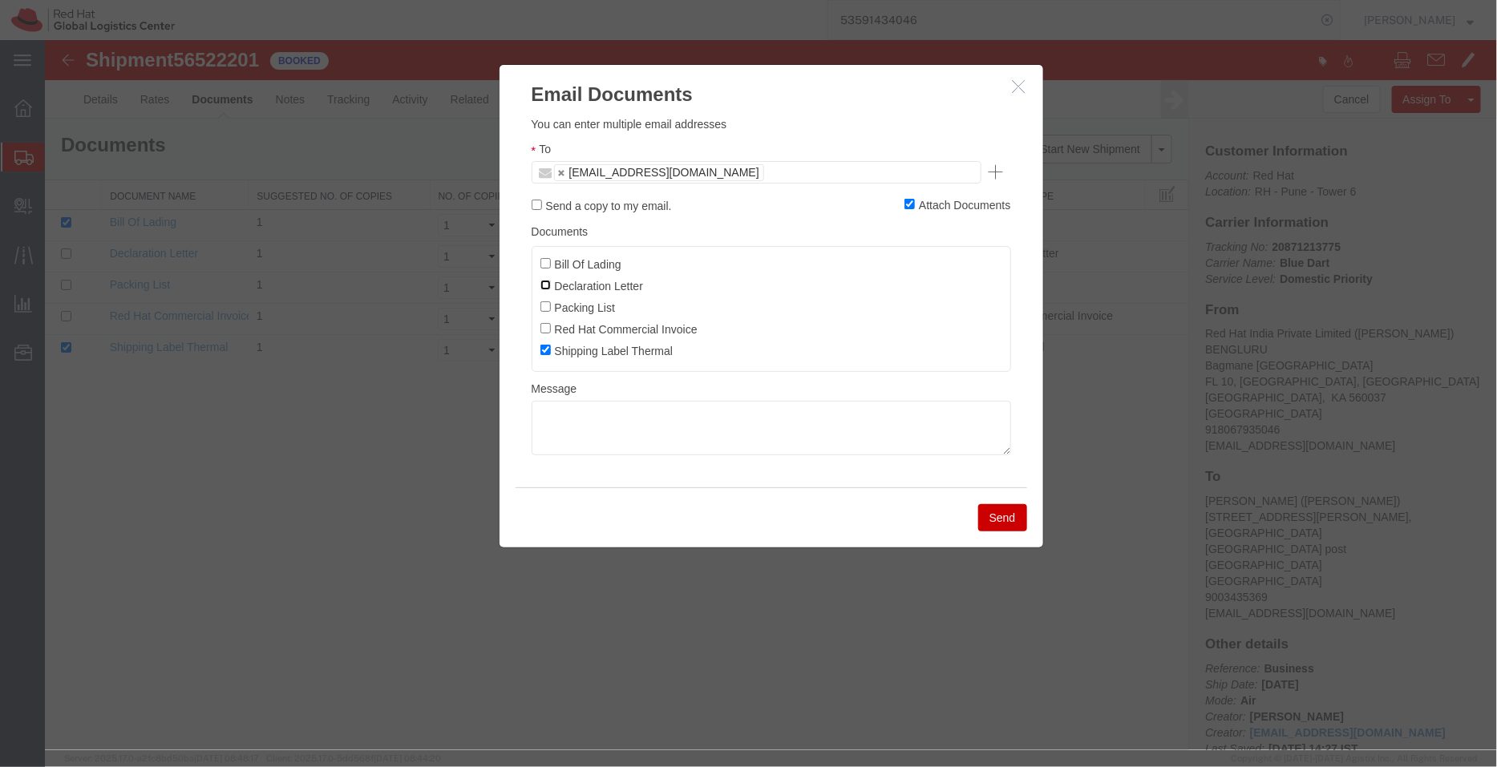
click at [545, 288] on input "Declaration Letter" at bounding box center [545, 284] width 10 height 10
checkbox input "true"
click at [1013, 525] on button "Send" at bounding box center [1001, 517] width 49 height 27
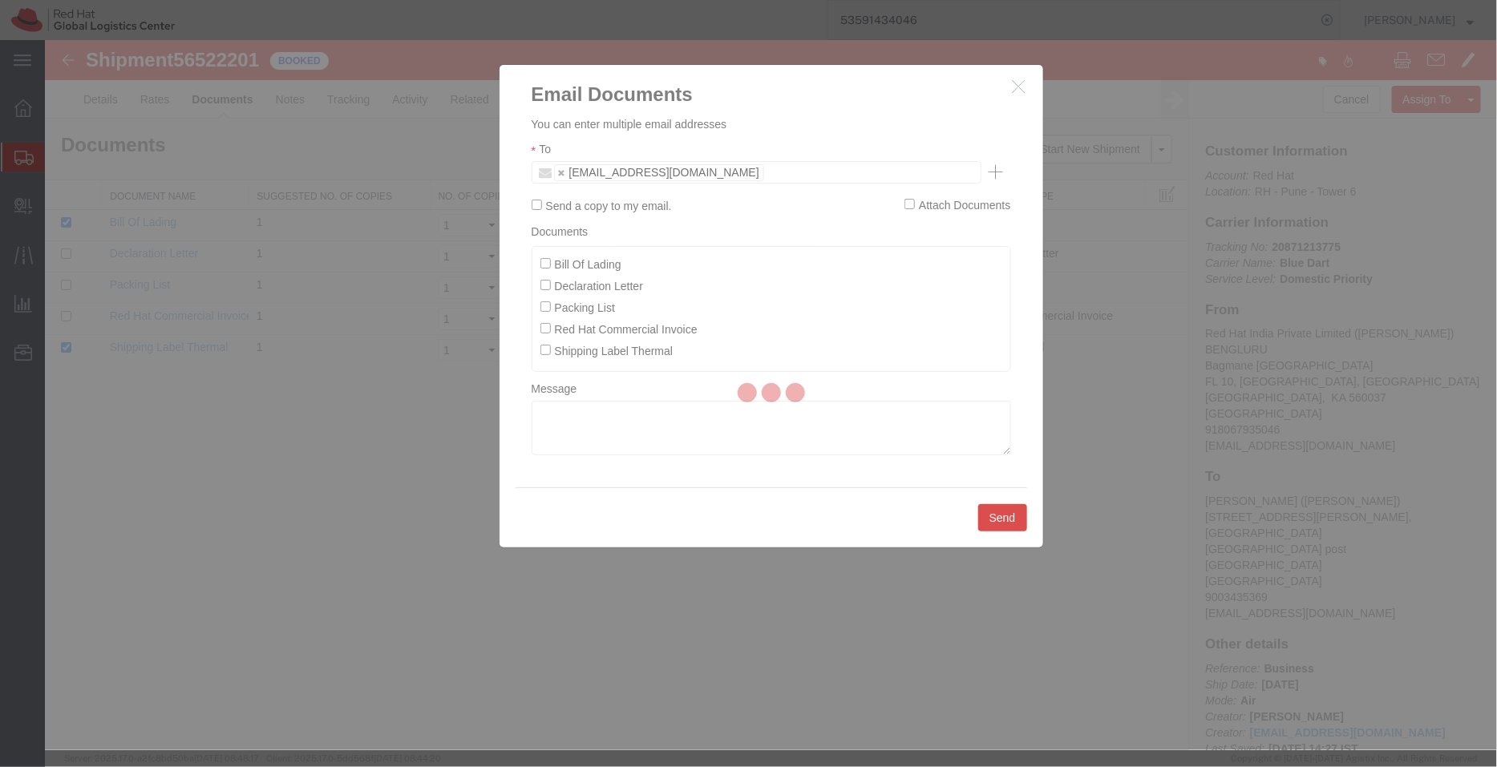
checkbox input "false"
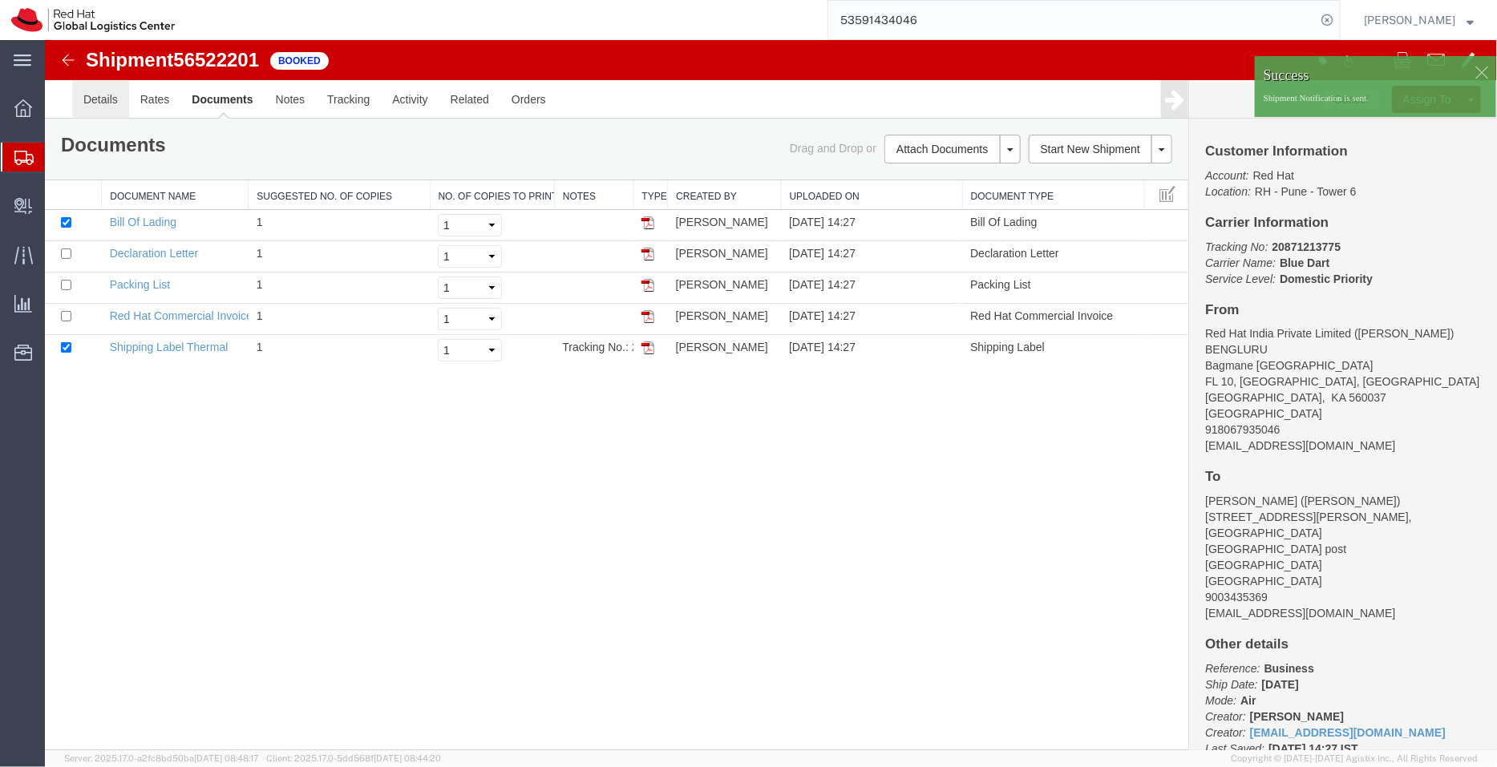
click at [111, 104] on link "Details" at bounding box center [99, 98] width 57 height 38
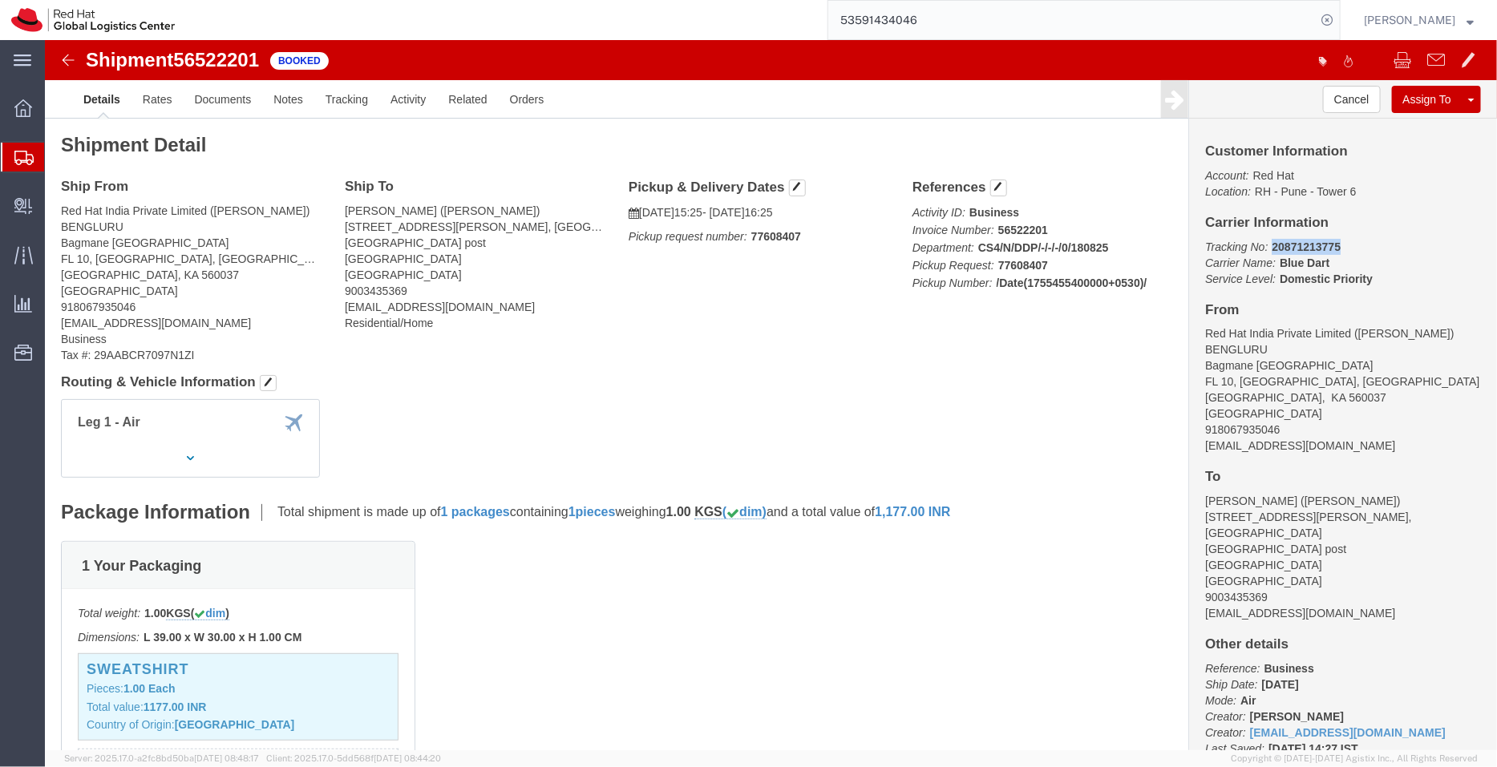
drag, startPoint x: 1290, startPoint y: 206, endPoint x: 1214, endPoint y: 204, distance: 76.2
click p "Tracking No: 20871213775 Carrier Name: Blue Dart Blue Dart Service Level: Domes…"
copy b "20871213775"
click at [0, 0] on span "Shipment Manager" at bounding box center [0, 0] width 0 height 0
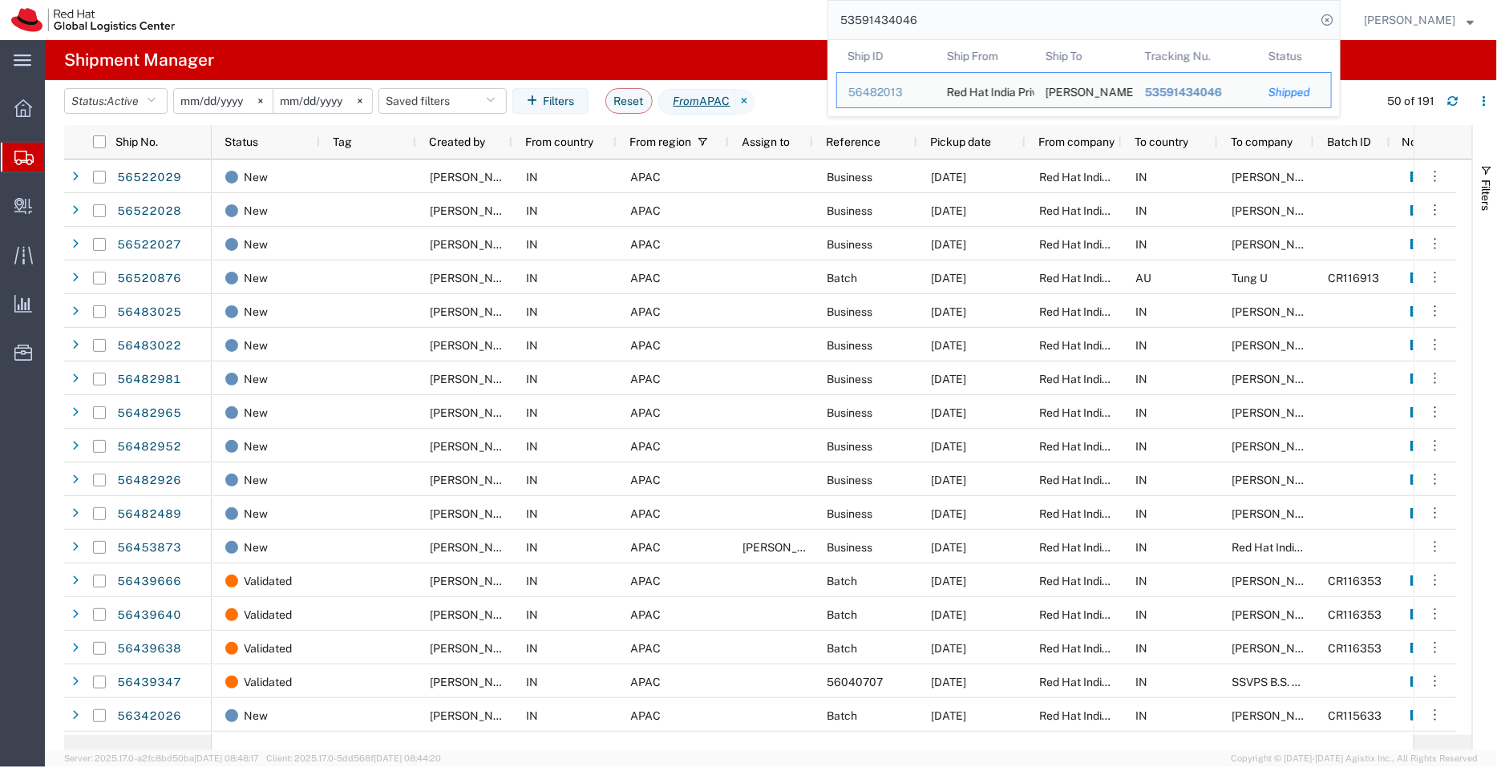
drag, startPoint x: 929, startPoint y: 23, endPoint x: 815, endPoint y: 3, distance: 115.6
click at [815, 3] on div "53591434046 Ship ID Ship From Ship To Tracking Nu. Status Ship ID 56482013 Ship…" at bounding box center [763, 20] width 1155 height 40
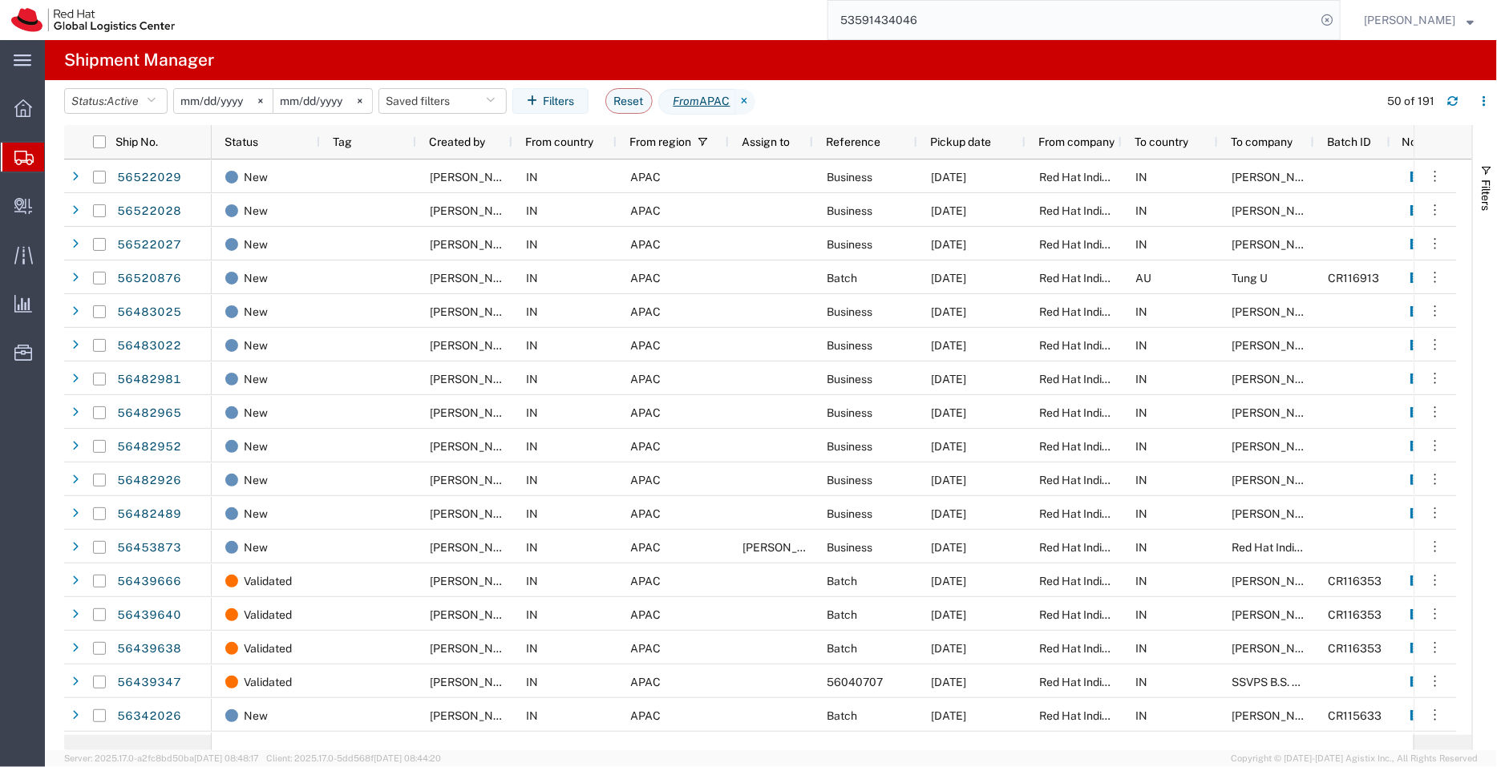
paste input "288887334780"
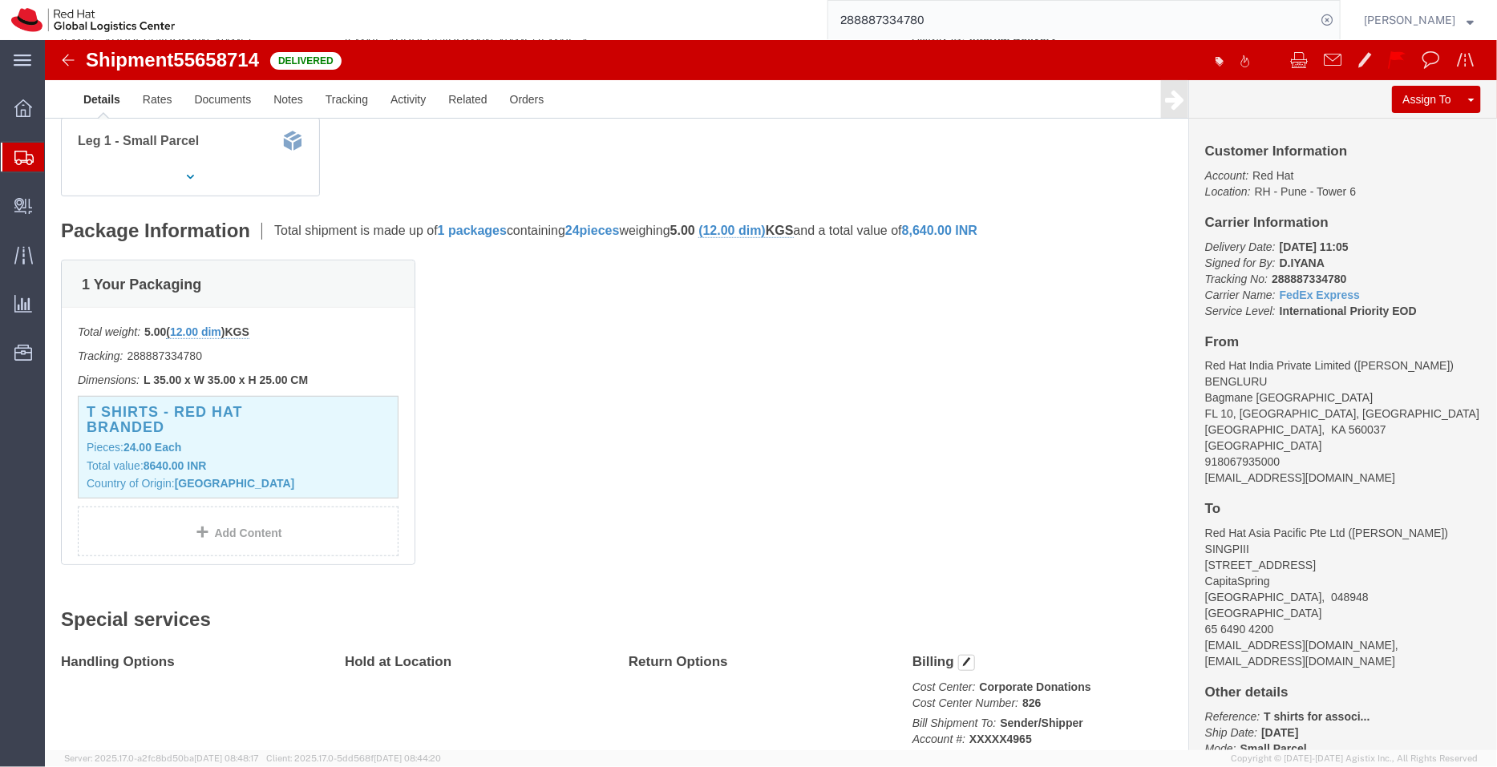
scroll to position [283, 0]
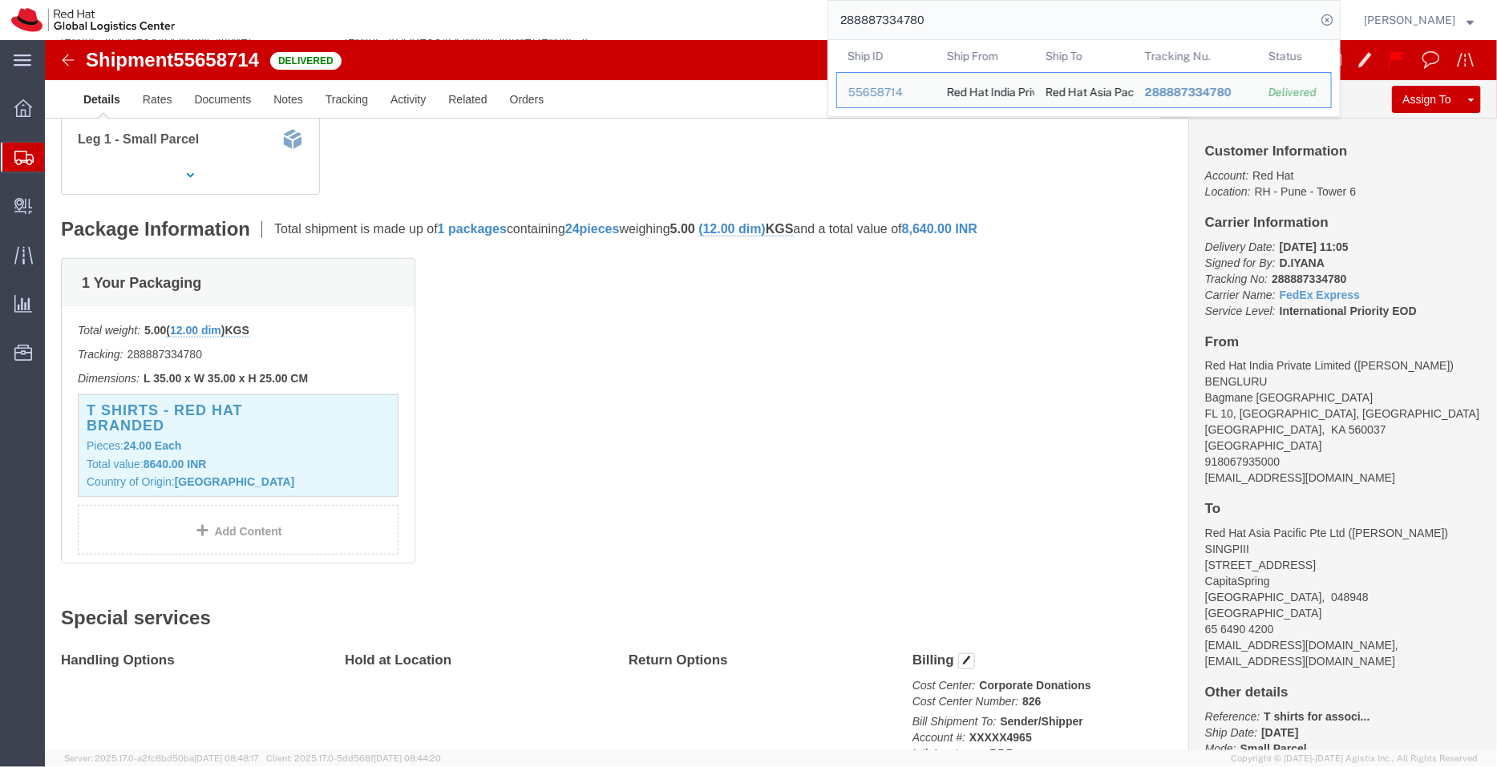
click at [0, 0] on span "Shipment Manager" at bounding box center [0, 0] width 0 height 0
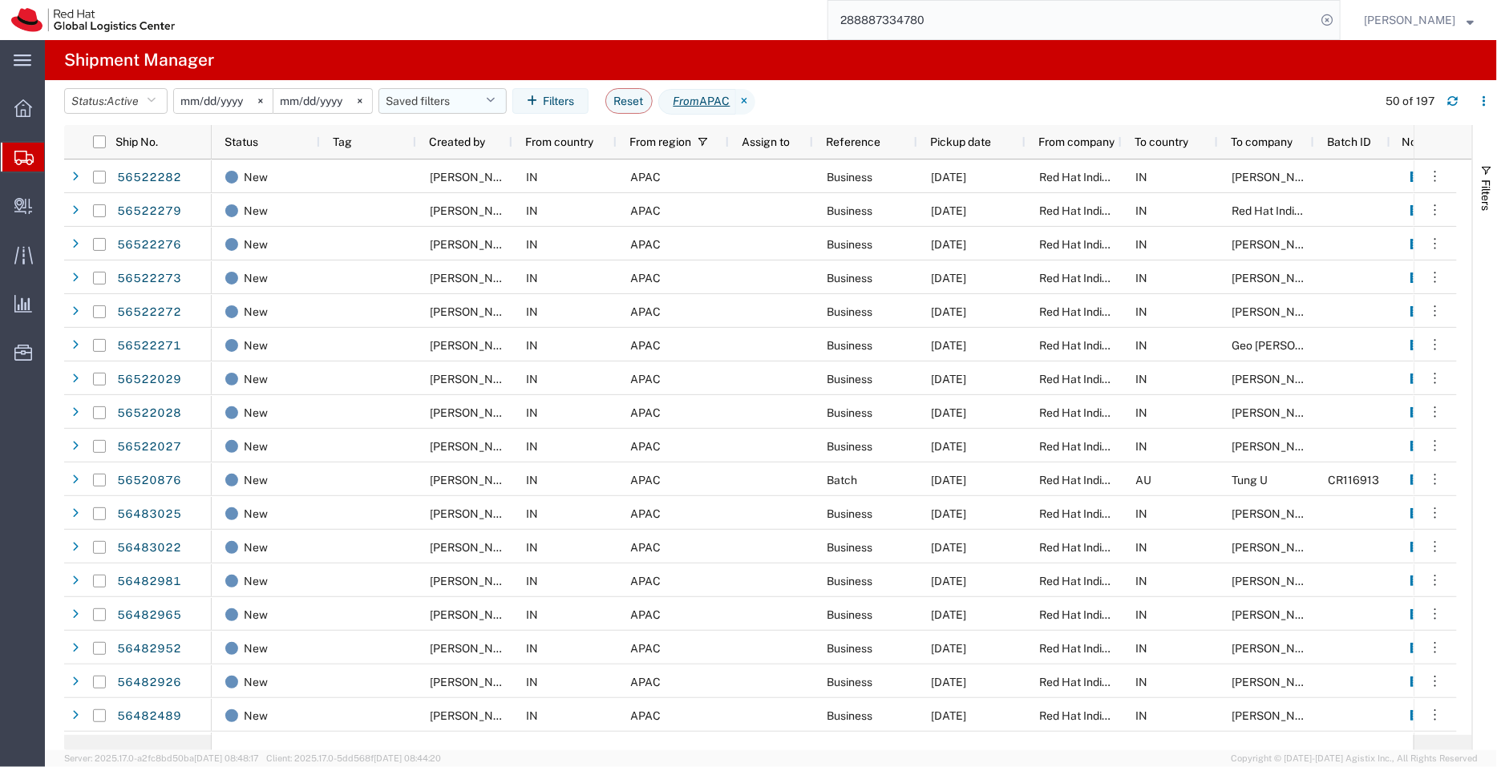
click at [431, 92] on button "Saved filters" at bounding box center [442, 101] width 128 height 26
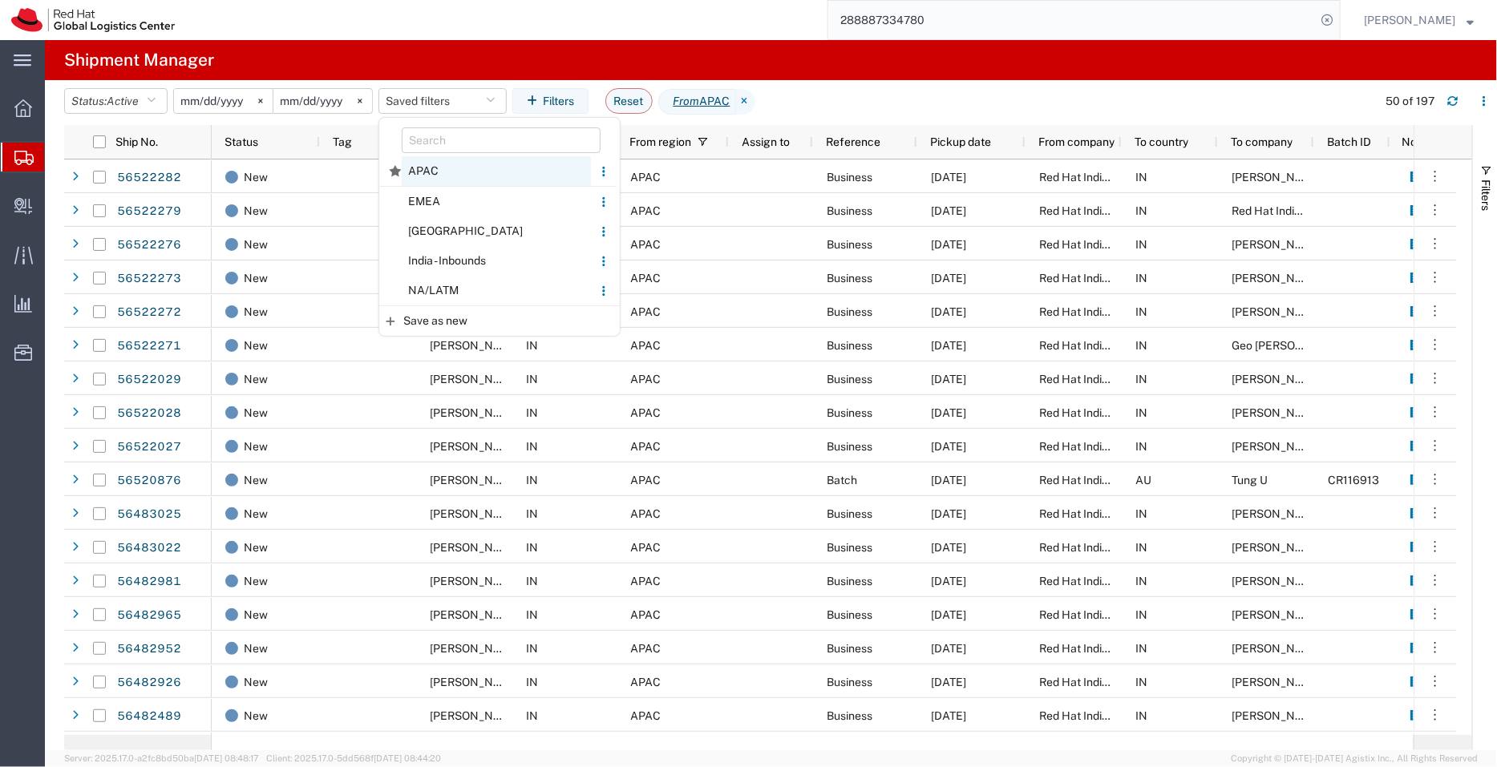
click at [435, 164] on span "APAC" at bounding box center [496, 171] width 189 height 30
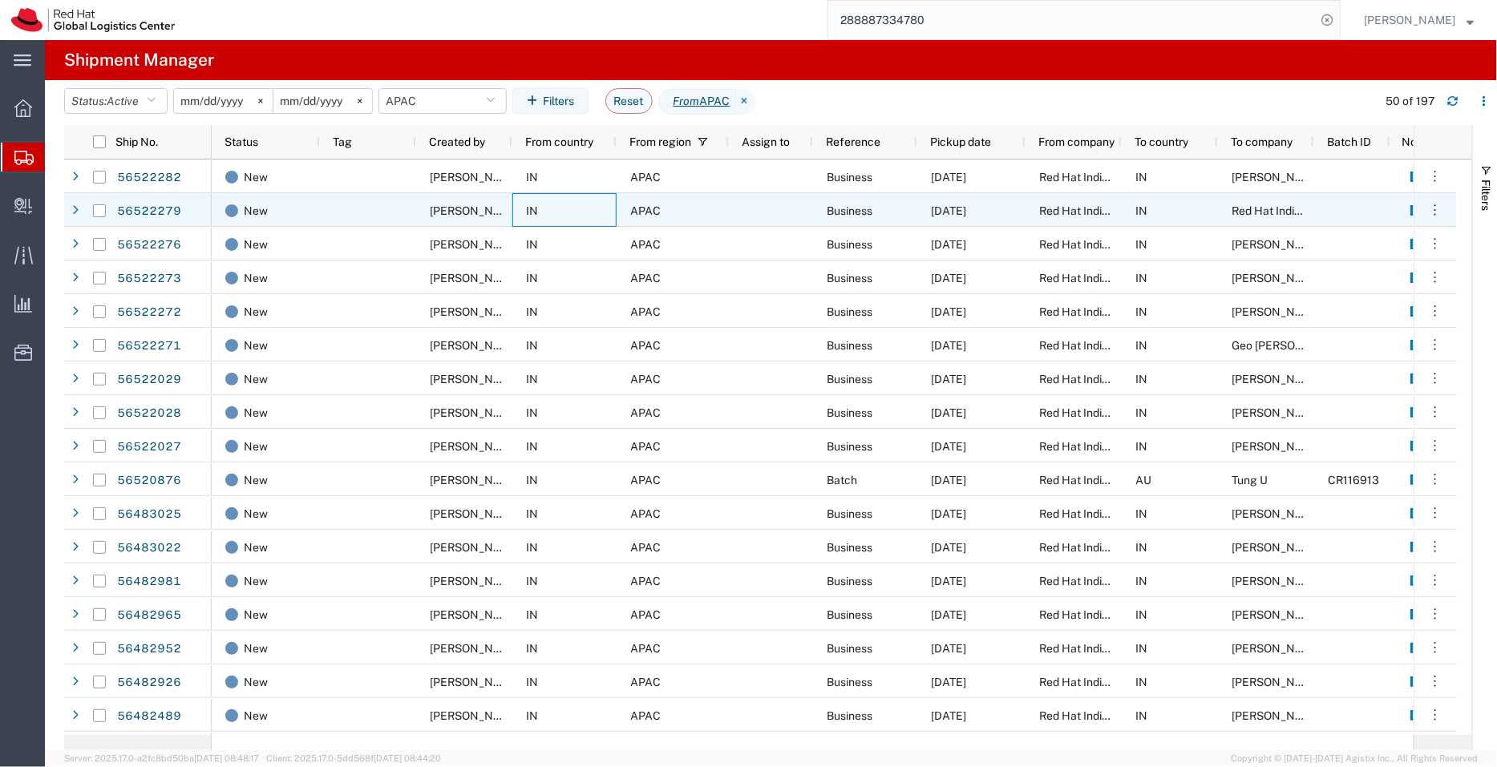
click at [609, 217] on div "IN" at bounding box center [564, 210] width 104 height 34
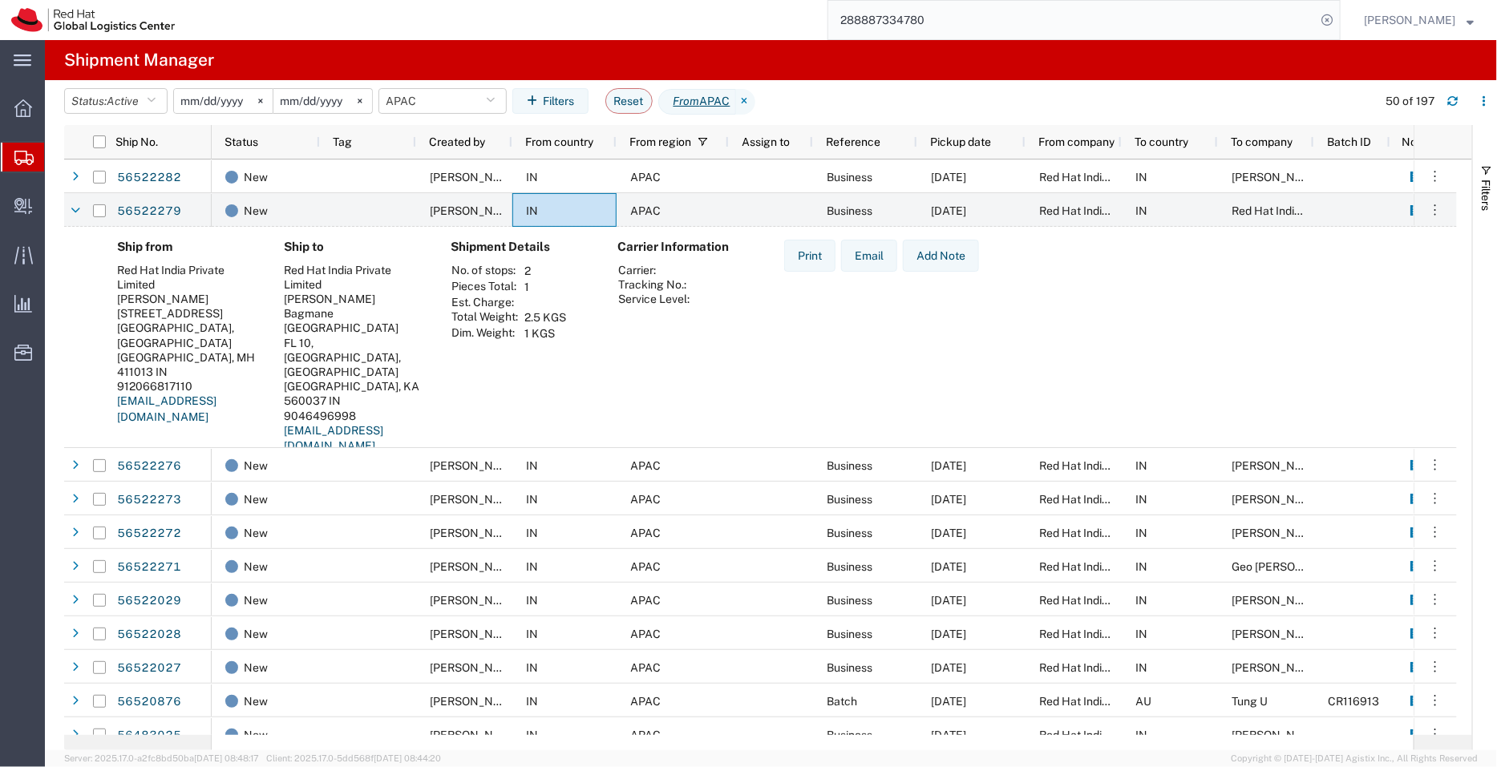
click at [0, 0] on span "Shipment Manager" at bounding box center [0, 0] width 0 height 0
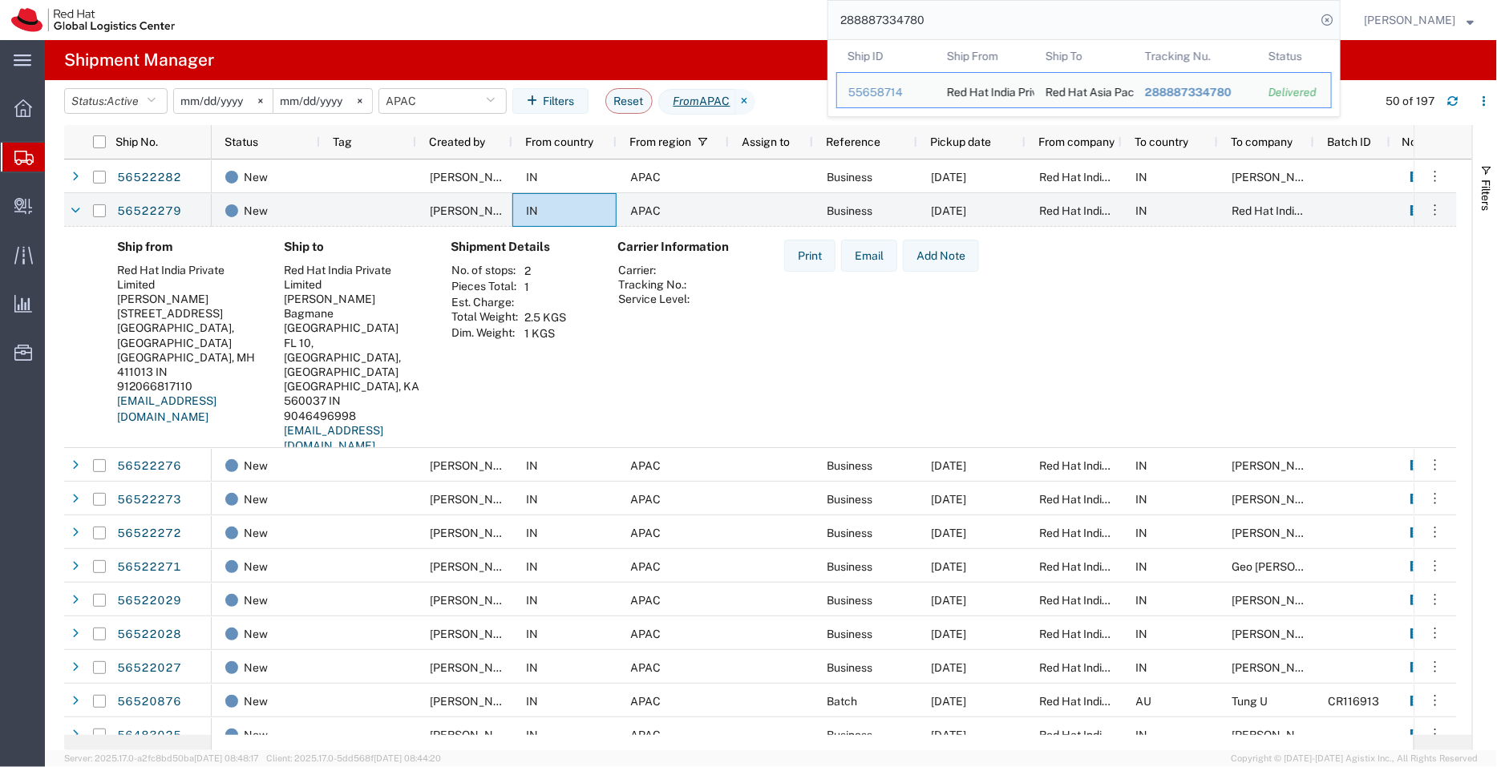
click at [821, 3] on div "288887334780 Ship ID Ship From Ship To Tracking Nu. Status Ship ID 55658714 Shi…" at bounding box center [763, 20] width 1155 height 40
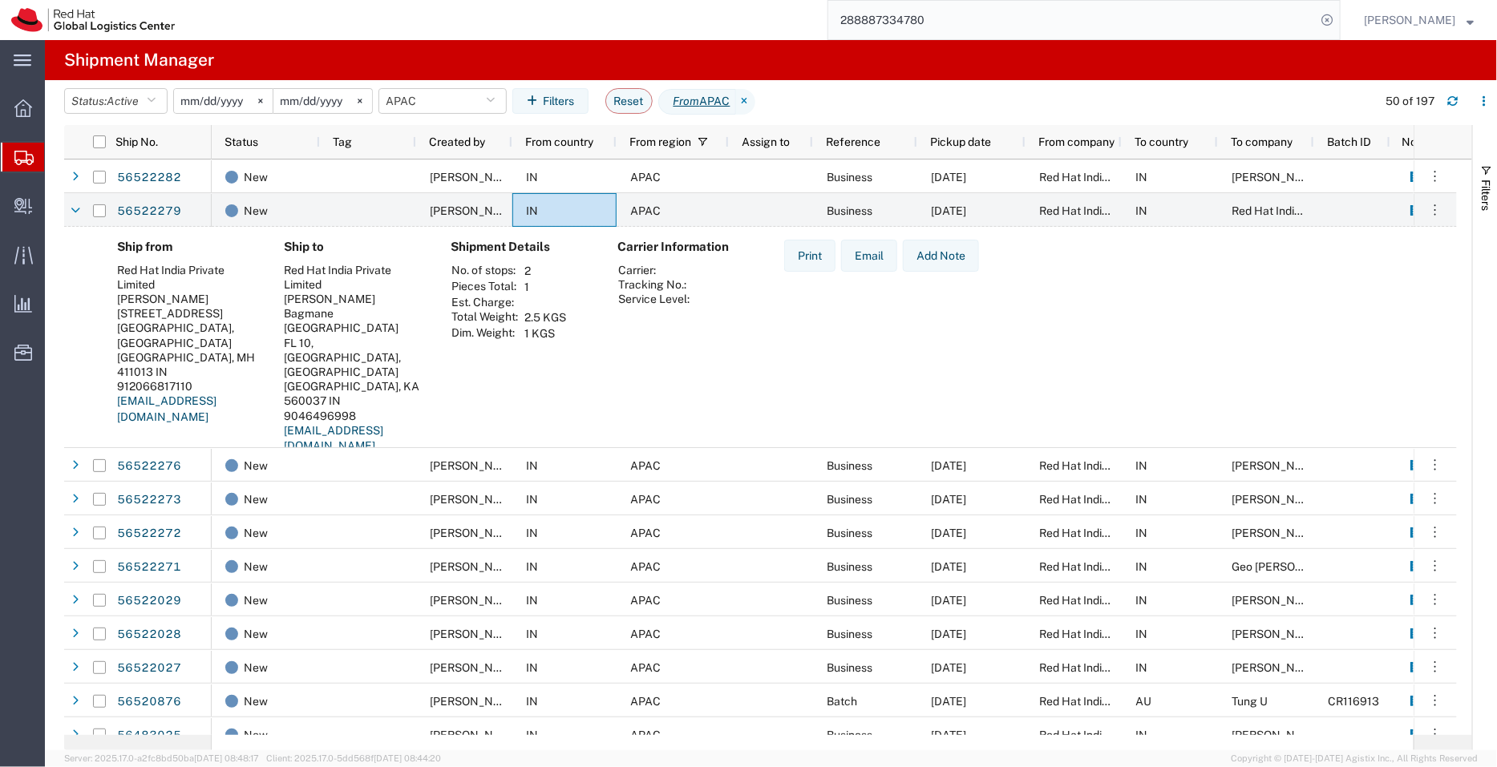
paste input "39133214276"
type input "391332142760"
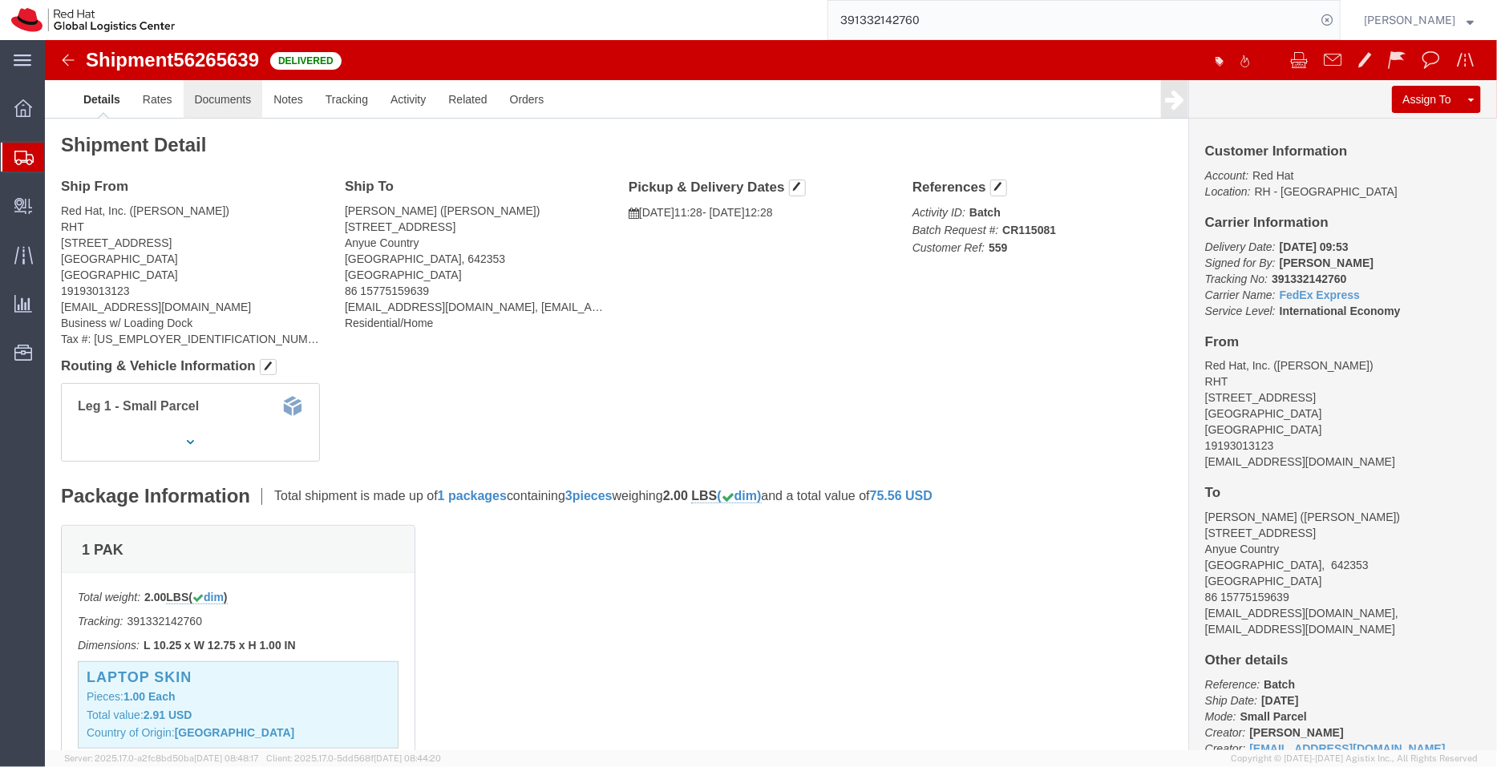
click link "Documents"
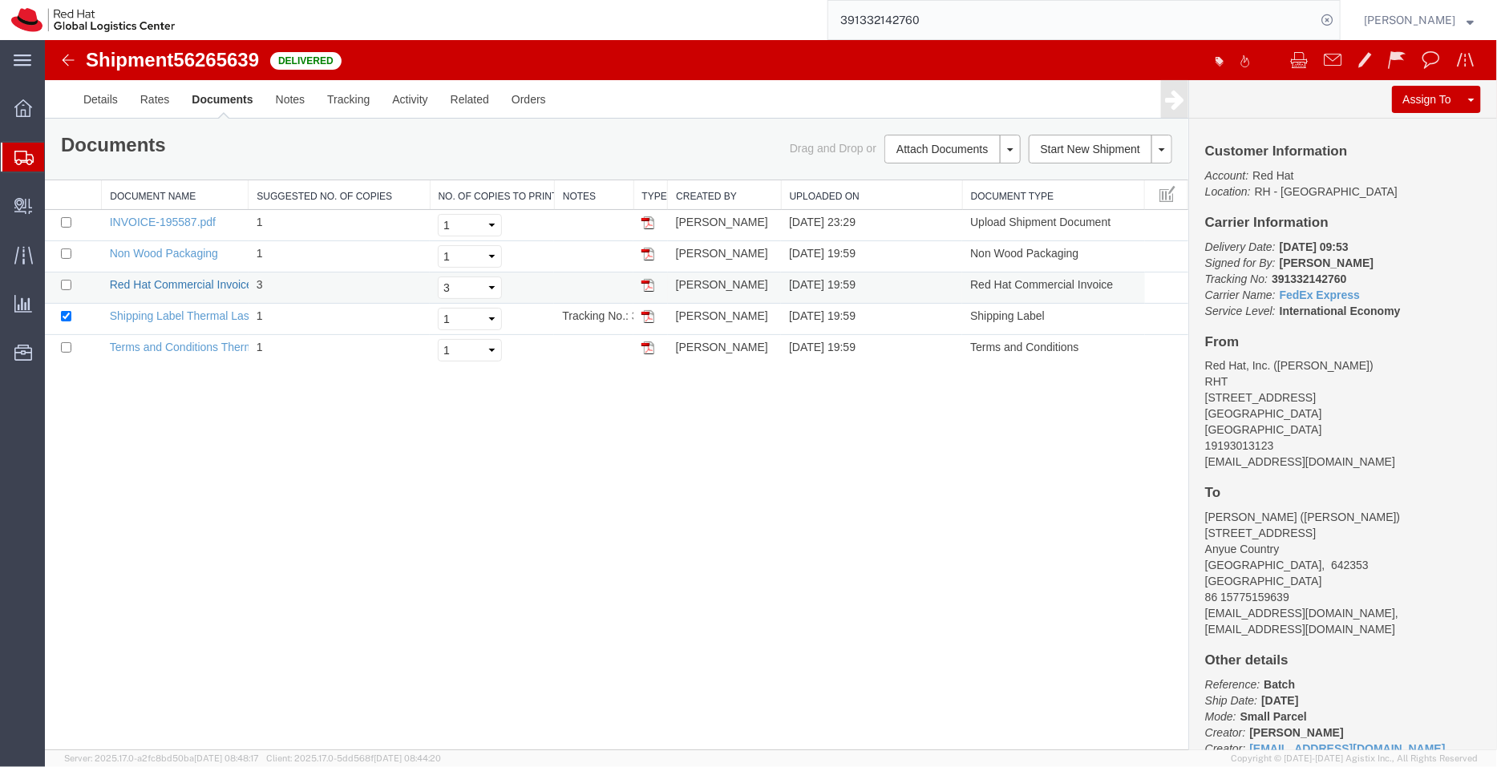
click at [179, 277] on link "Red Hat Commercial Invoice Thermal Laser" at bounding box center [218, 283] width 218 height 13
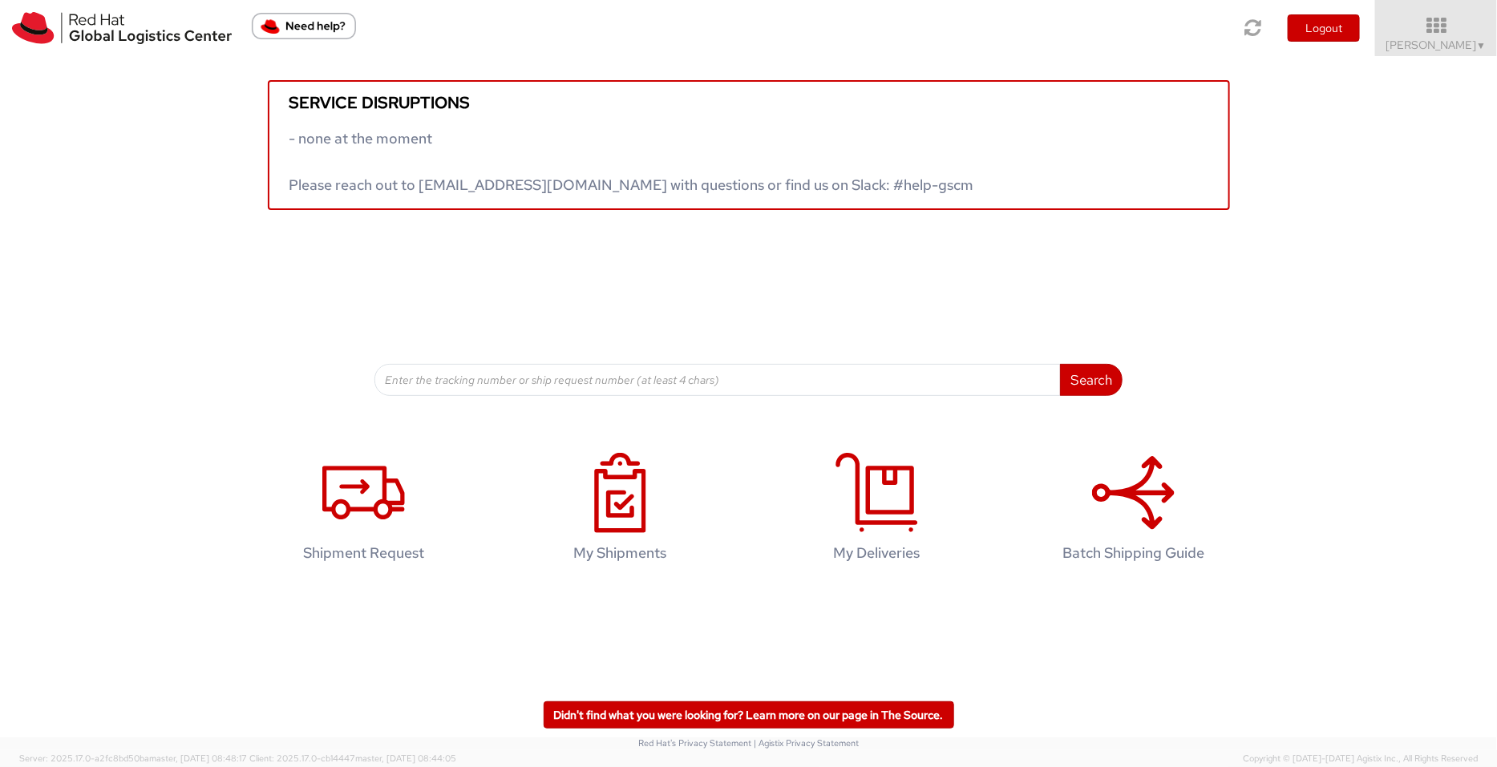
click at [357, 474] on icon at bounding box center [363, 493] width 83 height 80
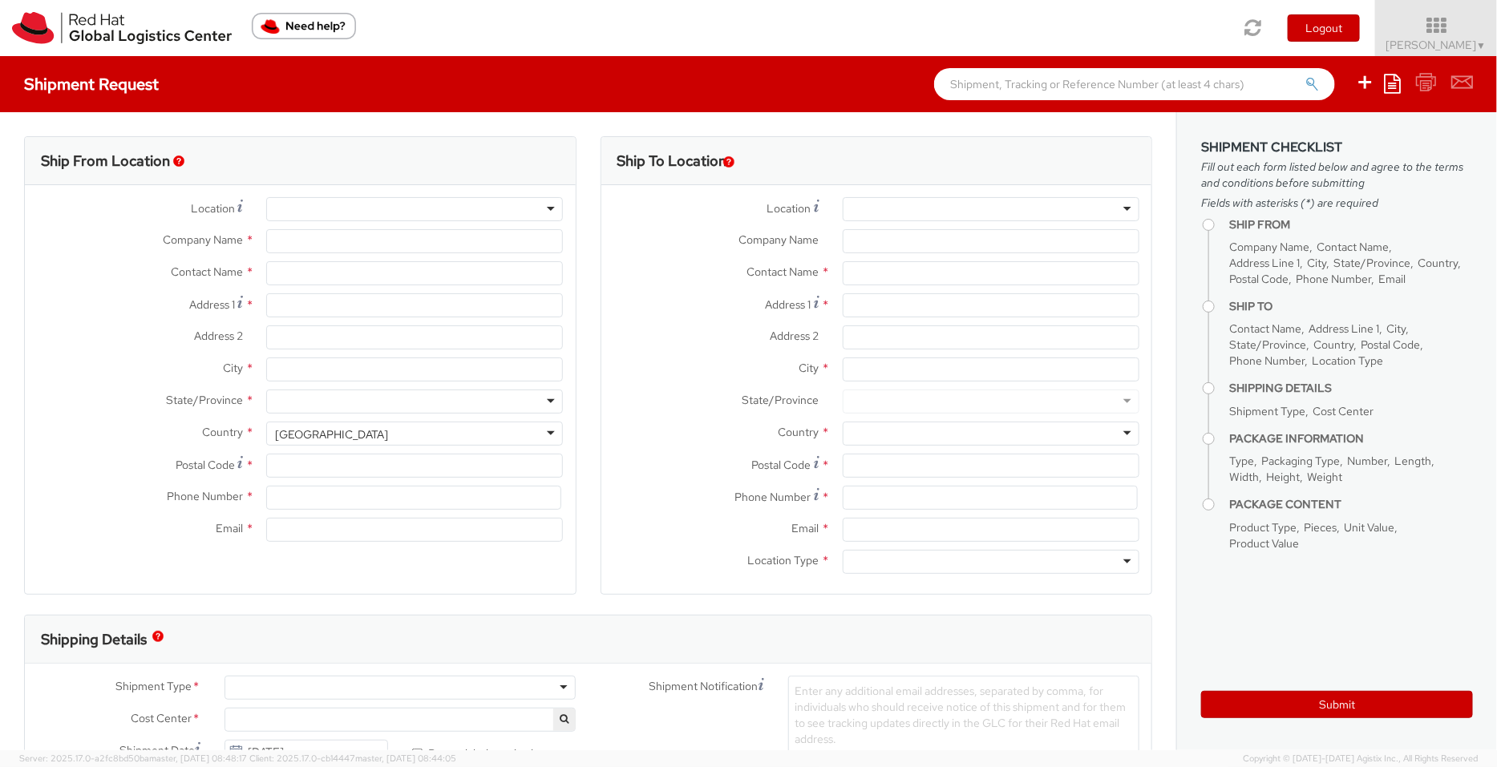
click at [878, 206] on div at bounding box center [991, 209] width 297 height 24
select select "901"
type input "Red Hat India Private Limited"
type input "[PERSON_NAME]"
type input "[STREET_ADDRESS]"
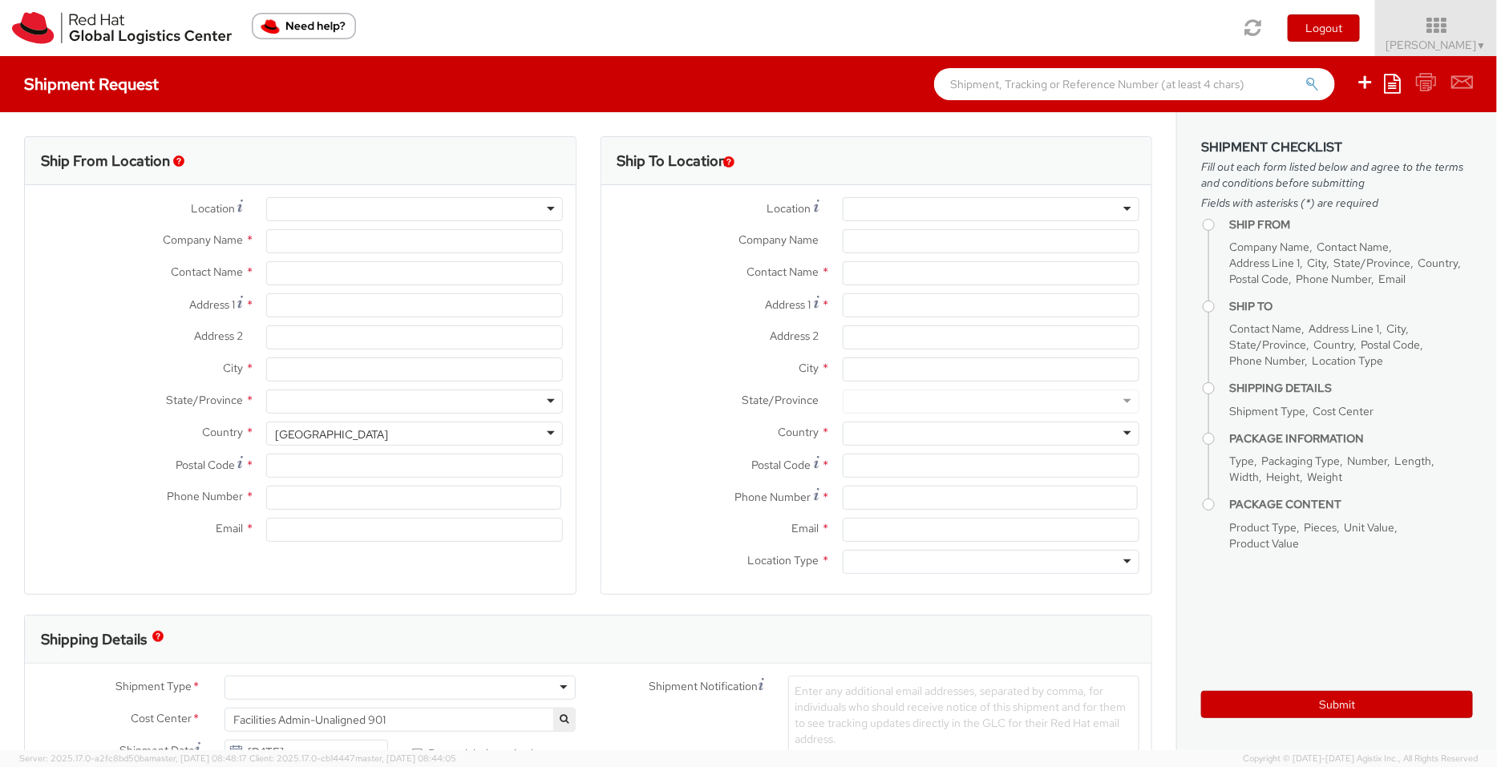
type input "[GEOGRAPHIC_DATA], [GEOGRAPHIC_DATA]"
type input "[GEOGRAPHIC_DATA]"
type input "411013"
type input "912066817076"
type input "[EMAIL_ADDRESS][DOMAIN_NAME]"
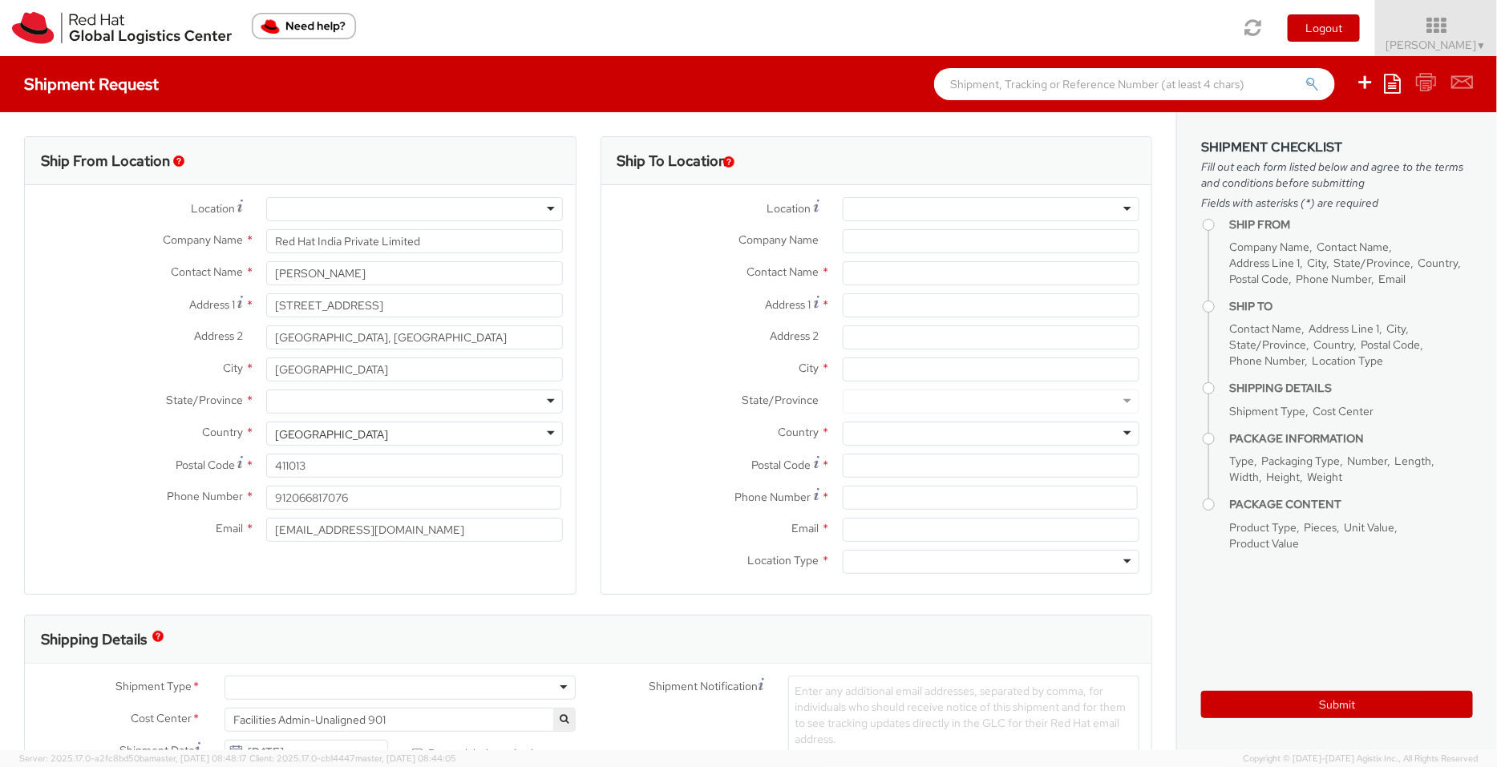
select select "CM"
select select "KGS"
select select
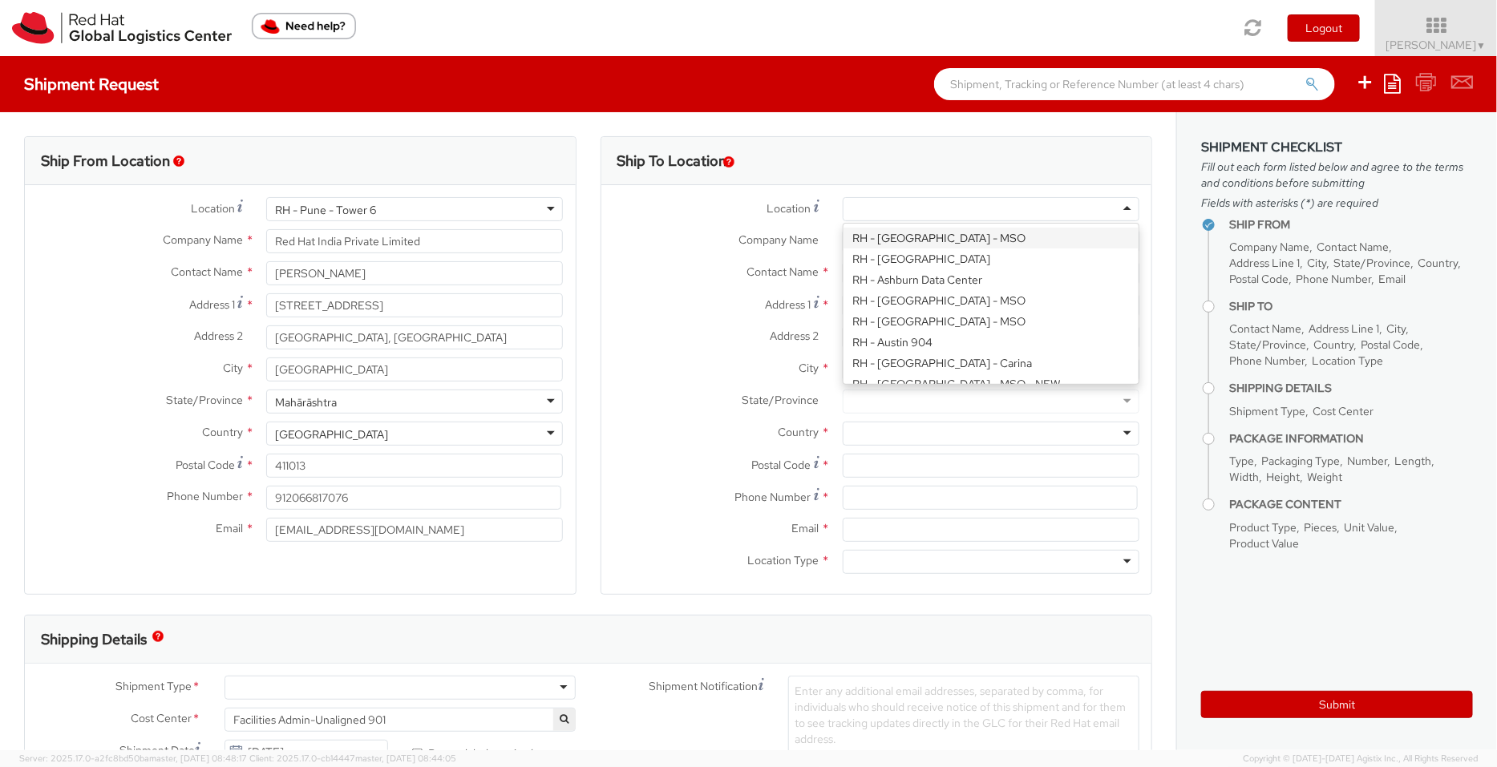
click at [945, 207] on div at bounding box center [991, 209] width 297 height 24
type input "ban"
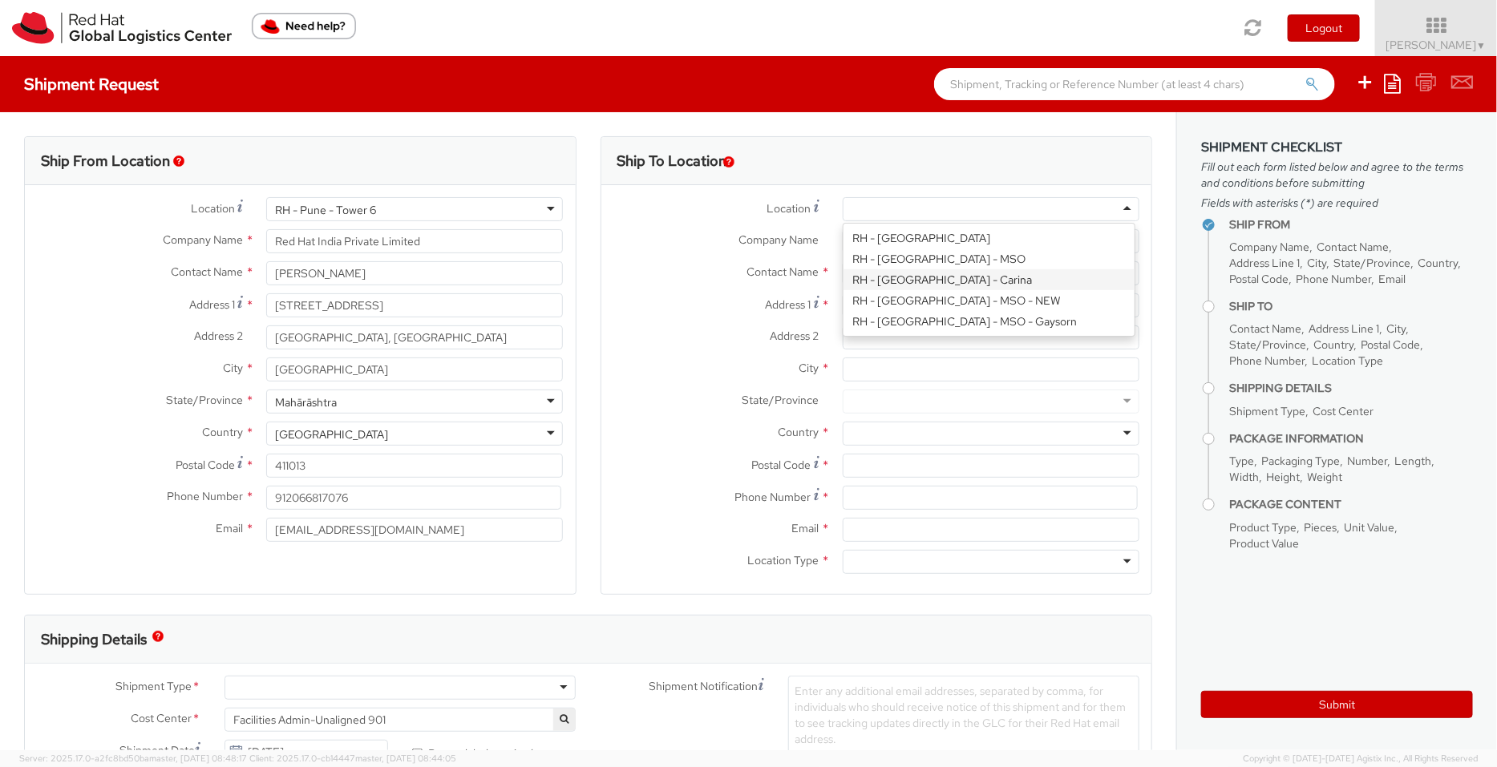
type input "Red Hat India Private Limited"
type input "Bagmane [GEOGRAPHIC_DATA]"
type input "FL 10, [GEOGRAPHIC_DATA], [GEOGRAPHIC_DATA]"
type input "[GEOGRAPHIC_DATA]"
type input "560037"
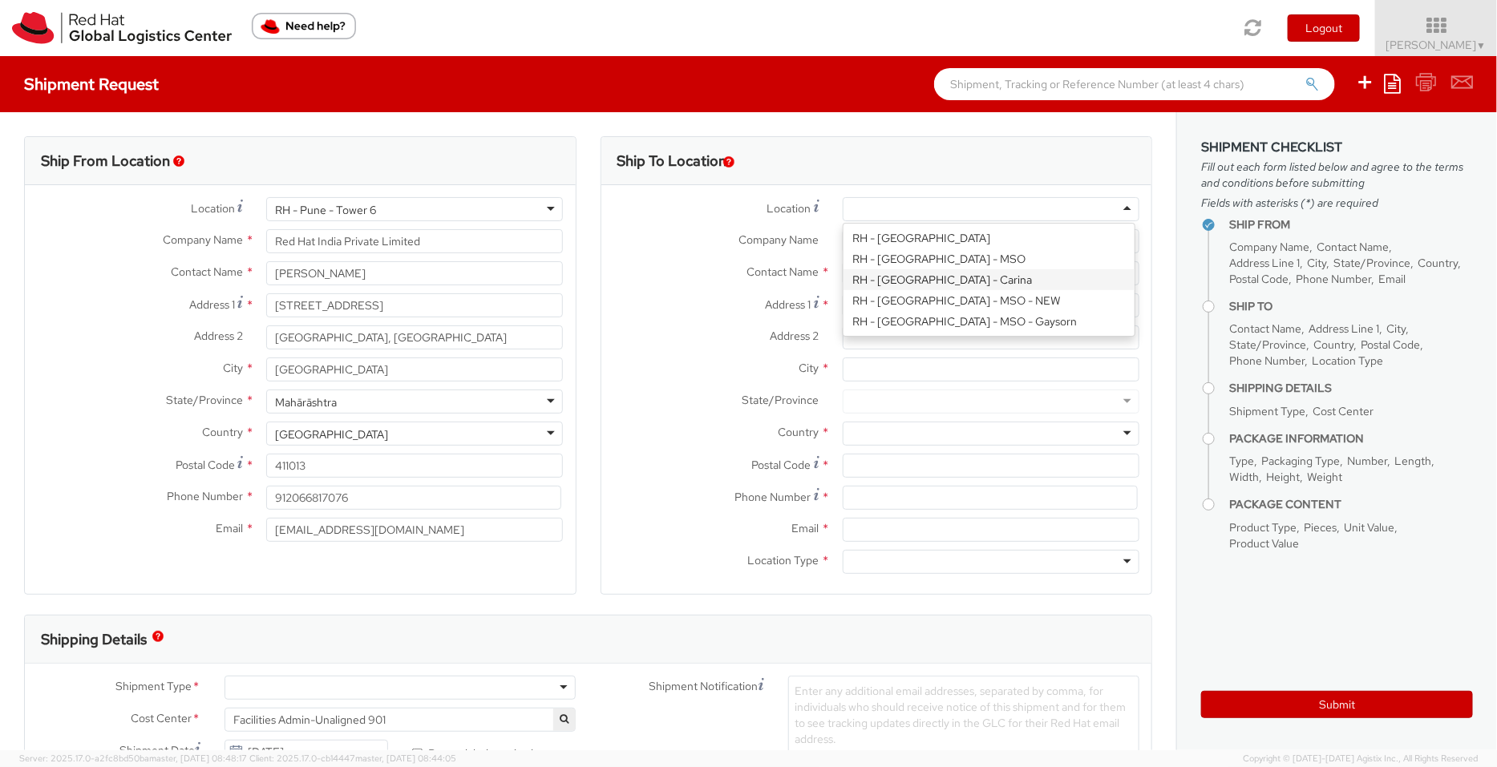
type input "918067935000"
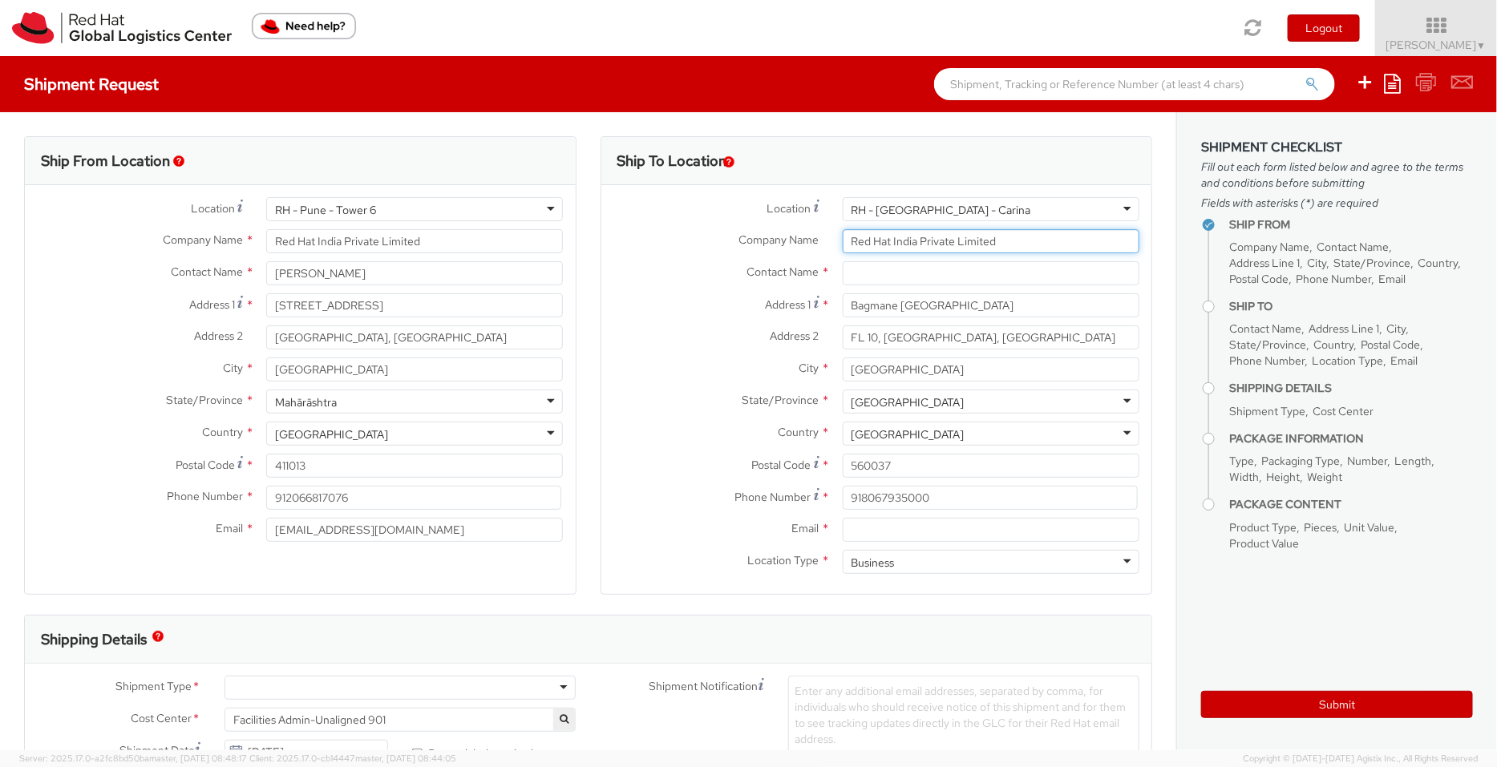
drag, startPoint x: 1003, startPoint y: 245, endPoint x: 702, endPoint y: 227, distance: 302.0
click at [702, 227] on div "Location * [GEOGRAPHIC_DATA] - [GEOGRAPHIC_DATA] - Carina [GEOGRAPHIC_DATA] - […" at bounding box center [876, 389] width 551 height 385
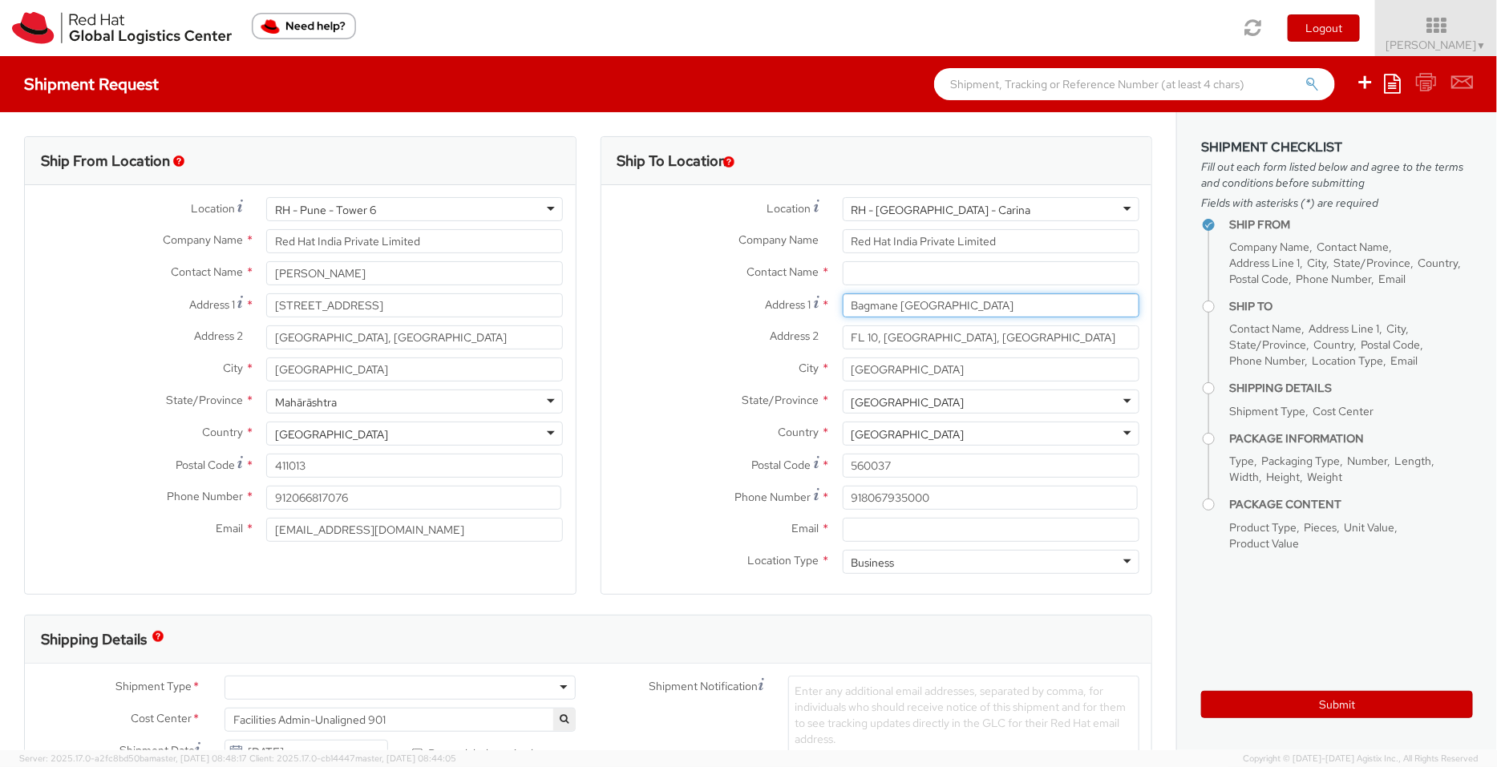
drag, startPoint x: 1046, startPoint y: 297, endPoint x: 496, endPoint y: 284, distance: 550.2
click at [496, 284] on div "Ship From Location Location * [GEOGRAPHIC_DATA] - [GEOGRAPHIC_DATA] 6 [GEOGRAPH…" at bounding box center [588, 375] width 1152 height 479
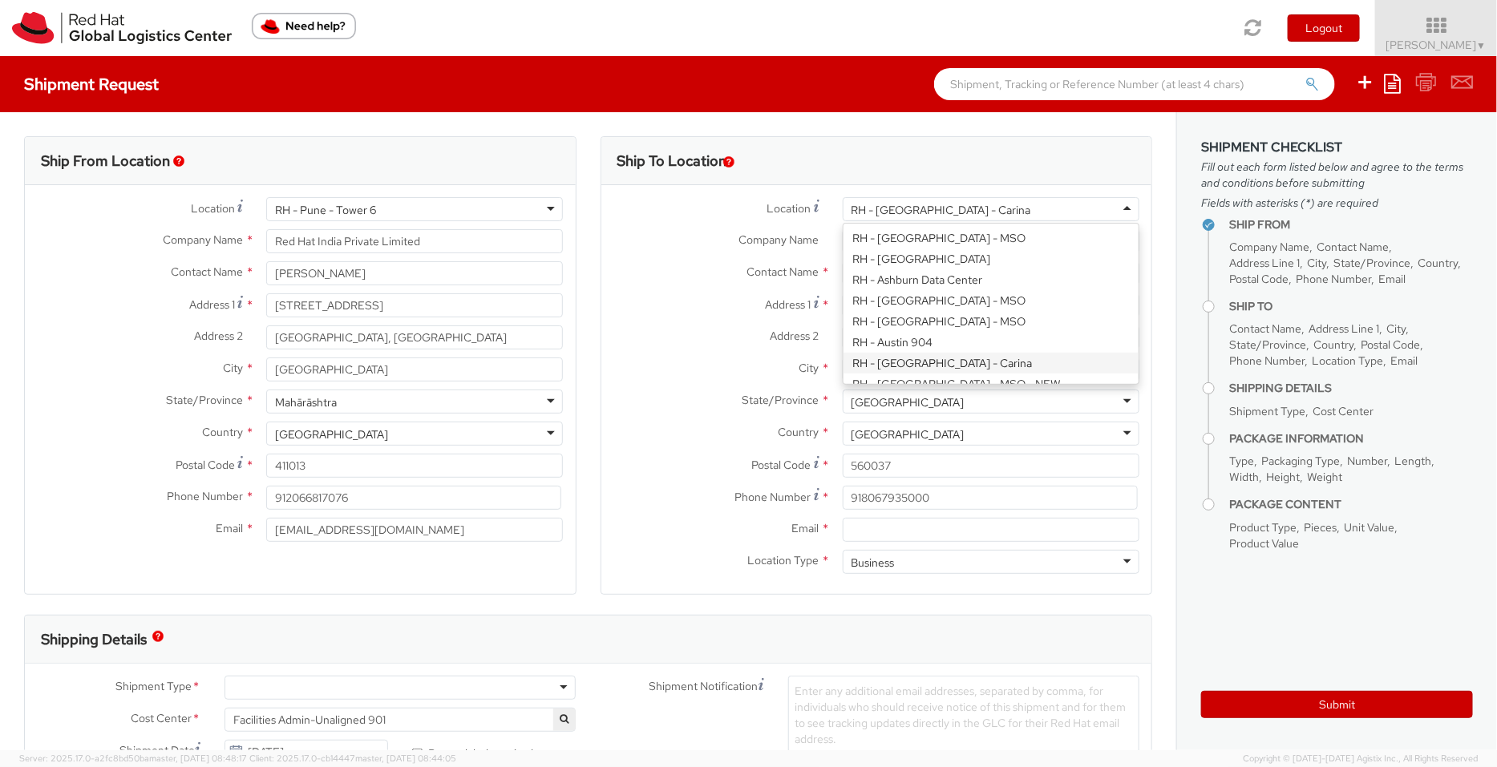
click at [958, 214] on div "RH - [GEOGRAPHIC_DATA] - Carina" at bounding box center [942, 210] width 180 height 16
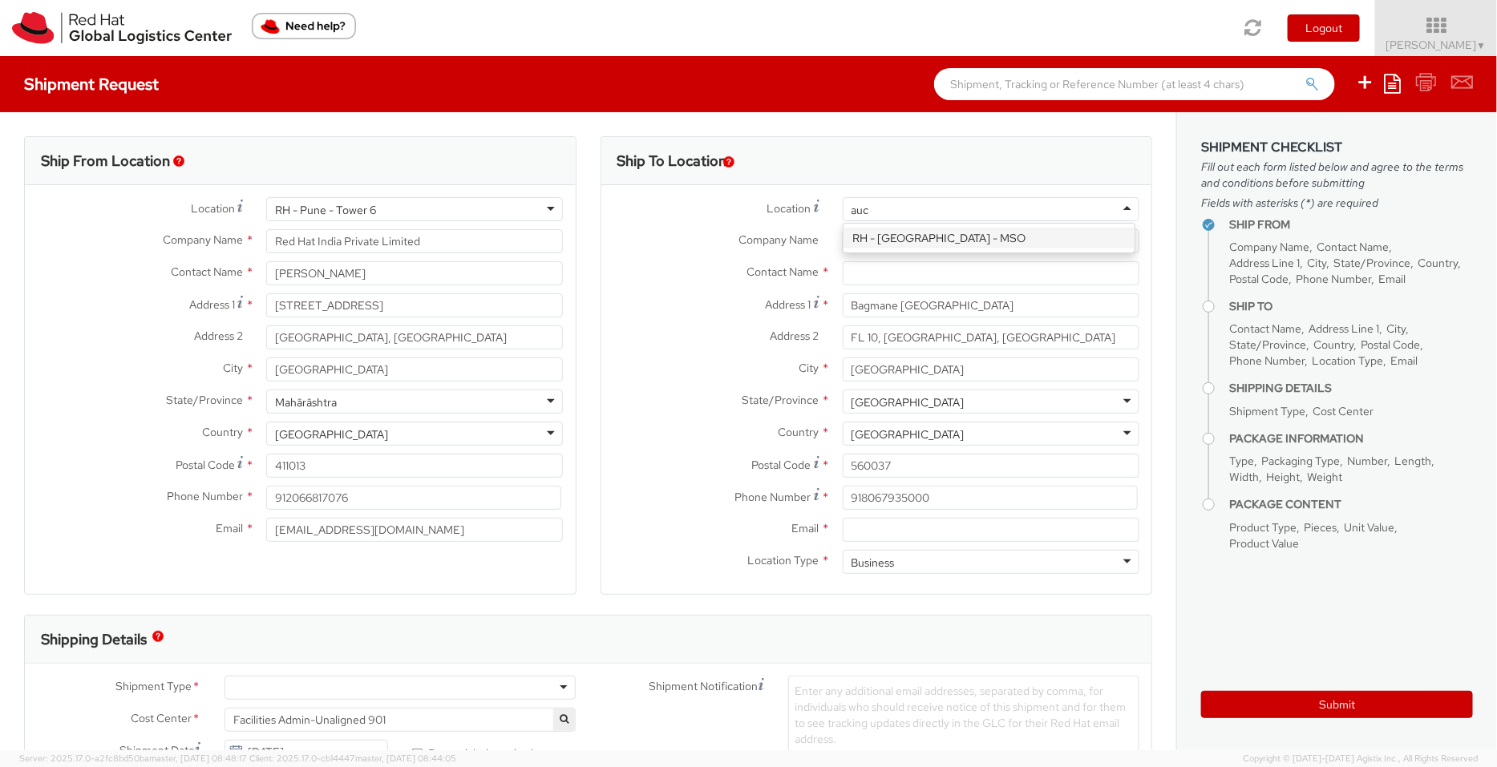
type input "[PERSON_NAME]"
type input "Red Hat New Zealand Limited"
type input "[STREET_ADDRESS]"
type input "The Generator, level 10"
type input "[GEOGRAPHIC_DATA]"
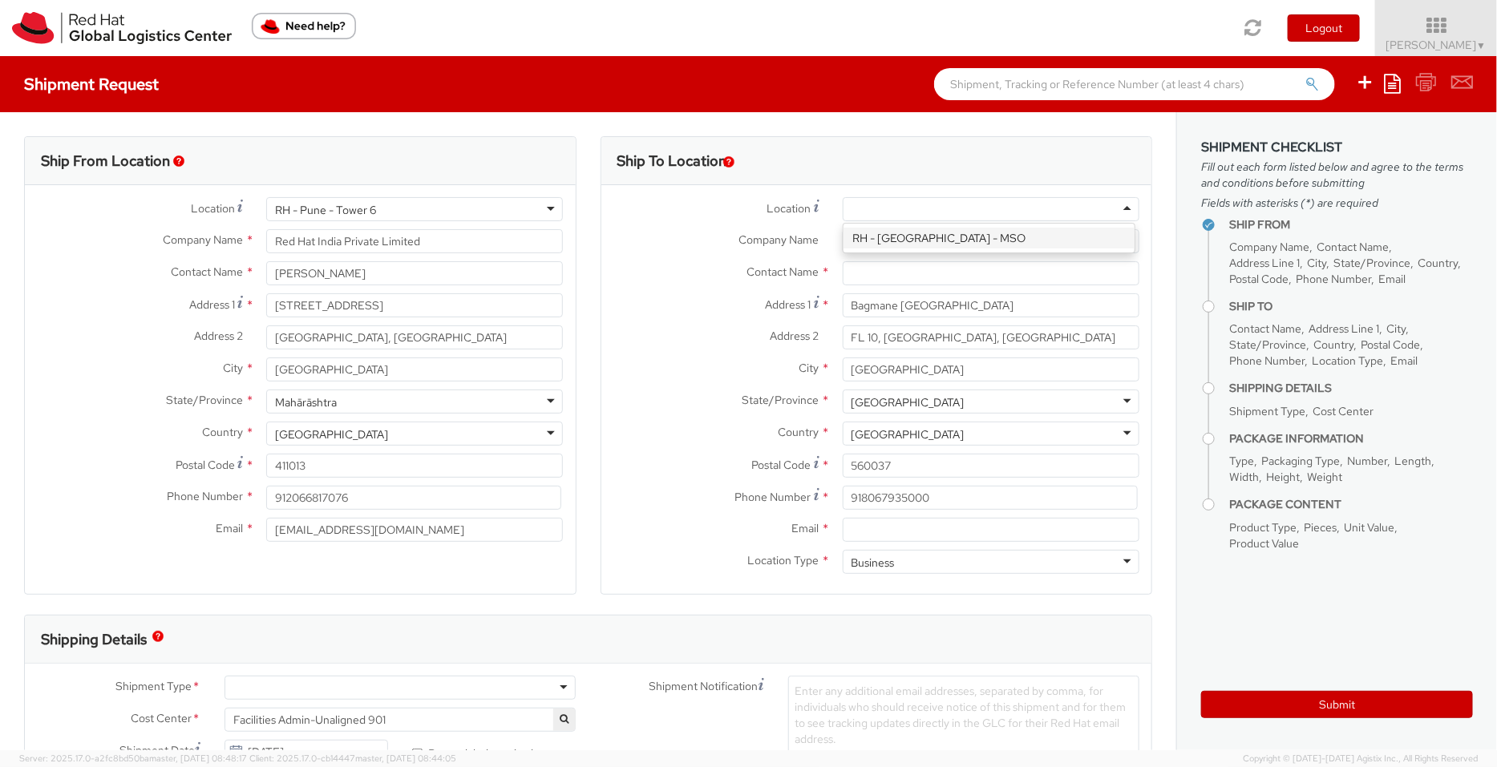
type input "1010"
type input "[PHONE_NUMBER]"
